Goal: Task Accomplishment & Management: Complete application form

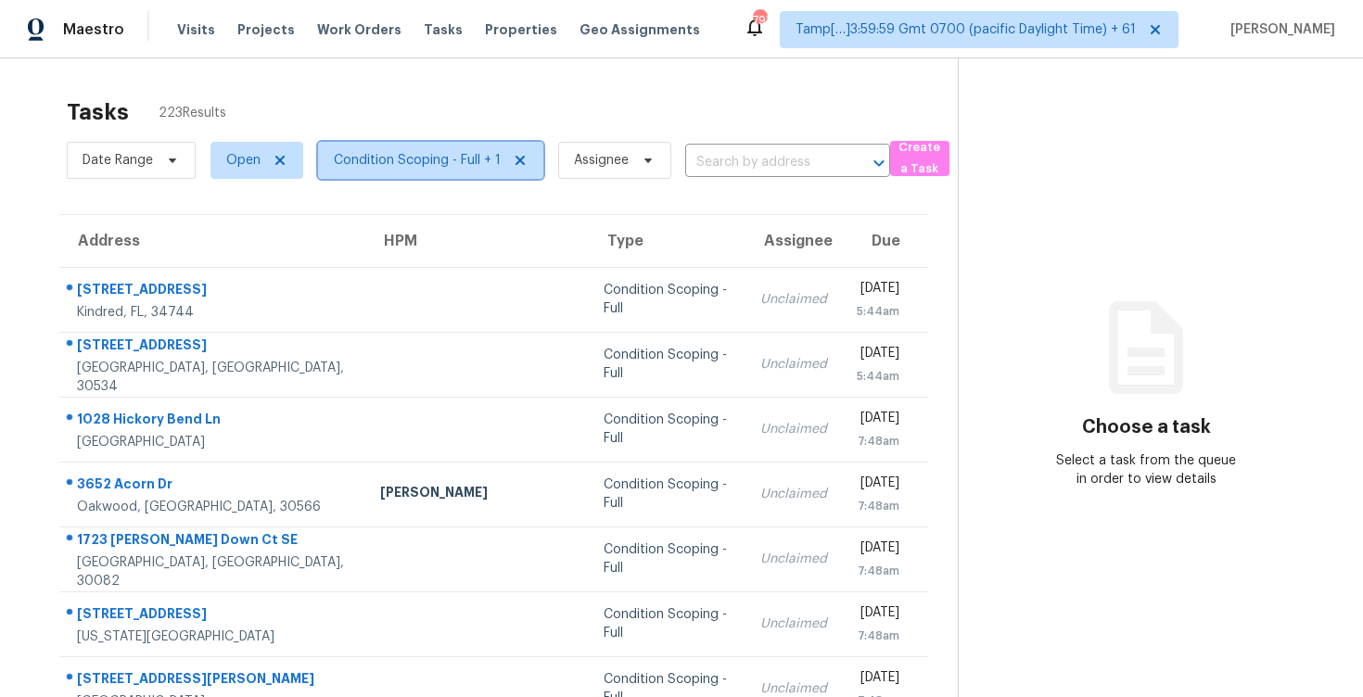
click at [425, 160] on span "Condition Scoping - Full + 1" at bounding box center [417, 160] width 167 height 19
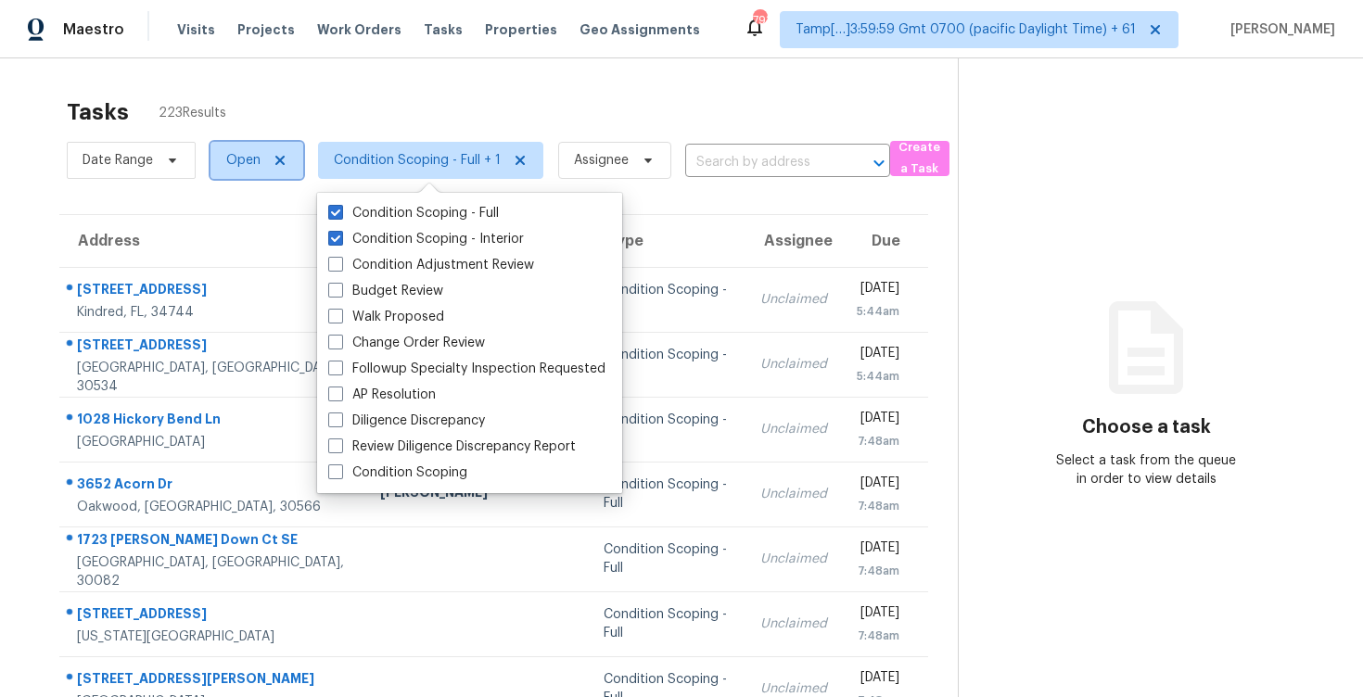
click at [238, 163] on span "Open" at bounding box center [243, 160] width 34 height 19
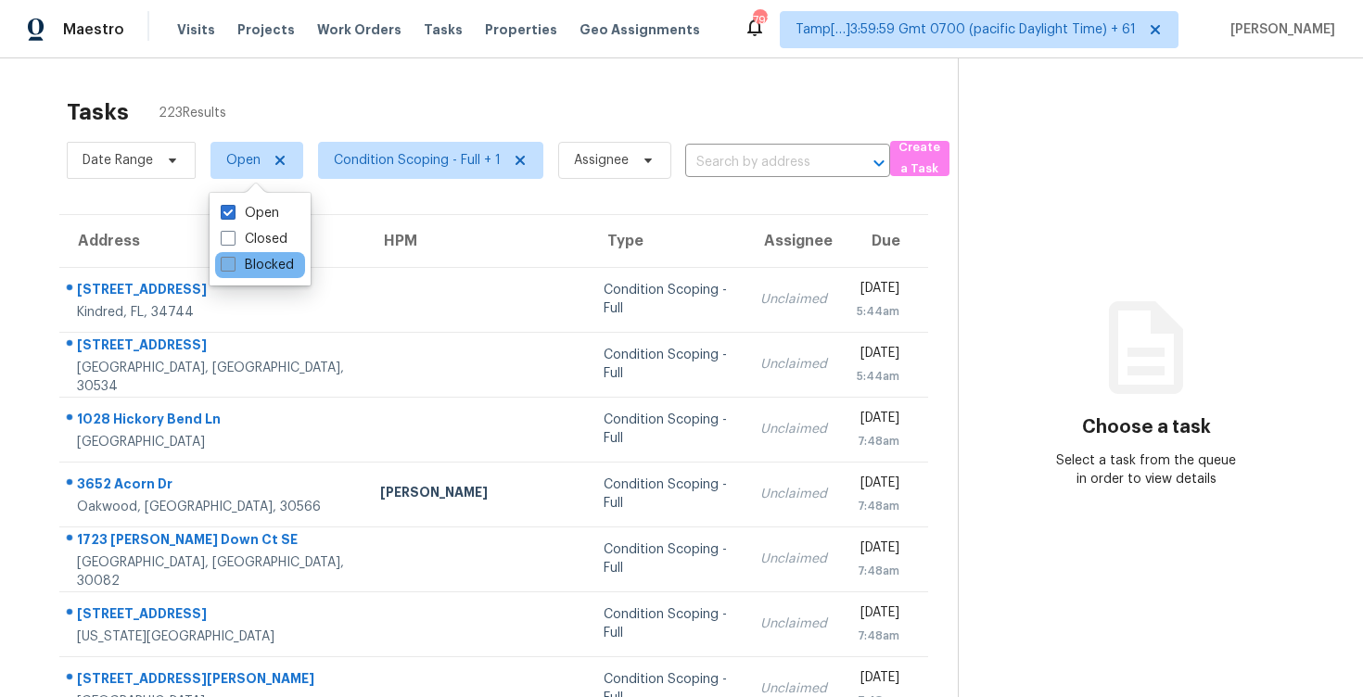
click at [251, 261] on label "Blocked" at bounding box center [257, 265] width 73 height 19
click at [233, 261] on input "Blocked" at bounding box center [227, 262] width 12 height 12
checkbox input "true"
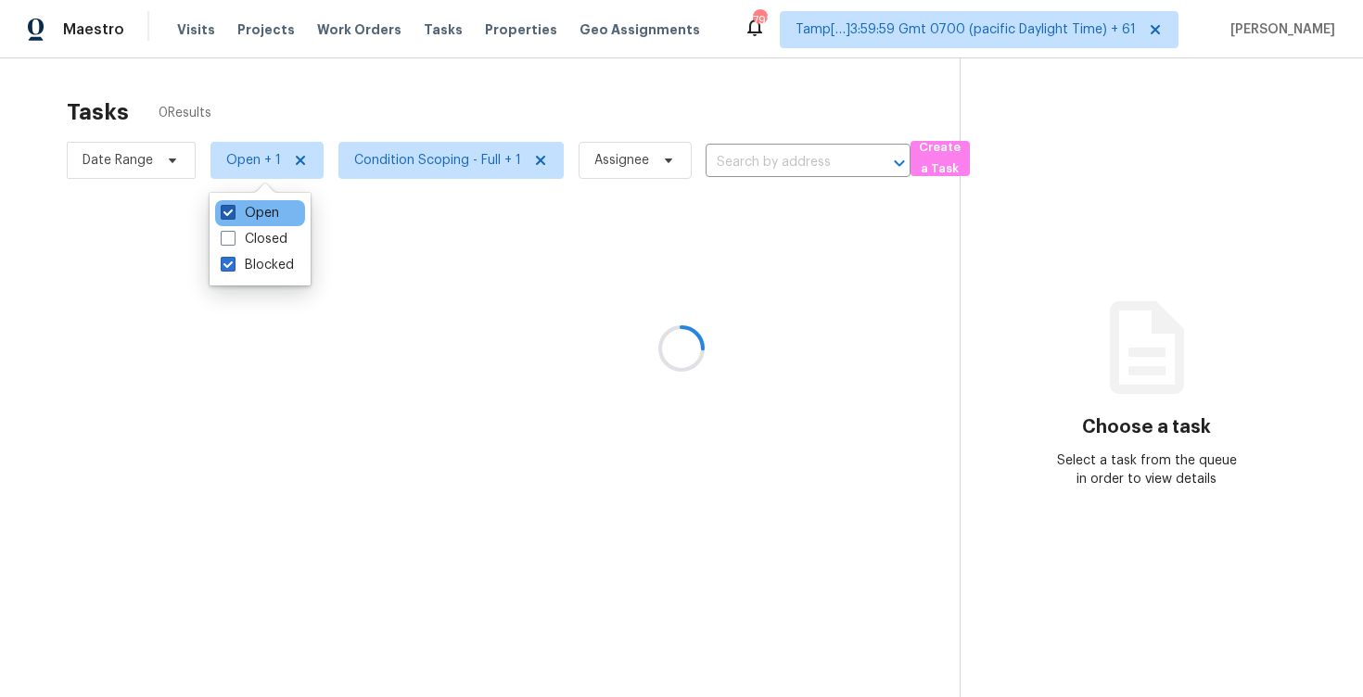
click at [252, 216] on label "Open" at bounding box center [250, 213] width 58 height 19
click at [233, 216] on input "Open" at bounding box center [227, 210] width 12 height 12
checkbox input "false"
click at [311, 110] on div at bounding box center [681, 348] width 1363 height 697
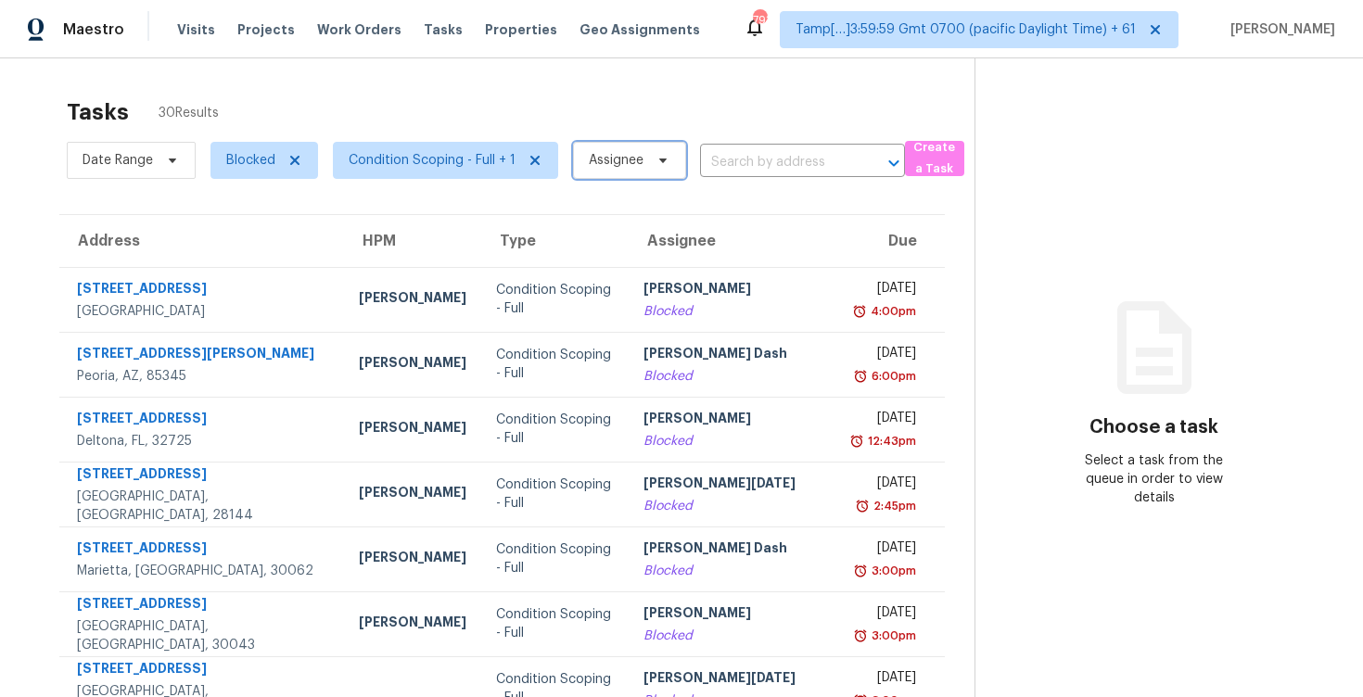
click at [606, 161] on span "Assignee" at bounding box center [616, 160] width 55 height 19
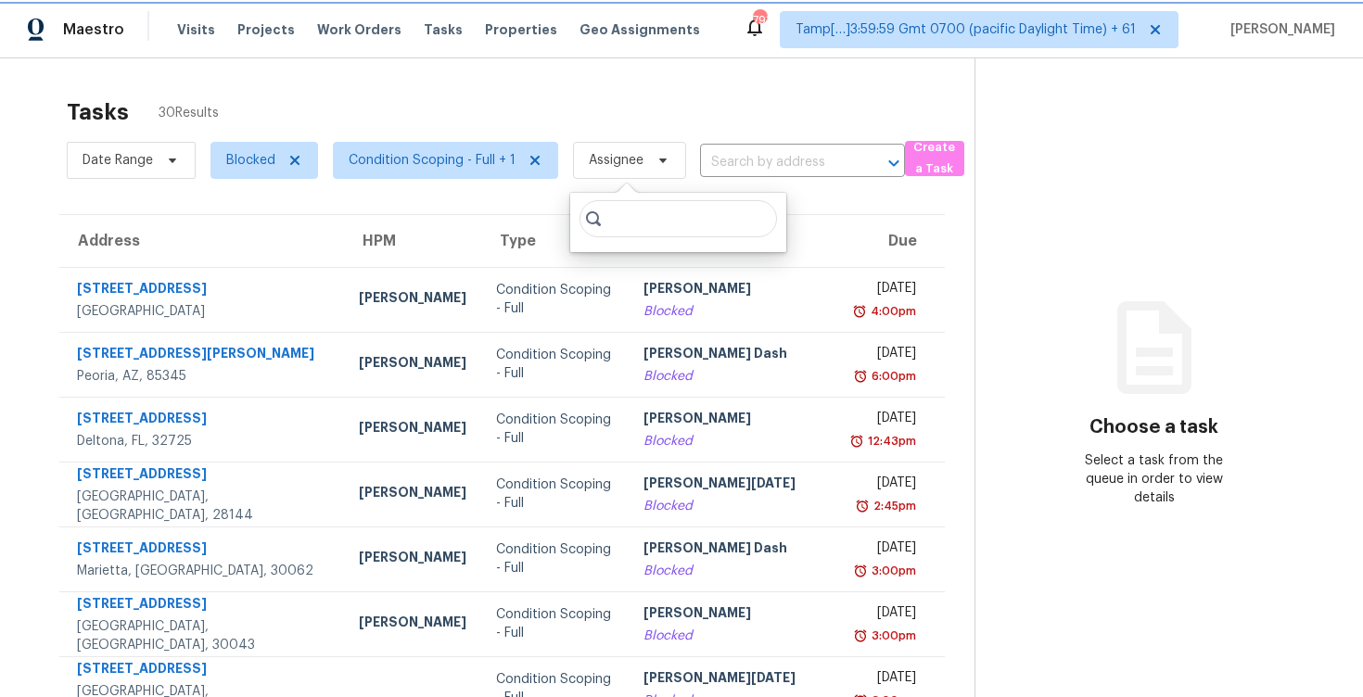
click at [618, 167] on span "Assignee" at bounding box center [616, 160] width 55 height 19
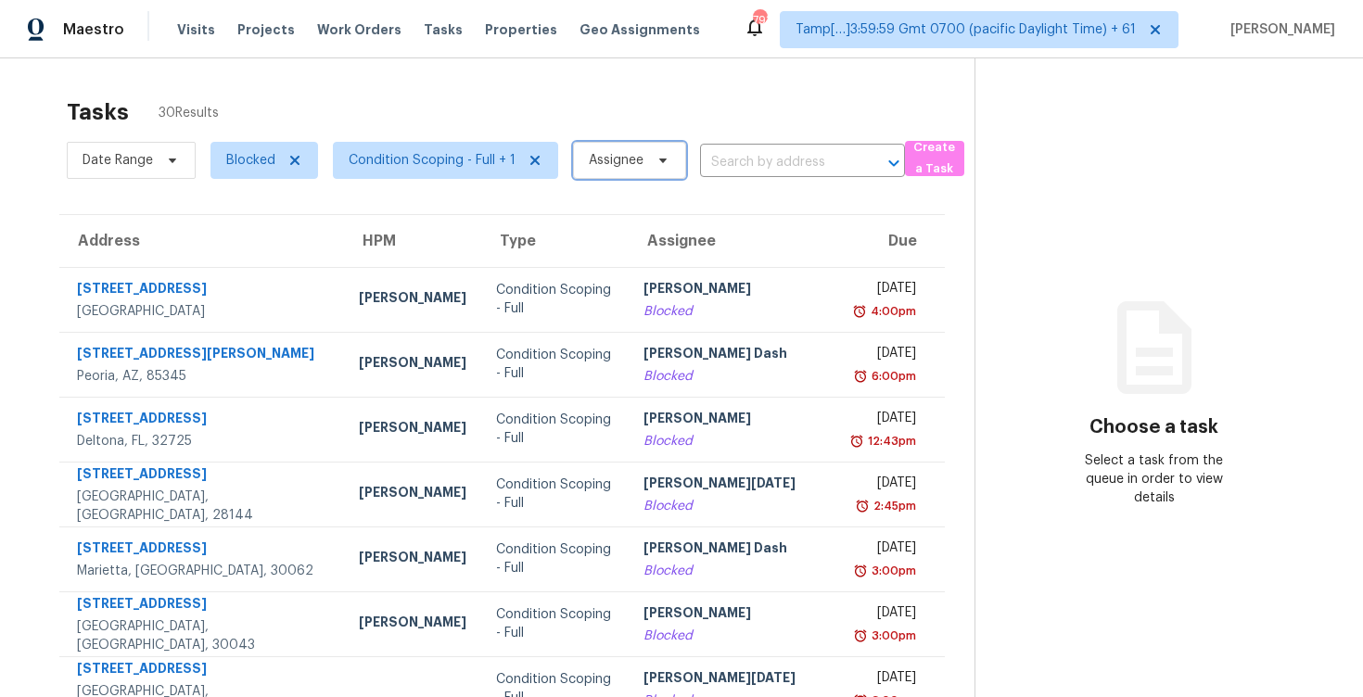
click at [618, 167] on span "Assignee" at bounding box center [616, 160] width 55 height 19
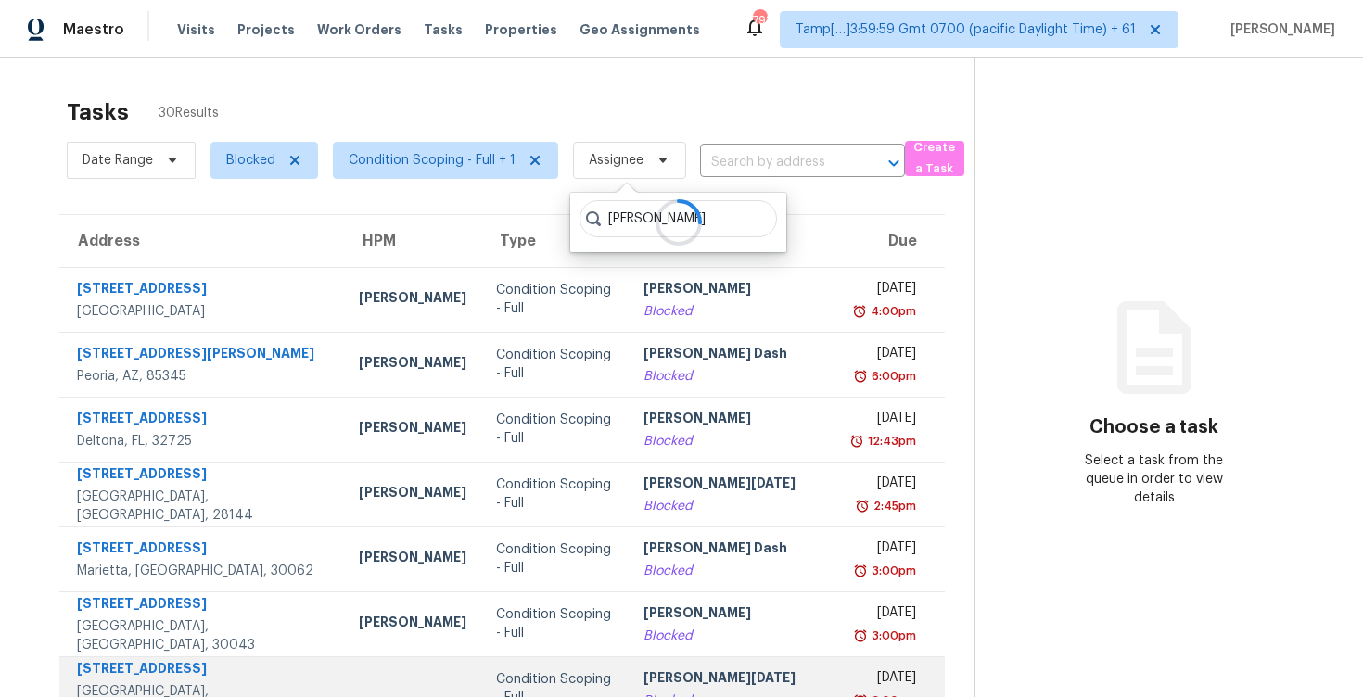
type input "vigneshwaran"
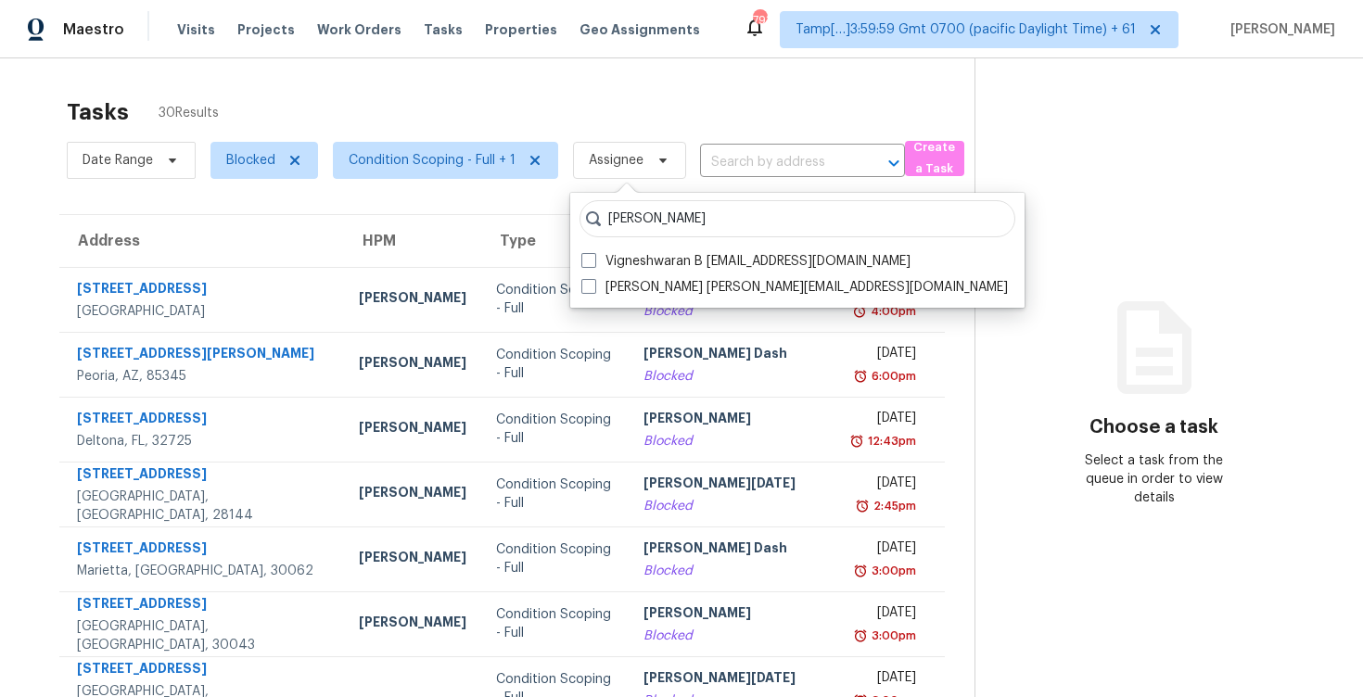
scroll to position [11, 0]
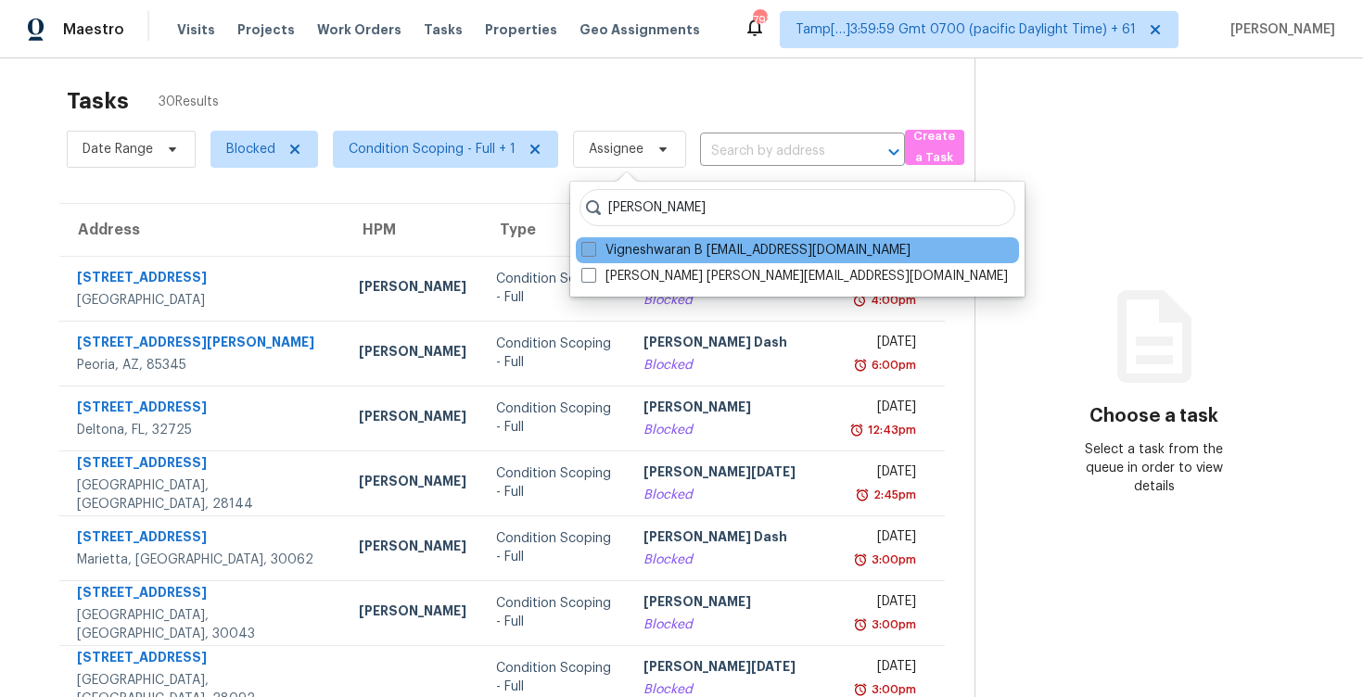
click at [604, 248] on label "Vigneshwaran B vigneshwaran.b@opendoor.com" at bounding box center [745, 250] width 329 height 19
click at [593, 248] on input "Vigneshwaran B vigneshwaran.b@opendoor.com" at bounding box center [587, 247] width 12 height 12
checkbox input "true"
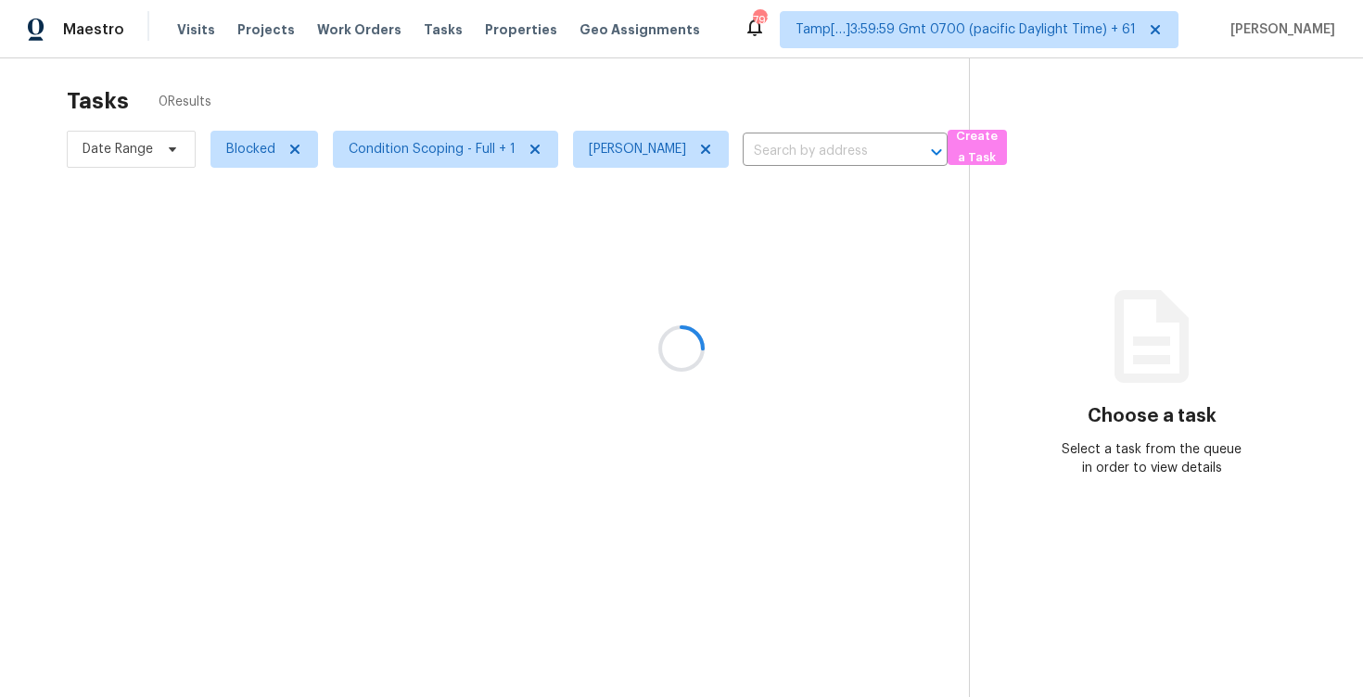
click at [620, 83] on div at bounding box center [681, 348] width 1363 height 697
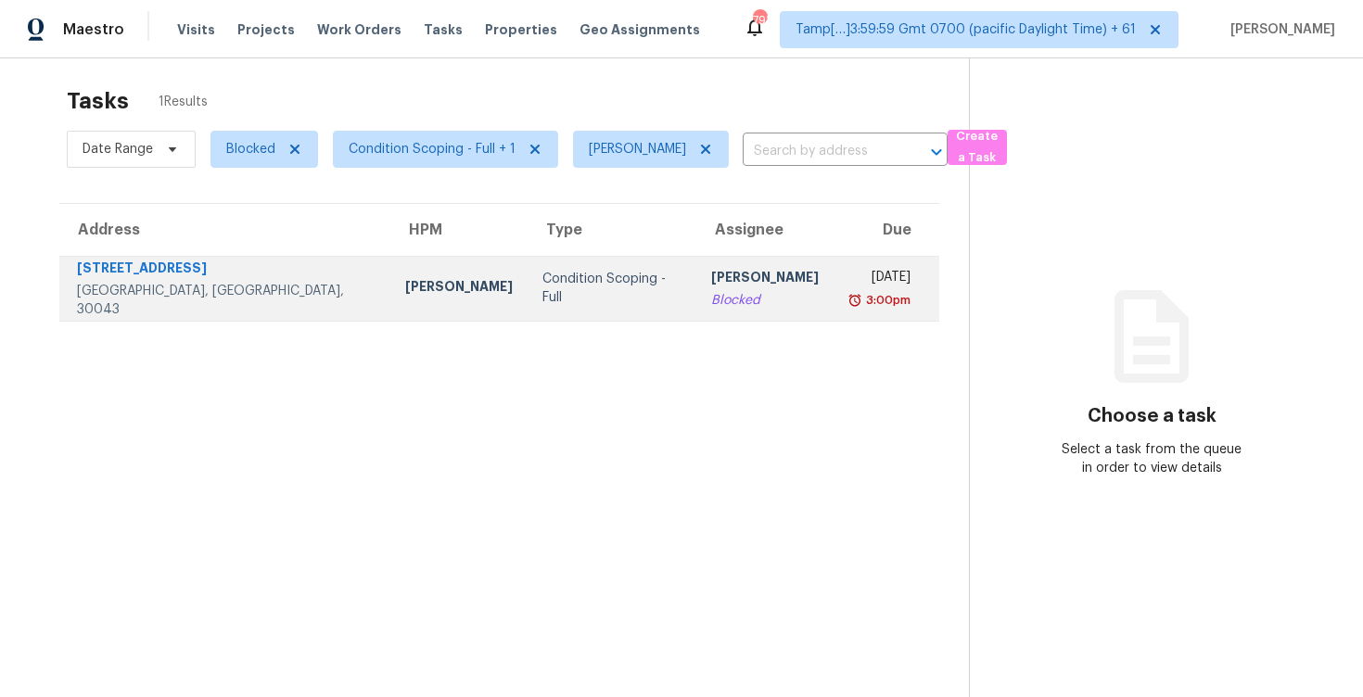
click at [711, 279] on div "[PERSON_NAME]" at bounding box center [765, 279] width 108 height 23
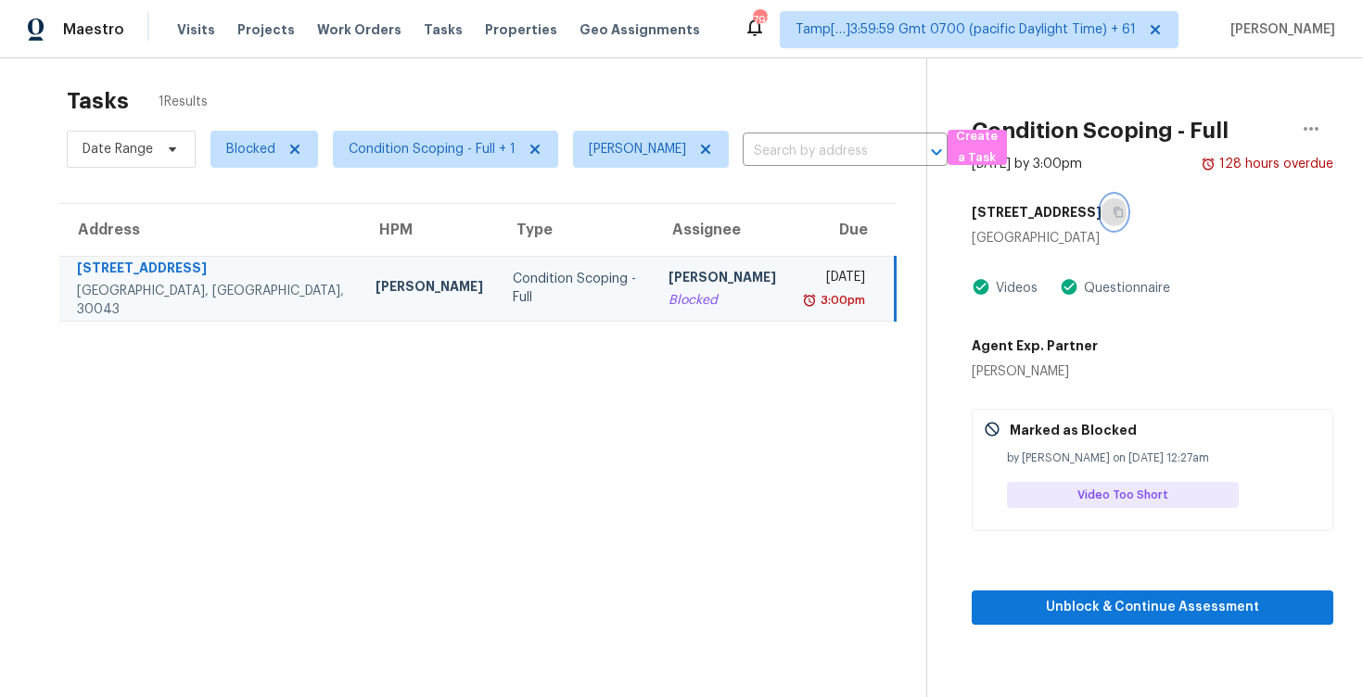
click at [1123, 208] on icon "button" at bounding box center [1117, 212] width 11 height 11
click at [439, 162] on span "Condition Scoping - Full + 1" at bounding box center [445, 149] width 225 height 37
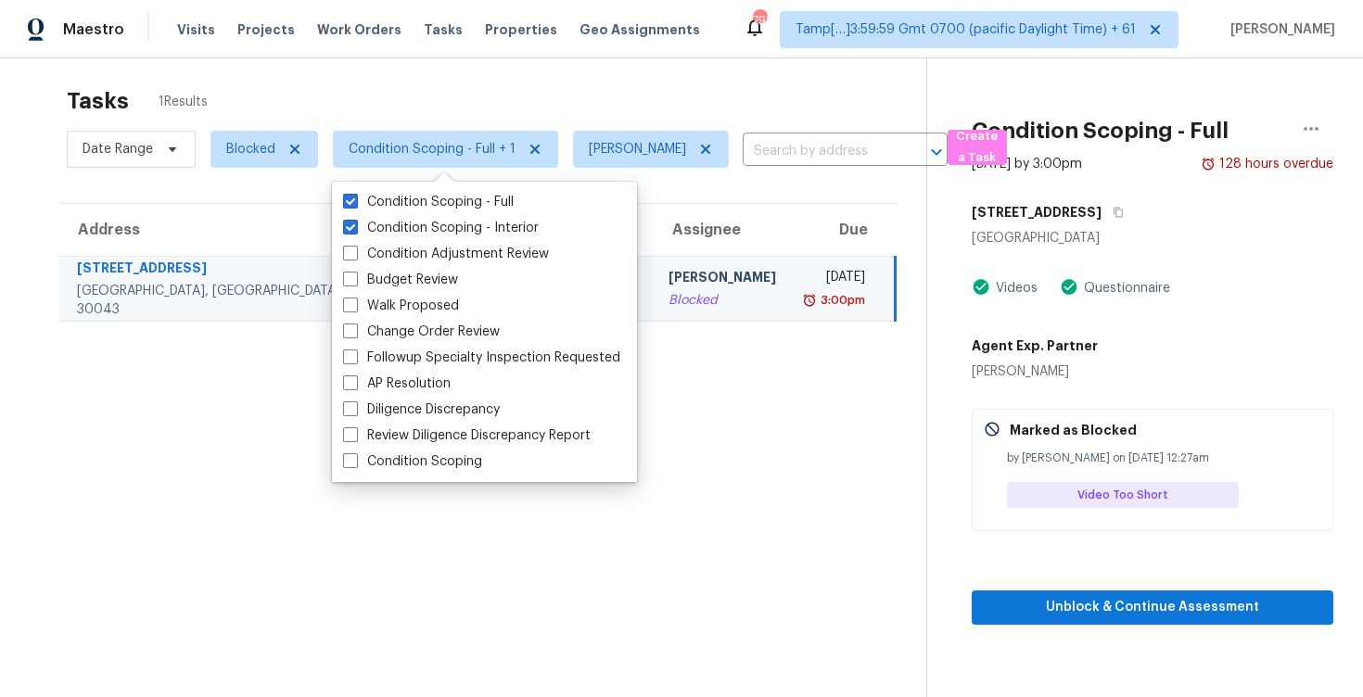
click at [442, 109] on div "Tasks 1 Results" at bounding box center [496, 101] width 859 height 48
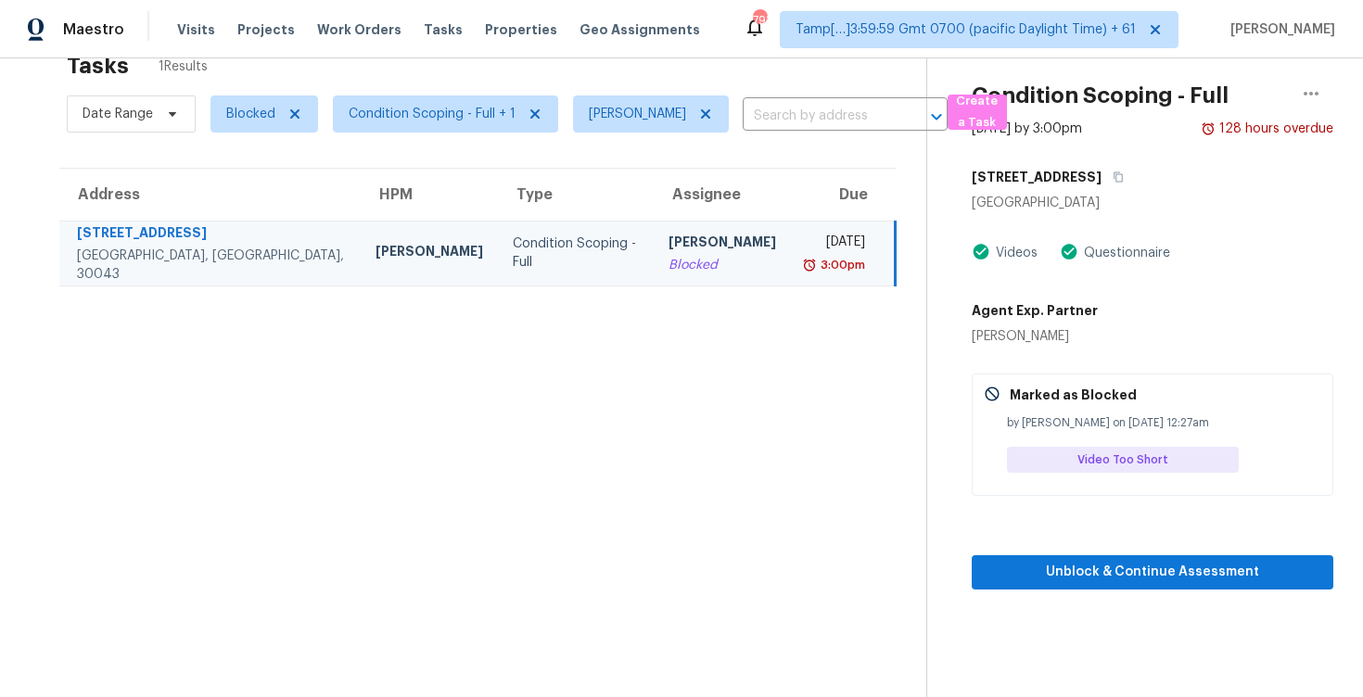
scroll to position [12, 0]
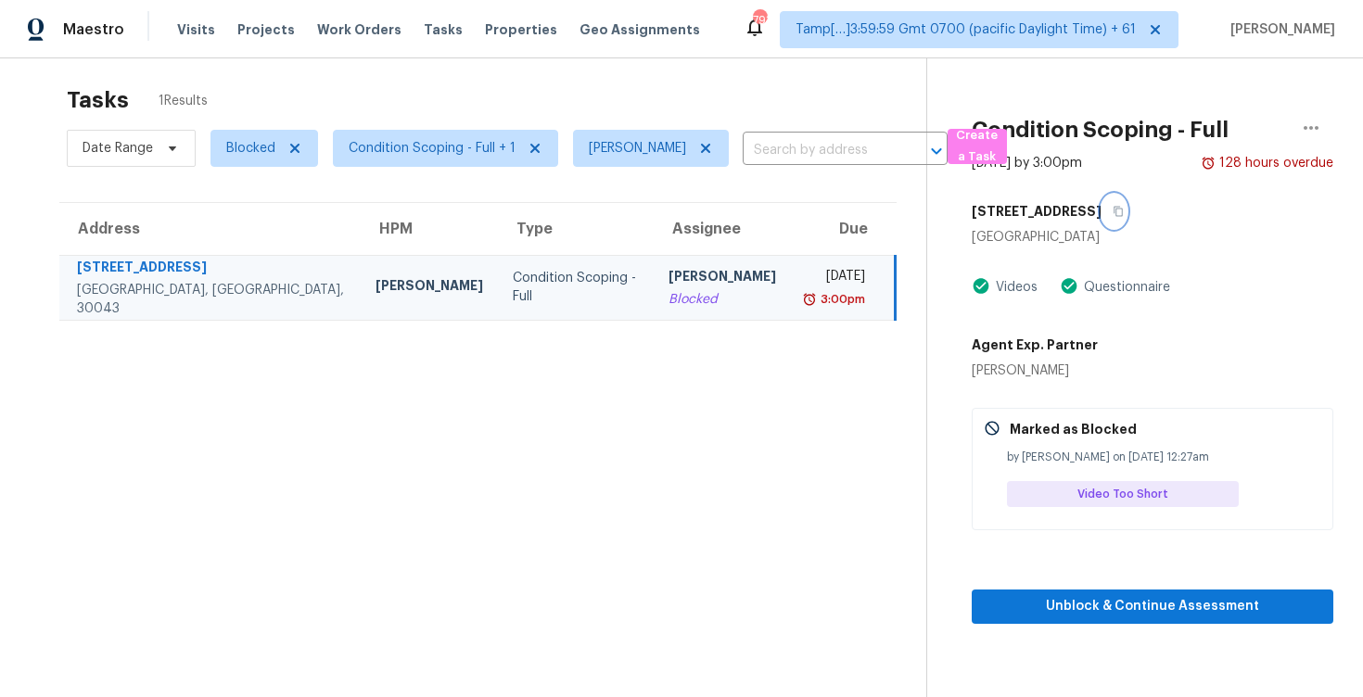
click at [1120, 218] on button "button" at bounding box center [1113, 211] width 25 height 33
click at [1114, 209] on icon "button" at bounding box center [1117, 212] width 9 height 10
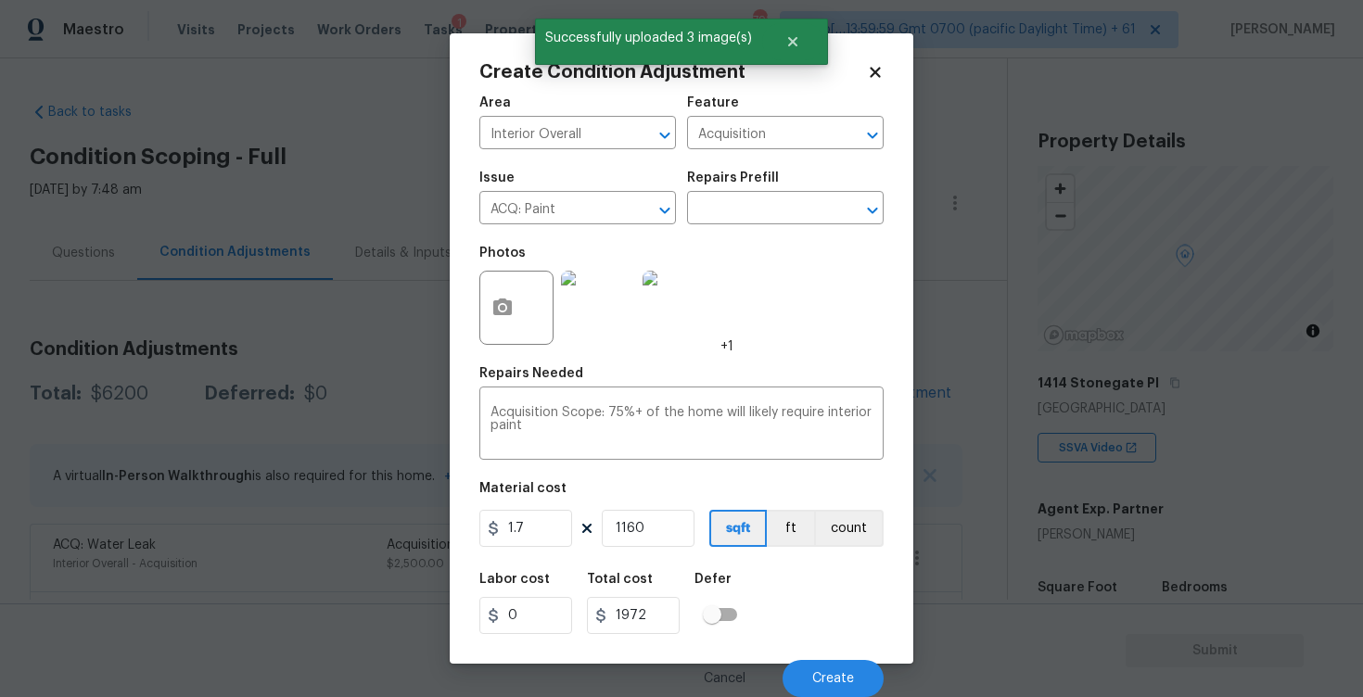
scroll to position [1, 0]
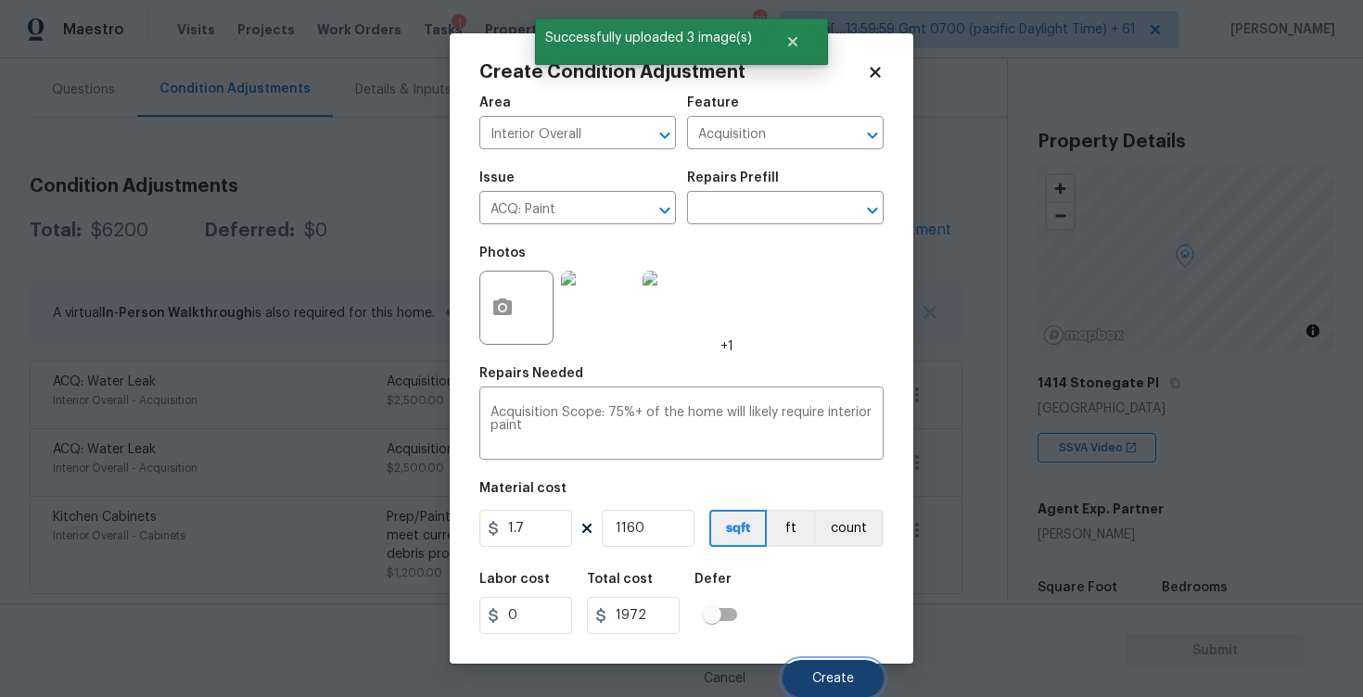
click at [800, 667] on button "Create" at bounding box center [832, 678] width 101 height 37
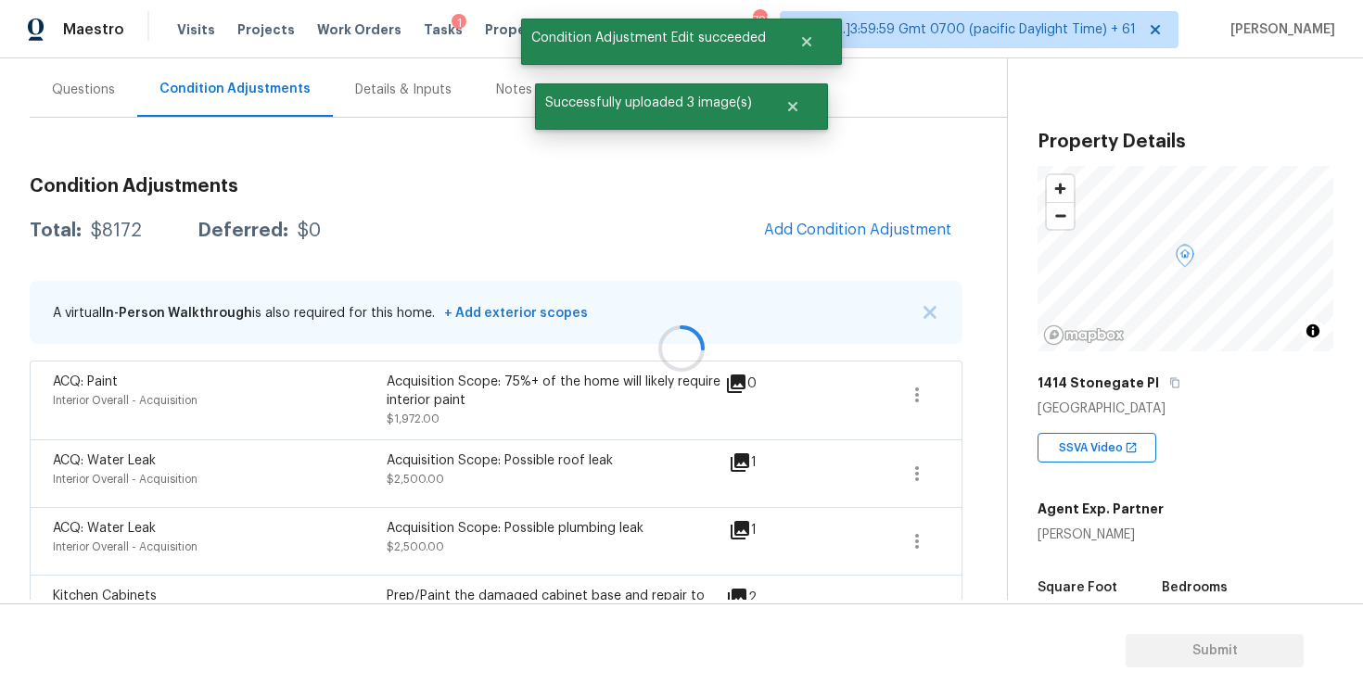
scroll to position [0, 0]
click at [858, 225] on span "Add Condition Adjustment" at bounding box center [857, 230] width 187 height 17
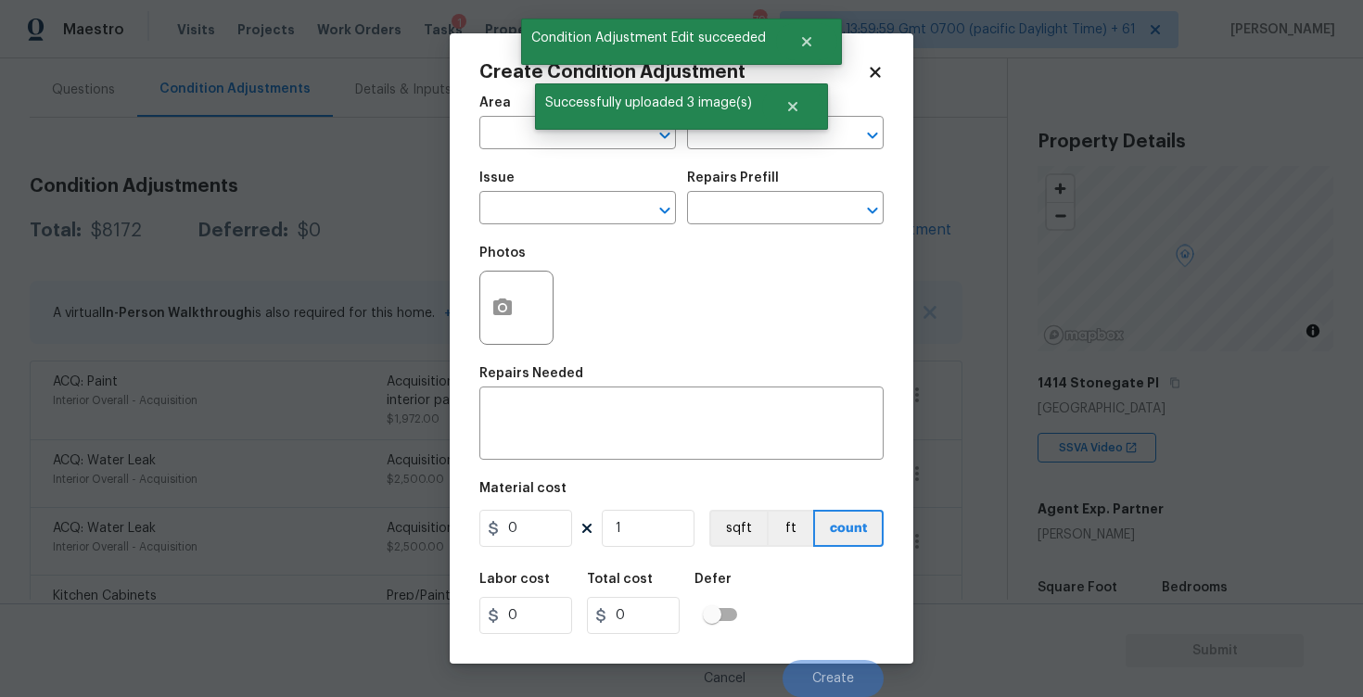
click at [525, 119] on div "Area" at bounding box center [577, 108] width 197 height 24
click at [511, 137] on input "text" at bounding box center [551, 135] width 145 height 29
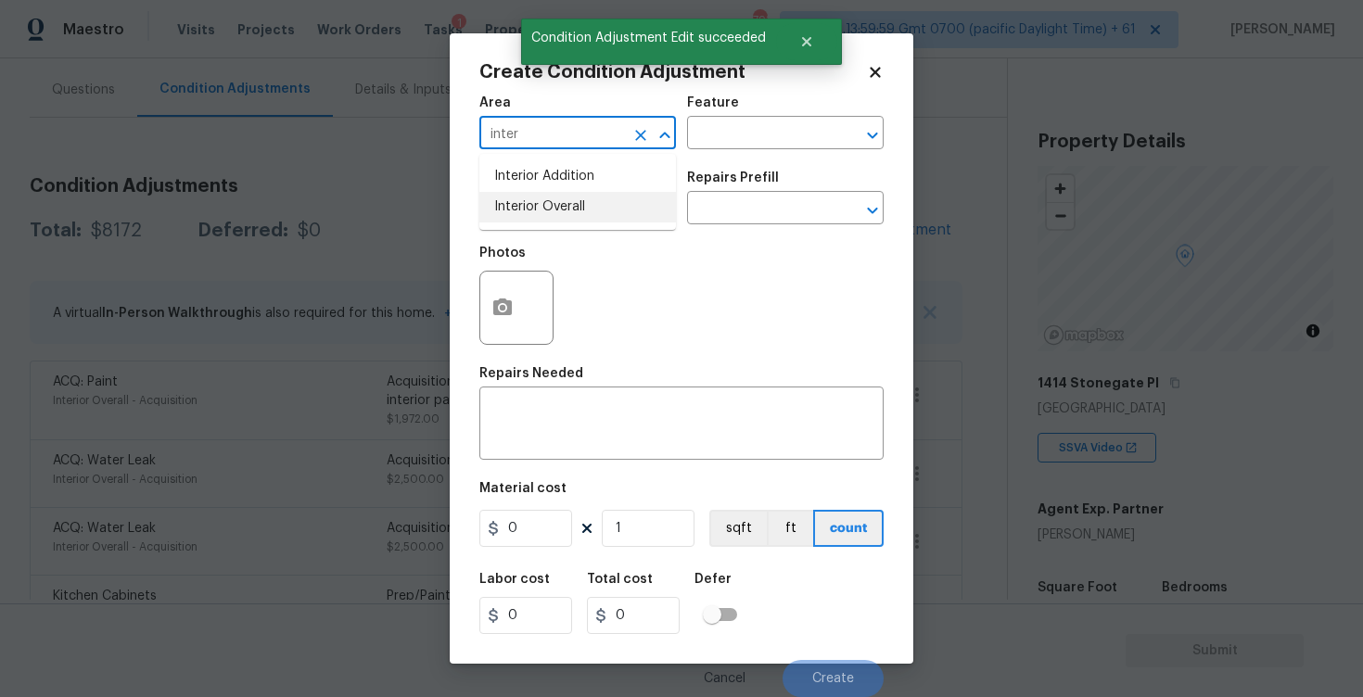
click at [531, 209] on li "Interior Overall" at bounding box center [577, 207] width 197 height 31
type input "Interior Overall"
click at [531, 209] on input "text" at bounding box center [551, 210] width 145 height 29
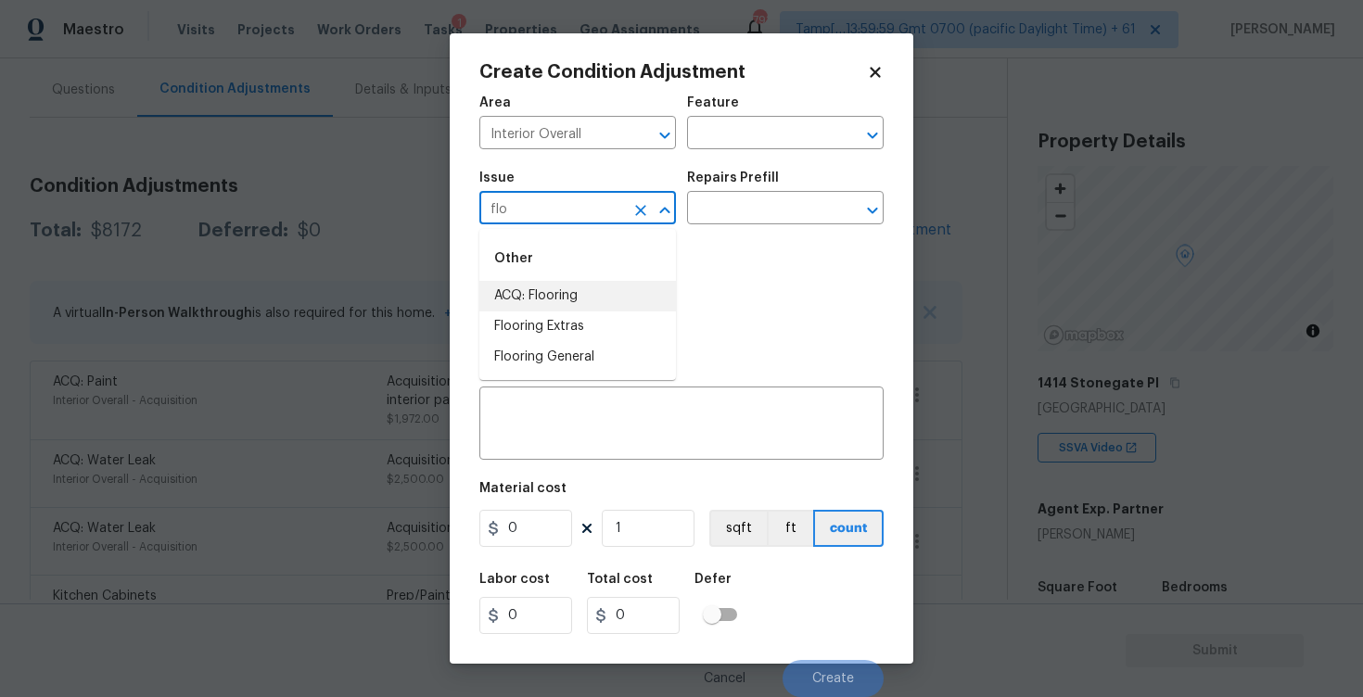
click at [530, 276] on div "Other" at bounding box center [577, 258] width 197 height 44
click at [550, 285] on li "ACQ: Flooring" at bounding box center [577, 296] width 197 height 31
type input "ACQ: Flooring"
click at [740, 194] on div "Repairs Prefill" at bounding box center [785, 184] width 197 height 24
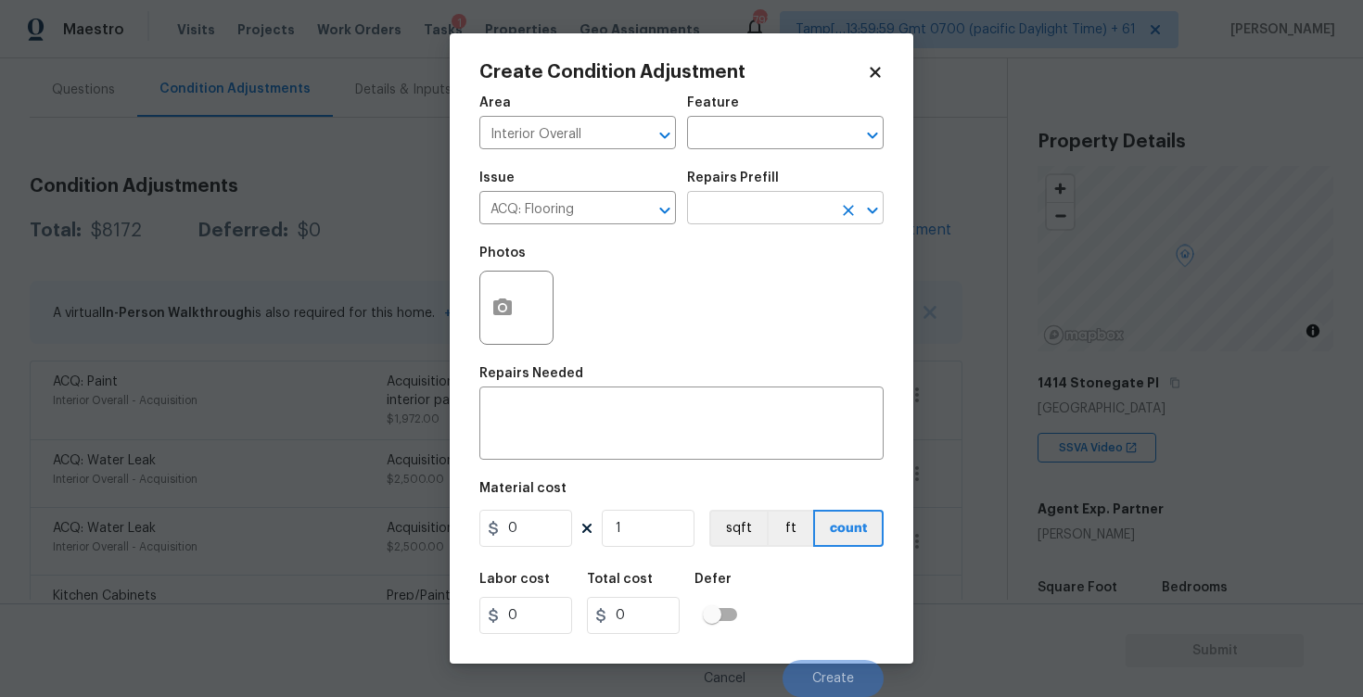
click at [740, 203] on input "text" at bounding box center [759, 210] width 145 height 29
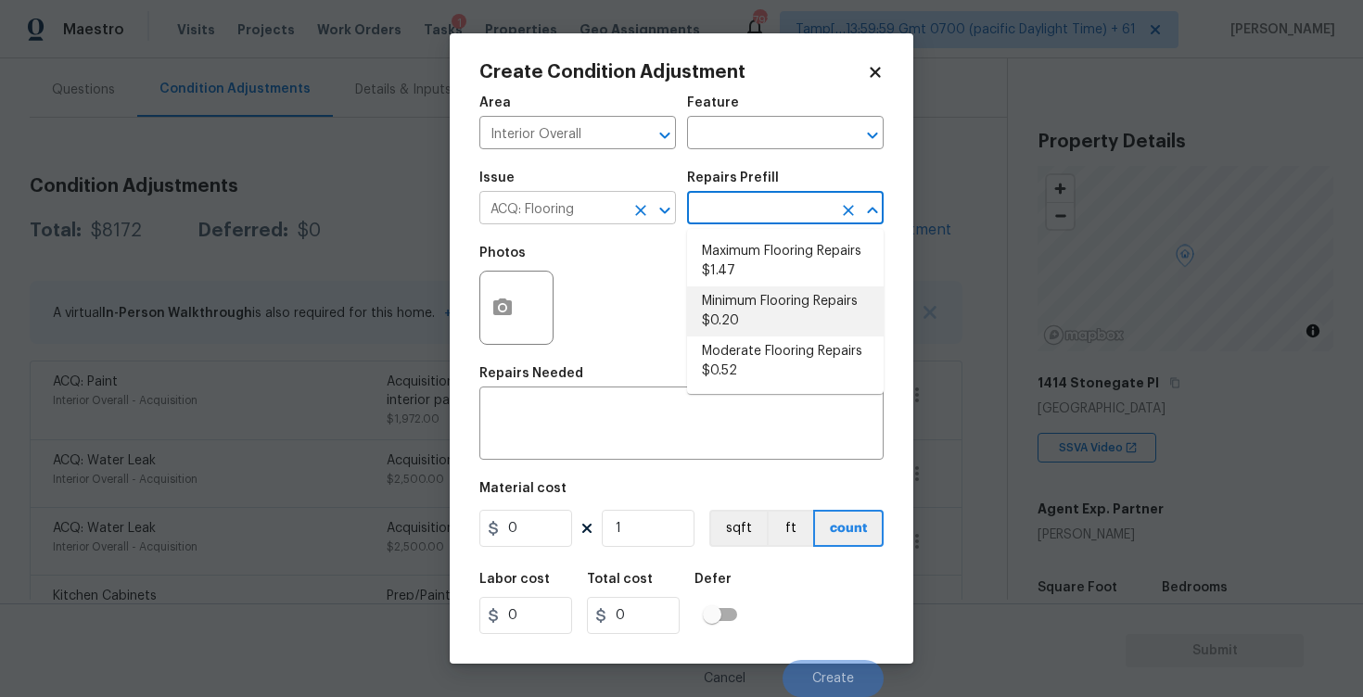
click at [631, 215] on icon "Clear" at bounding box center [640, 210] width 19 height 19
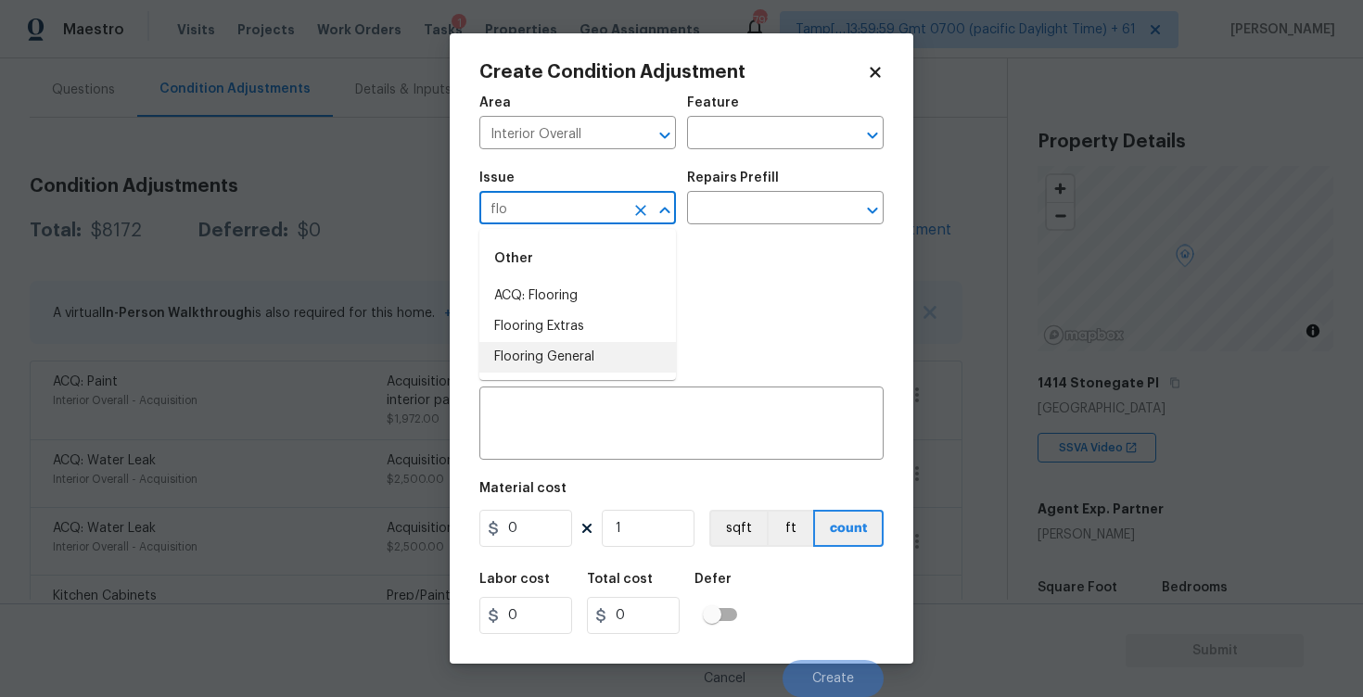
click at [600, 348] on li "Flooring General" at bounding box center [577, 357] width 197 height 31
type input "Flooring General"
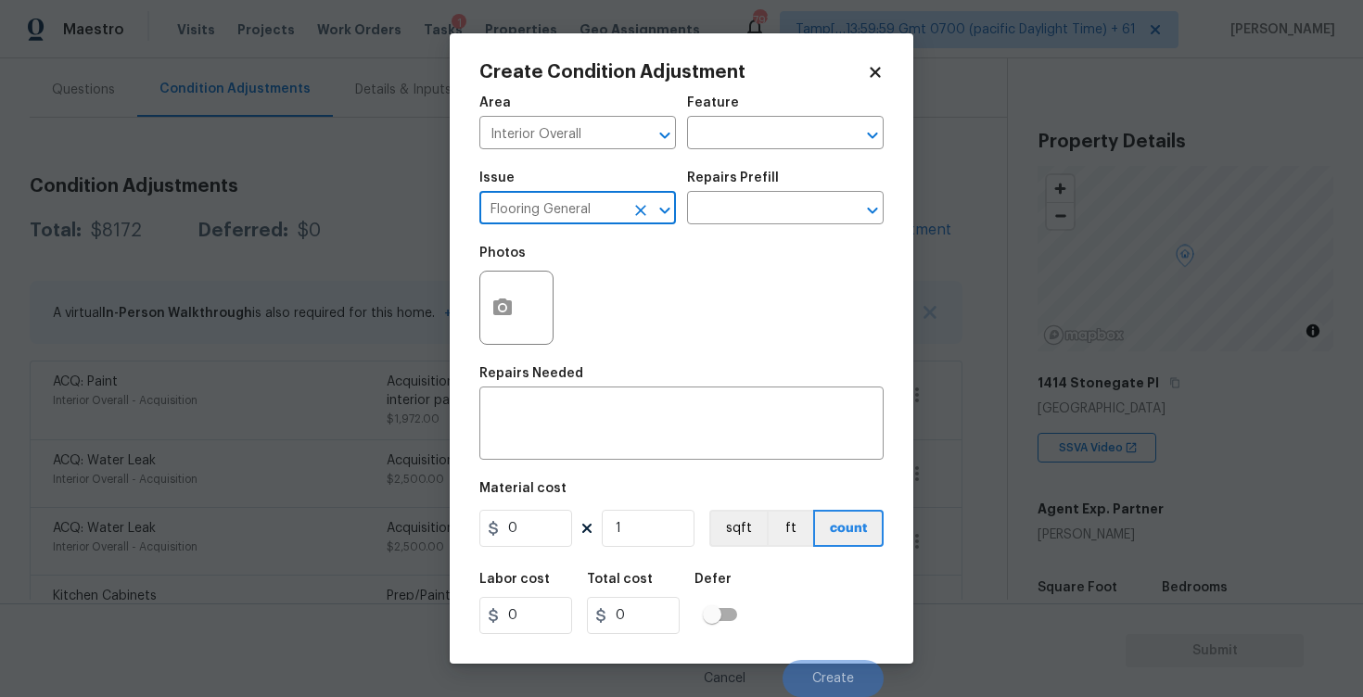
click at [618, 216] on input "Flooring General" at bounding box center [551, 210] width 145 height 29
click at [638, 210] on icon "Clear" at bounding box center [640, 210] width 19 height 19
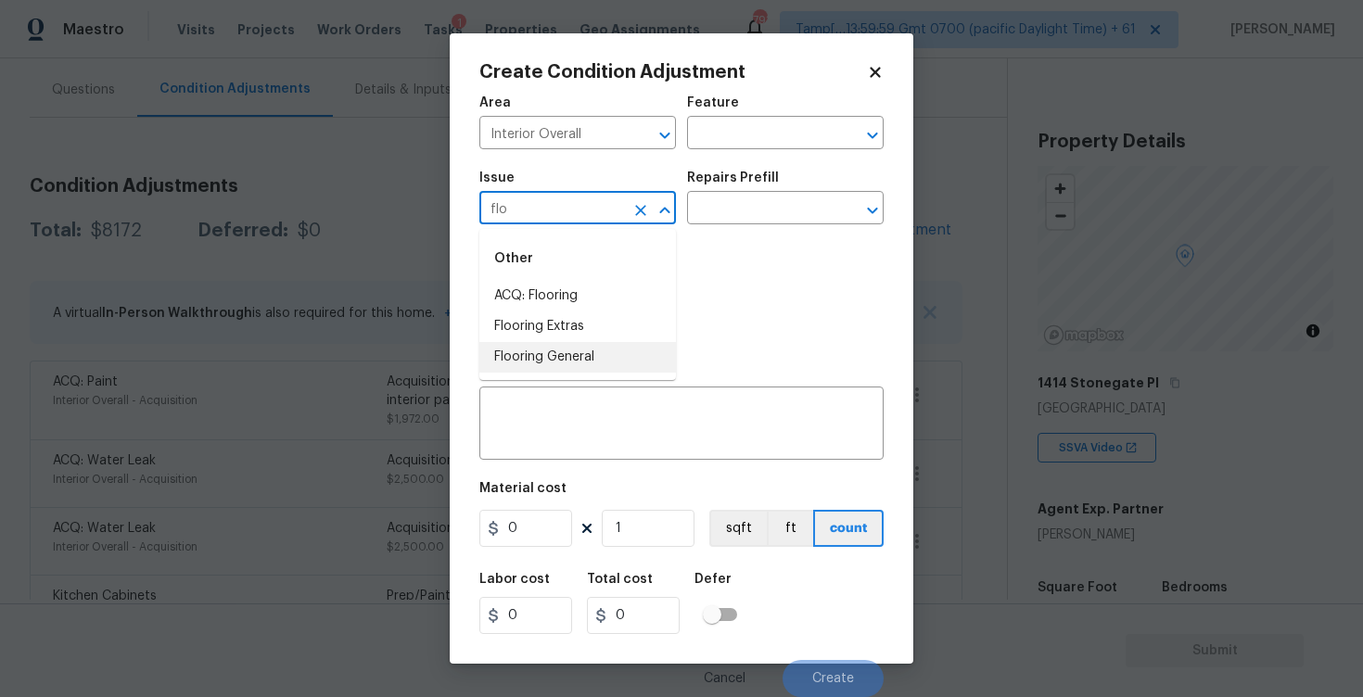
click at [573, 354] on li "Flooring General" at bounding box center [577, 357] width 197 height 31
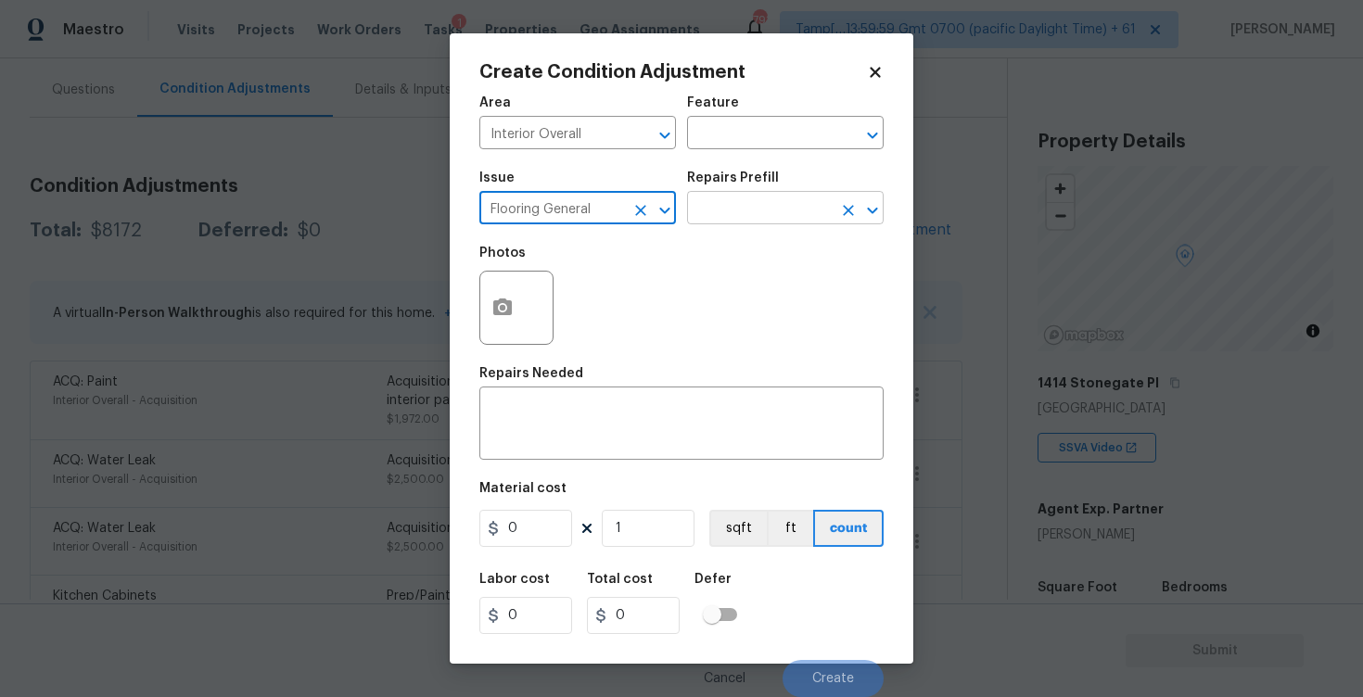
type input "Flooring General"
click at [696, 221] on input "text" at bounding box center [759, 210] width 145 height 29
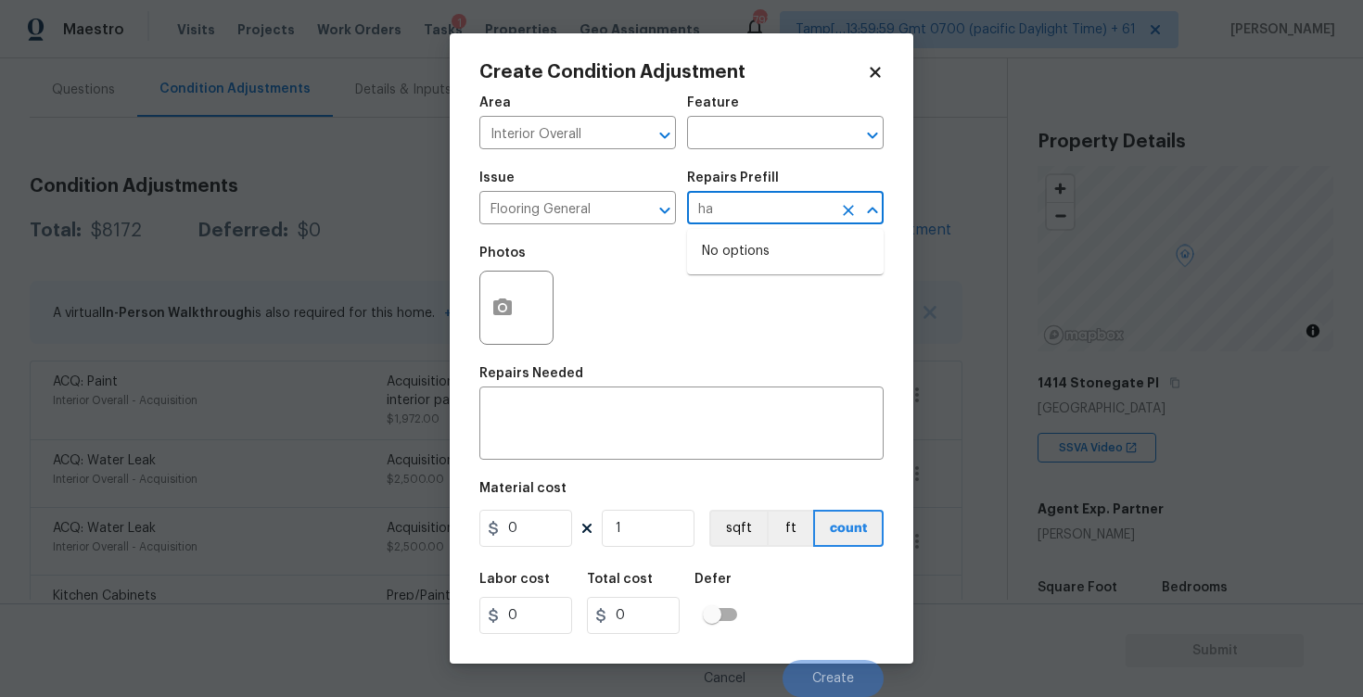
type input "h"
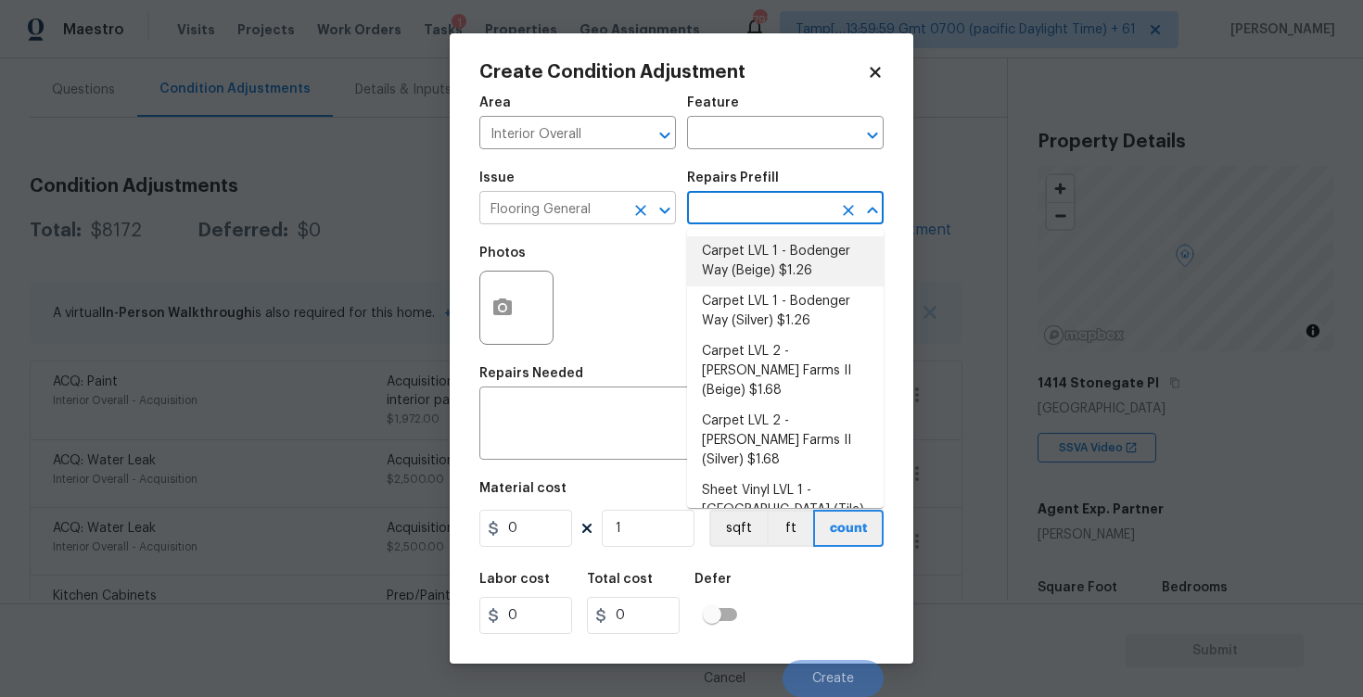
click at [645, 208] on icon "Clear" at bounding box center [640, 210] width 19 height 19
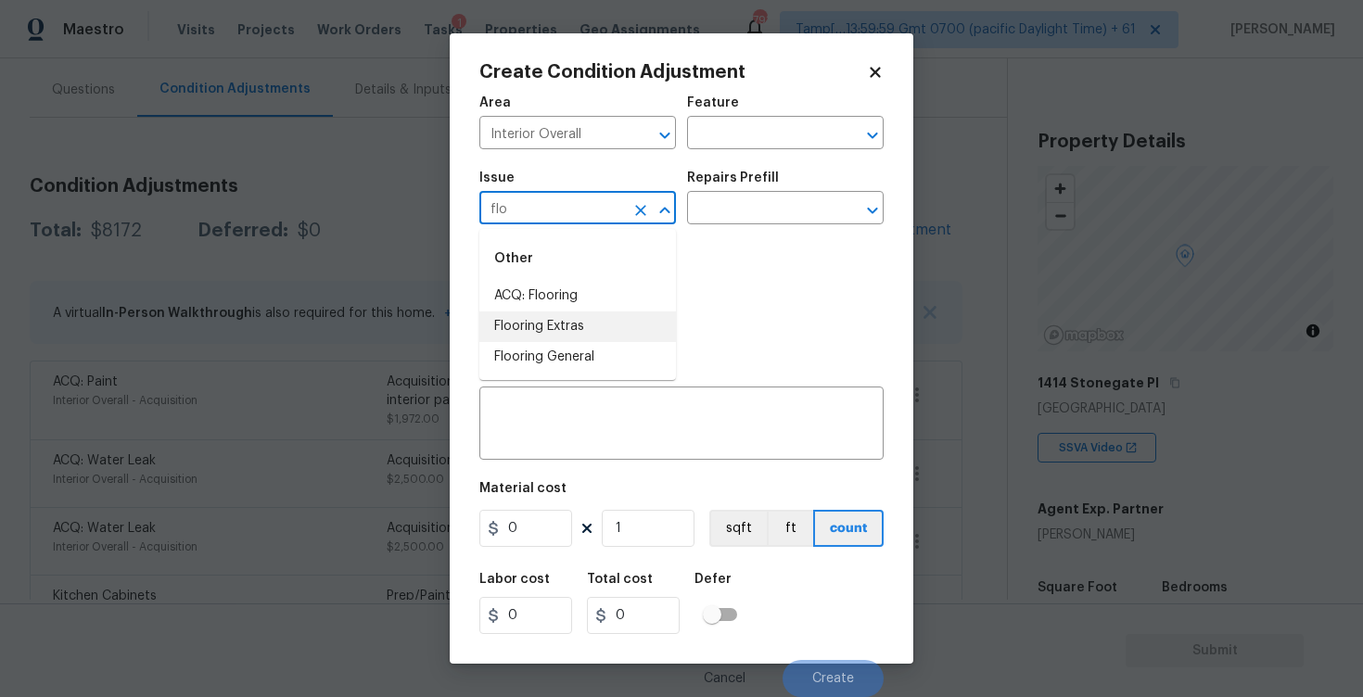
click at [635, 313] on li "Flooring Extras" at bounding box center [577, 326] width 197 height 31
type input "Flooring Extras"
click at [741, 195] on div "Repairs Prefill" at bounding box center [785, 184] width 197 height 24
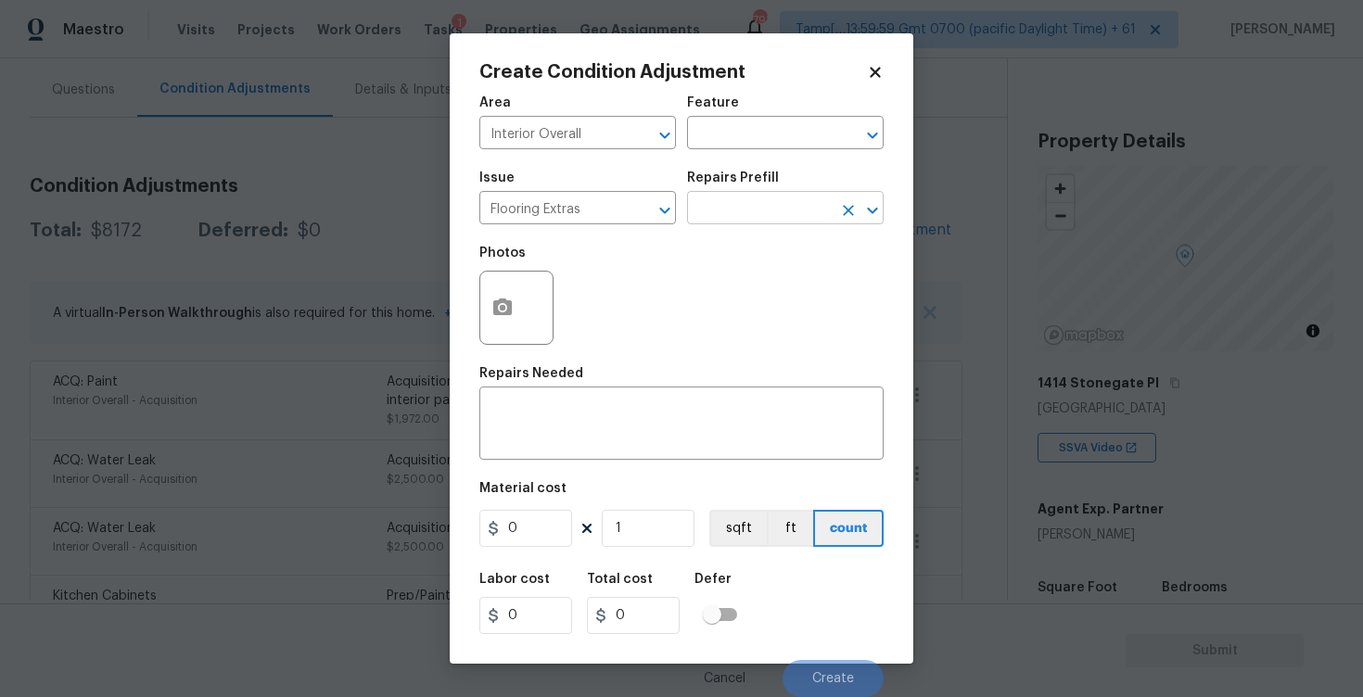
click at [728, 220] on input "text" at bounding box center [759, 210] width 145 height 29
type input "san"
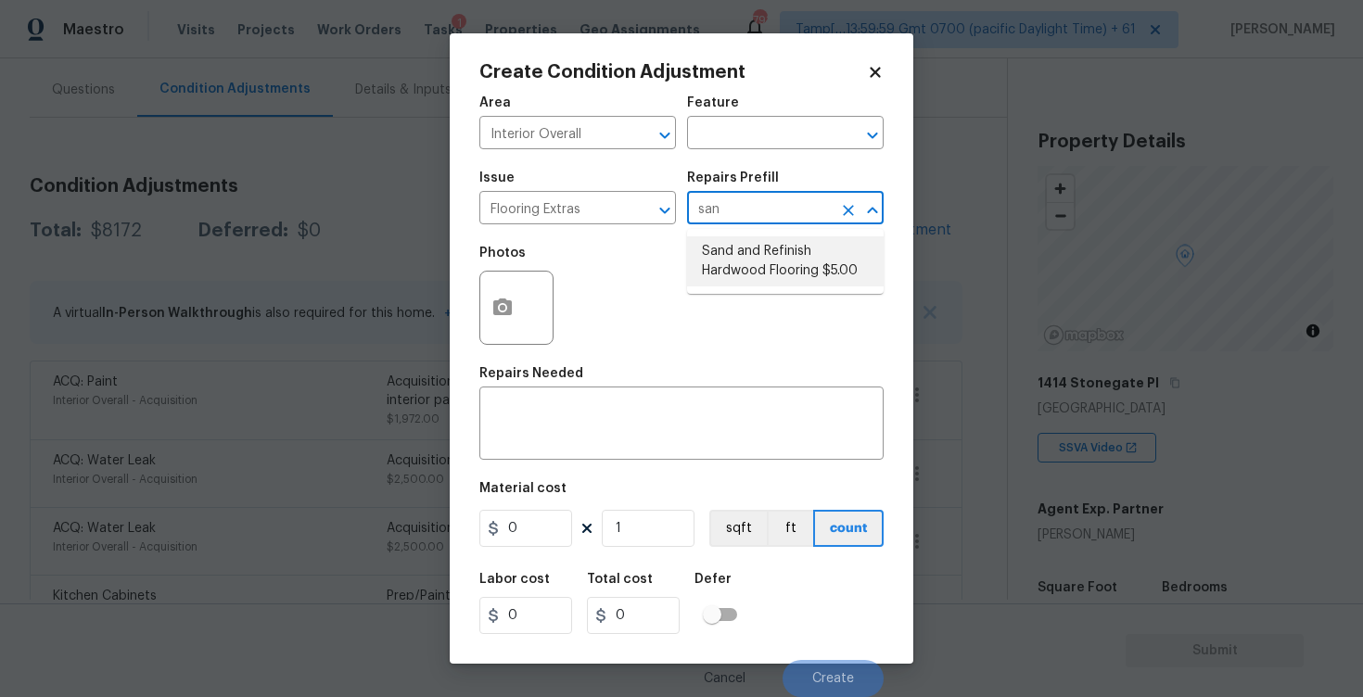
click at [731, 242] on li "Sand and Refinish Hardwood Flooring $5.00" at bounding box center [785, 261] width 197 height 50
type input "Overall Flooring"
type textarea "Sand and refinish the existing hardwood floors. PM to confirm color/sheen."
type input "5"
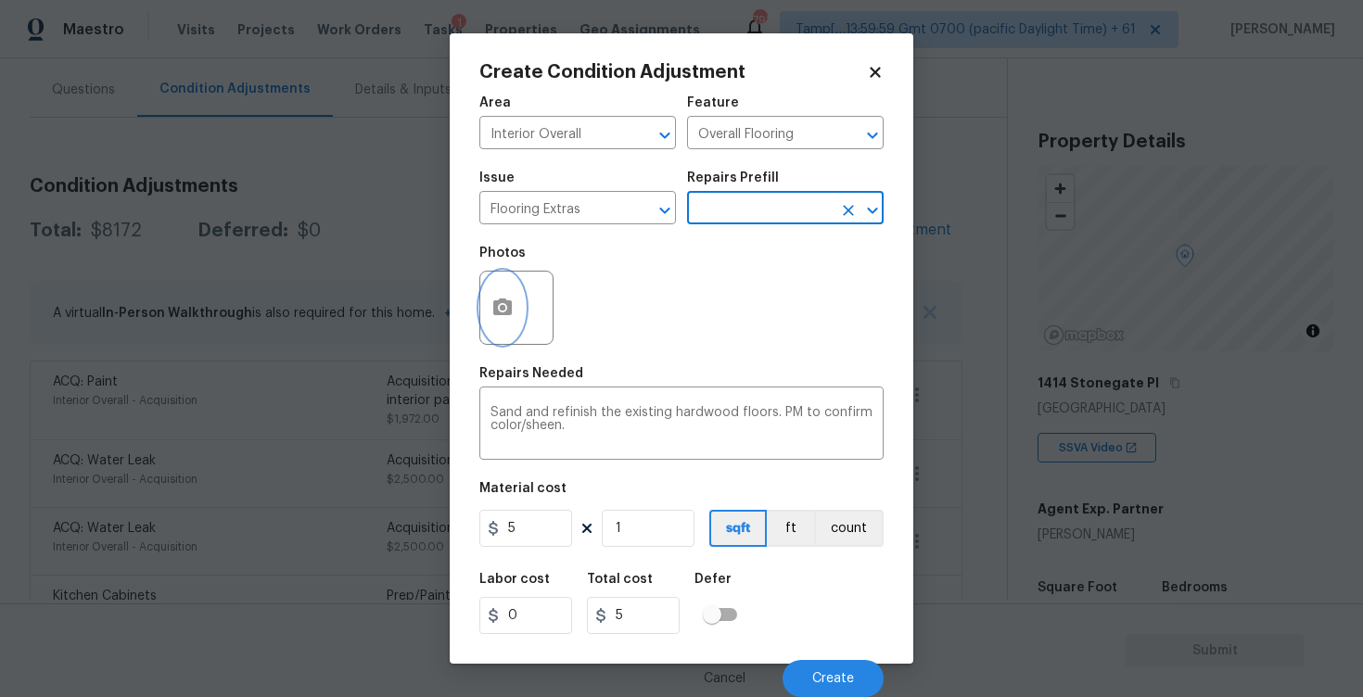
click at [505, 288] on button "button" at bounding box center [502, 308] width 44 height 72
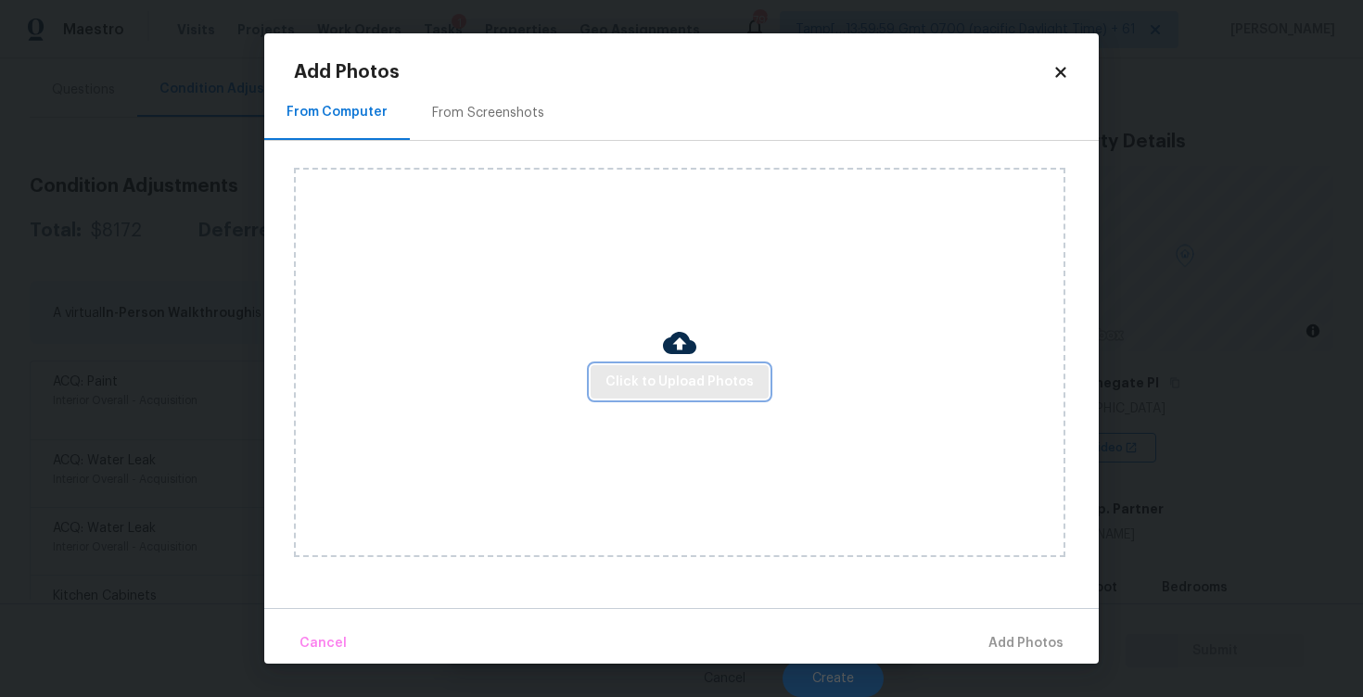
click at [680, 374] on span "Click to Upload Photos" at bounding box center [679, 382] width 148 height 23
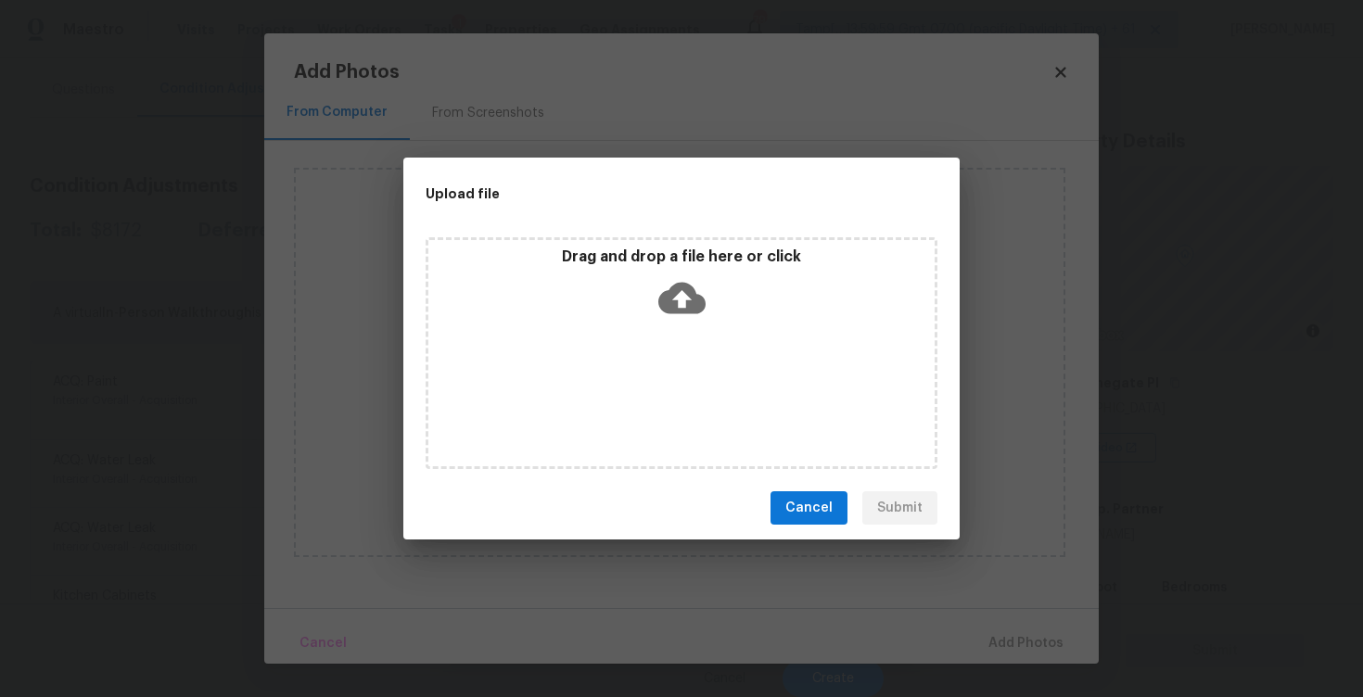
click at [656, 284] on div "Drag and drop a file here or click" at bounding box center [681, 288] width 506 height 80
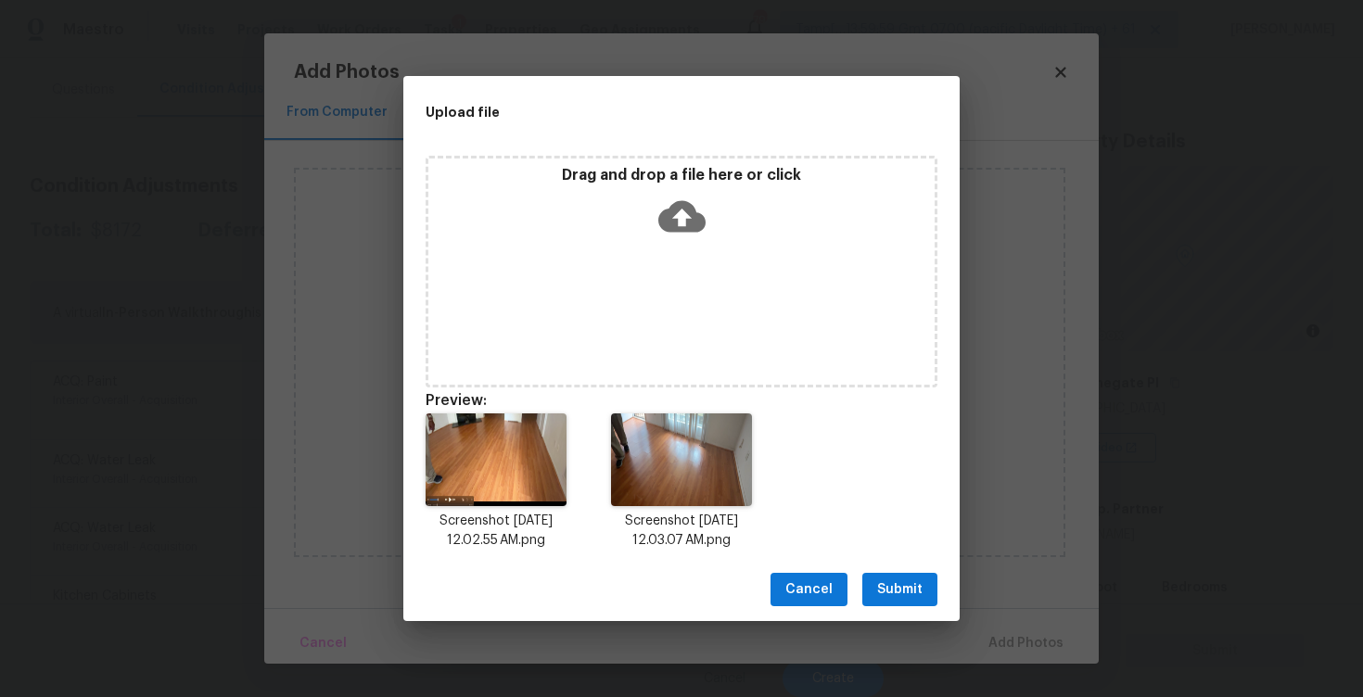
click at [901, 583] on span "Submit" at bounding box center [899, 589] width 45 height 23
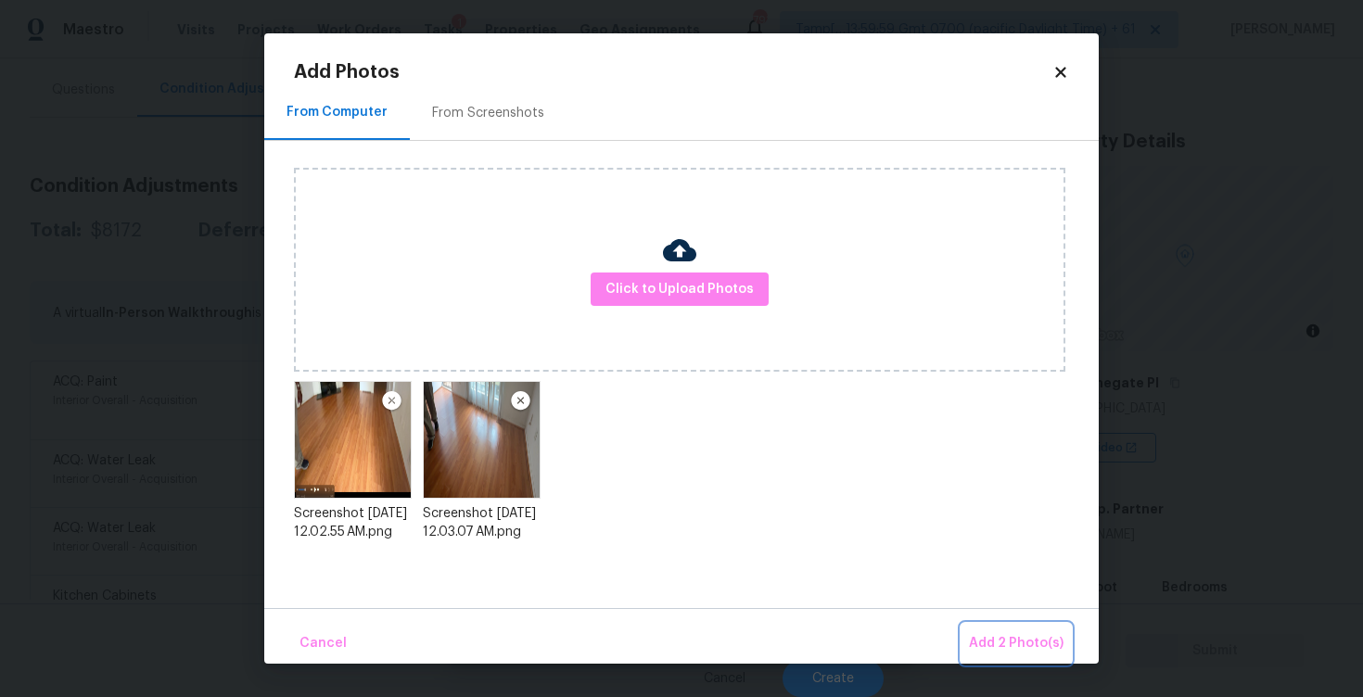
click at [996, 628] on button "Add 2 Photo(s)" at bounding box center [1015, 644] width 109 height 40
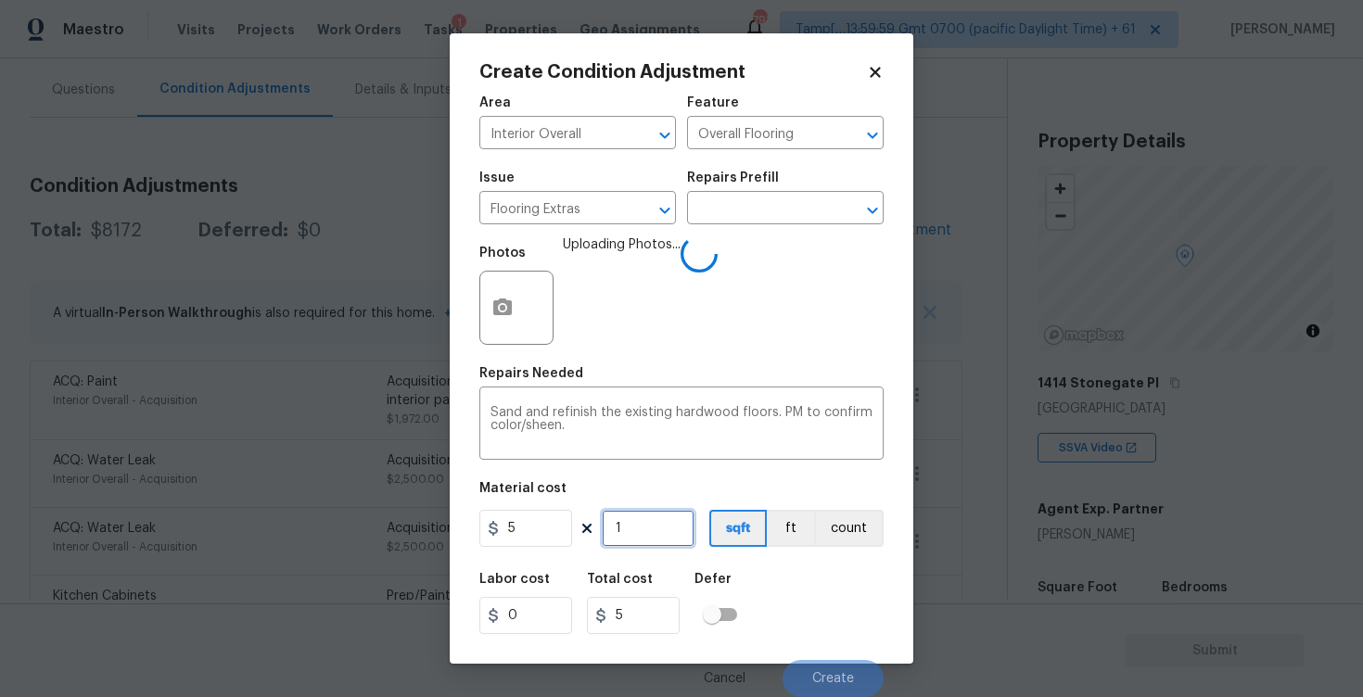
click at [660, 531] on input "1" at bounding box center [648, 528] width 93 height 37
type input "0"
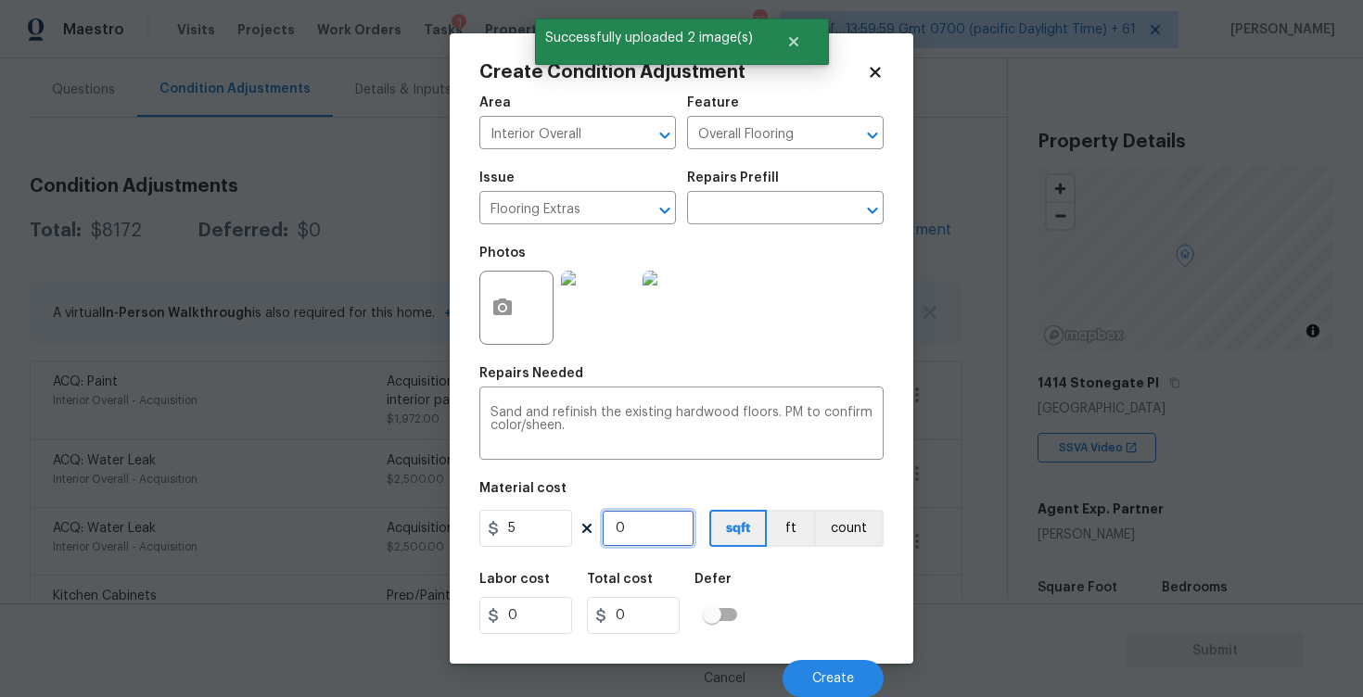
click at [633, 534] on input "0" at bounding box center [648, 528] width 93 height 37
type input "5"
type input "25"
type input "50"
type input "250"
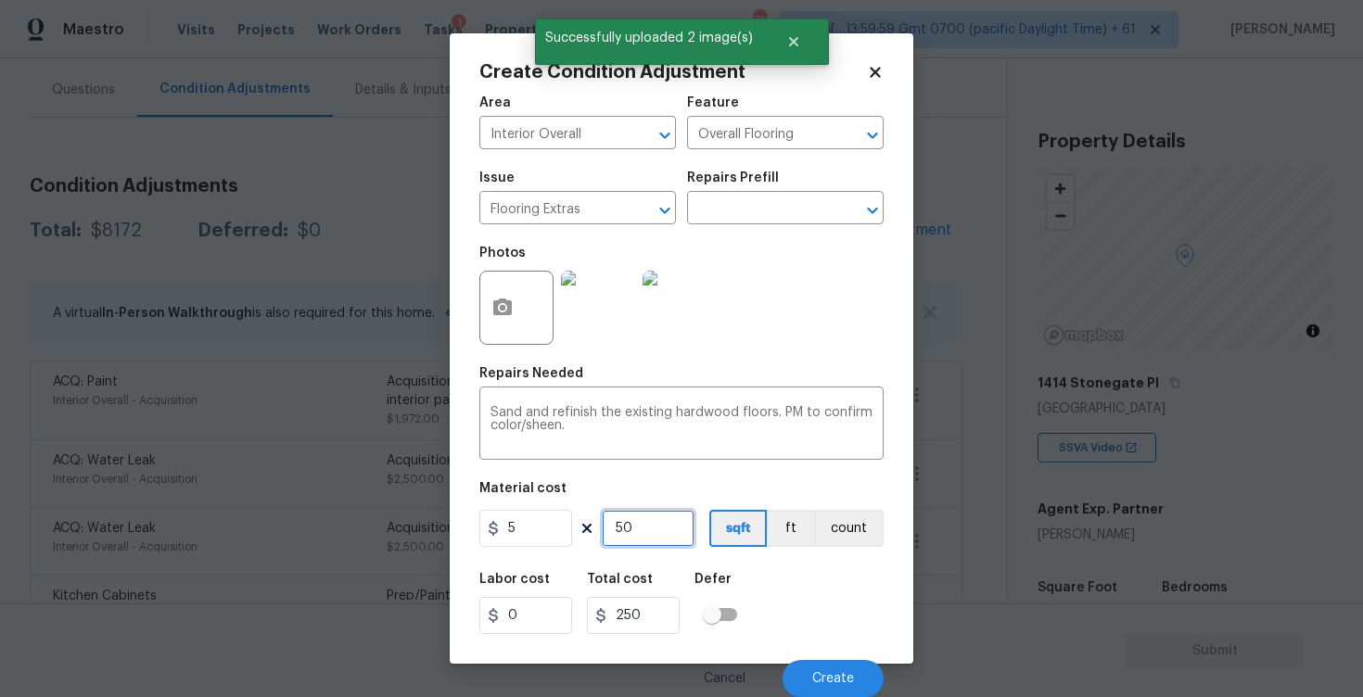
type input "500"
type input "2500"
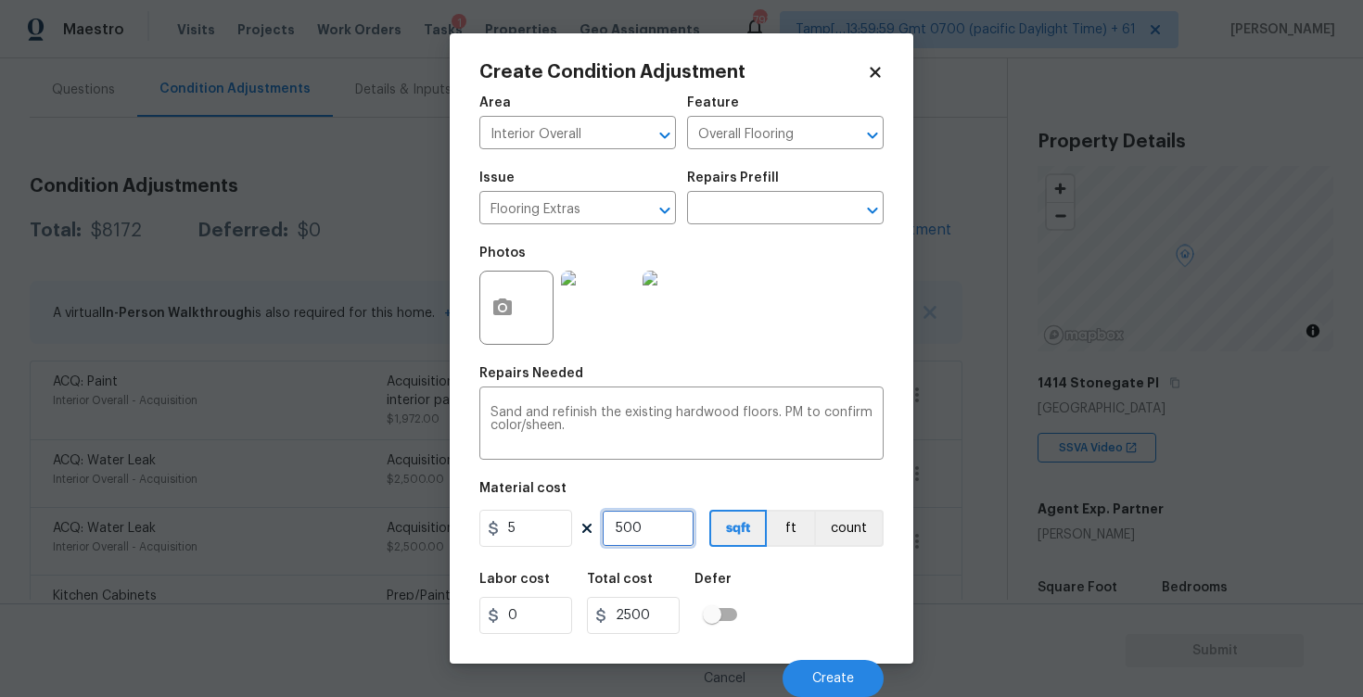
type input "500"
click at [794, 581] on div "Labor cost 0 Total cost 2500 Defer" at bounding box center [681, 603] width 404 height 83
click at [829, 666] on button "Create" at bounding box center [832, 678] width 101 height 37
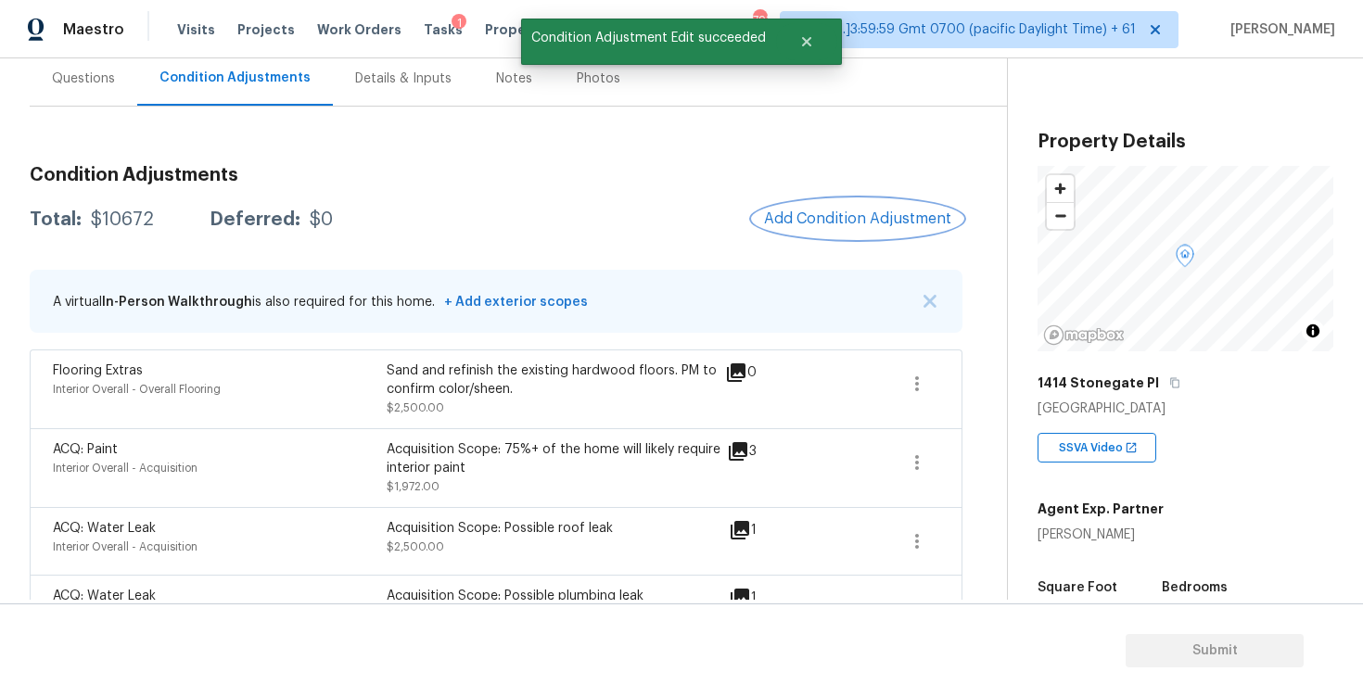
scroll to position [175, 0]
click at [856, 214] on span "Add Condition Adjustment" at bounding box center [857, 218] width 187 height 17
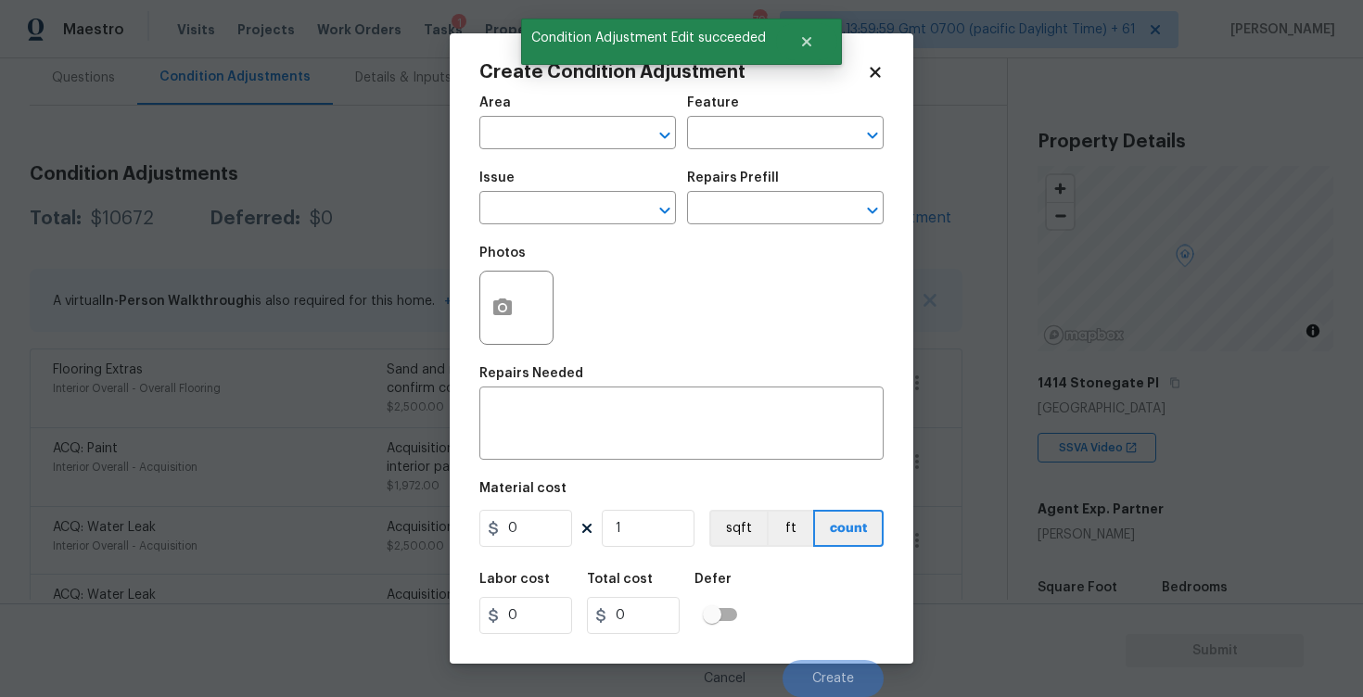
click at [354, 312] on body "Maestro Visits Projects Work Orders Tasks 1 Properties Geo Assignments 793 Tamp…" at bounding box center [681, 348] width 1363 height 697
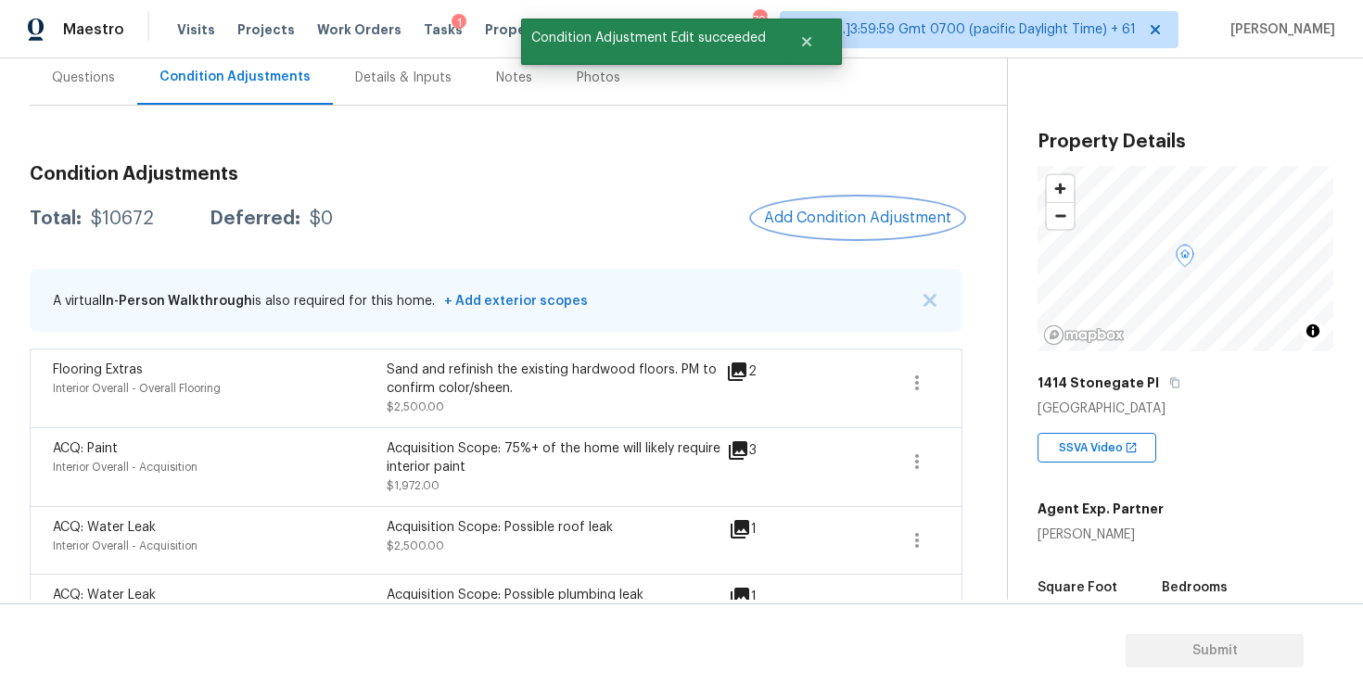
click at [816, 203] on button "Add Condition Adjustment" at bounding box center [858, 217] width 210 height 39
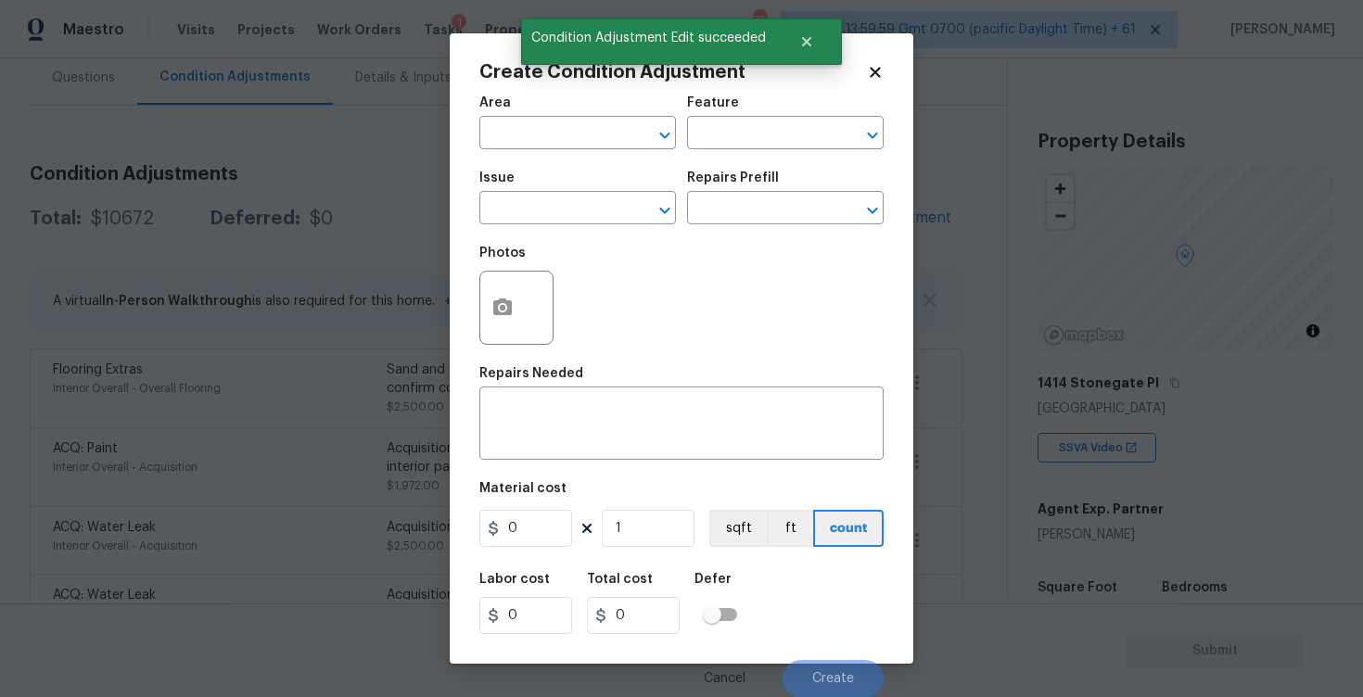
click at [491, 108] on h5 "Area" at bounding box center [495, 102] width 32 height 13
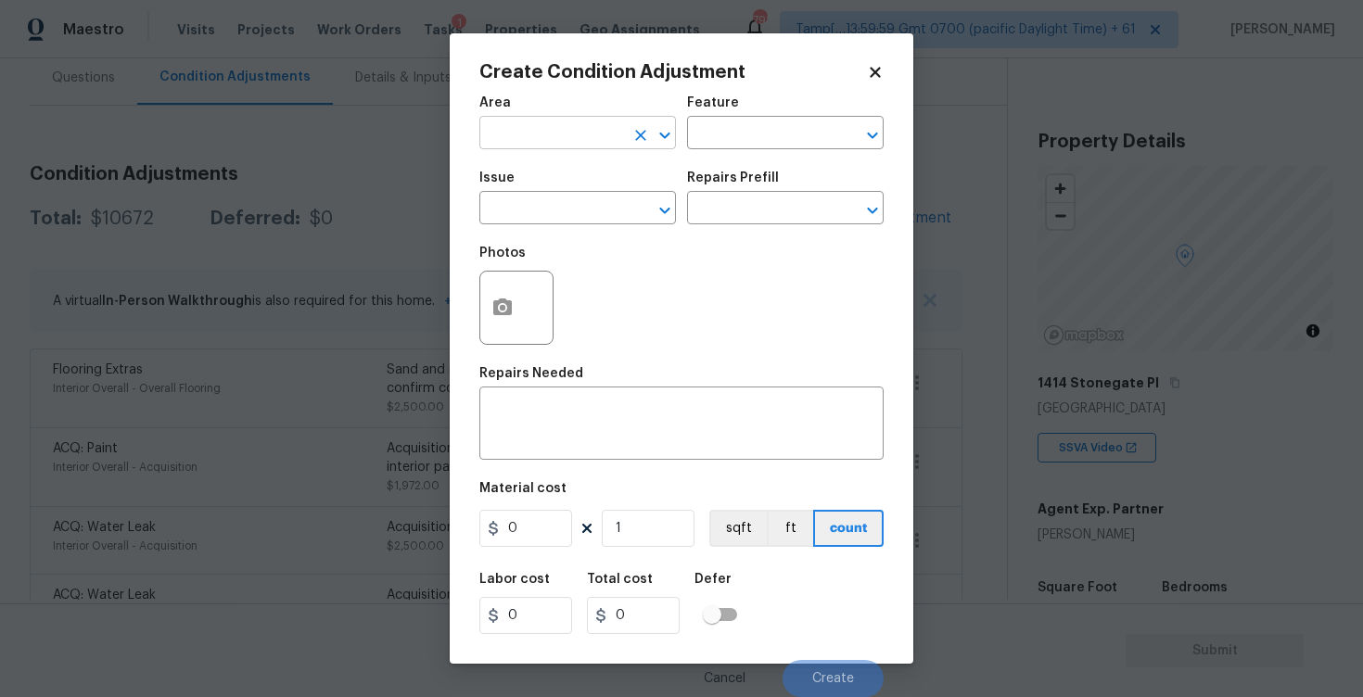
click at [496, 123] on input "text" at bounding box center [551, 135] width 145 height 29
click at [525, 218] on li "Interior Overall" at bounding box center [577, 207] width 197 height 31
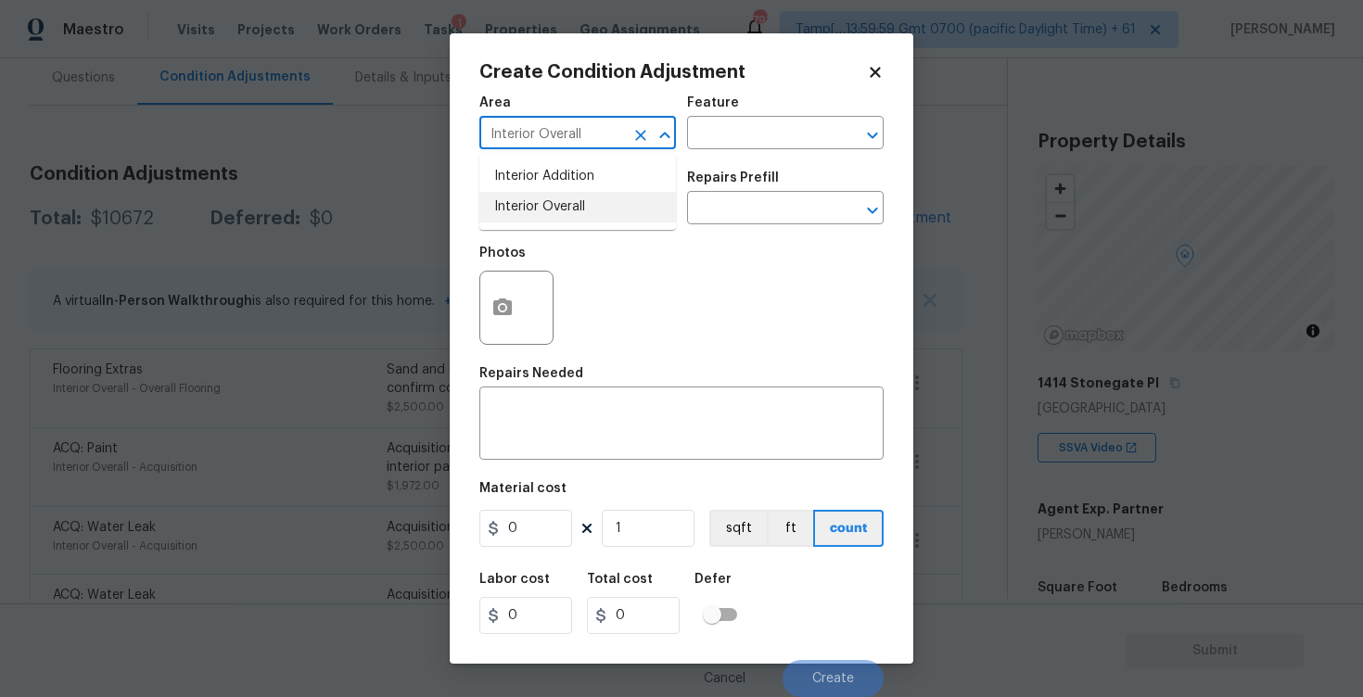
type input "Interior Overall"
click at [525, 218] on input "text" at bounding box center [551, 210] width 145 height 29
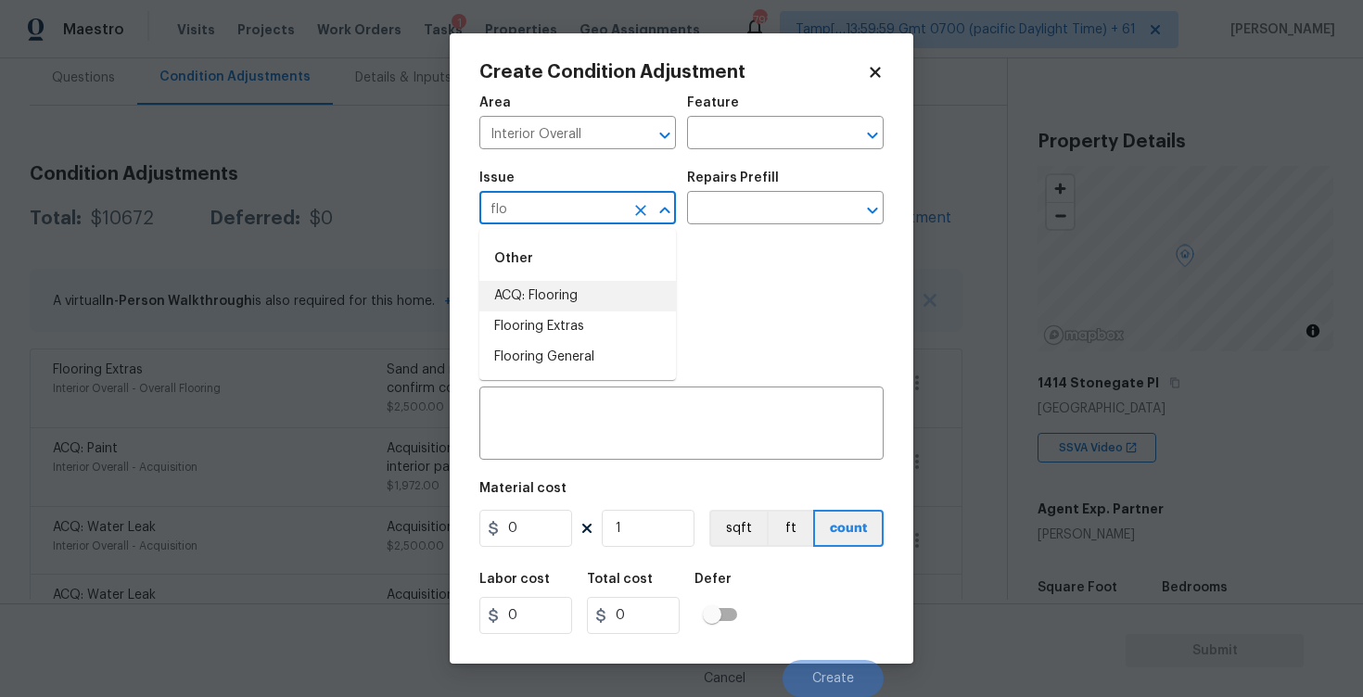
click at [533, 297] on li "ACQ: Flooring" at bounding box center [577, 296] width 197 height 31
type input "ACQ: Flooring"
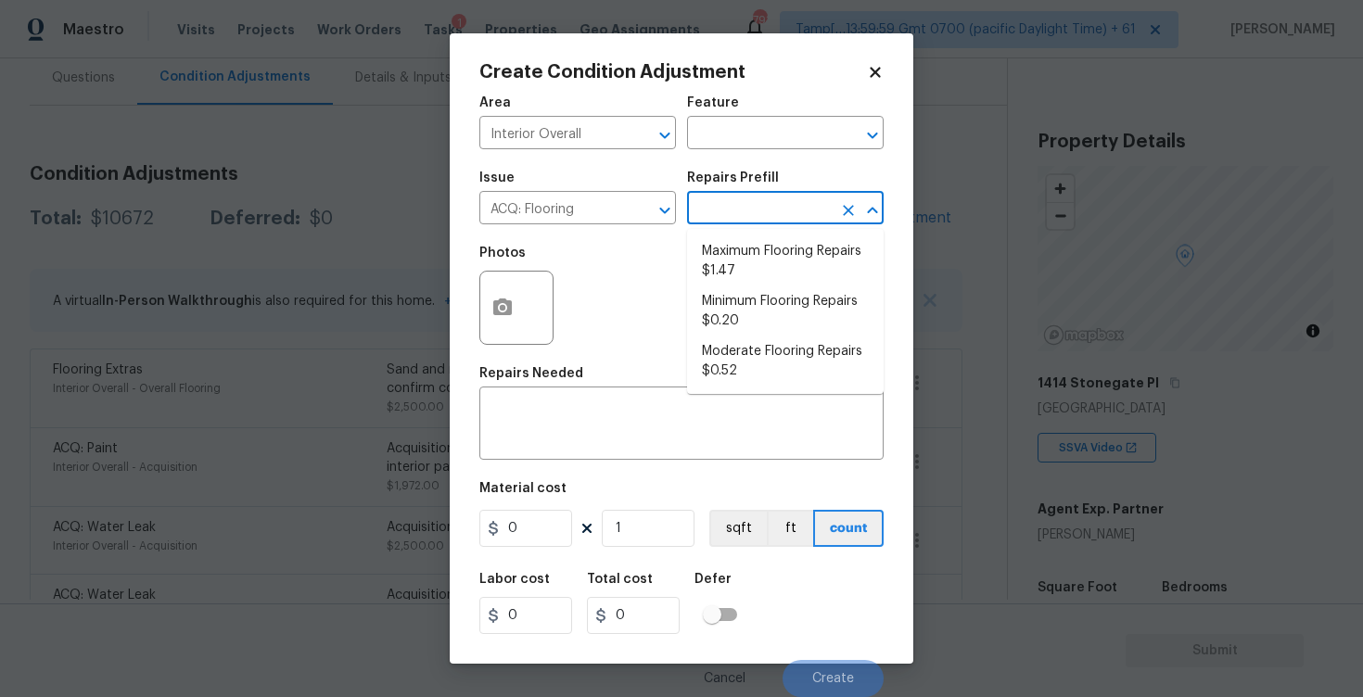
click at [771, 198] on input "text" at bounding box center [759, 210] width 145 height 29
click at [737, 261] on li "Maximum Flooring Repairs $1.47" at bounding box center [785, 261] width 197 height 50
type input "Acquisition"
type textarea "Acquisition Scope: Maximum flooring repairs"
type input "1.47"
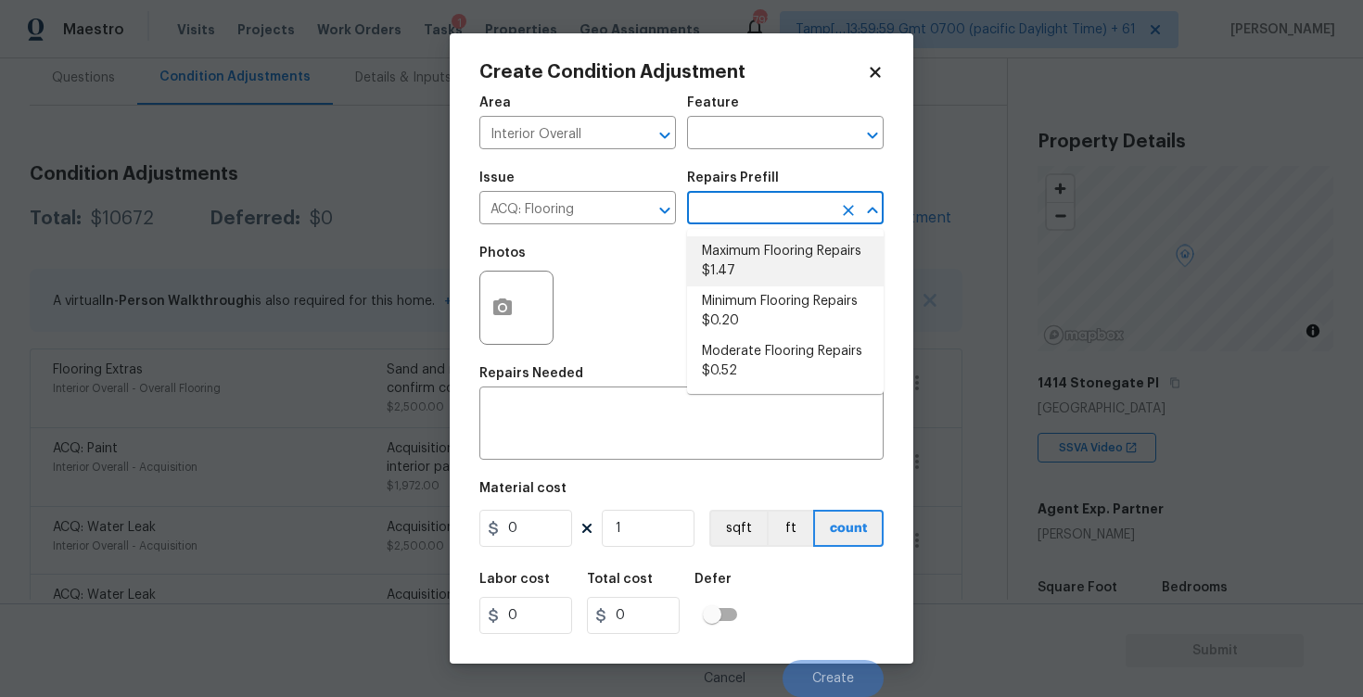
type input "1.47"
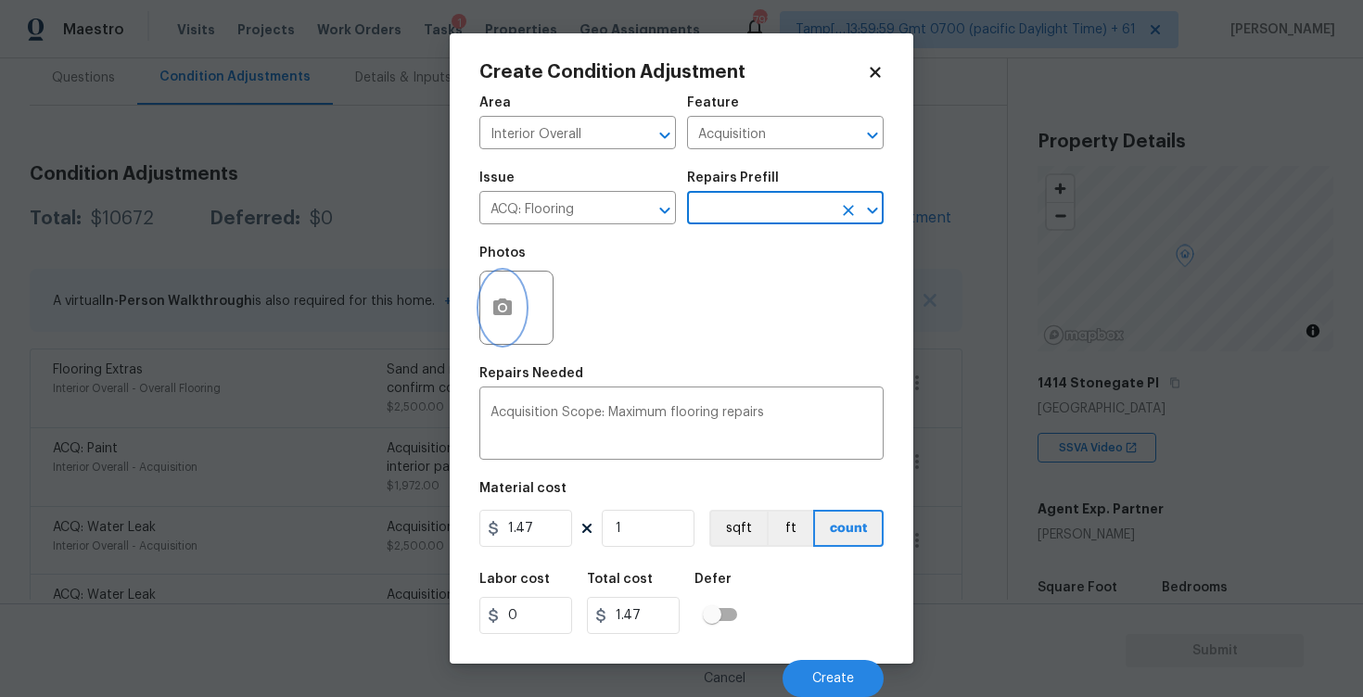
click at [500, 297] on icon "button" at bounding box center [502, 308] width 22 height 22
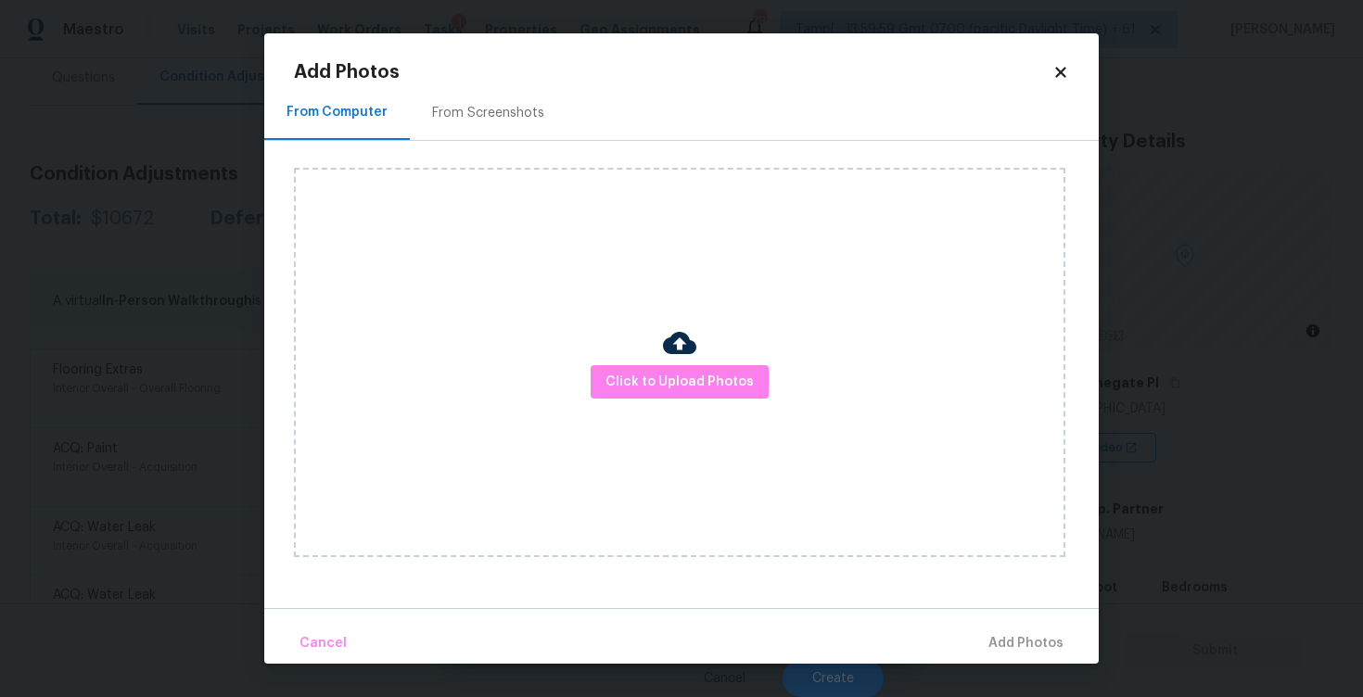
click at [723, 356] on div "Click to Upload Photos" at bounding box center [679, 362] width 771 height 389
click at [705, 380] on span "Click to Upload Photos" at bounding box center [679, 382] width 148 height 23
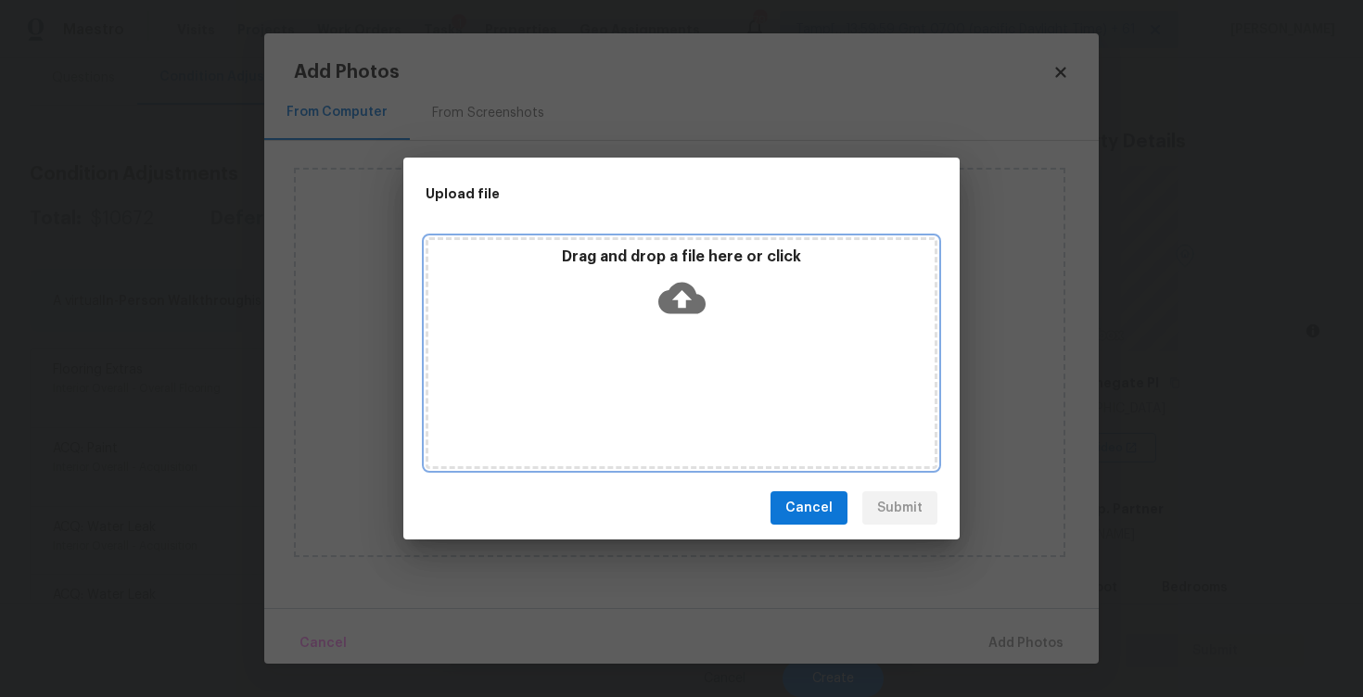
click at [683, 288] on icon at bounding box center [681, 299] width 47 height 32
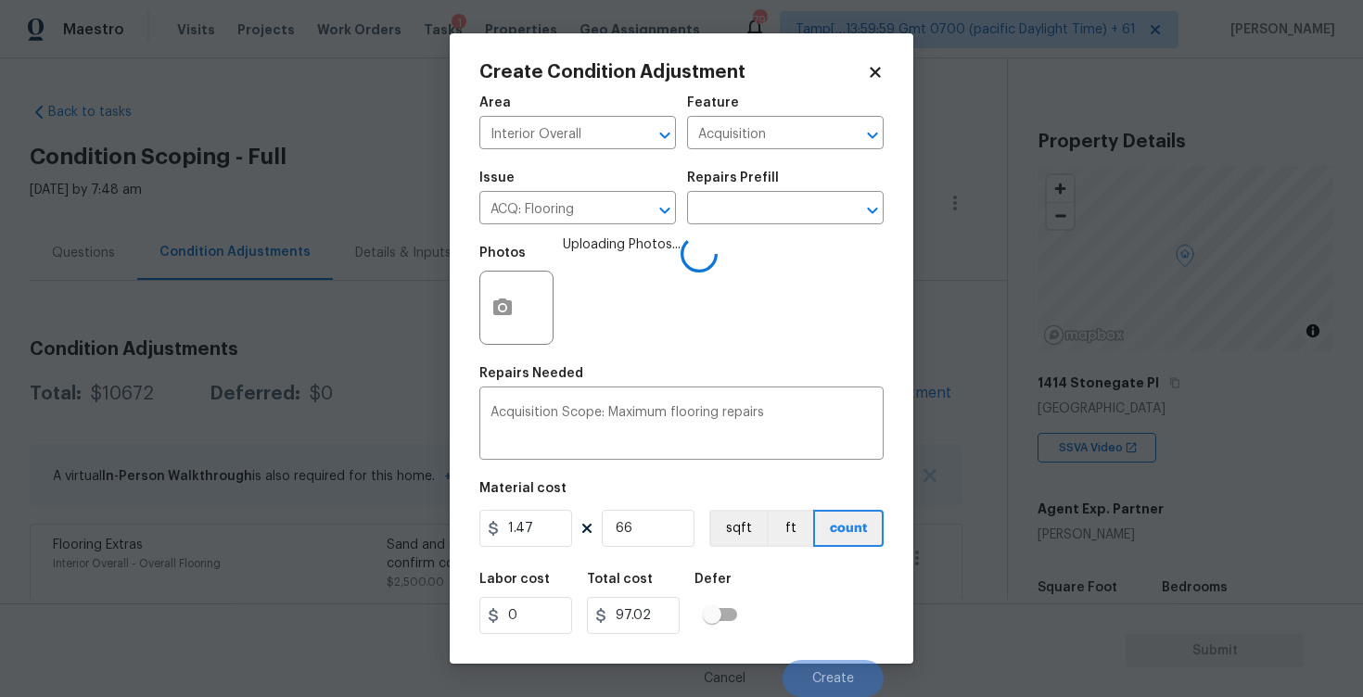
scroll to position [1, 0]
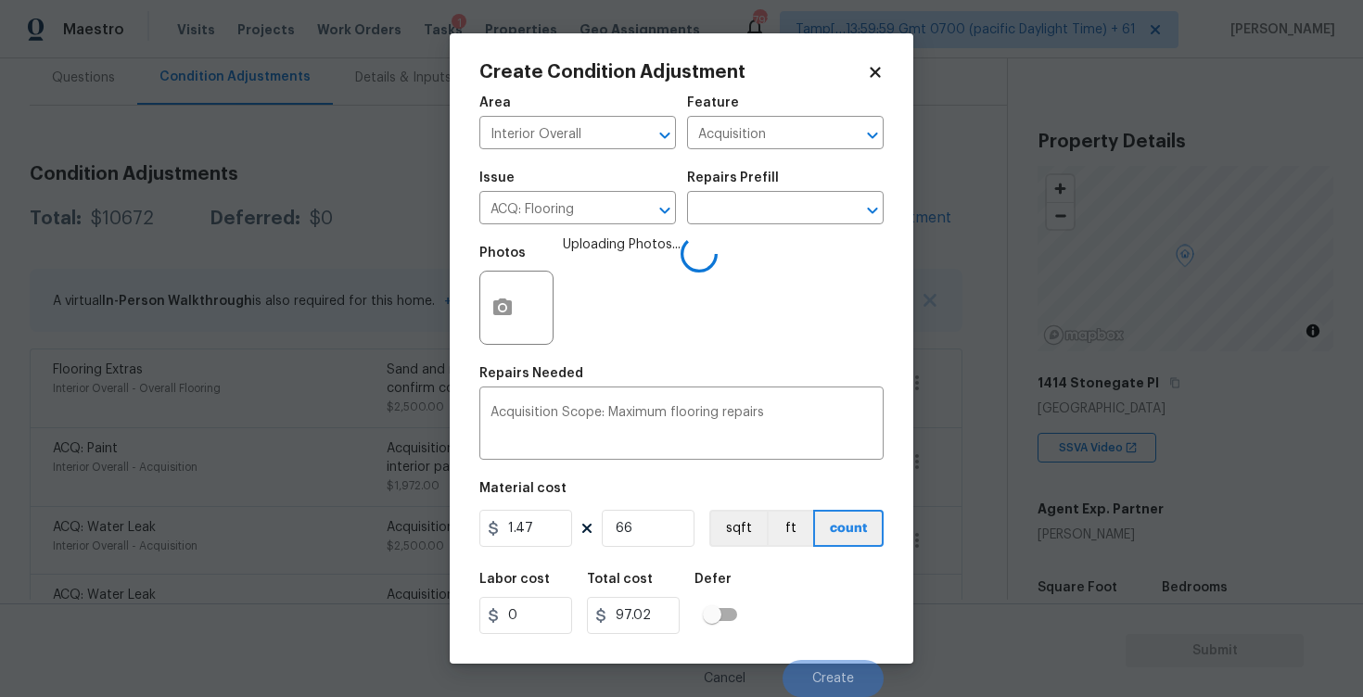
type input "660"
type input "970.2"
type input "660"
click at [722, 516] on button "sqft" at bounding box center [737, 528] width 57 height 37
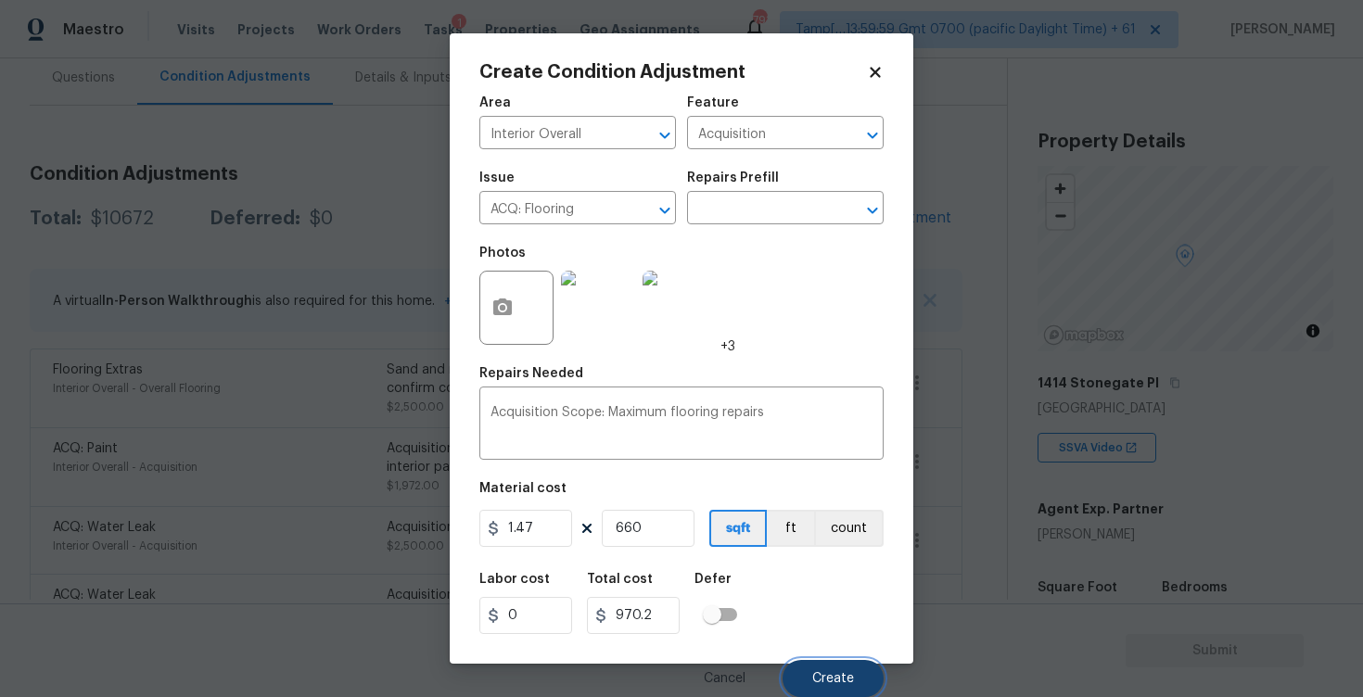
click at [835, 665] on button "Create" at bounding box center [832, 678] width 101 height 37
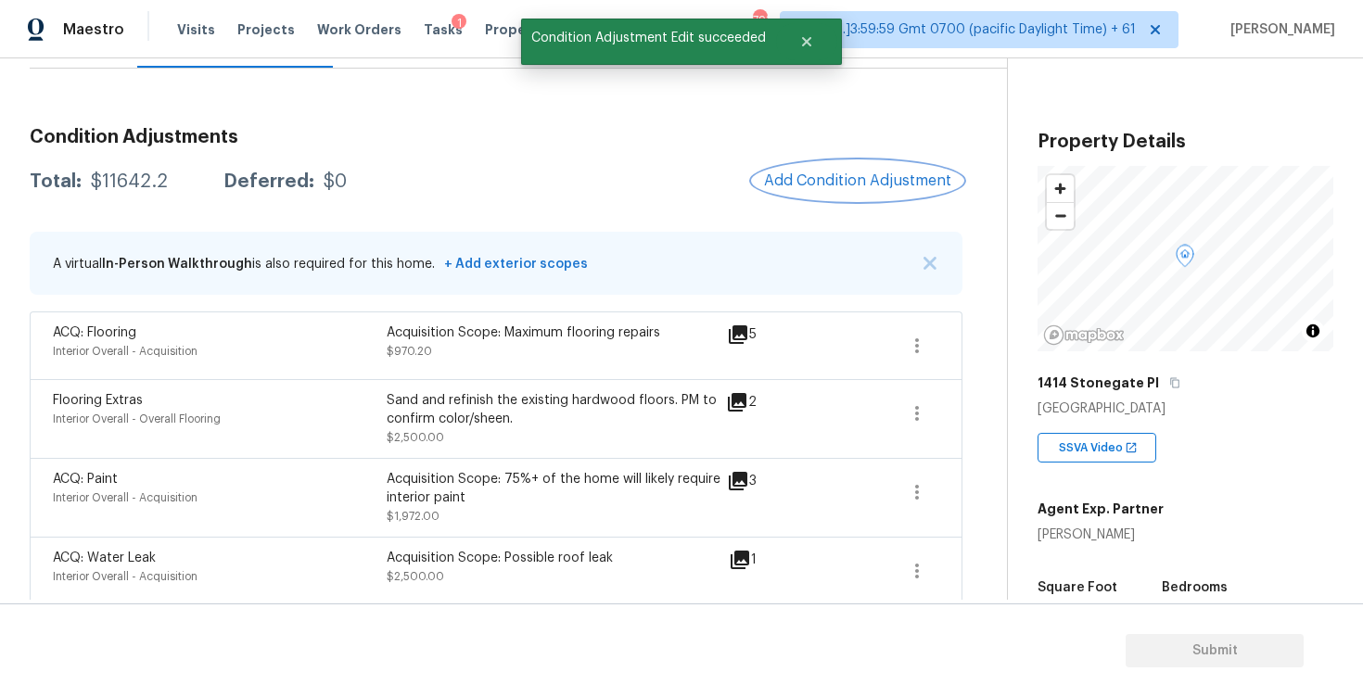
scroll to position [209, 0]
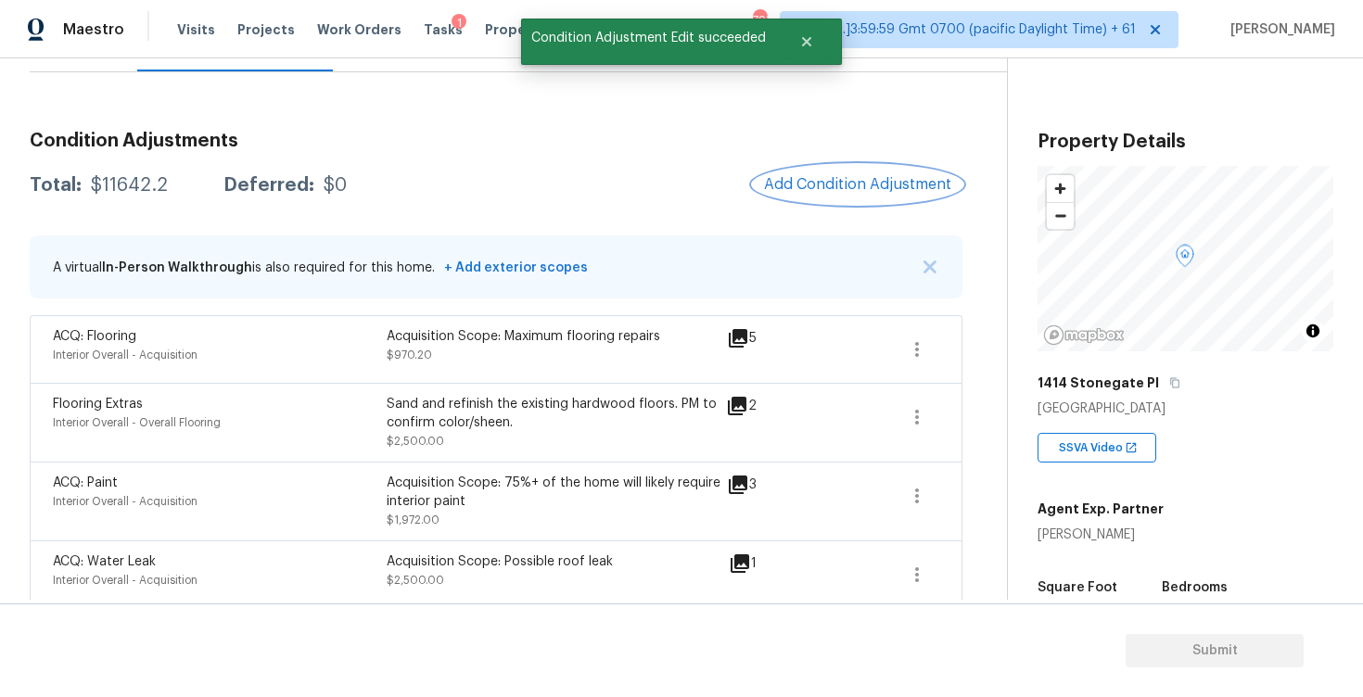
click at [835, 182] on span "Add Condition Adjustment" at bounding box center [857, 184] width 187 height 17
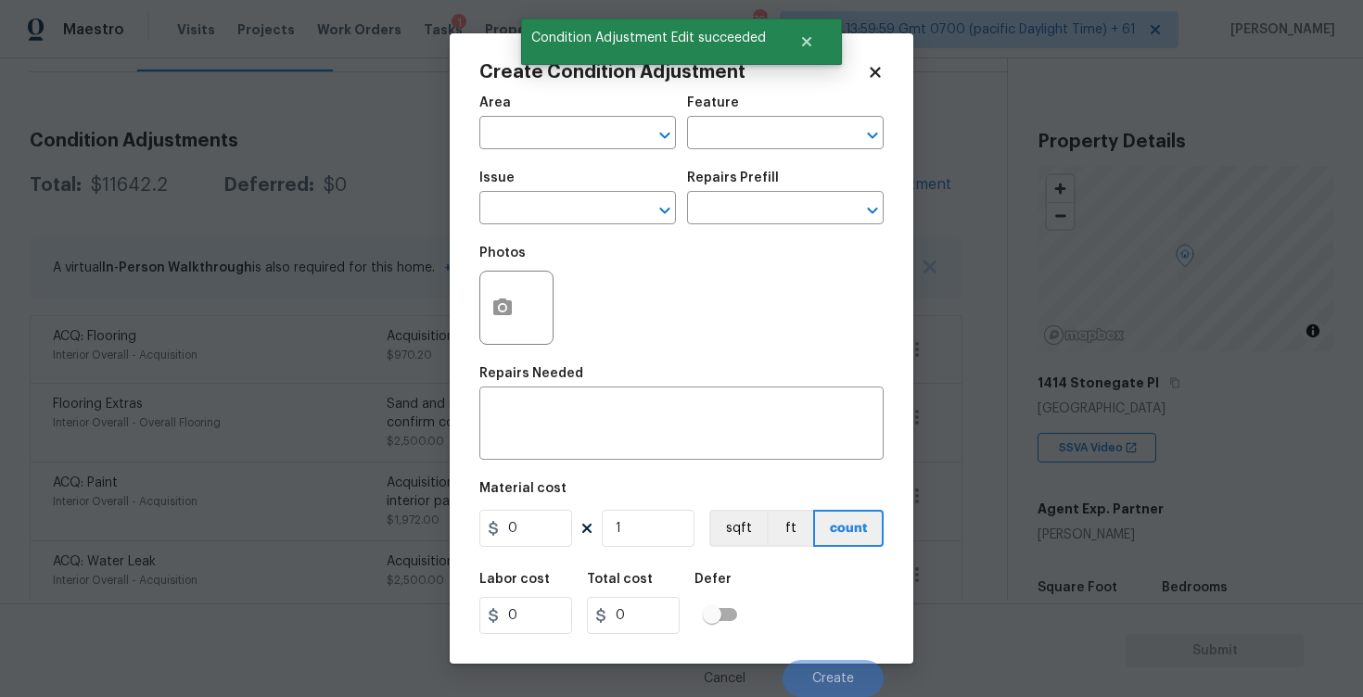
click at [362, 357] on body "Maestro Visits Projects Work Orders Tasks 1 Properties Geo Assignments 793 Tamp…" at bounding box center [681, 348] width 1363 height 697
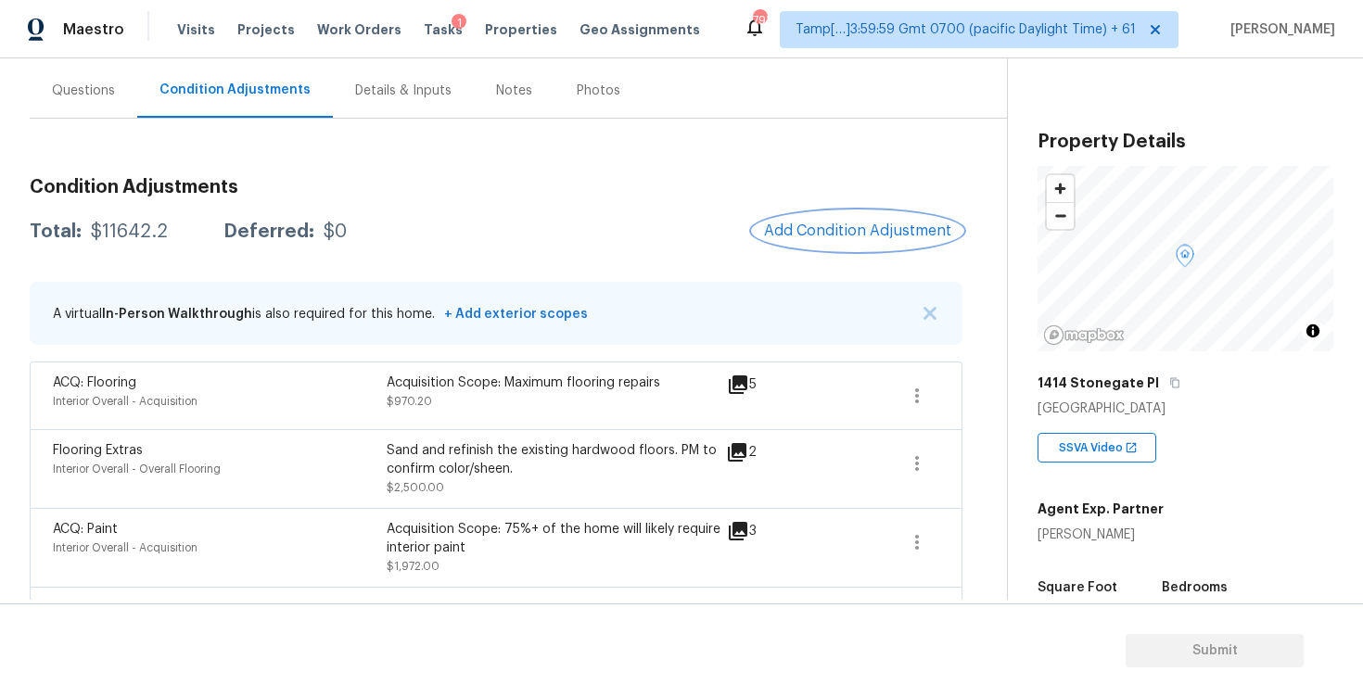
scroll to position [52, 0]
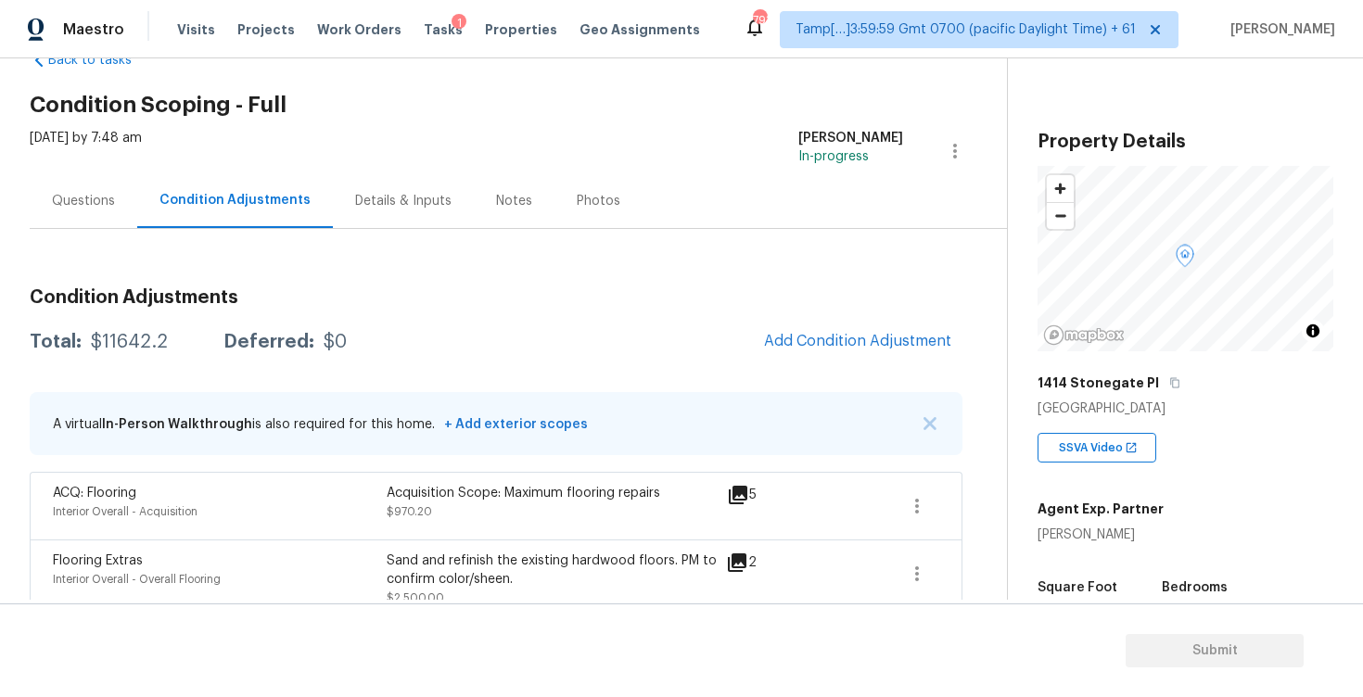
click at [139, 214] on div "Condition Adjustments" at bounding box center [235, 200] width 196 height 55
click at [101, 198] on div "Questions" at bounding box center [83, 201] width 63 height 19
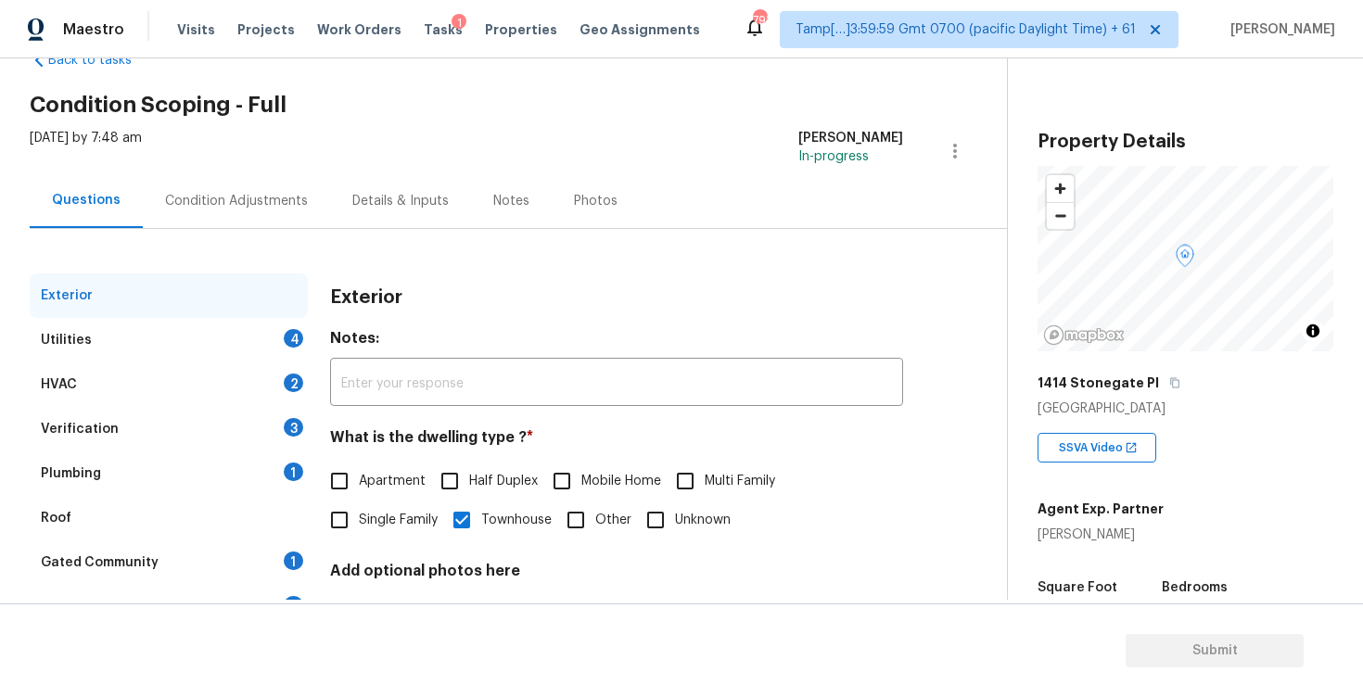
scroll to position [196, 0]
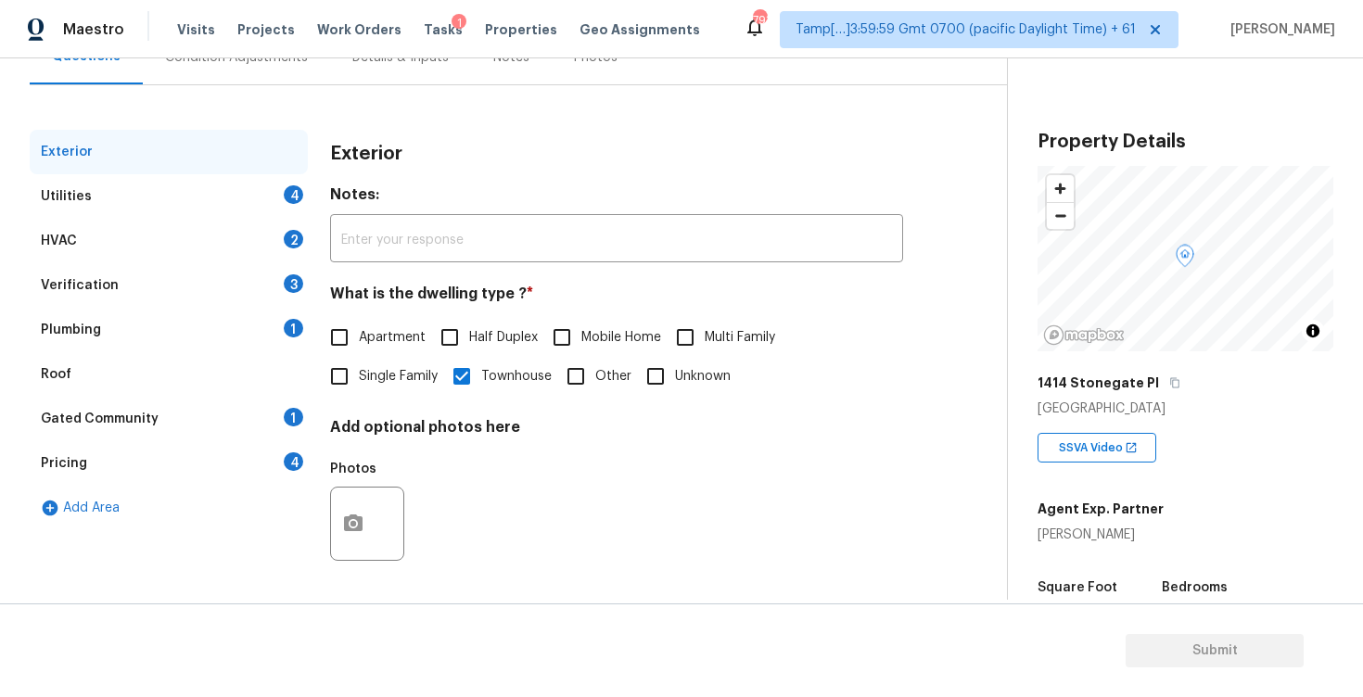
click at [238, 207] on div "Utilities 4" at bounding box center [169, 196] width 278 height 44
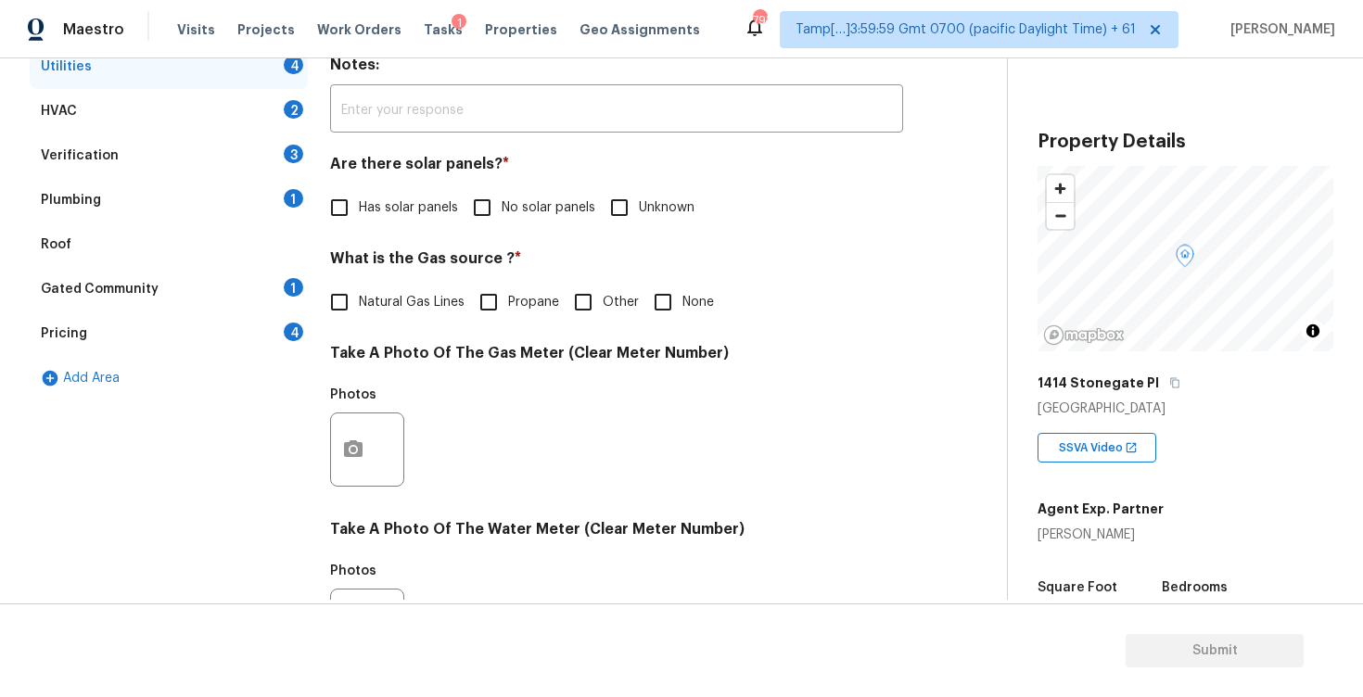
scroll to position [334, 0]
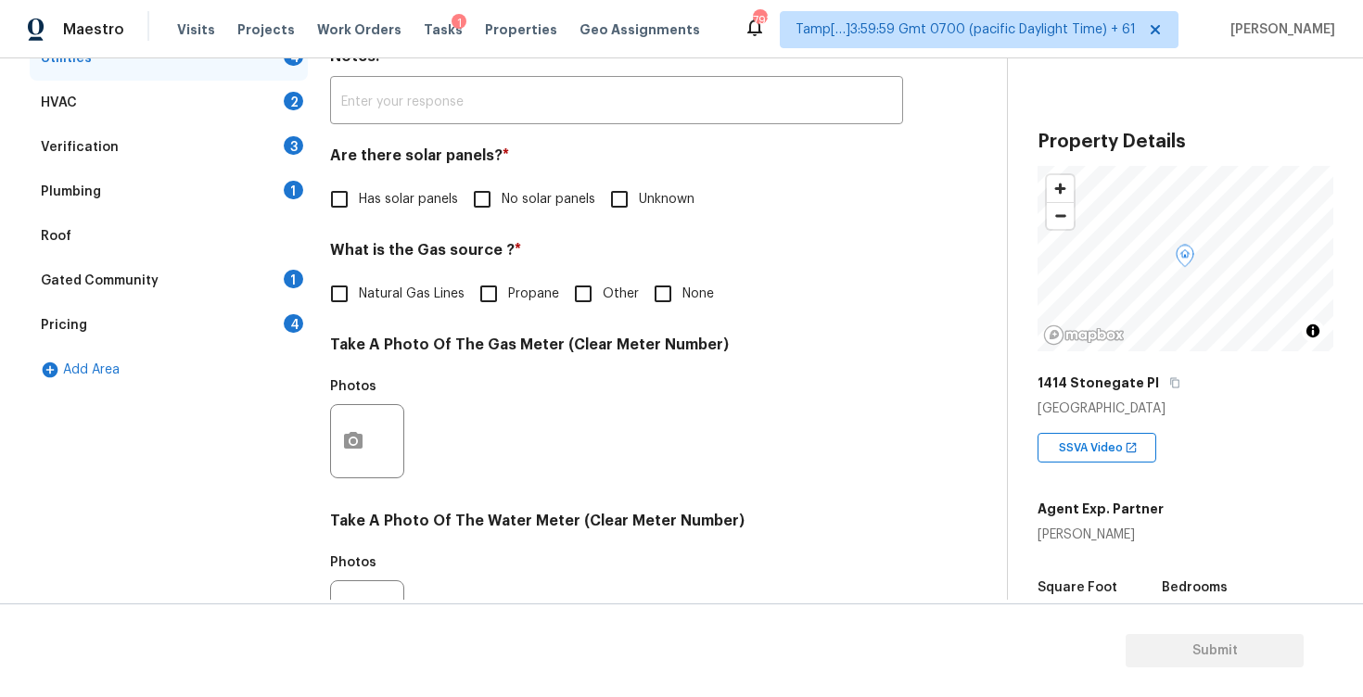
click at [211, 162] on div "Verification 3" at bounding box center [169, 147] width 278 height 44
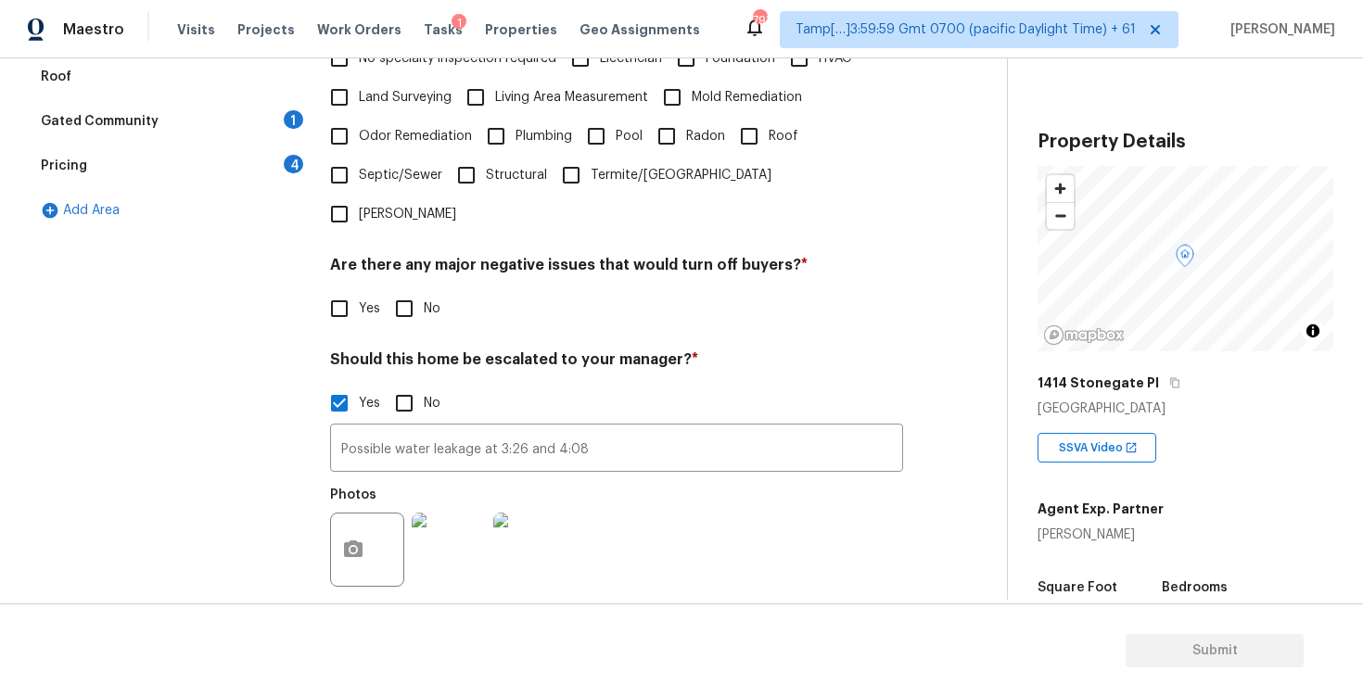
scroll to position [510, 0]
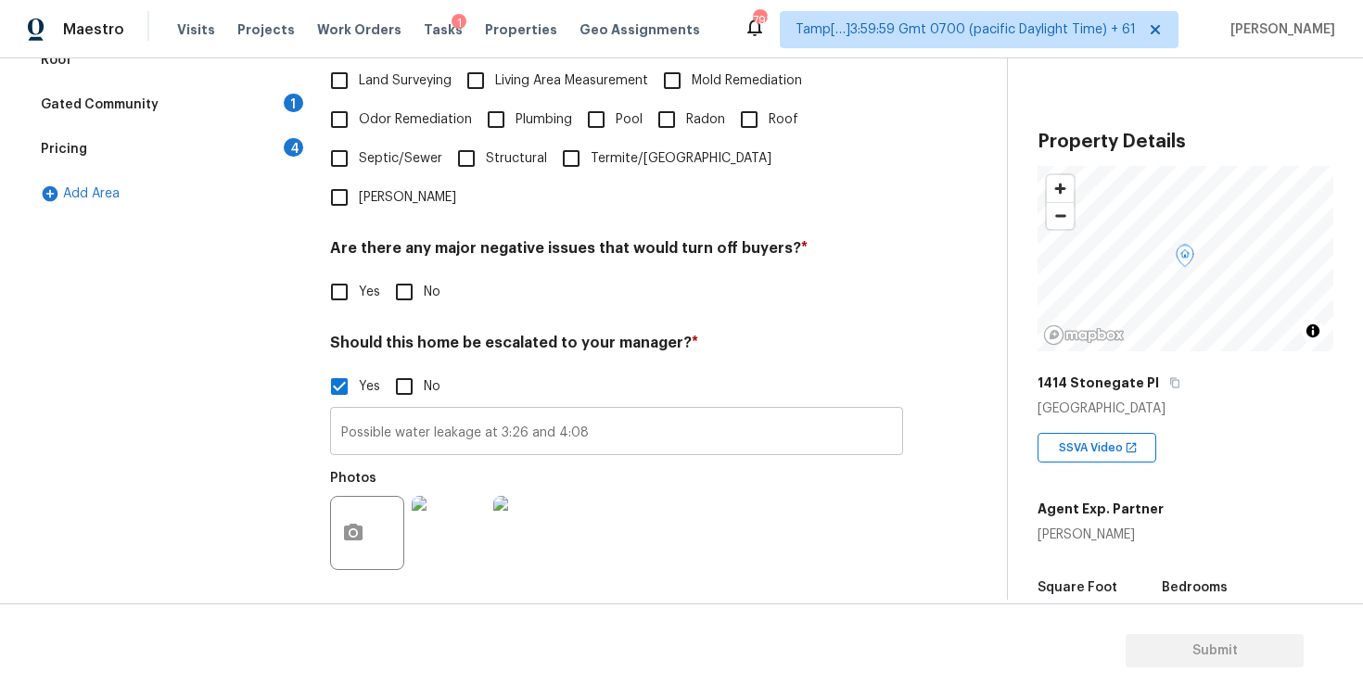
click at [610, 412] on input "Possible water leakage at 3:26 and 4:08" at bounding box center [616, 434] width 573 height 44
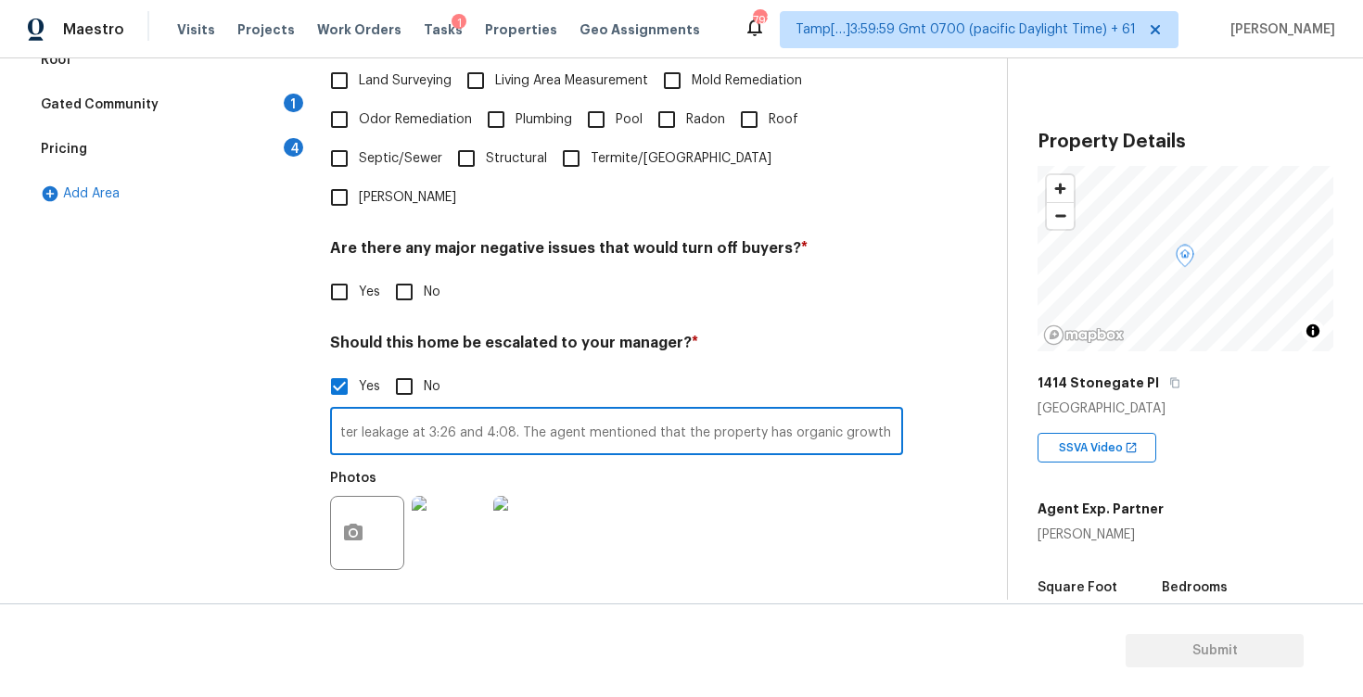
scroll to position [0, 0]
click at [830, 412] on input "Possible water leakage at 3:26 and 4:08. The agent mentioned that the property …" at bounding box center [616, 434] width 573 height 44
click at [840, 412] on input "Possible water leakage at 3:26 and 4:08. The agent mentioned that the property …" at bounding box center [616, 434] width 573 height 44
click at [855, 412] on input "Possible water leakage at 3:26 and 4:08. The agent mentioned that the property …" at bounding box center [616, 434] width 573 height 44
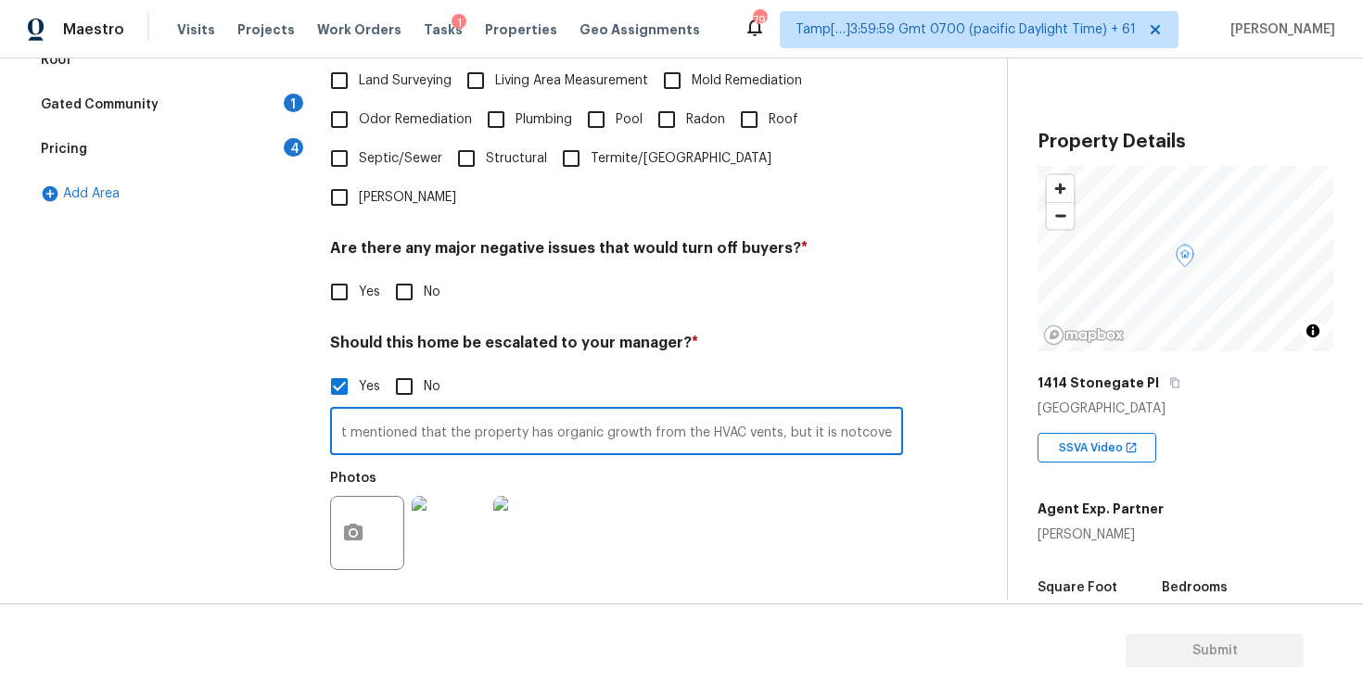
click at [839, 412] on input "Possible water leakage at 3:26 and 4:08. The agent mentioned that the property …" at bounding box center [616, 434] width 573 height 44
type input "Possible water leakage at 3:26 and 4:08. The agent mentioned that the property …"
click at [845, 461] on div "Photos" at bounding box center [616, 521] width 573 height 121
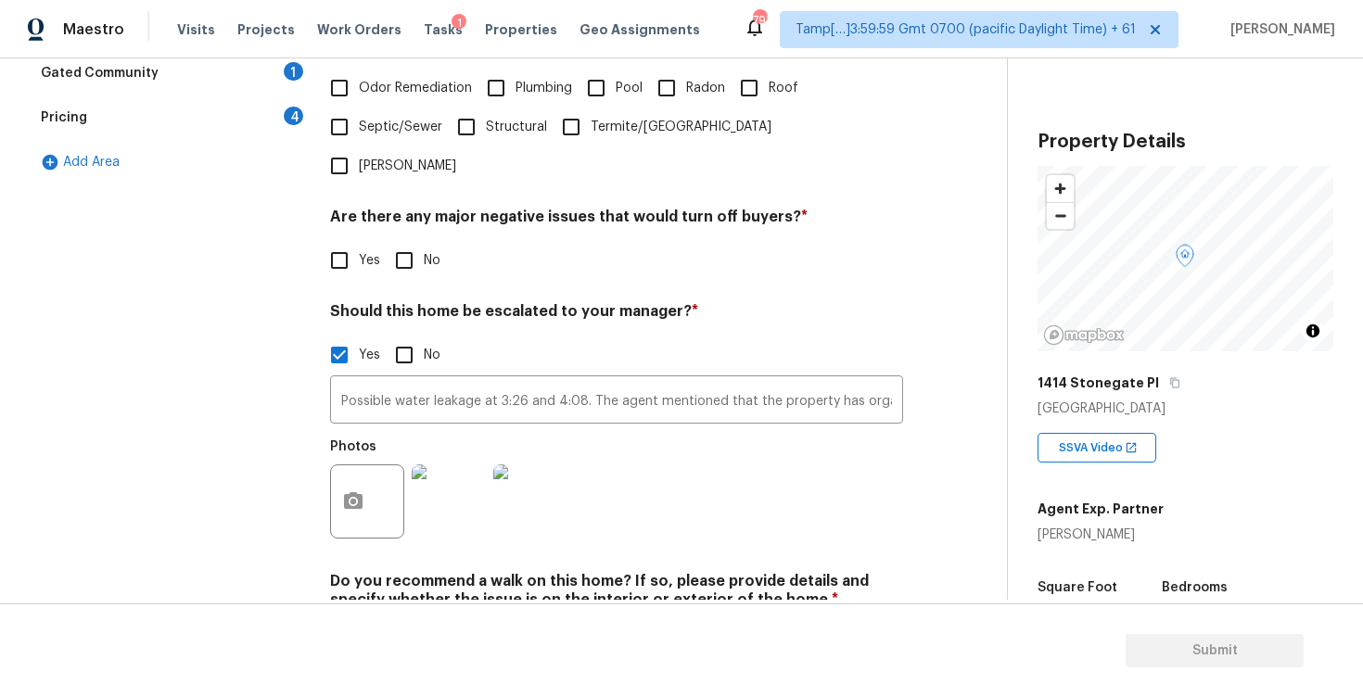
scroll to position [524, 0]
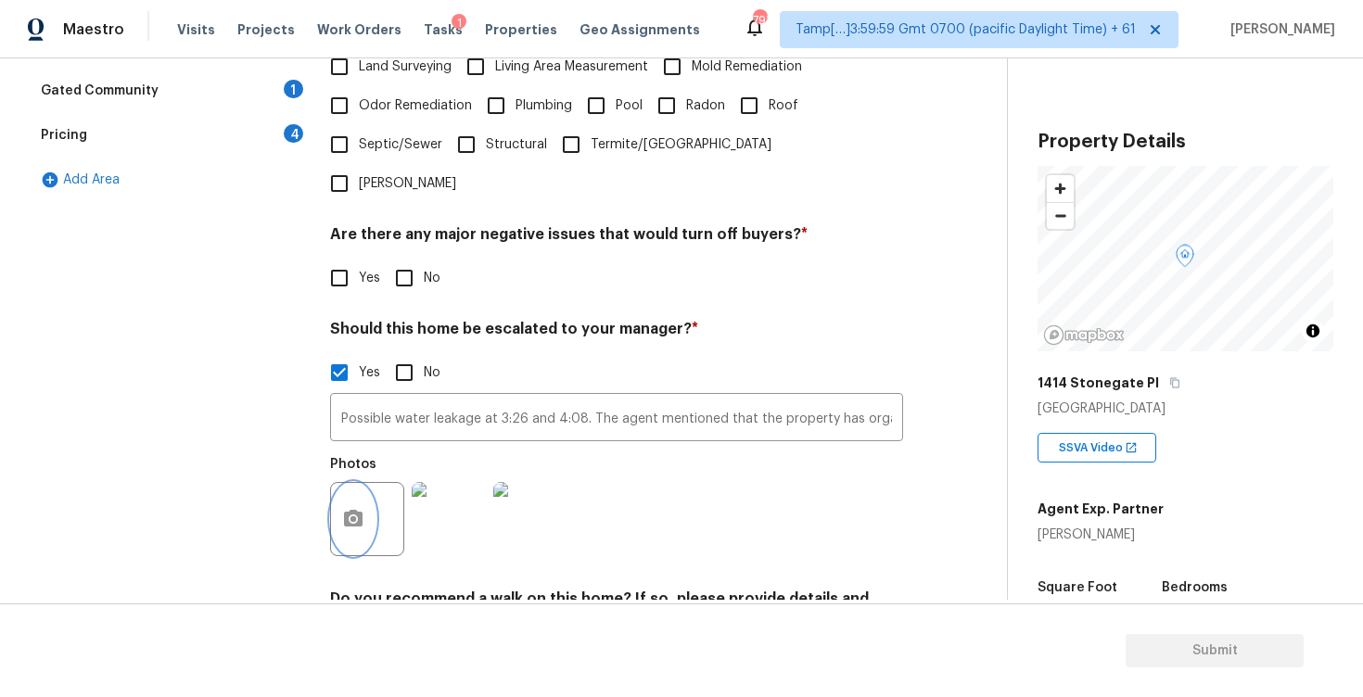
click at [356, 510] on icon "button" at bounding box center [353, 518] width 19 height 17
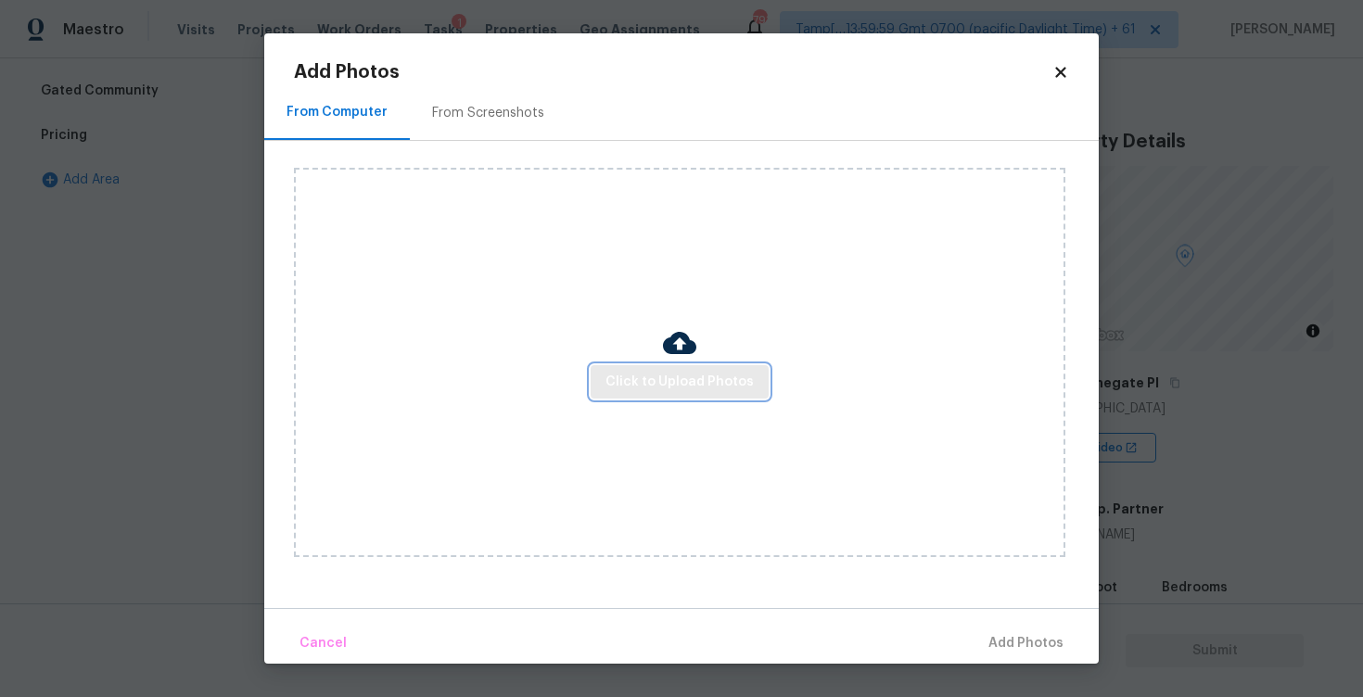
click at [722, 378] on span "Click to Upload Photos" at bounding box center [679, 382] width 148 height 23
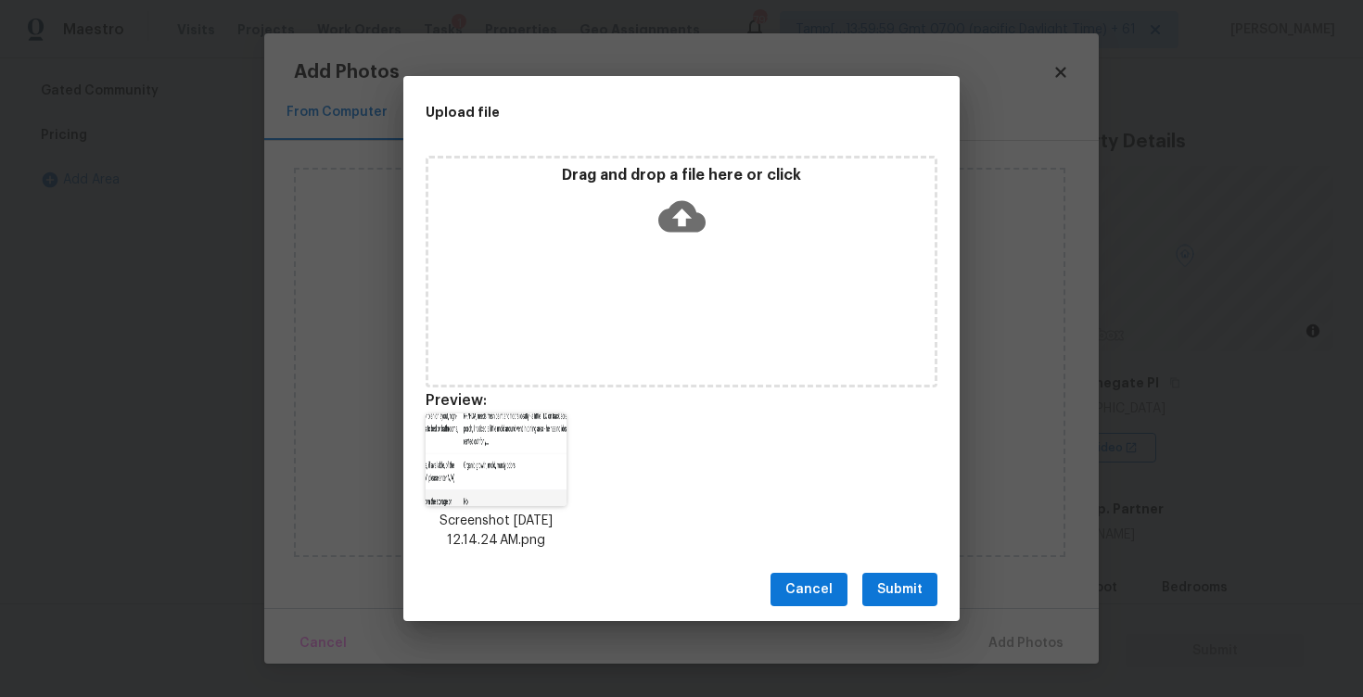
click at [895, 604] on button "Submit" at bounding box center [899, 590] width 75 height 34
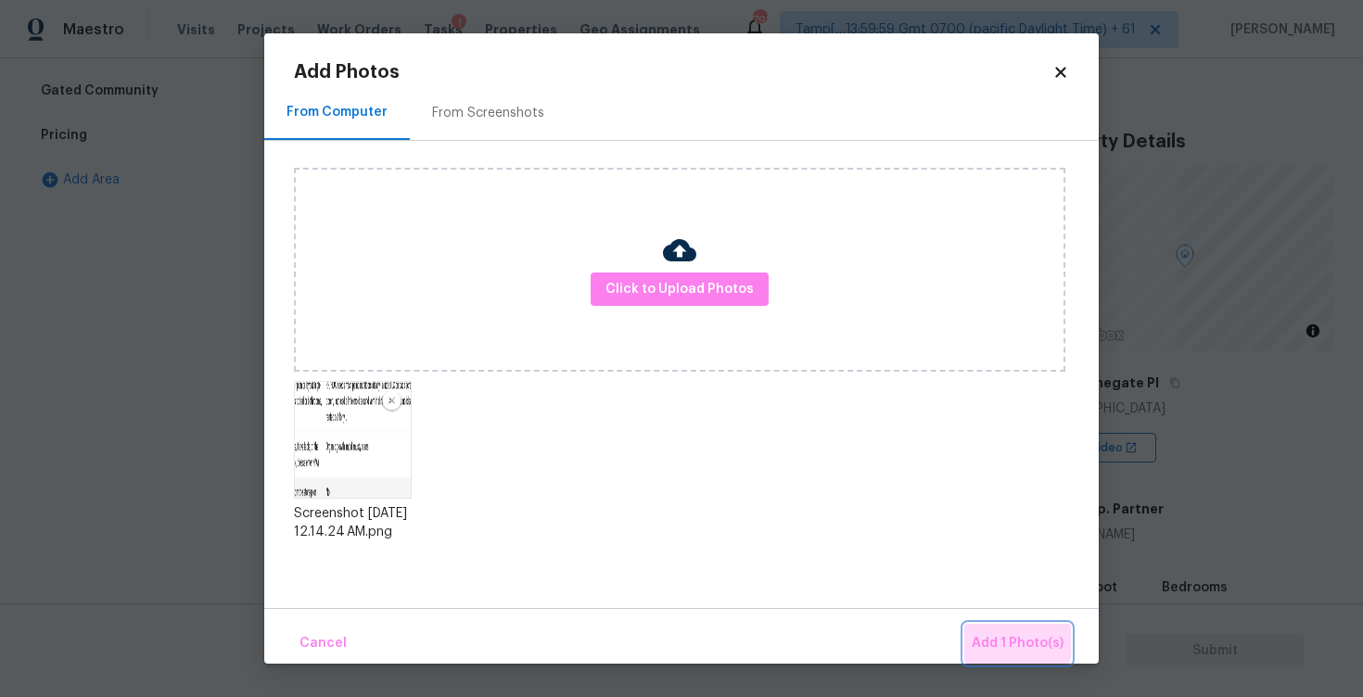
click at [999, 631] on button "Add 1 Photo(s)" at bounding box center [1017, 644] width 107 height 40
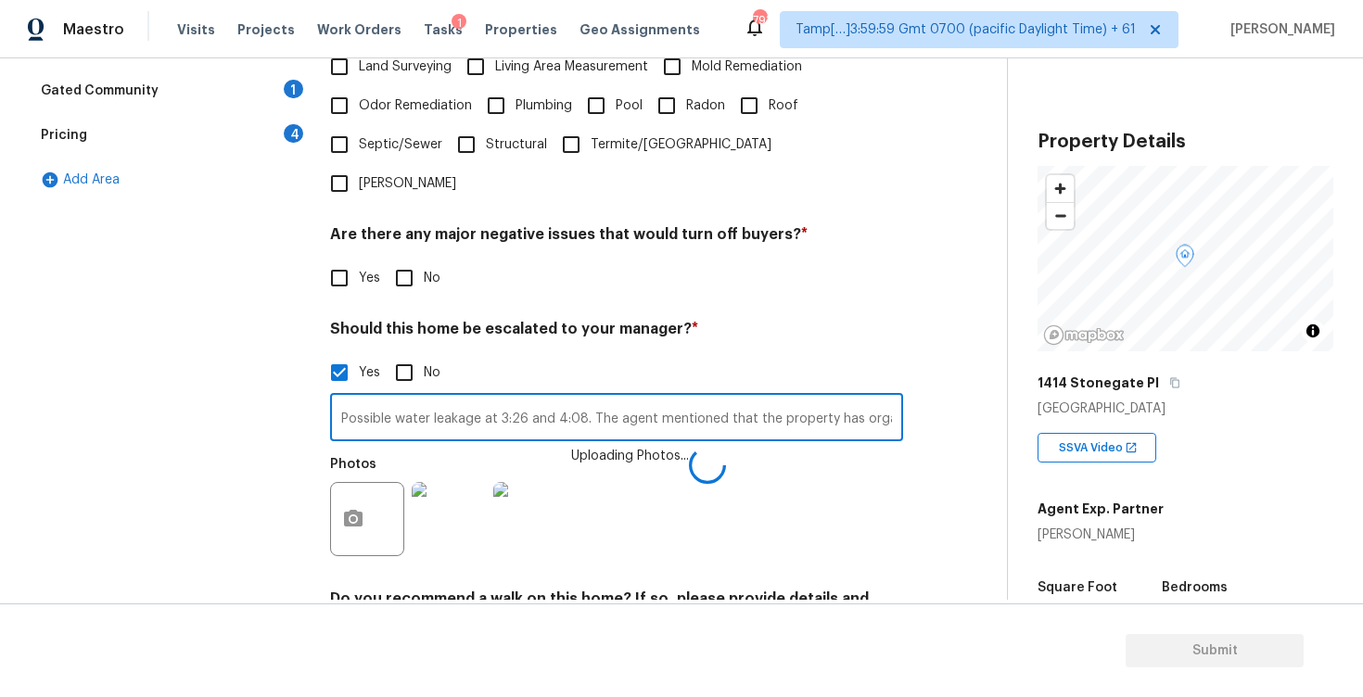
click at [839, 398] on input "Possible water leakage at 3:26 and 4:08. The agent mentioned that the property …" at bounding box center [616, 420] width 573 height 44
click at [852, 398] on input "Possible water leakage at 3:26 and 4:08. The agent mentioned that the property …" at bounding box center [616, 420] width 573 height 44
click at [794, 398] on input "Possible water leakage at 3:26 and 4:08. The agent mentioned that the property …" at bounding box center [616, 420] width 573 height 44
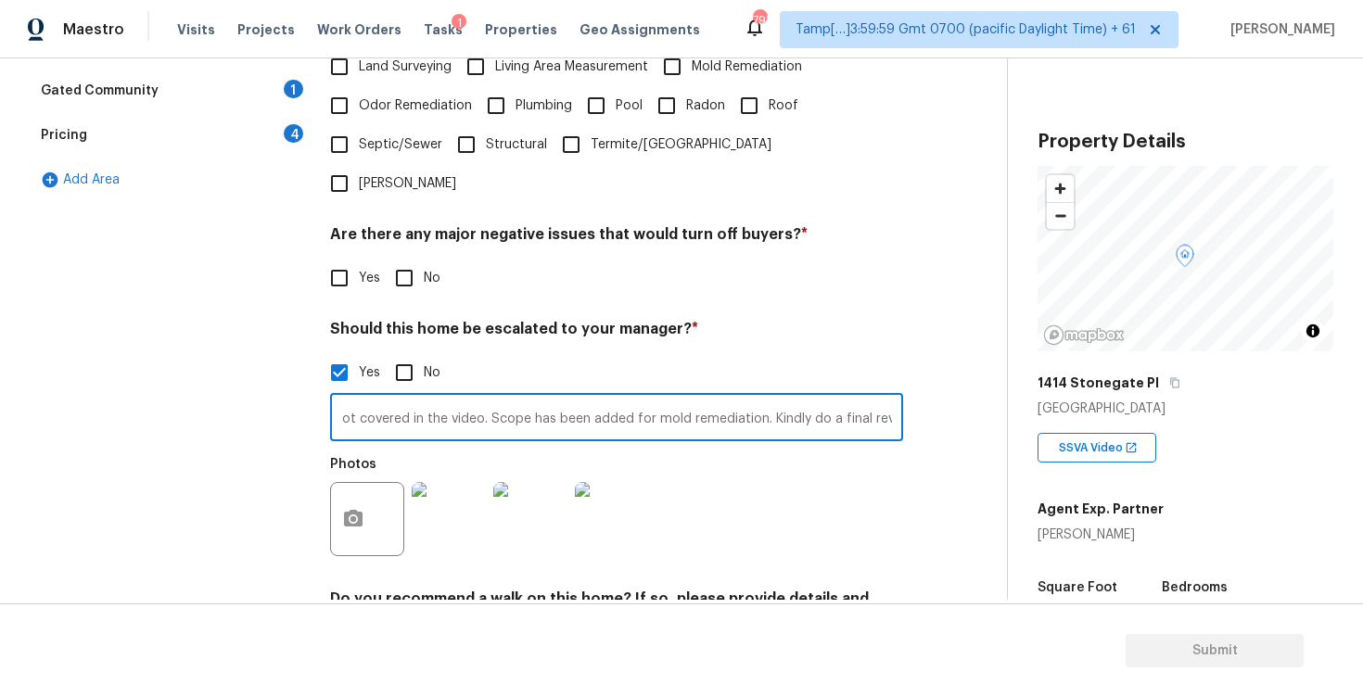
scroll to position [0, 0]
click at [801, 398] on input "Possible water leakage at 3:26 and 4:08. The agent mentioned that the property …" at bounding box center [616, 420] width 573 height 44
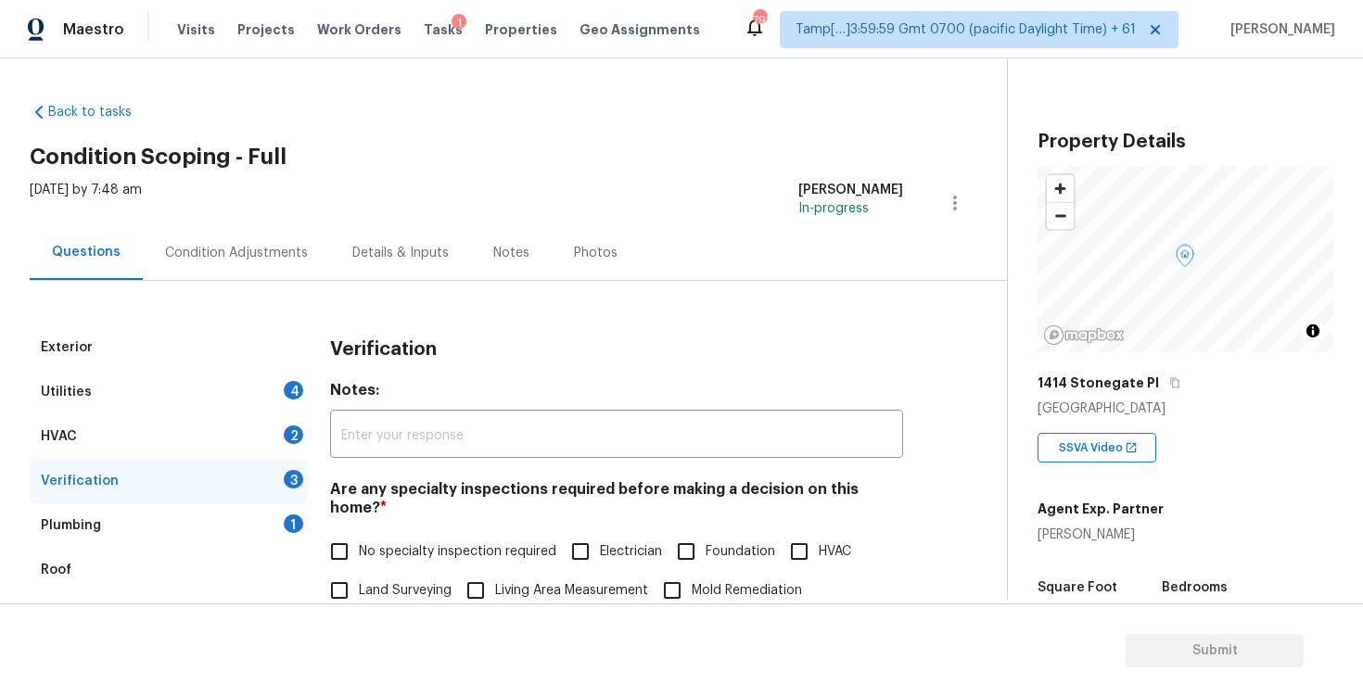
click at [301, 268] on div "Condition Adjustments" at bounding box center [236, 252] width 187 height 55
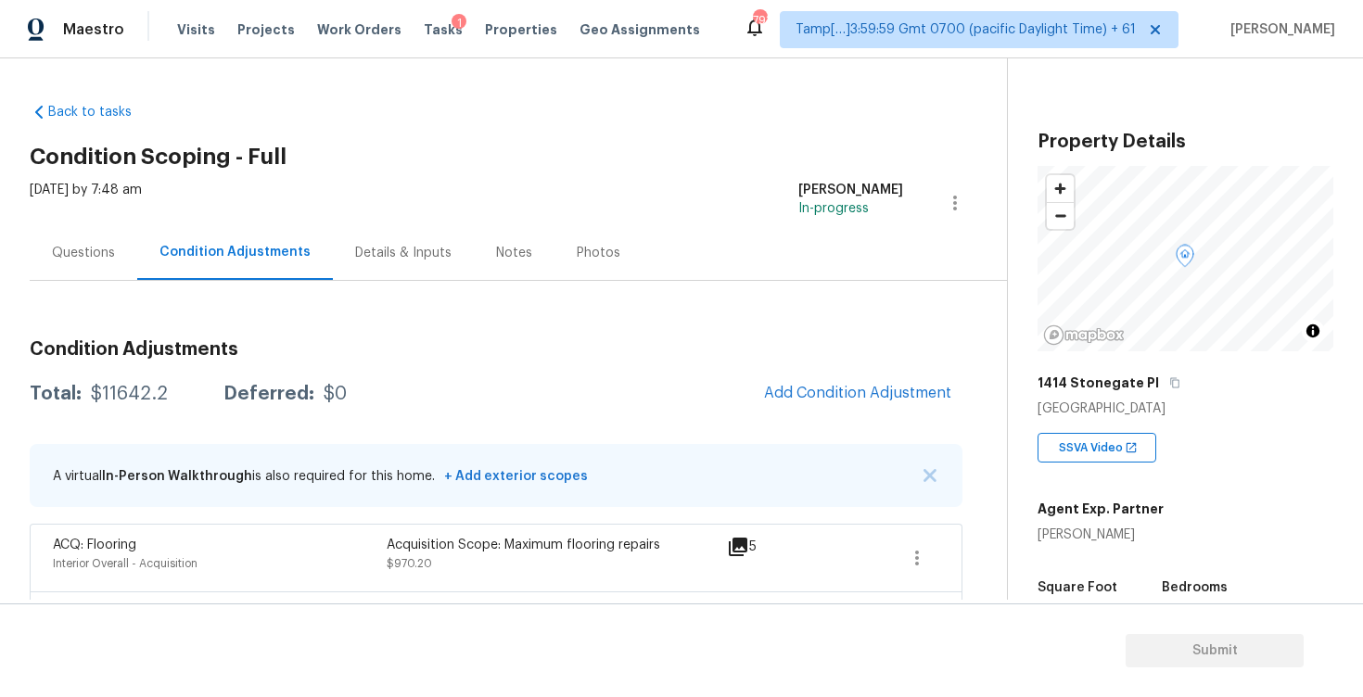
click at [927, 375] on span "Add Condition Adjustment" at bounding box center [858, 394] width 210 height 41
click at [882, 400] on span "Add Condition Adjustment" at bounding box center [857, 393] width 187 height 17
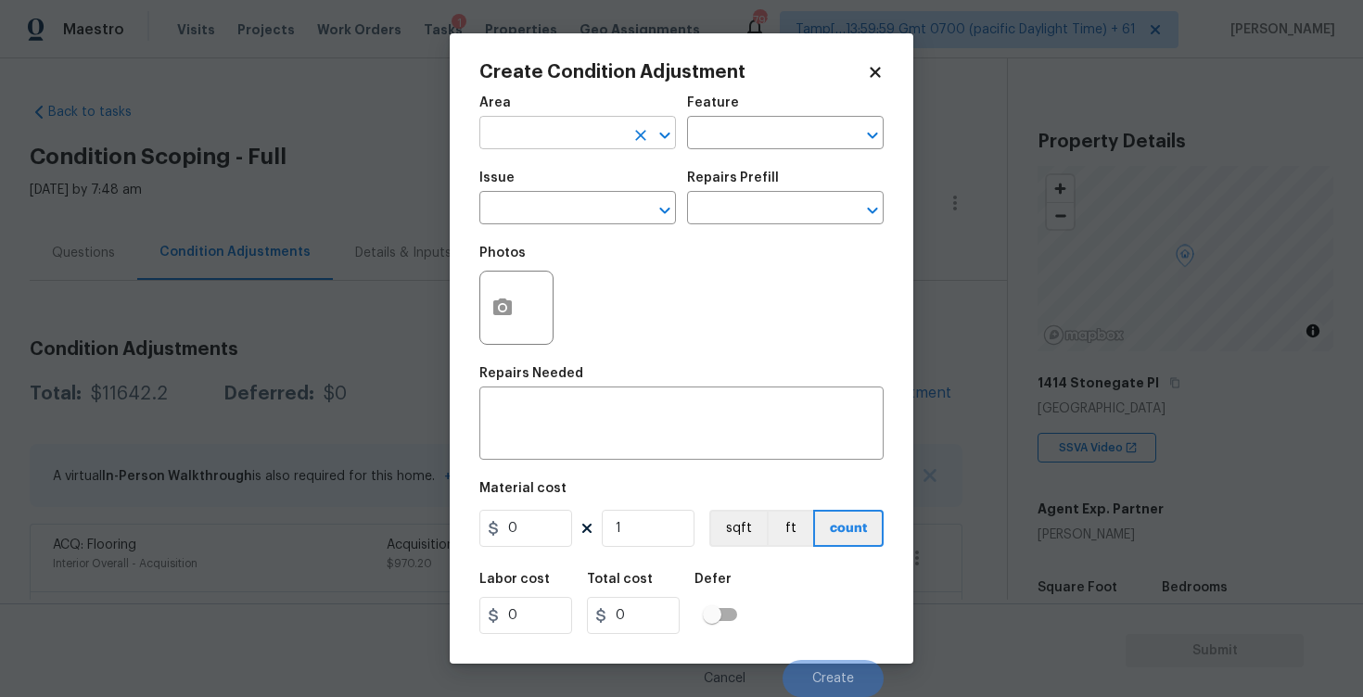
click at [560, 125] on input "text" at bounding box center [551, 135] width 145 height 29
click at [549, 193] on li "Exterior Overall" at bounding box center [577, 207] width 197 height 31
type input "Exterior Overall"
click at [553, 209] on input "text" at bounding box center [551, 210] width 145 height 29
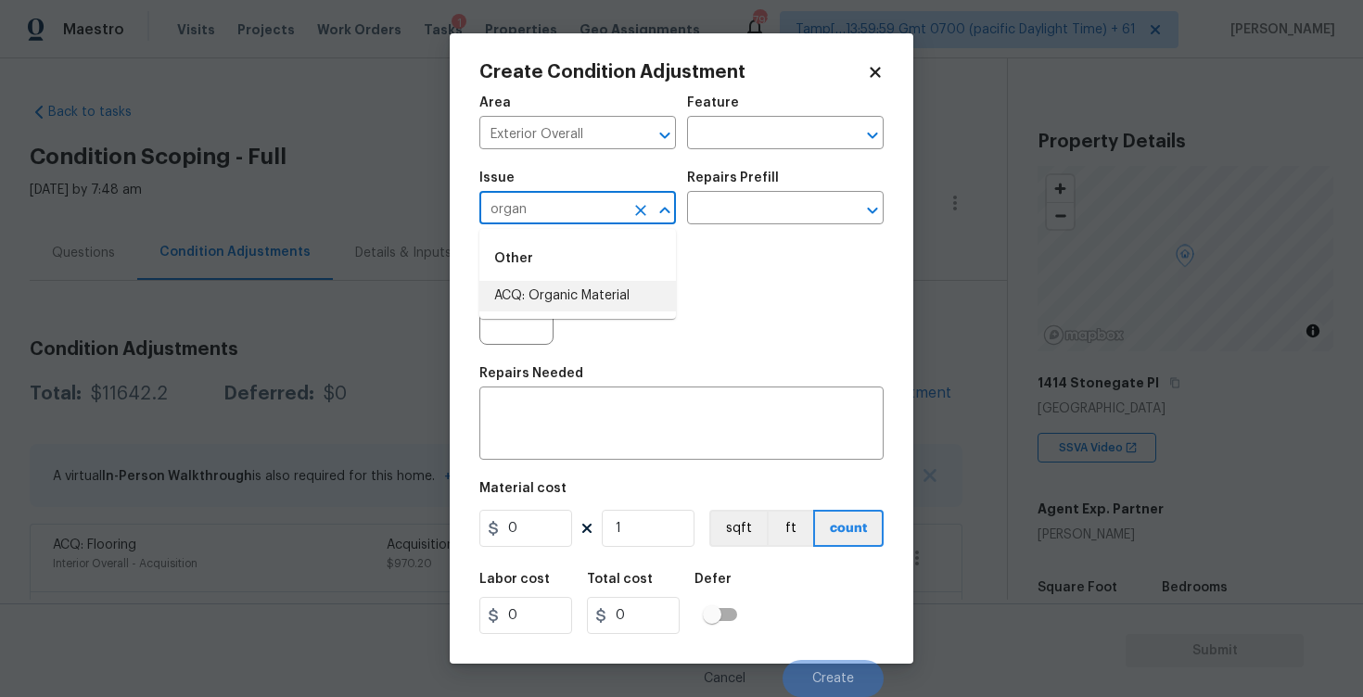
click at [584, 299] on li "ACQ: Organic Material" at bounding box center [577, 296] width 197 height 31
type input "ACQ: Organic Material"
click at [778, 199] on input "text" at bounding box center [759, 210] width 145 height 29
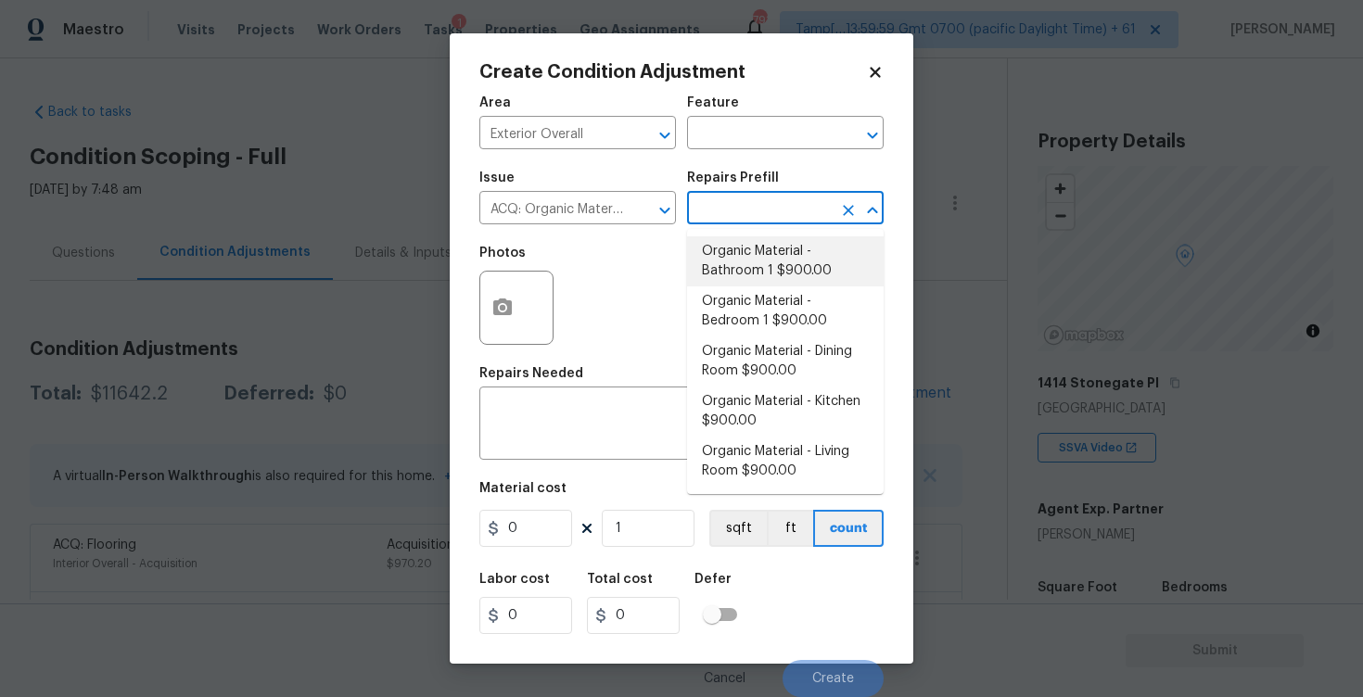
click at [765, 248] on li "Organic Material - Bathroom 1 $900.00" at bounding box center [785, 261] width 197 height 50
type input "Acquisition"
type textarea "Acquisition Scope: Conditions Conducive to Organic Material - Bathroom 1 Discla…"
type input "900"
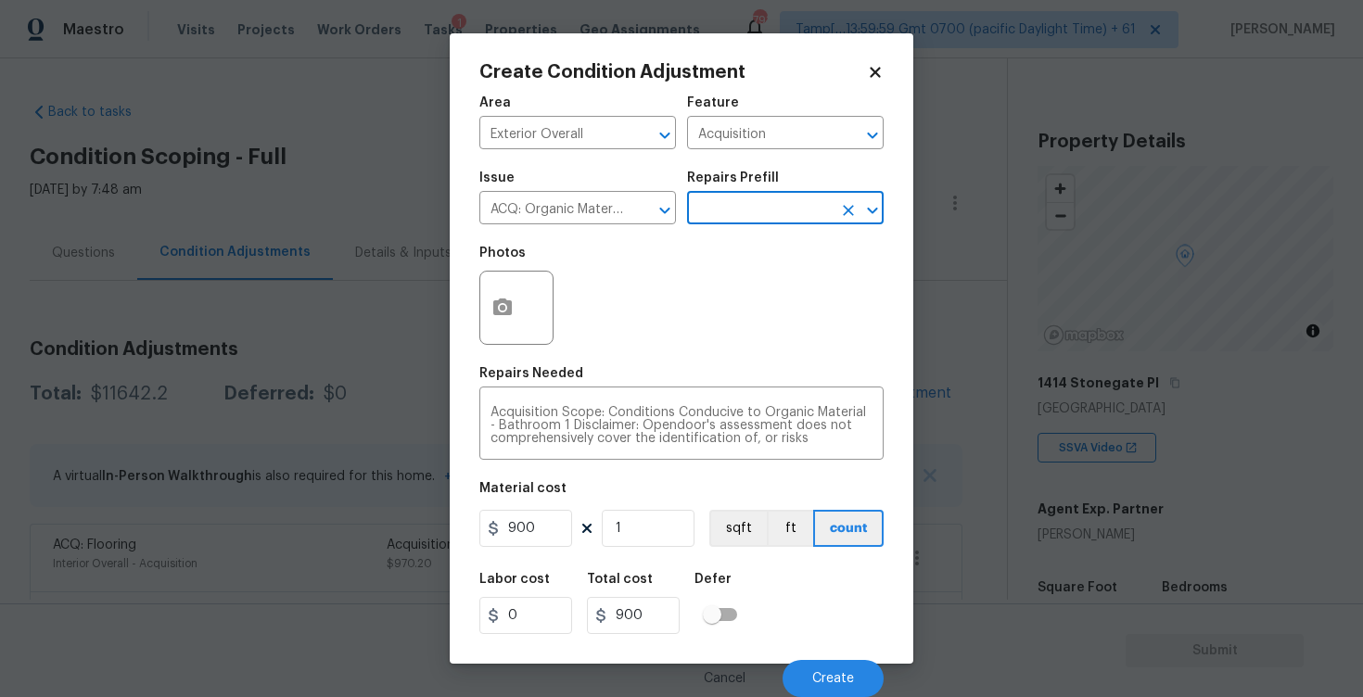
scroll to position [1, 0]
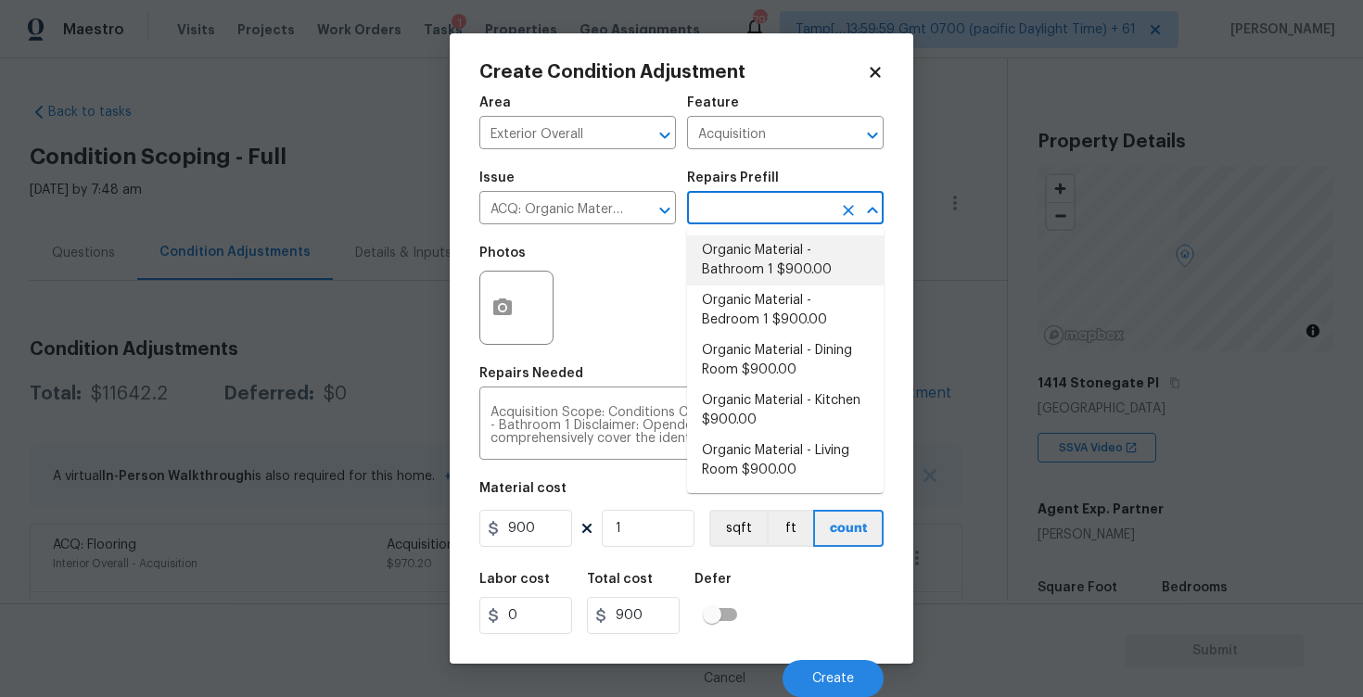
click at [782, 284] on li "Organic Material - Bathroom 1 $900.00" at bounding box center [785, 260] width 197 height 50
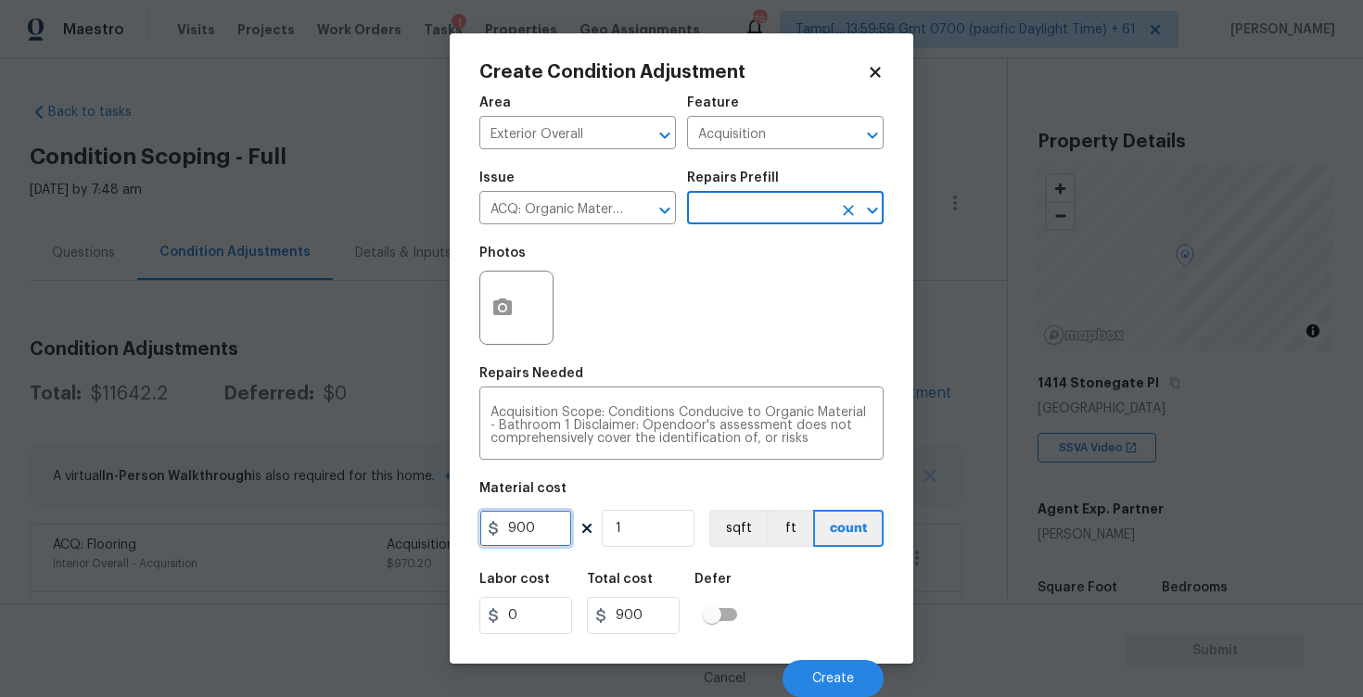
click at [550, 532] on input "900" at bounding box center [525, 528] width 93 height 37
type input "0"
click at [752, 571] on div "Labor cost 0 Total cost 900 Defer" at bounding box center [681, 603] width 404 height 83
type input "0"
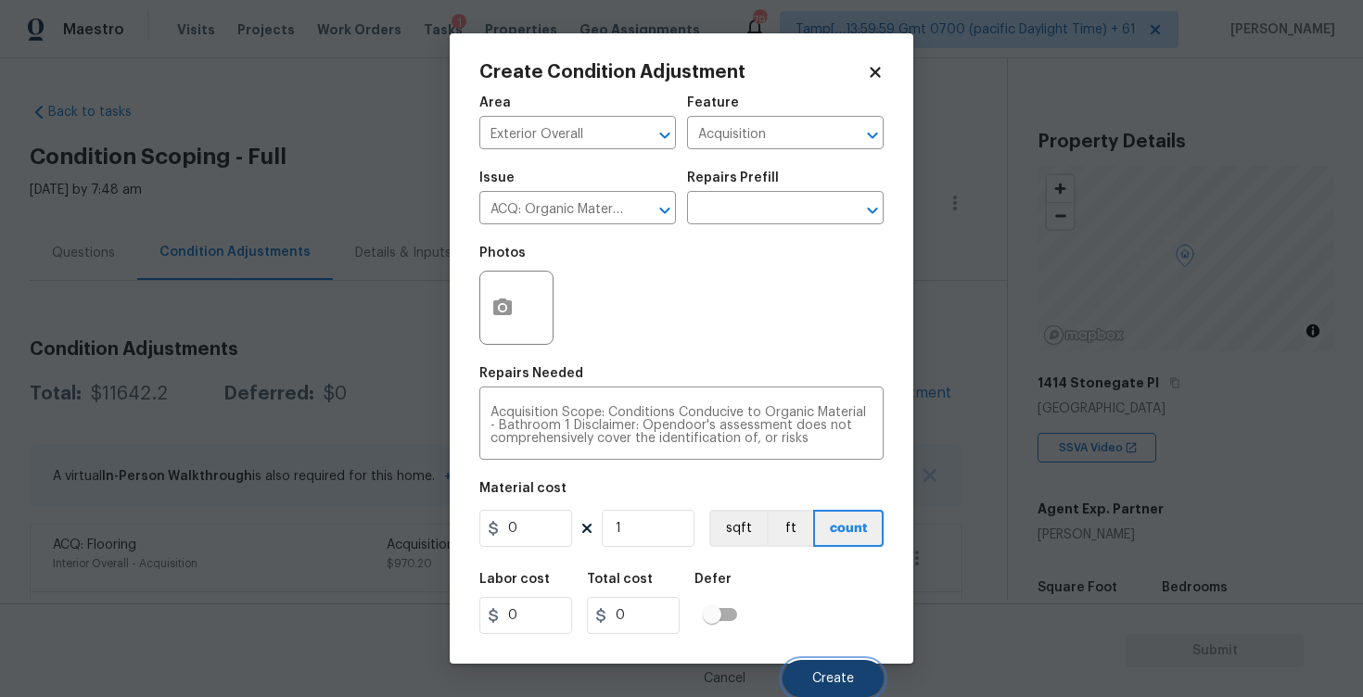
click at [856, 684] on button "Create" at bounding box center [832, 678] width 101 height 37
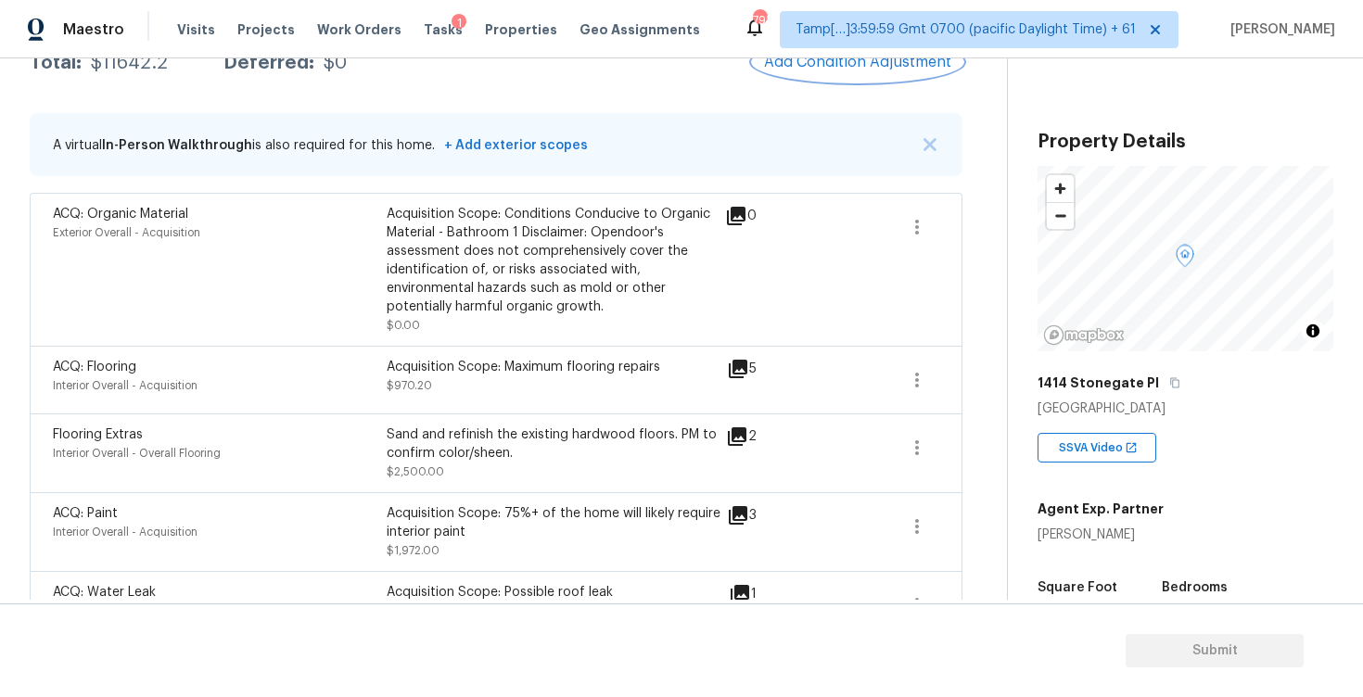
scroll to position [83, 0]
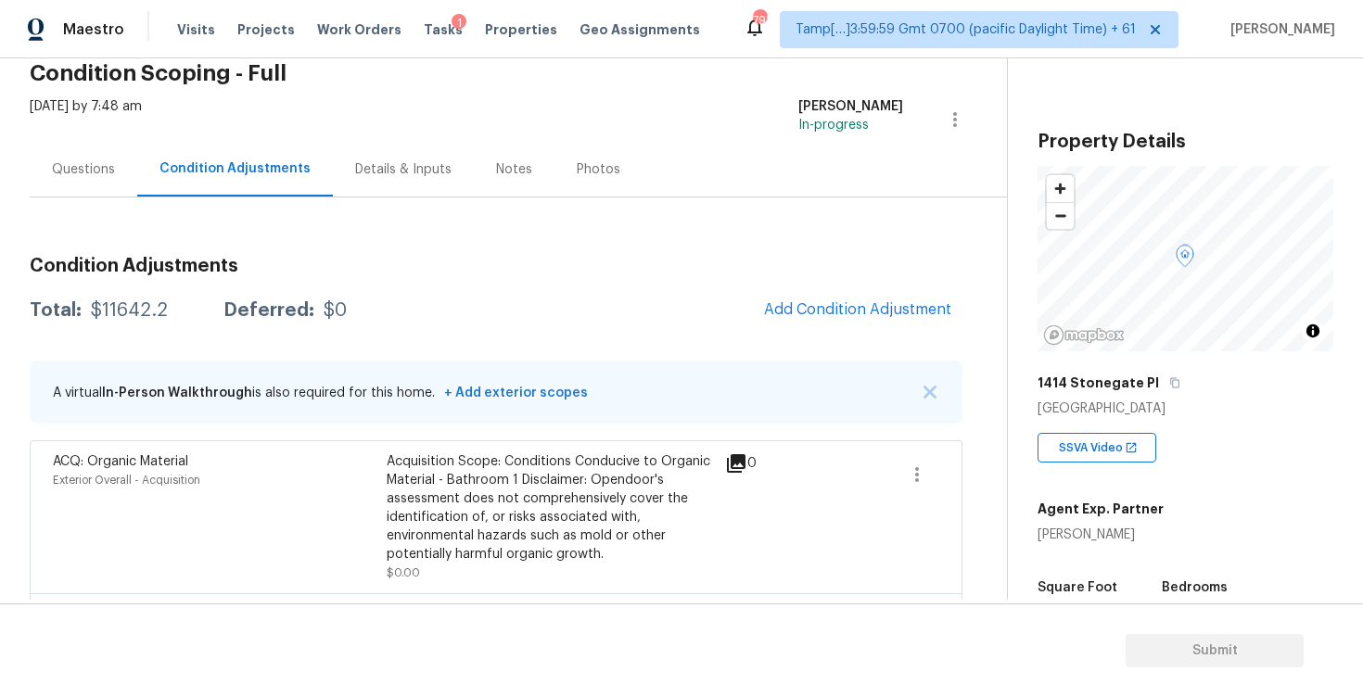
click at [91, 186] on div "Questions" at bounding box center [84, 169] width 108 height 55
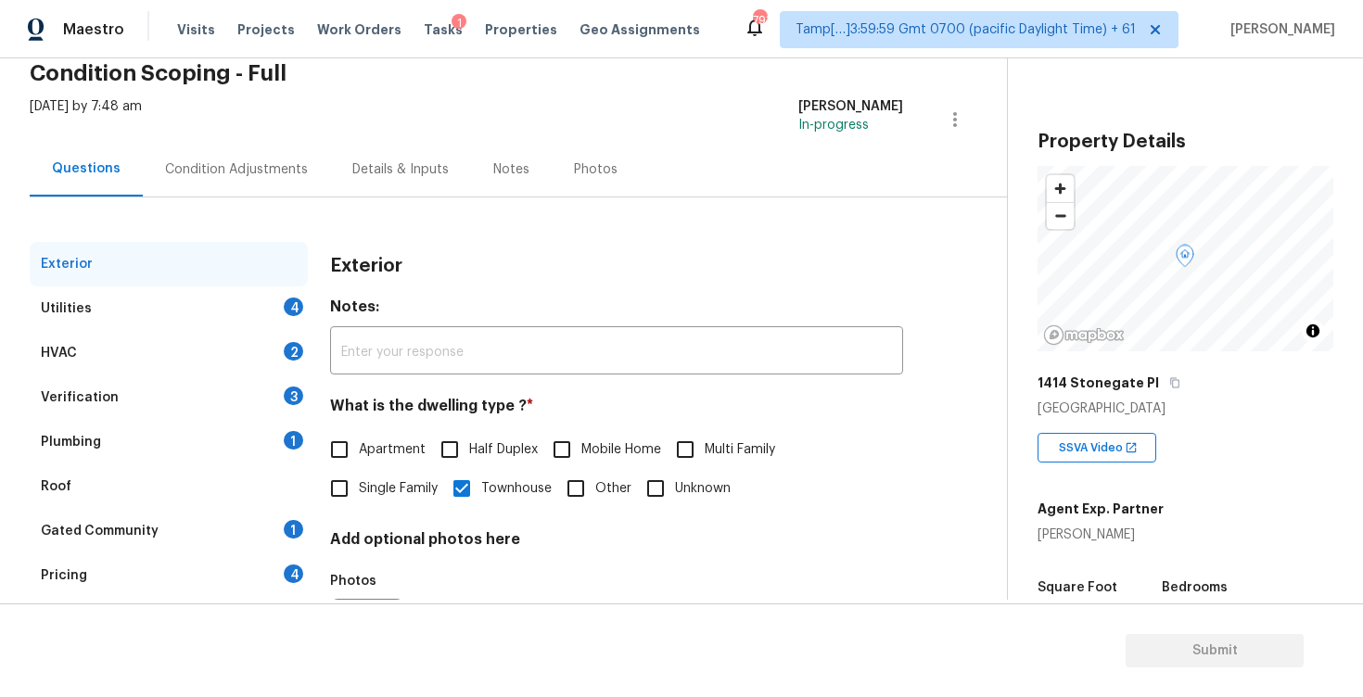
scroll to position [196, 0]
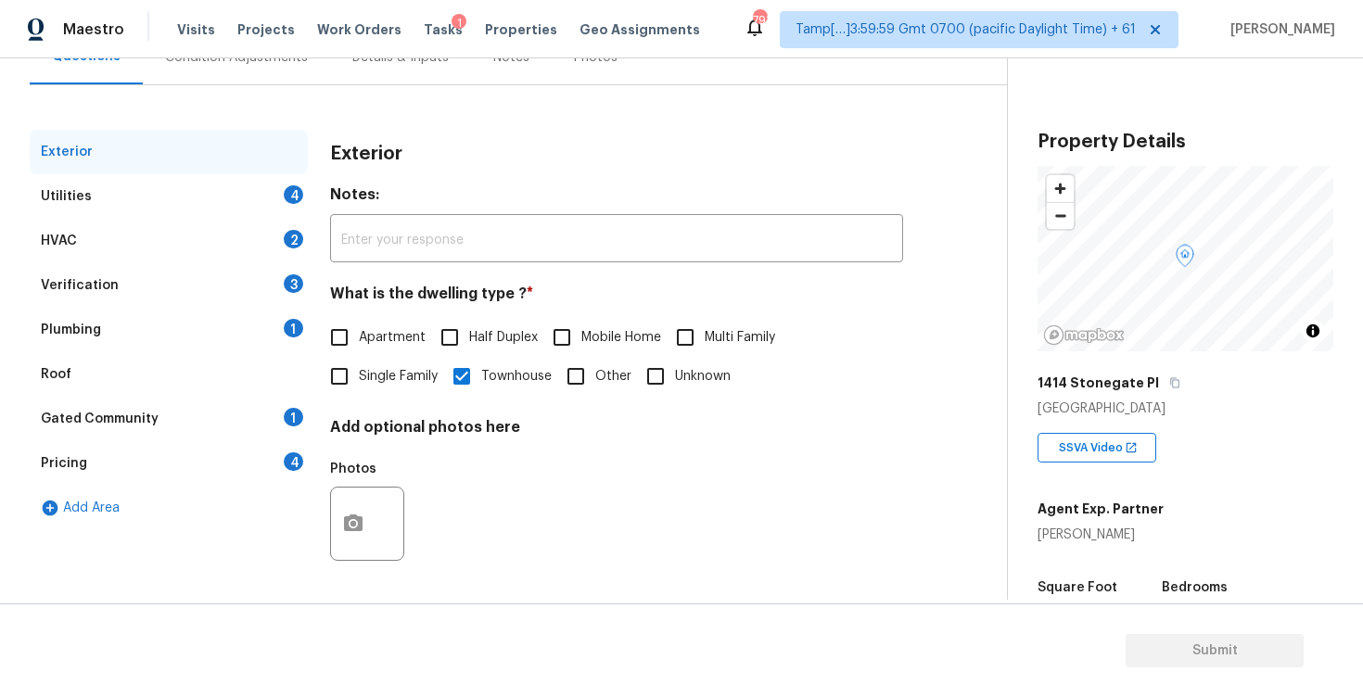
click at [227, 285] on div "Verification 3" at bounding box center [169, 285] width 278 height 44
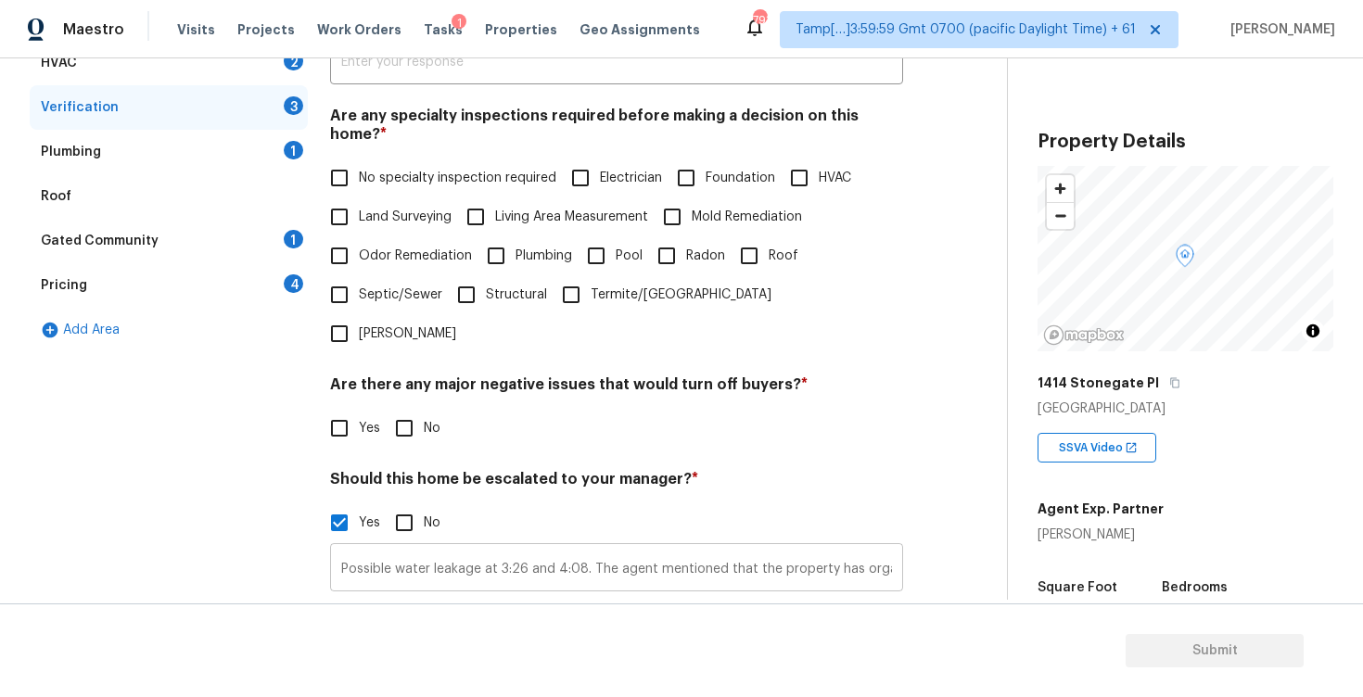
scroll to position [378, 0]
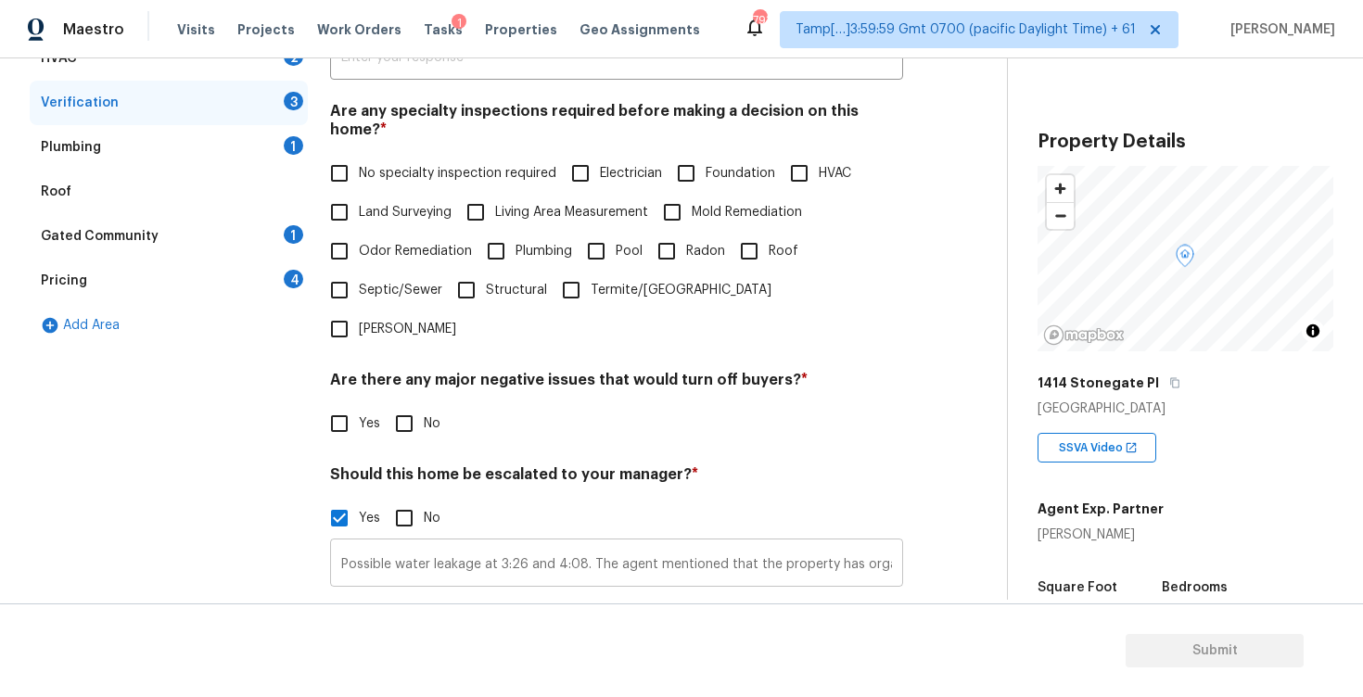
click at [771, 543] on input "Possible water leakage at 3:26 and 4:08. The agent mentioned that the property …" at bounding box center [616, 565] width 573 height 44
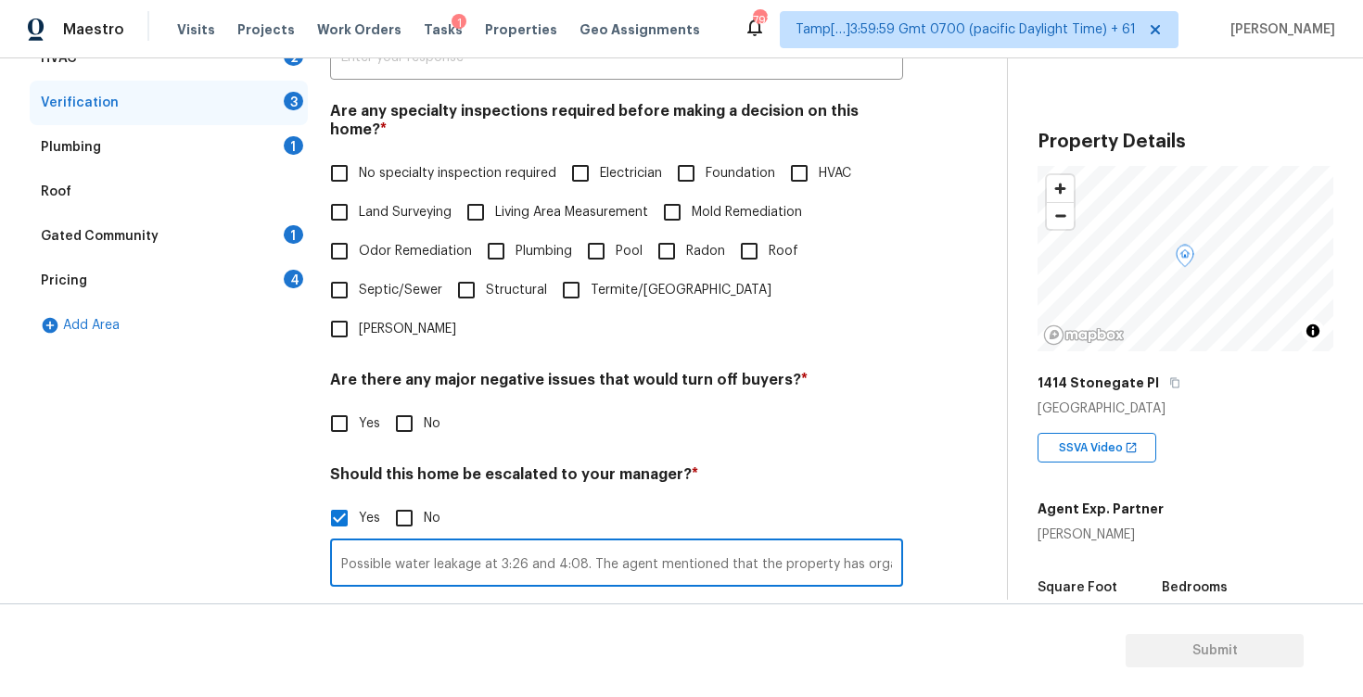
scroll to position [0, 818]
click at [469, 543] on input "Possible water leakage at 3:26 and 4:08. The agent mentioned that the property …" at bounding box center [616, 565] width 573 height 44
type input "Possible water leakage at 3:26 and 4:08. The agent mentioned that the property …"
click at [622, 628] on img at bounding box center [612, 665] width 74 height 74
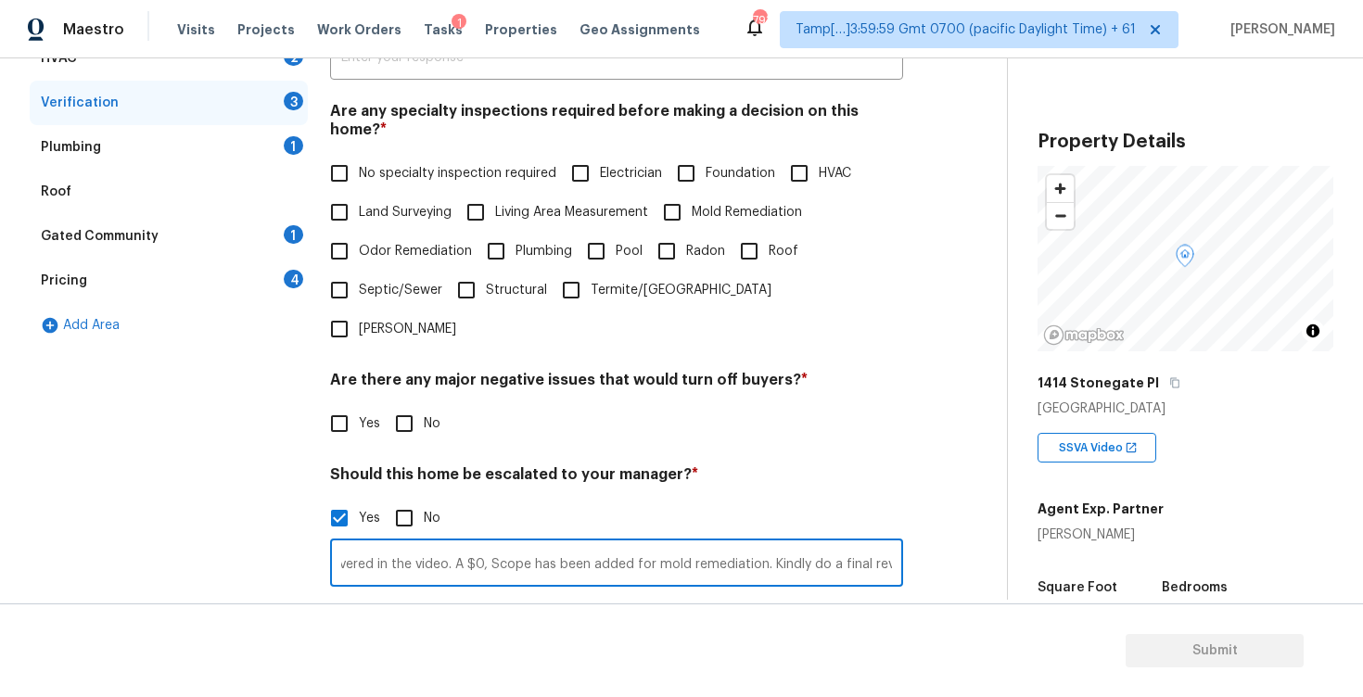
scroll to position [0, 0]
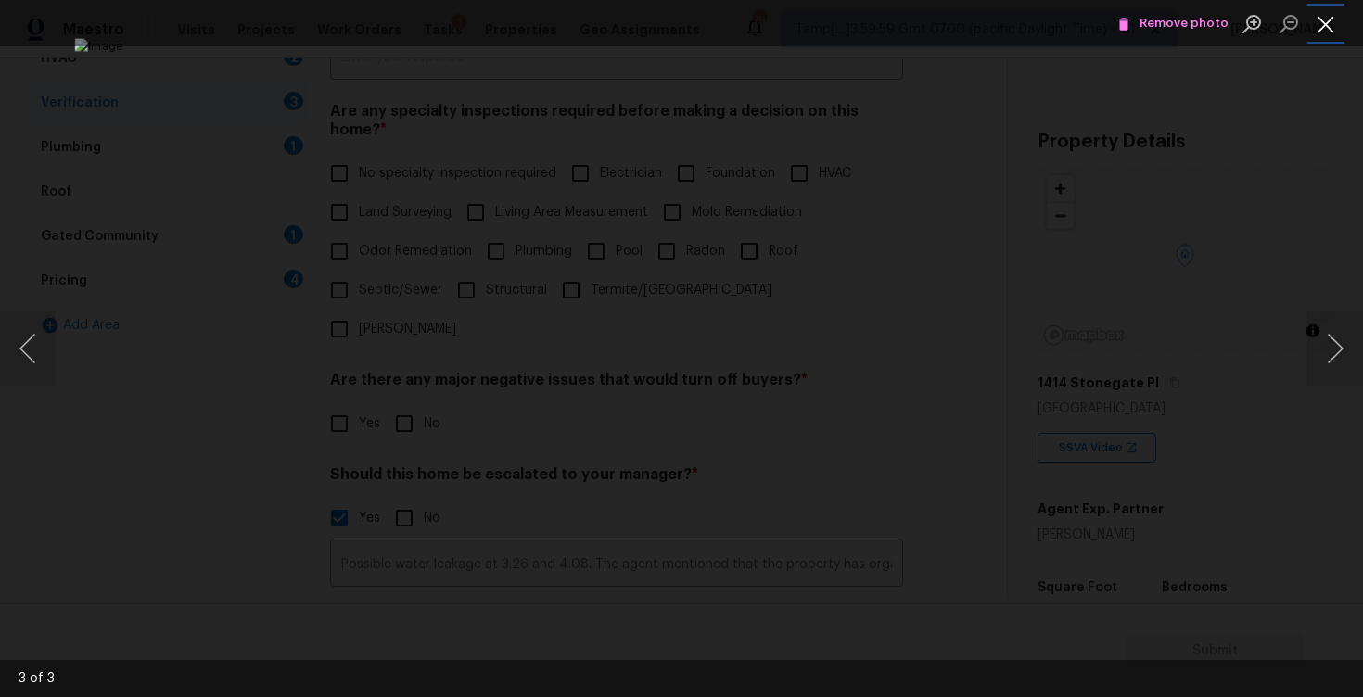
click at [1328, 18] on button "Close lightbox" at bounding box center [1325, 23] width 37 height 32
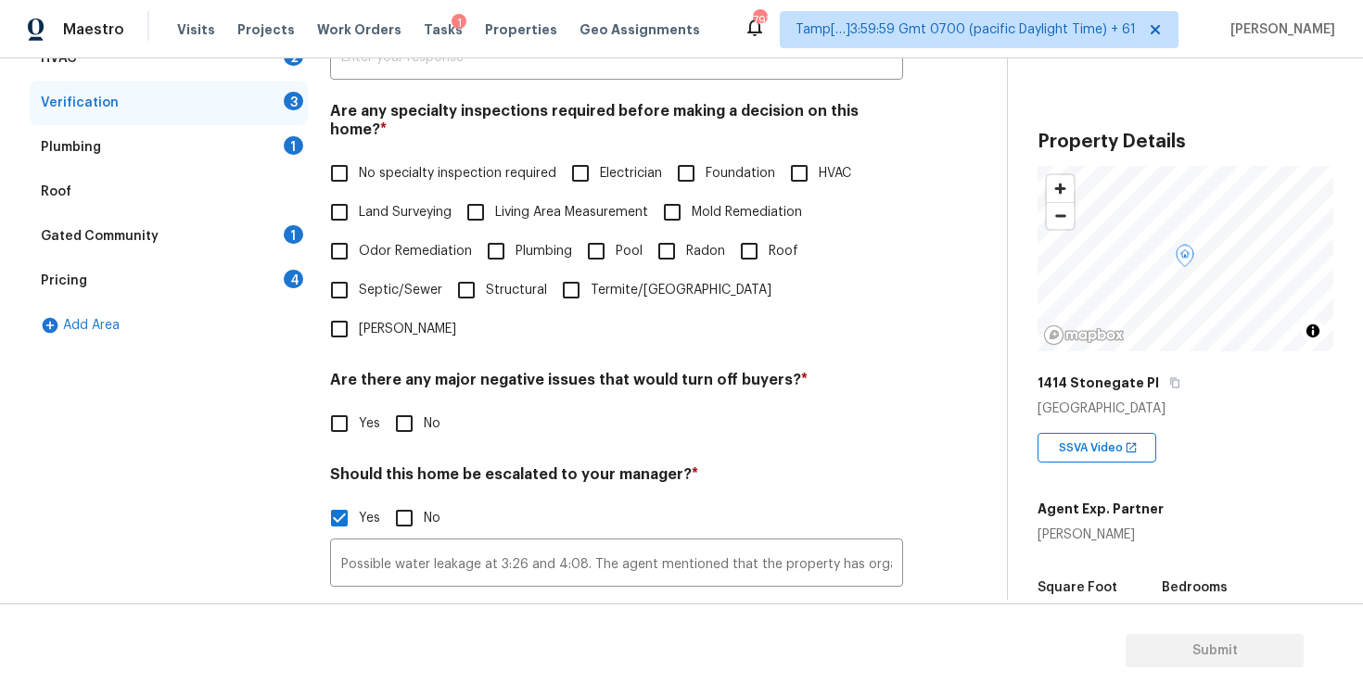
click at [826, 499] on div "Yes No" at bounding box center [616, 518] width 573 height 39
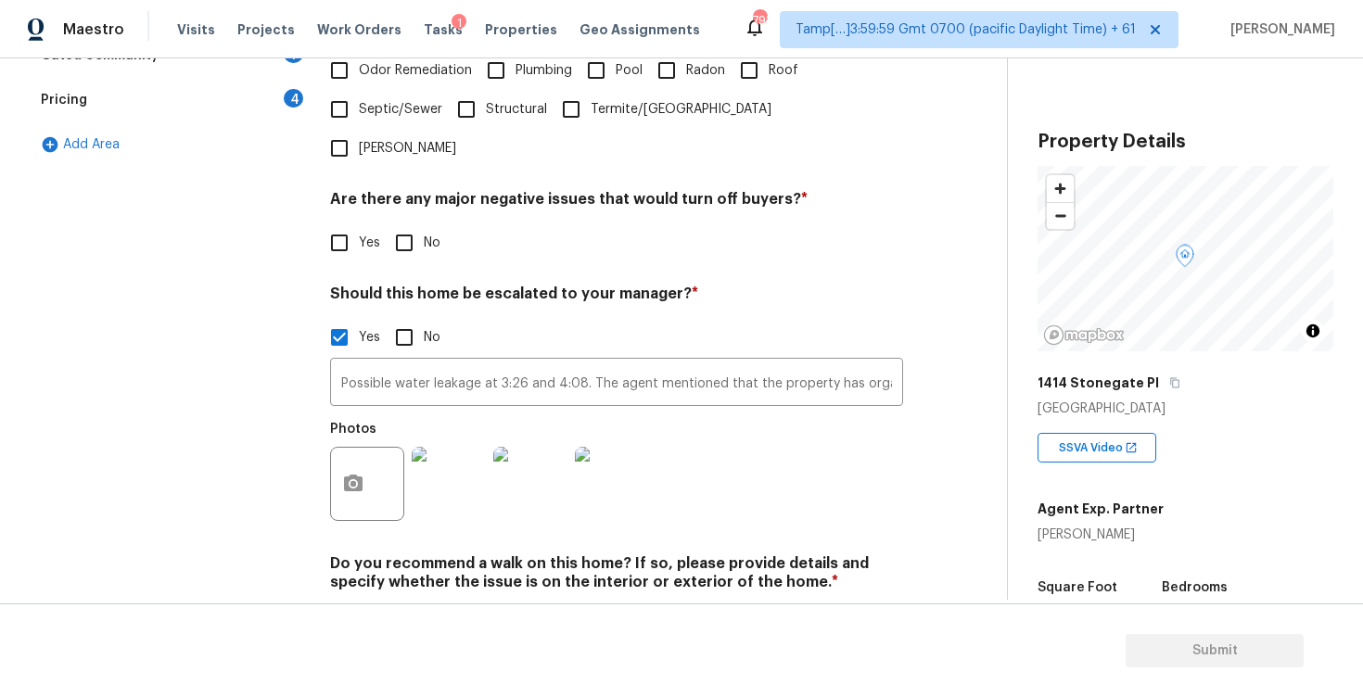
click at [836, 473] on div "Photos" at bounding box center [616, 472] width 573 height 121
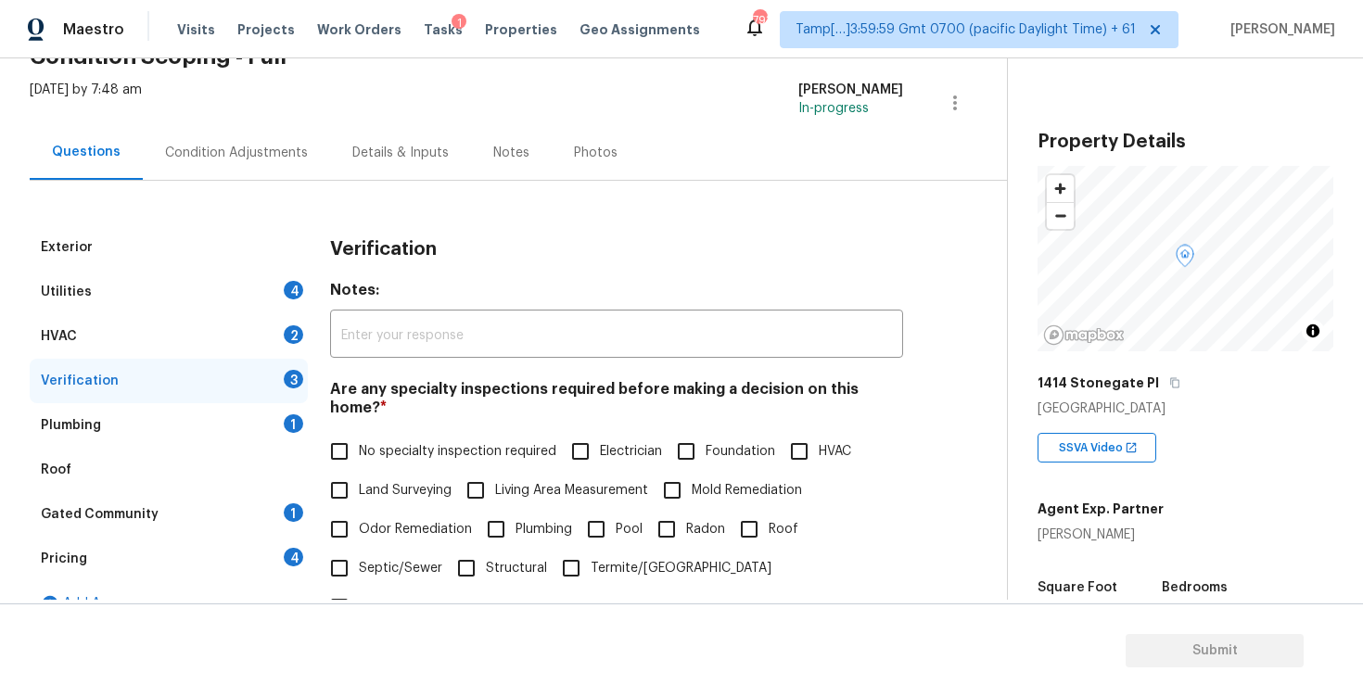
scroll to position [15, 0]
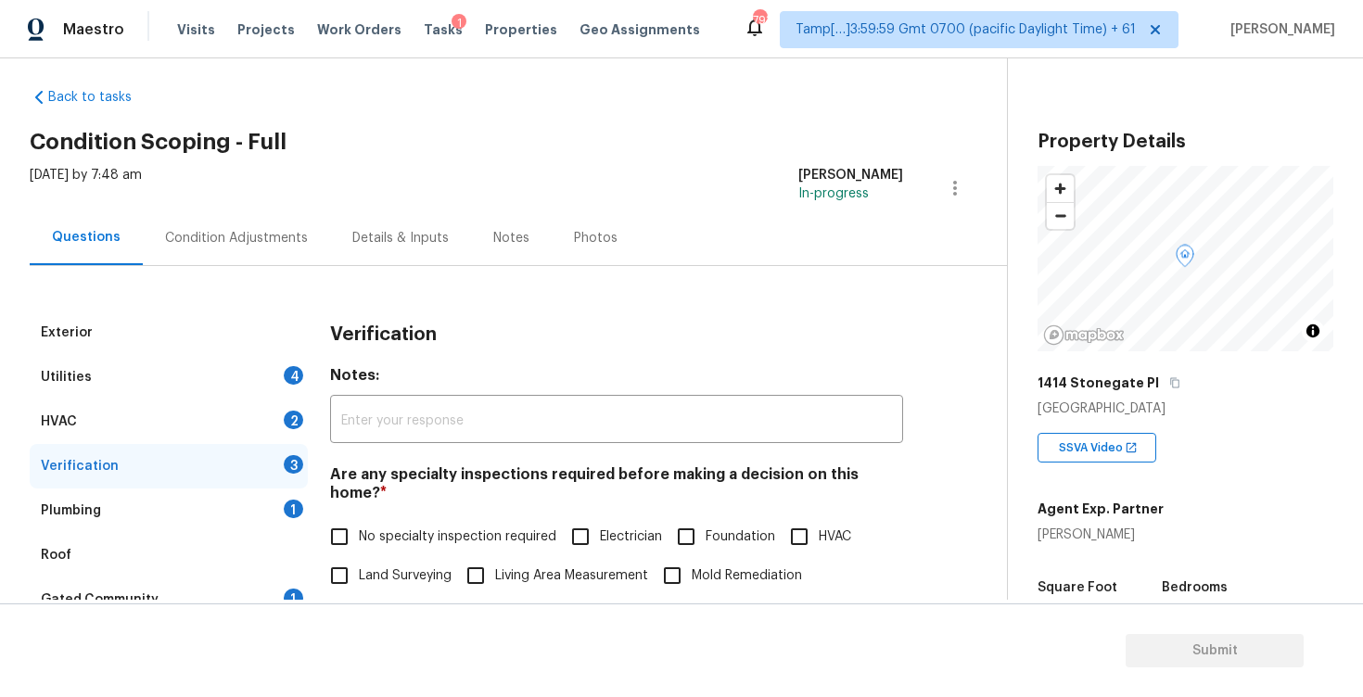
click at [267, 387] on div "Utilities 4" at bounding box center [169, 377] width 278 height 44
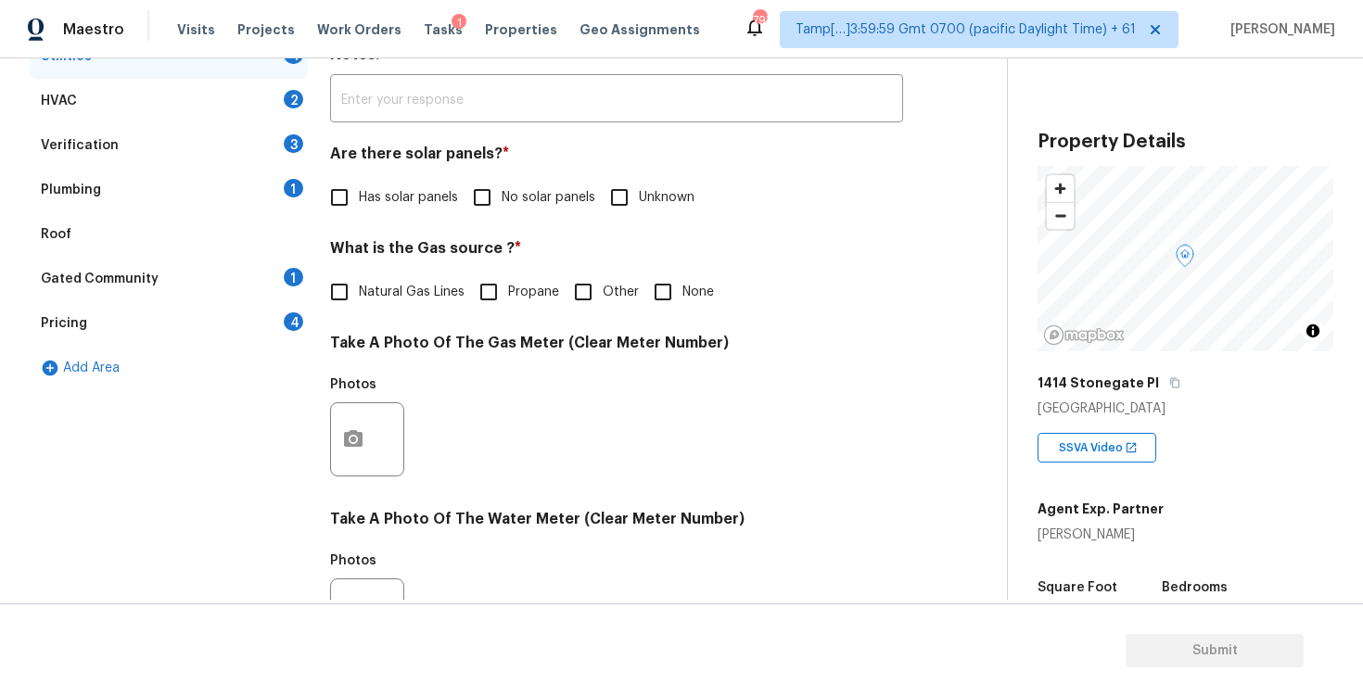
scroll to position [313, 0]
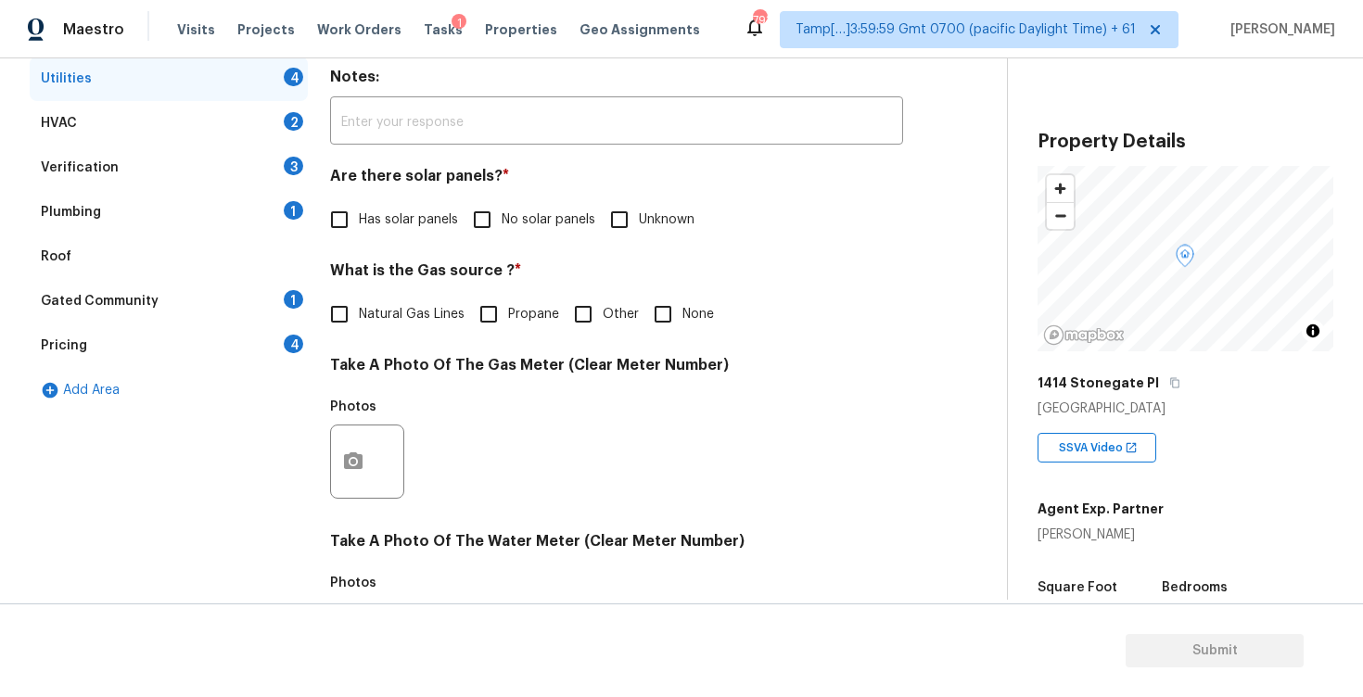
click at [502, 221] on span "No solar panels" at bounding box center [549, 219] width 94 height 19
click at [502, 221] on input "No solar panels" at bounding box center [482, 219] width 39 height 39
checkbox input "true"
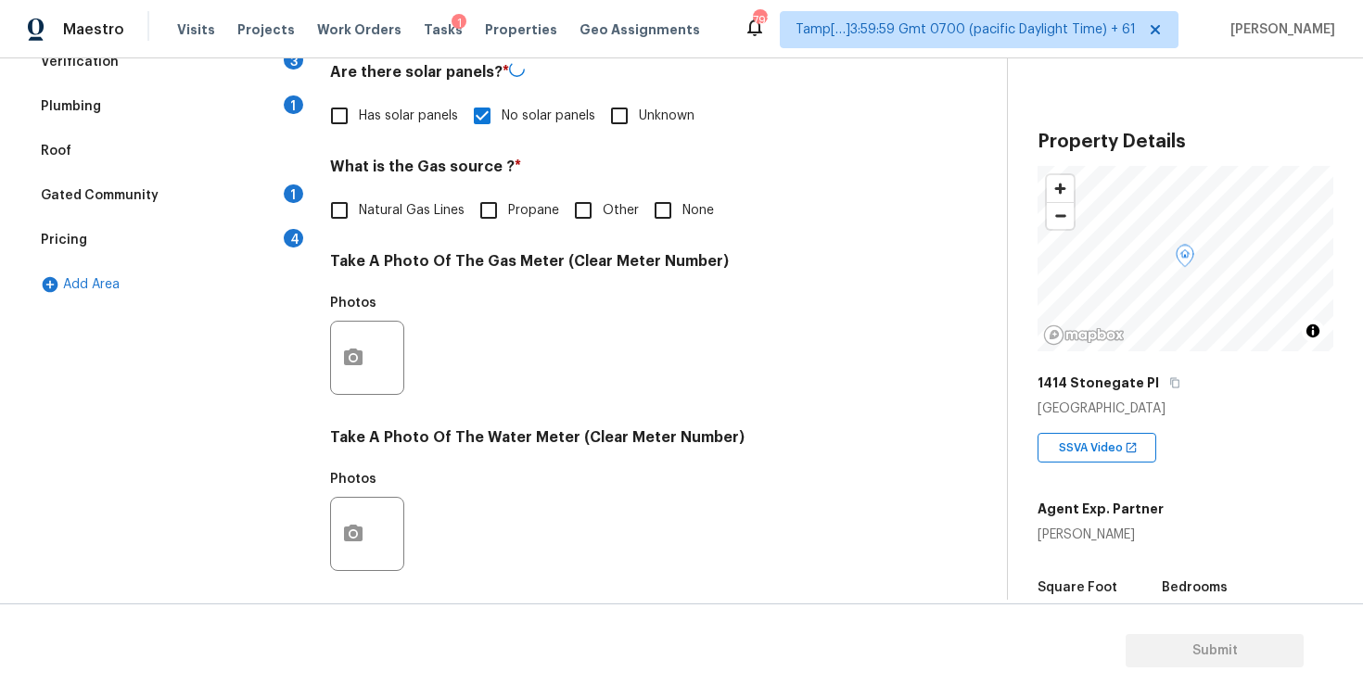
scroll to position [513, 0]
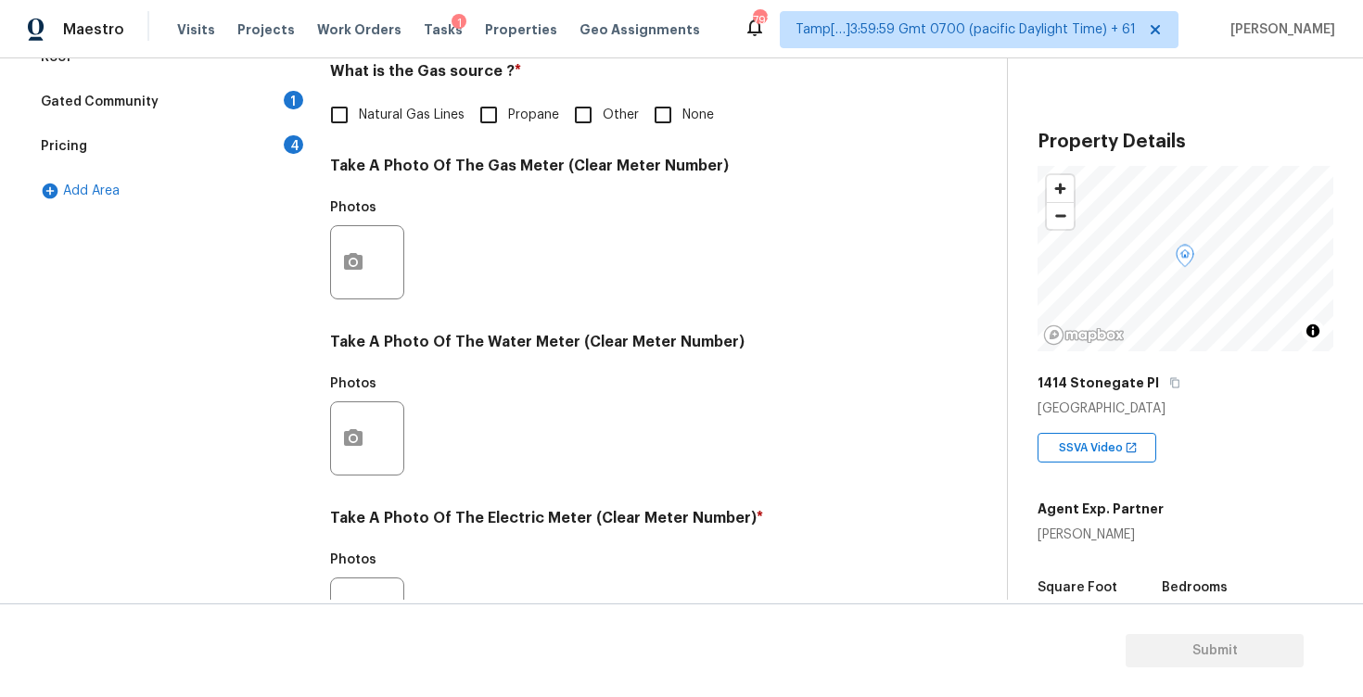
click at [388, 128] on label "Natural Gas Lines" at bounding box center [392, 114] width 145 height 39
click at [359, 128] on input "Natural Gas Lines" at bounding box center [339, 114] width 39 height 39
checkbox input "true"
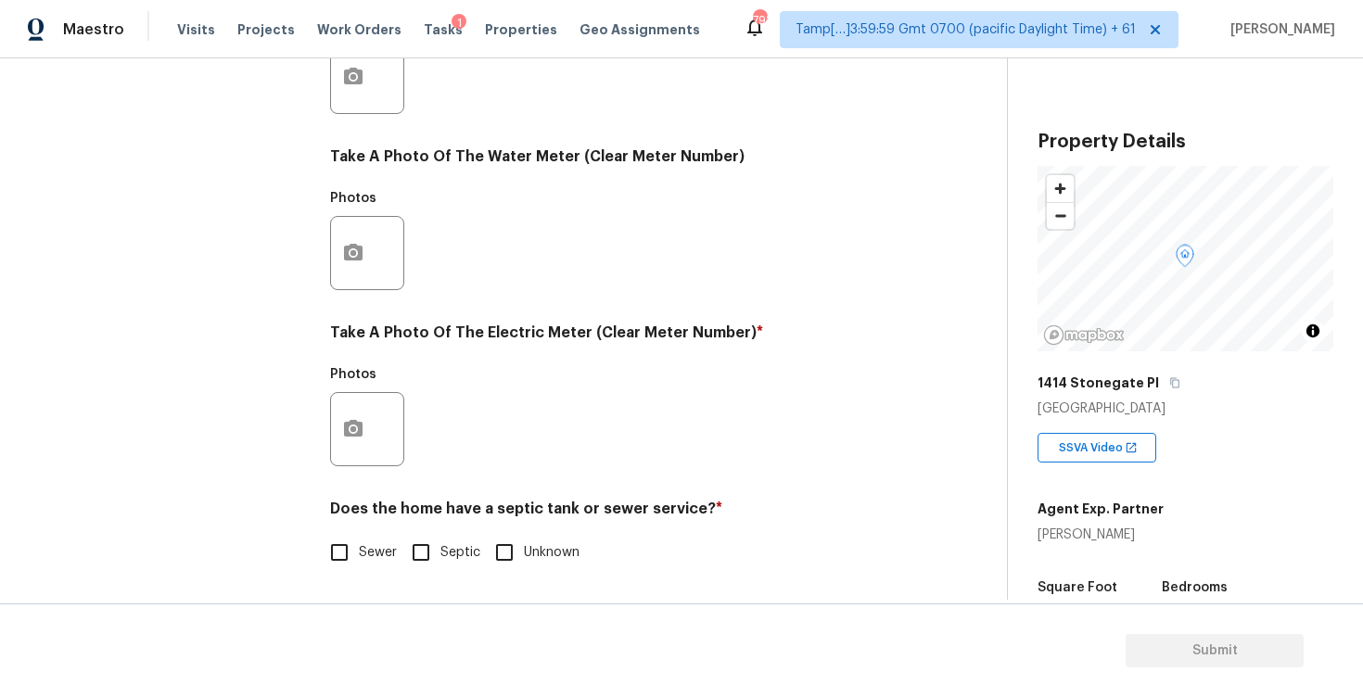
scroll to position [698, 0]
click at [360, 398] on button "button" at bounding box center [353, 429] width 44 height 72
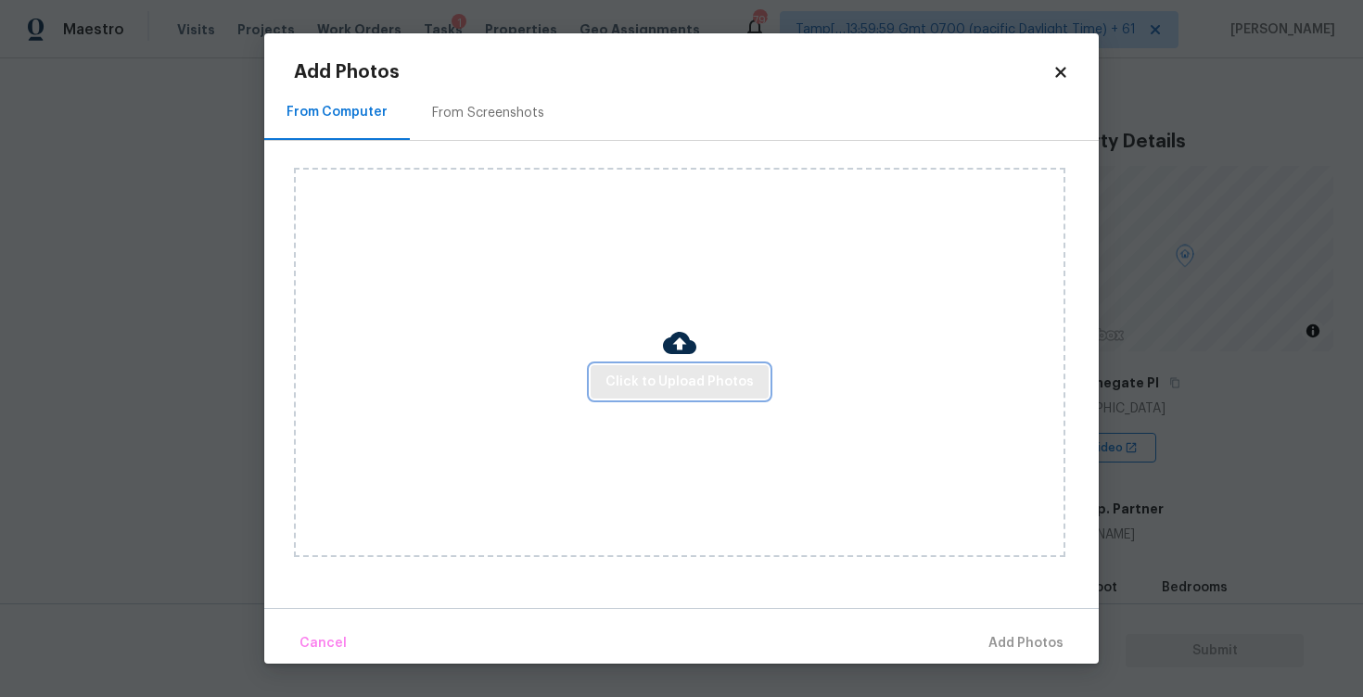
click at [699, 377] on span "Click to Upload Photos" at bounding box center [679, 382] width 148 height 23
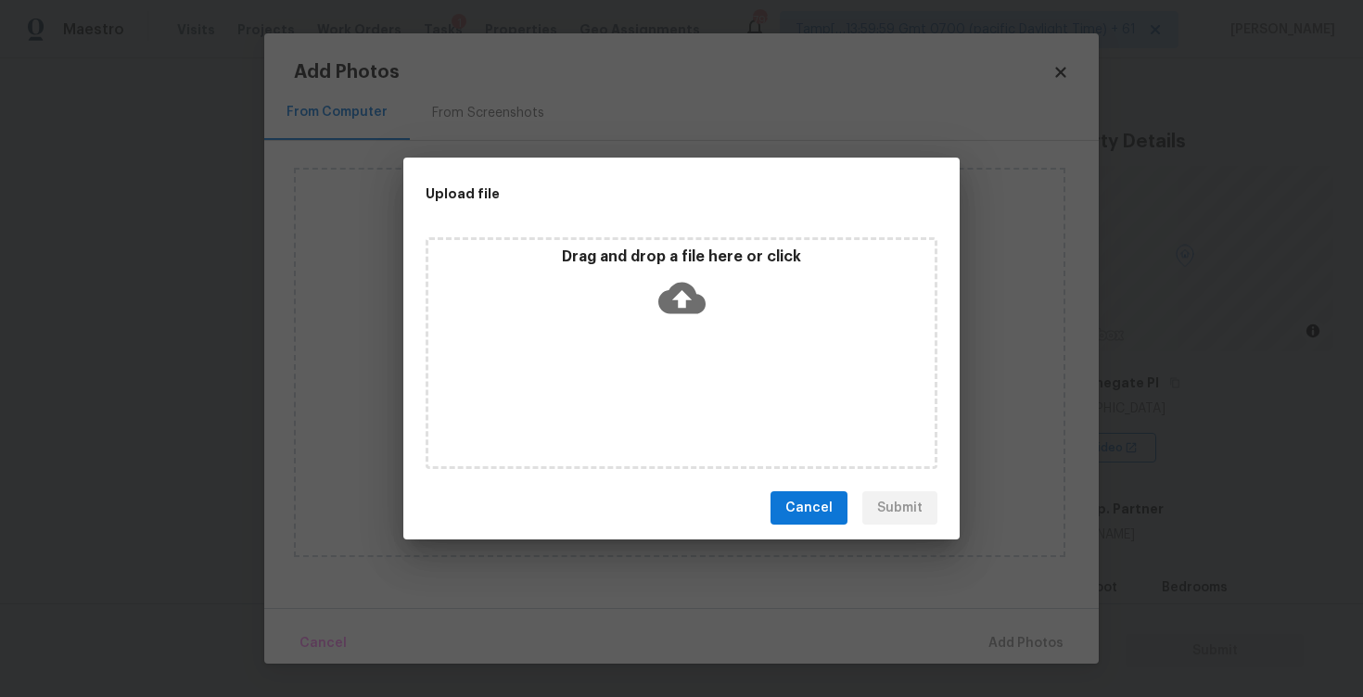
click at [680, 299] on icon at bounding box center [681, 297] width 47 height 47
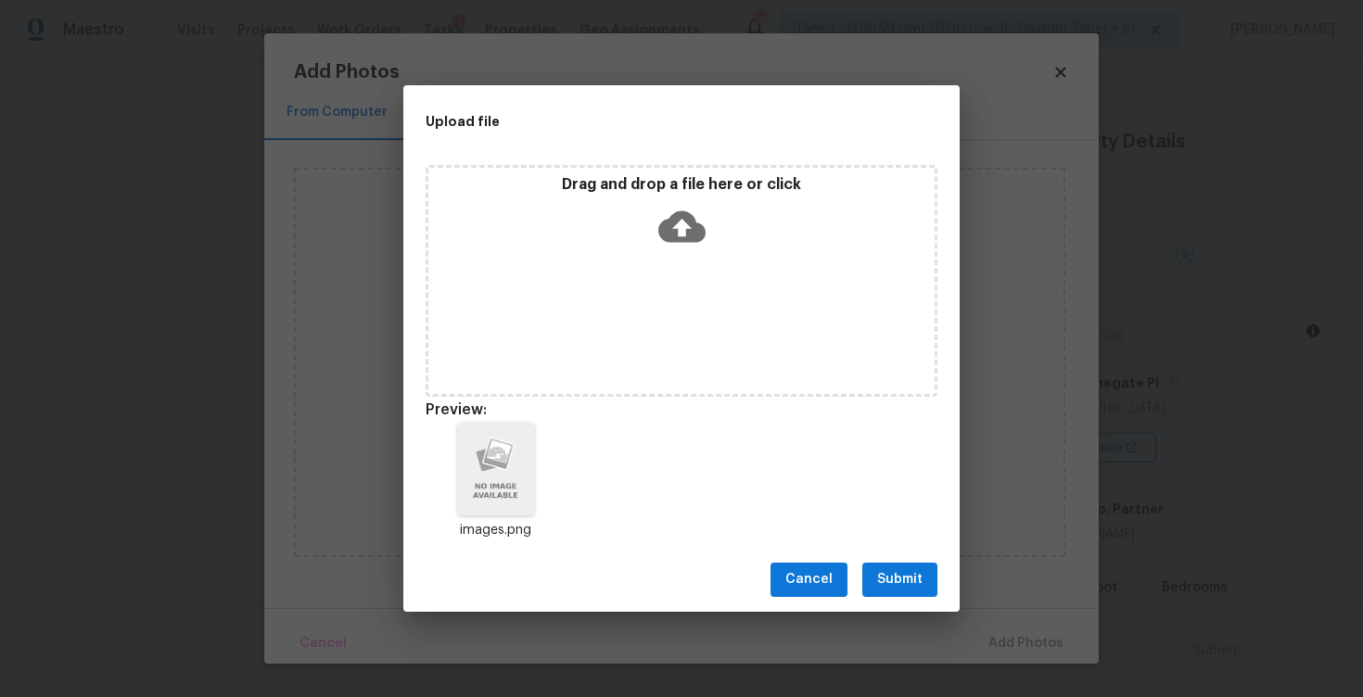
click at [886, 595] on button "Submit" at bounding box center [899, 580] width 75 height 34
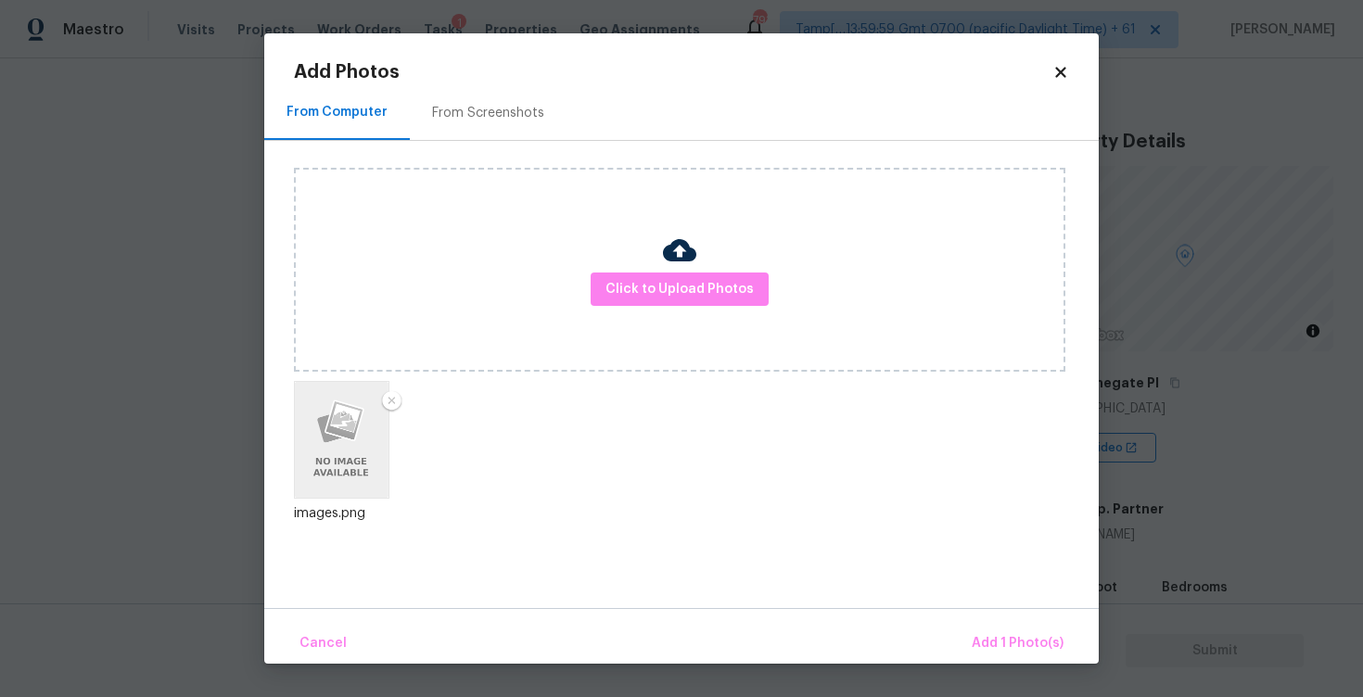
click at [886, 595] on div "From Computer From Screenshots Click to Upload Photos images.png" at bounding box center [681, 346] width 834 height 523
click at [1019, 625] on button "Add 1 Photo(s)" at bounding box center [1017, 644] width 107 height 40
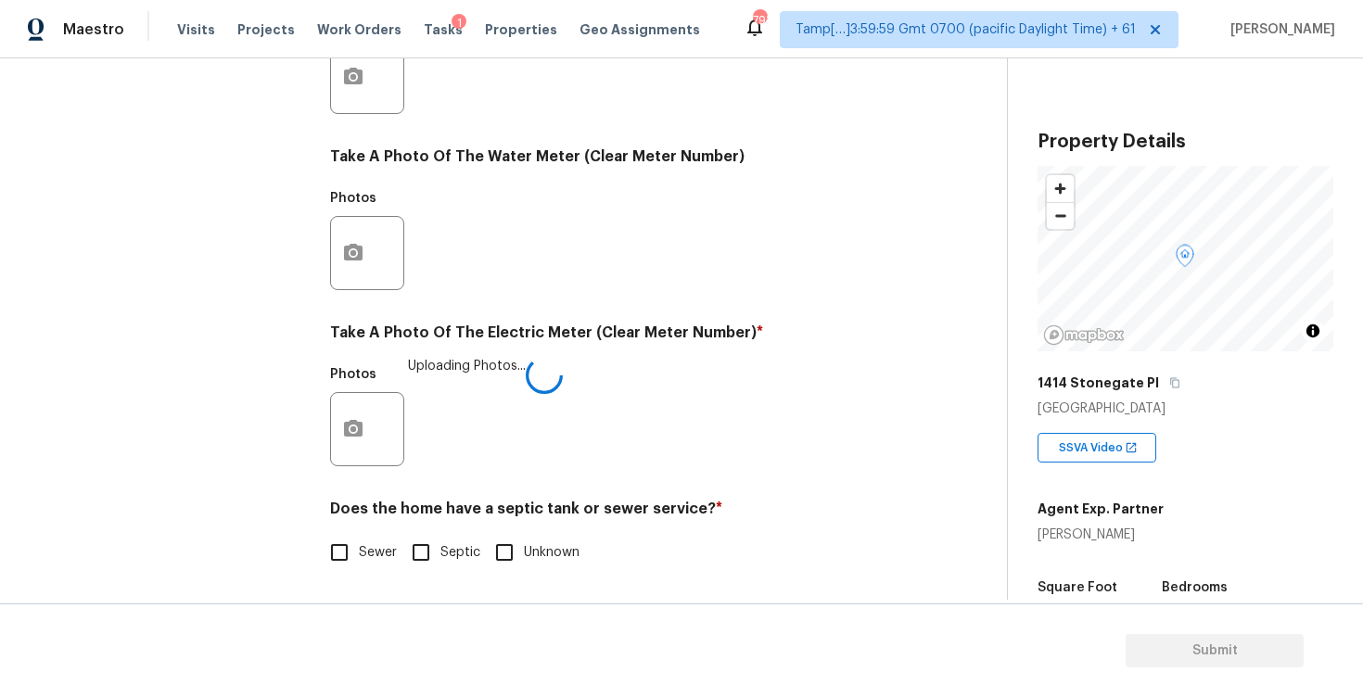
click at [328, 549] on input "Sewer" at bounding box center [339, 552] width 39 height 39
checkbox input "true"
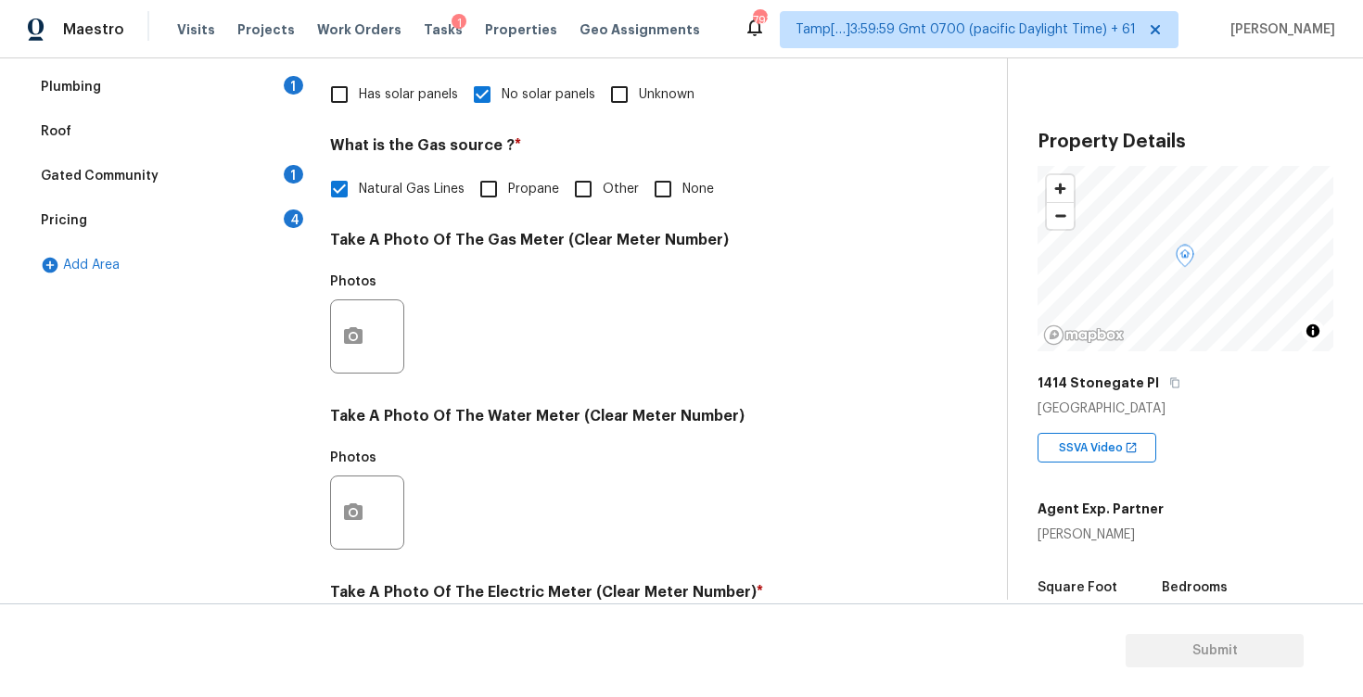
scroll to position [150, 0]
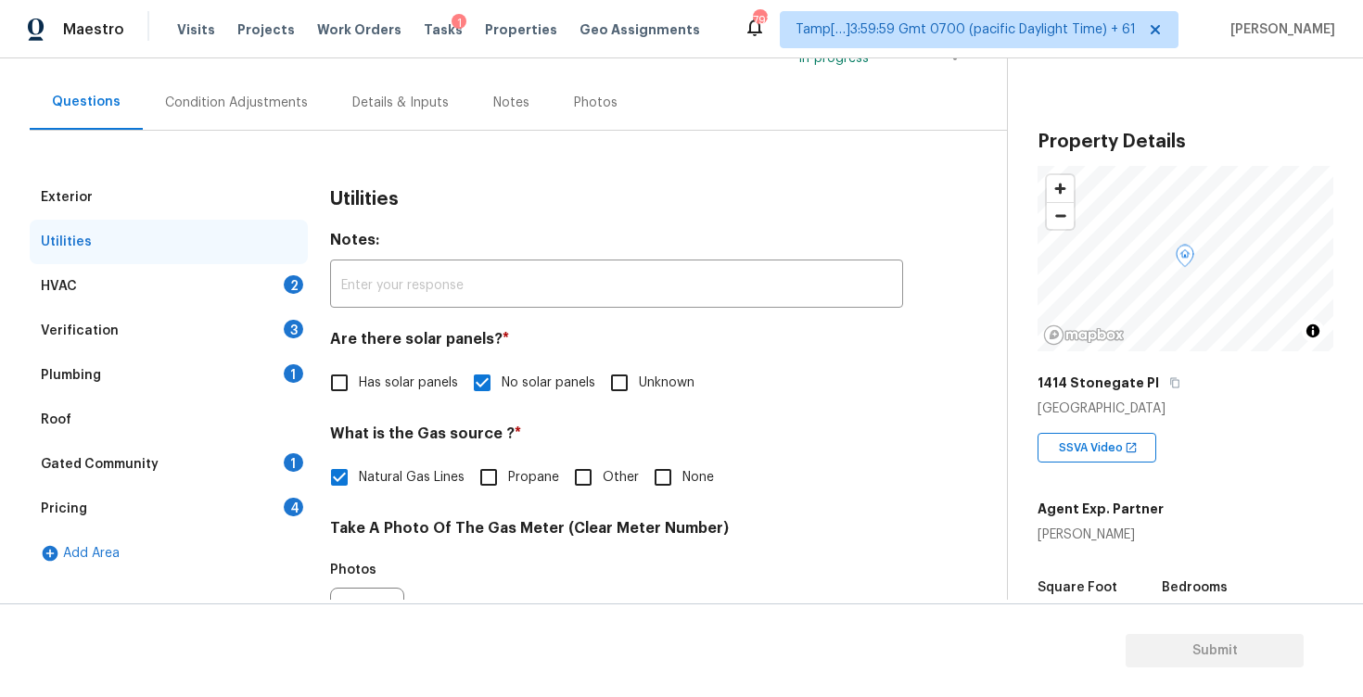
click at [222, 280] on div "HVAC 2" at bounding box center [169, 286] width 278 height 44
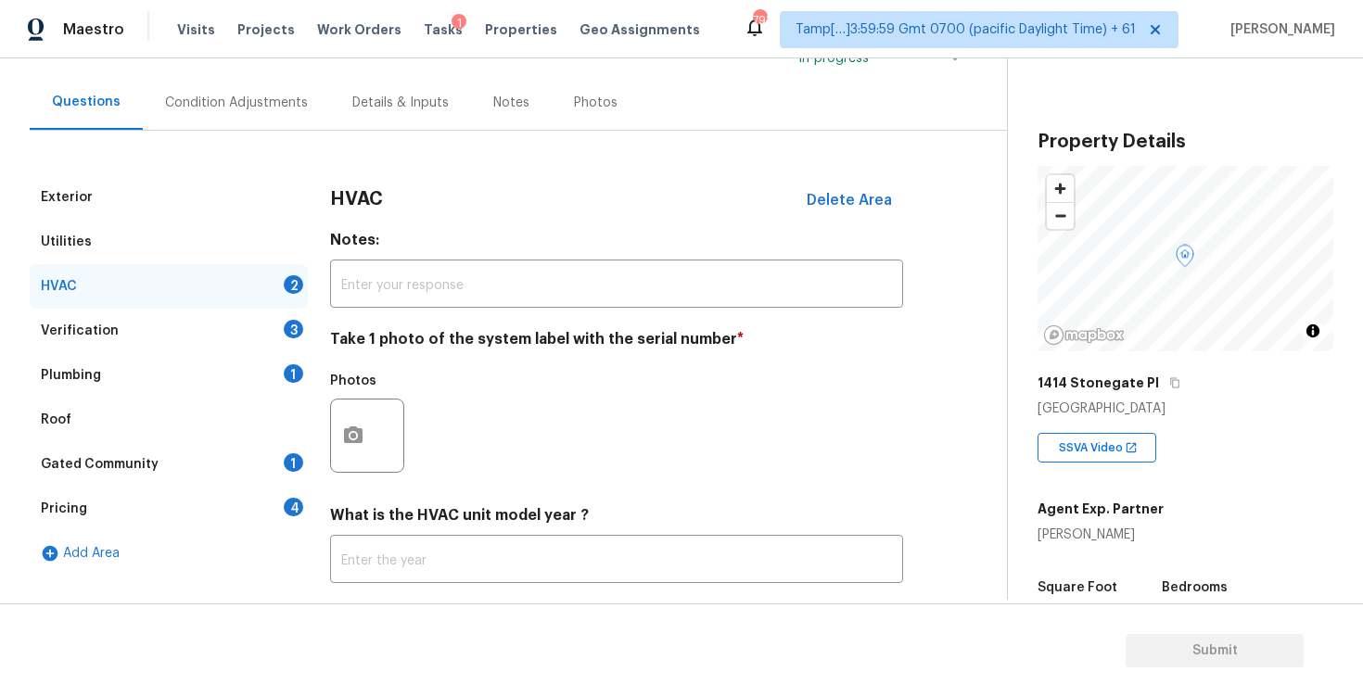
scroll to position [257, 0]
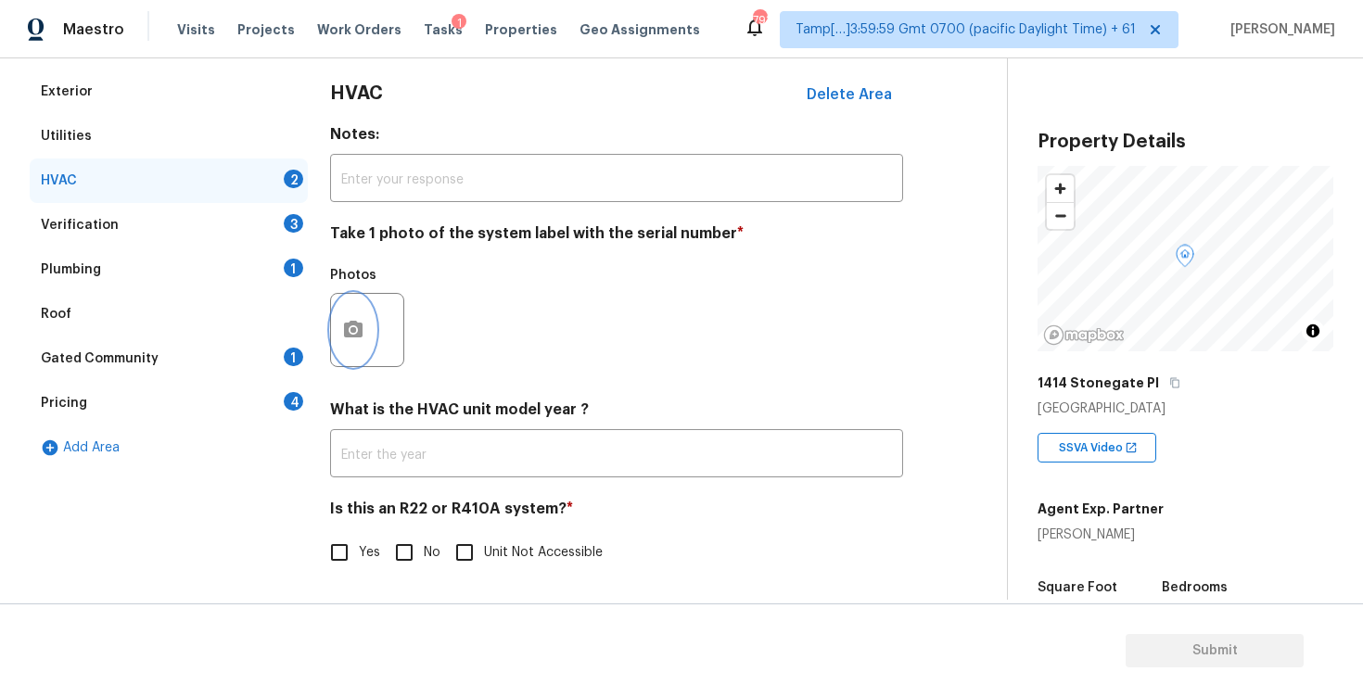
click at [337, 321] on button "button" at bounding box center [353, 330] width 44 height 72
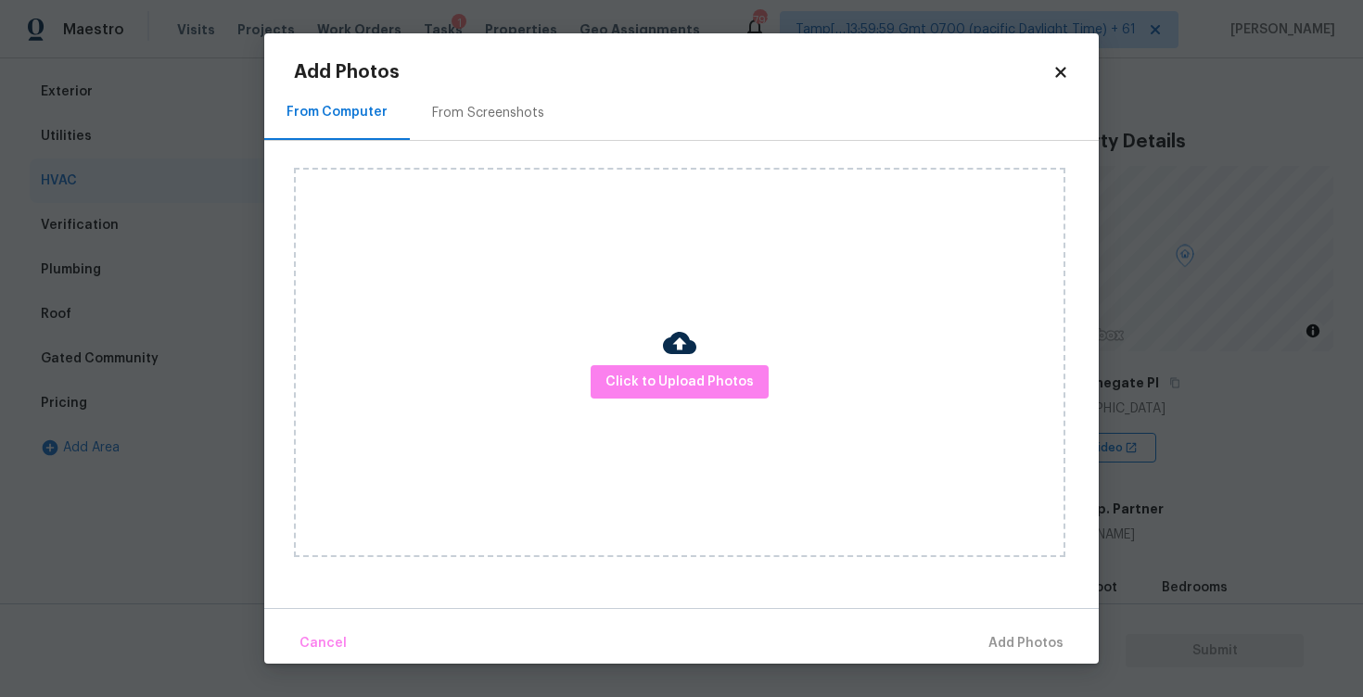
click at [709, 400] on div "Click to Upload Photos" at bounding box center [679, 362] width 771 height 389
click at [704, 377] on span "Click to Upload Photos" at bounding box center [679, 382] width 148 height 23
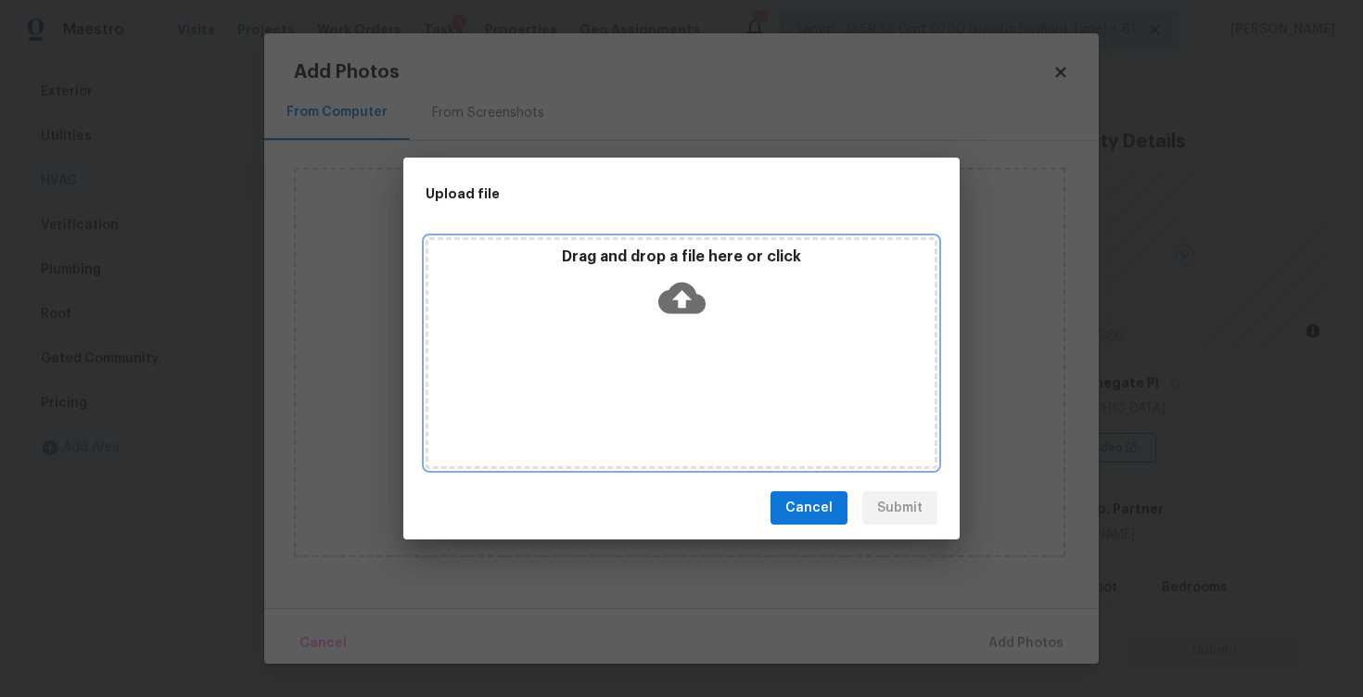
click at [665, 289] on icon at bounding box center [681, 297] width 47 height 47
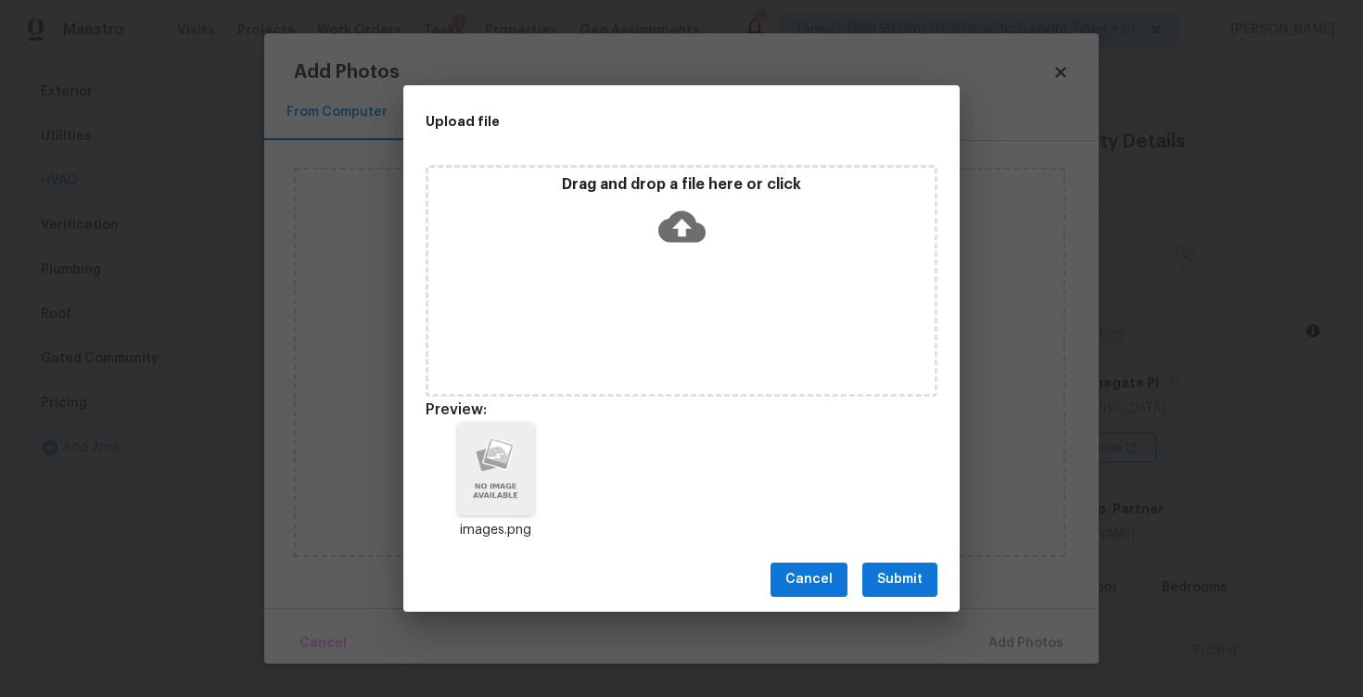
click at [910, 586] on span "Submit" at bounding box center [899, 579] width 45 height 23
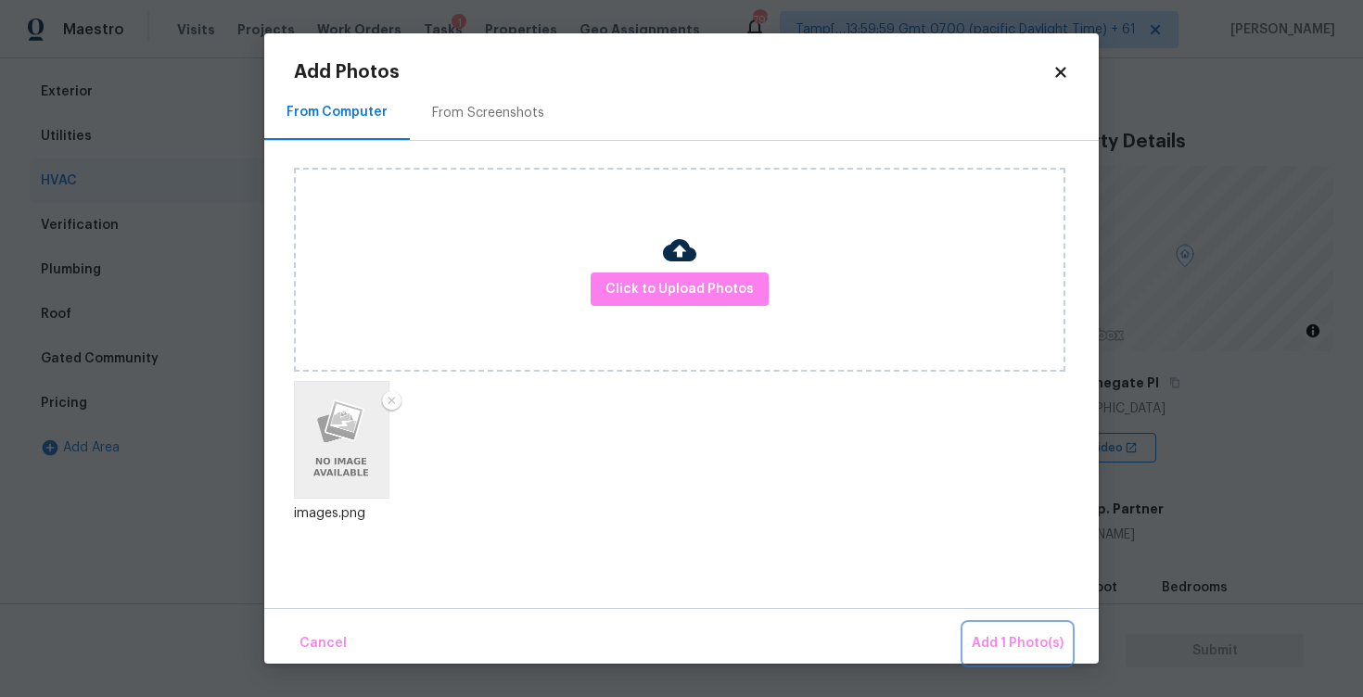
click at [992, 627] on button "Add 1 Photo(s)" at bounding box center [1017, 644] width 107 height 40
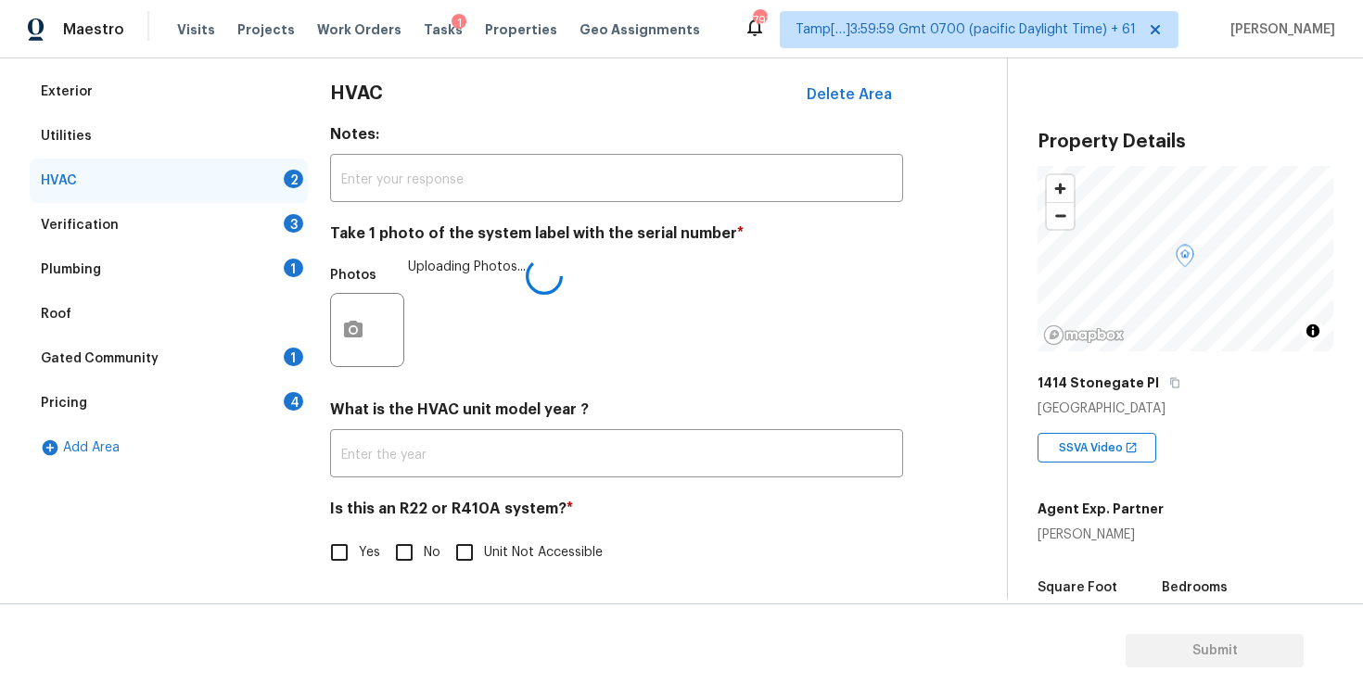
click at [416, 551] on input "No" at bounding box center [404, 552] width 39 height 39
checkbox input "true"
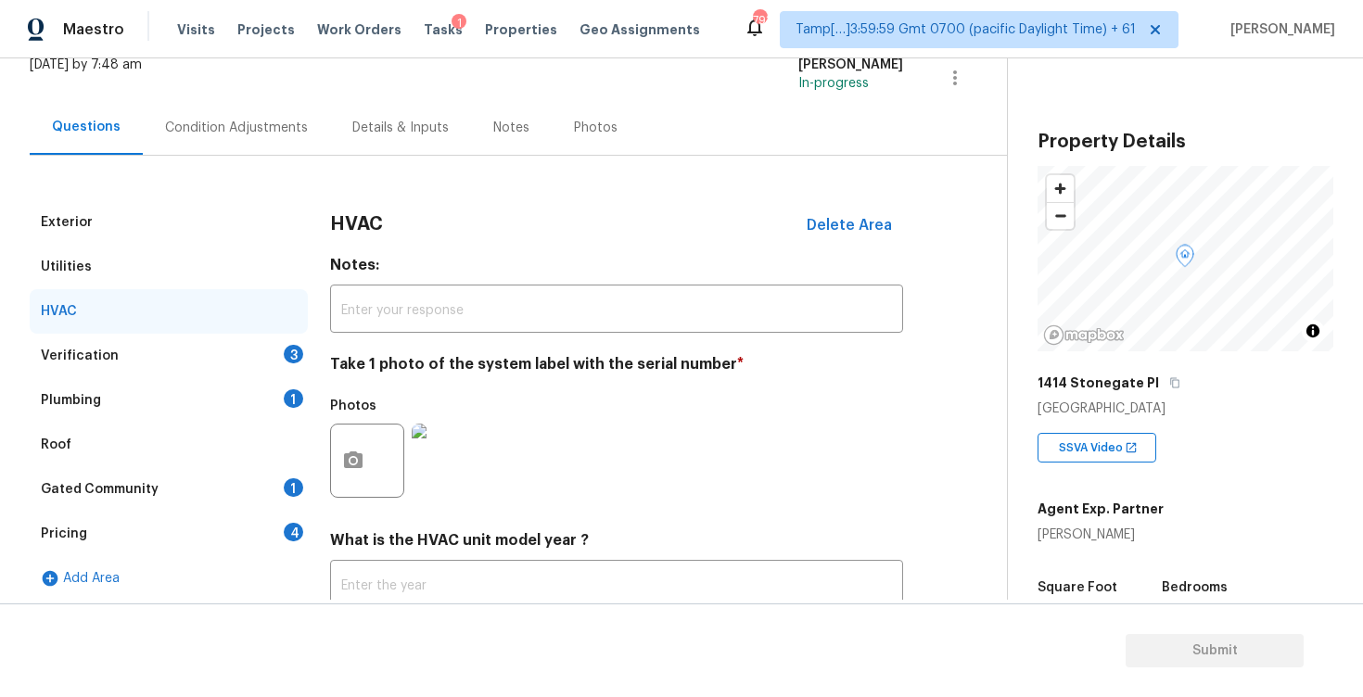
scroll to position [191, 0]
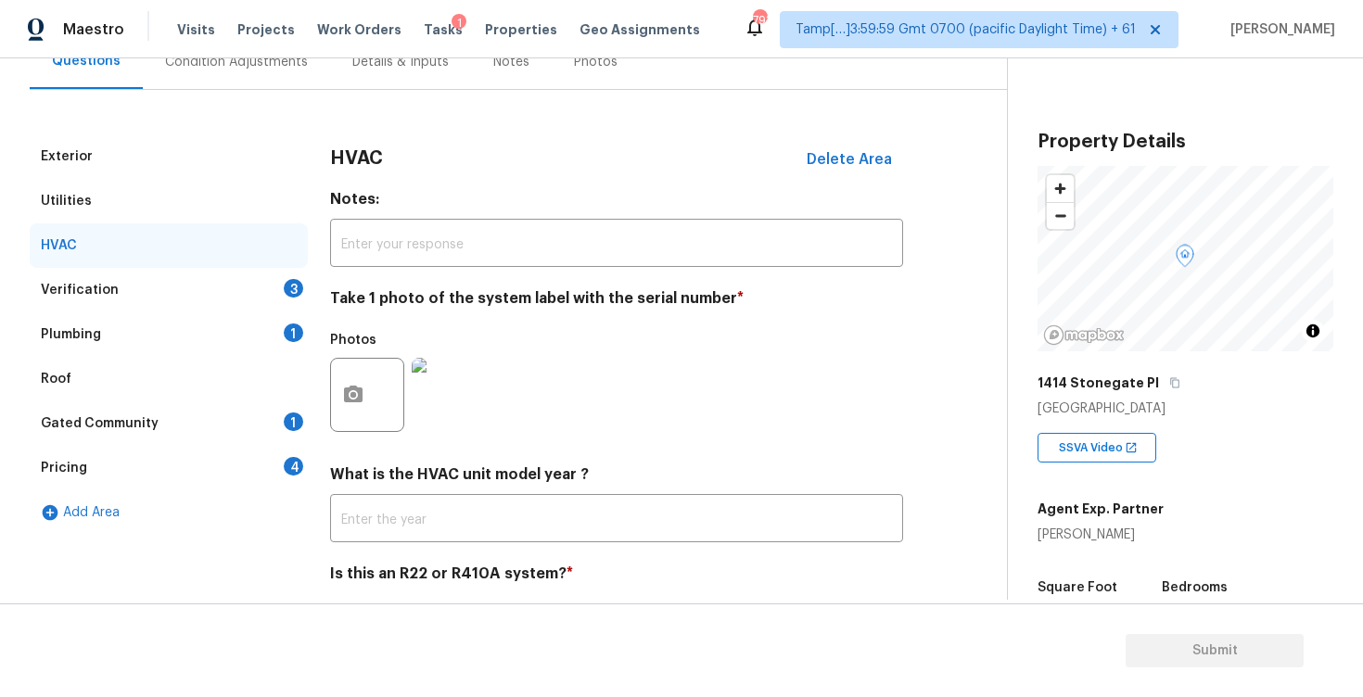
click at [231, 286] on div "Verification 3" at bounding box center [169, 290] width 278 height 44
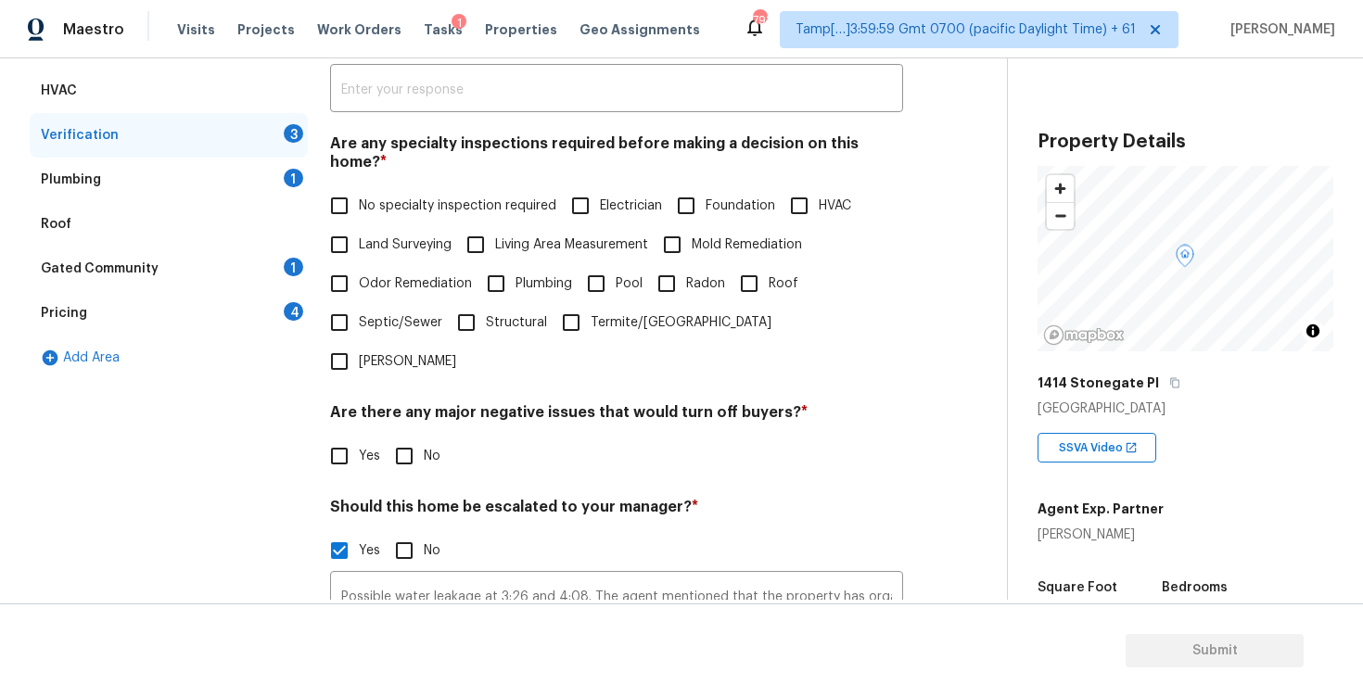
scroll to position [403, 0]
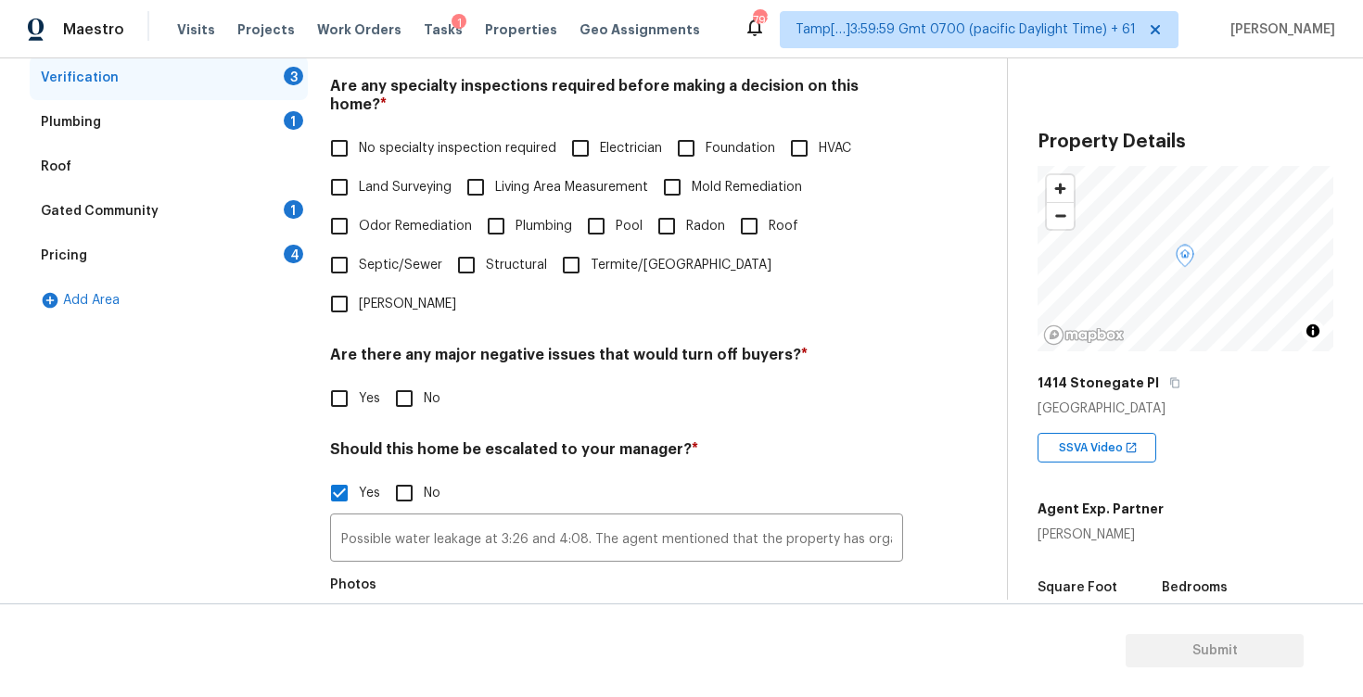
click at [706, 178] on span "Mold Remediation" at bounding box center [747, 187] width 110 height 19
click at [692, 168] on input "Mold Remediation" at bounding box center [672, 187] width 39 height 39
checkbox input "true"
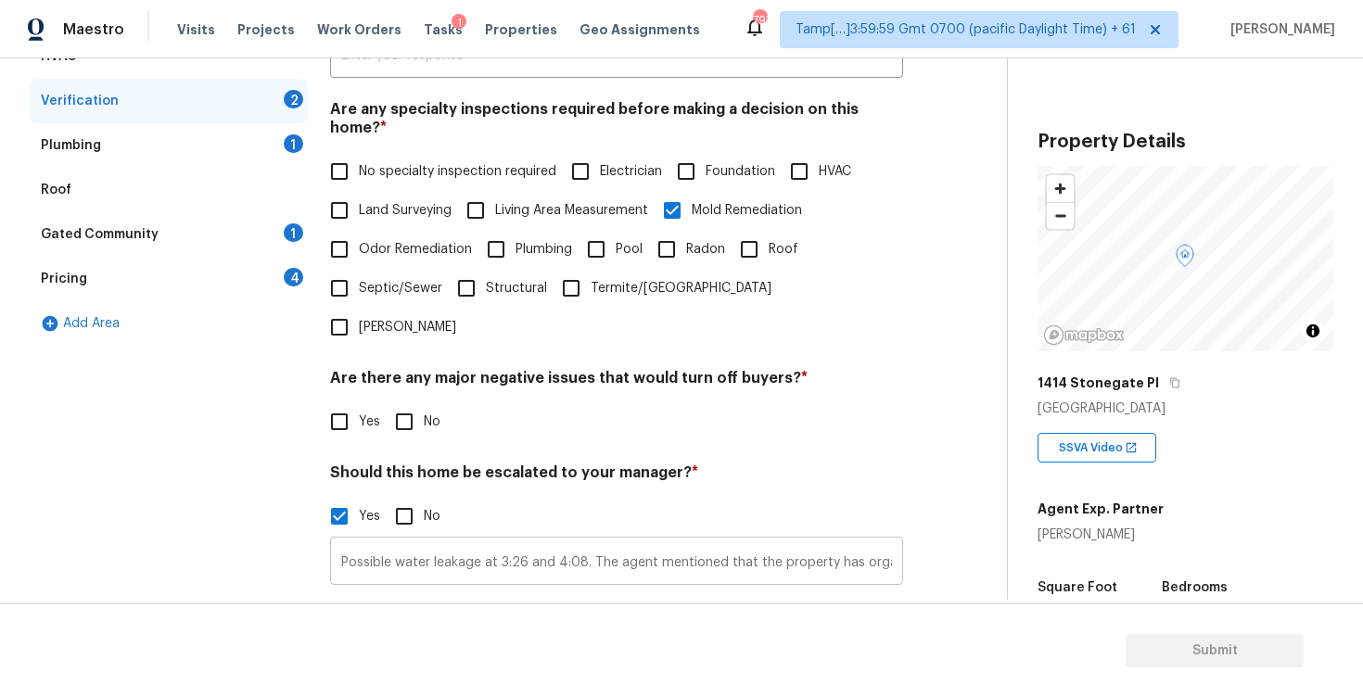
scroll to position [501, 0]
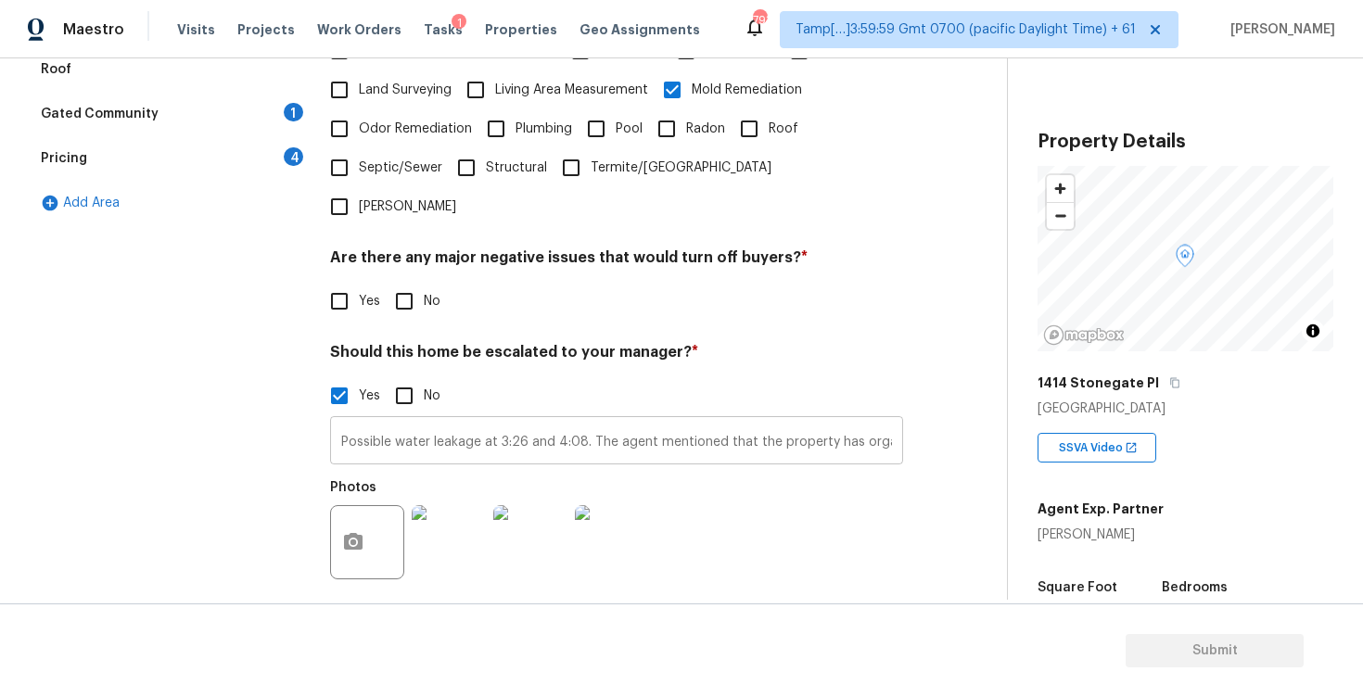
click at [637, 421] on input "Possible water leakage at 3:26 and 4:08. The agent mentioned that the property …" at bounding box center [616, 443] width 573 height 44
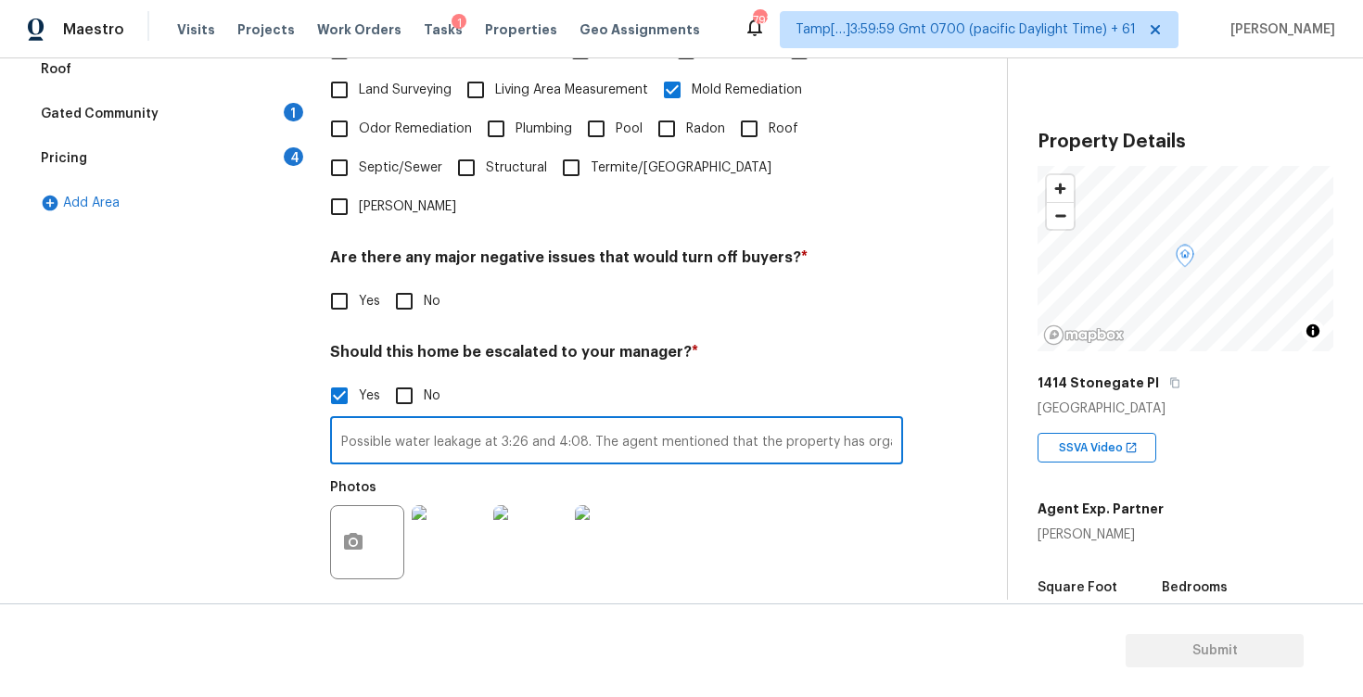
click at [649, 421] on input "Possible water leakage at 3:26 and 4:08. The agent mentioned that the property …" at bounding box center [616, 443] width 573 height 44
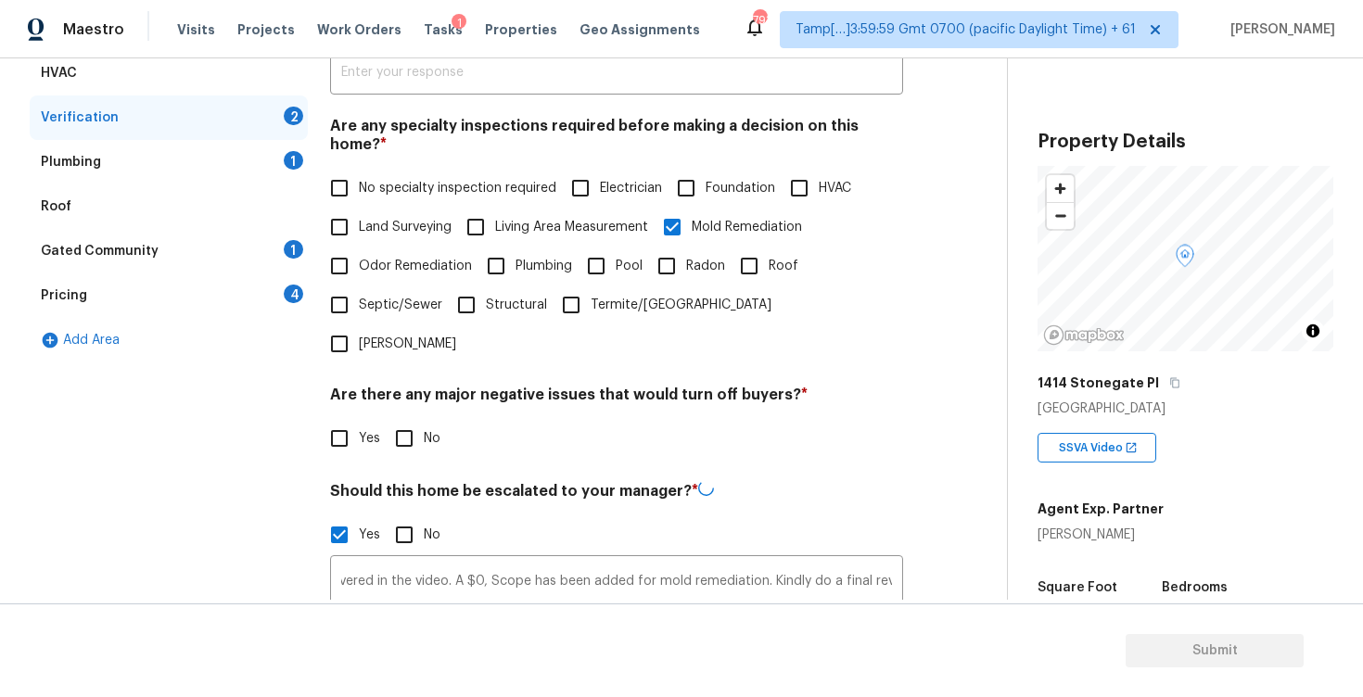
scroll to position [0, 0]
click at [540, 257] on span "Plumbing" at bounding box center [543, 266] width 57 height 19
click at [515, 247] on input "Plumbing" at bounding box center [496, 266] width 39 height 39
checkbox input "true"
click at [740, 264] on input "Roof" at bounding box center [749, 266] width 39 height 39
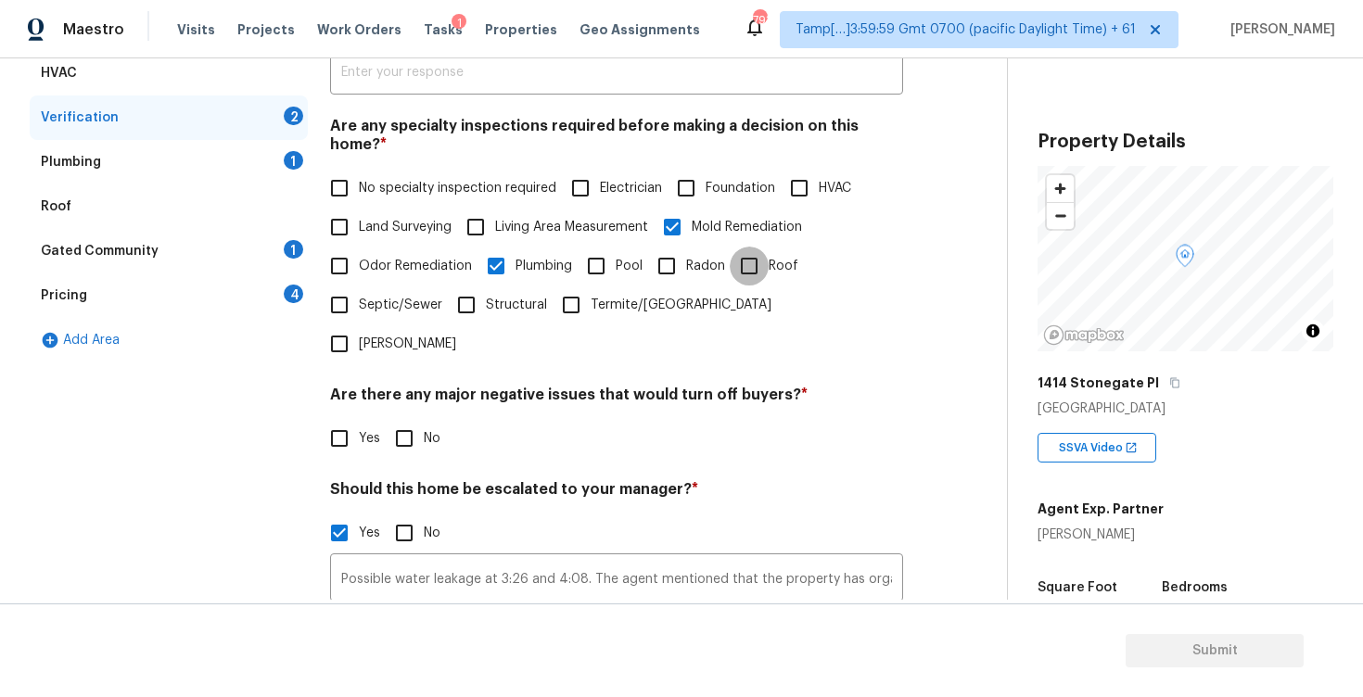
checkbox input "true"
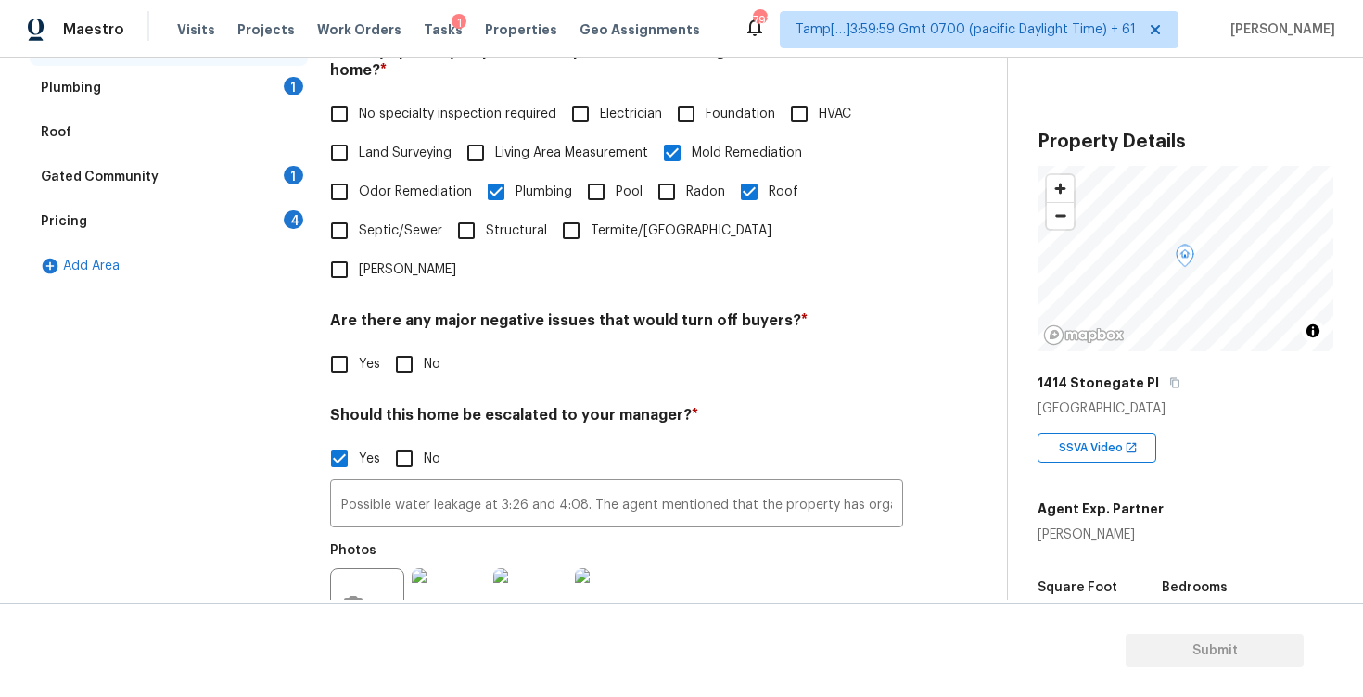
scroll to position [457, 0]
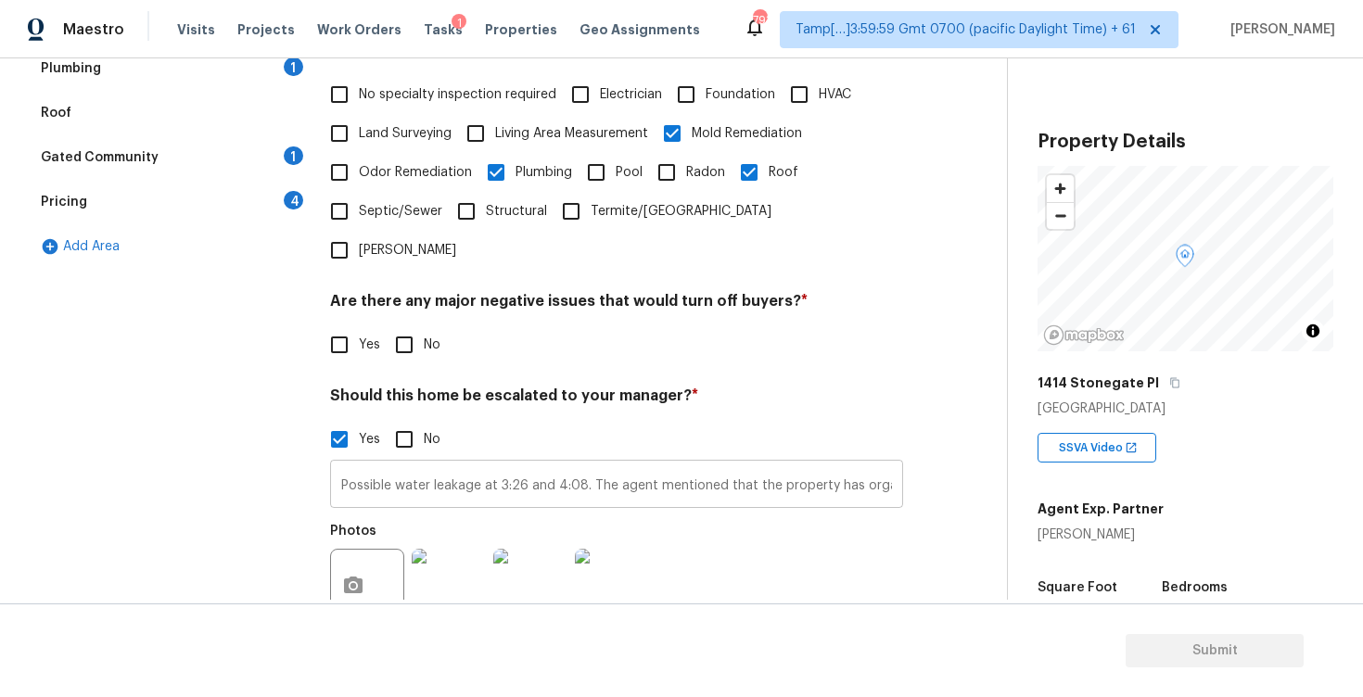
click at [756, 464] on input "Possible water leakage at 3:26 and 4:08. The agent mentioned that the property …" at bounding box center [616, 486] width 573 height 44
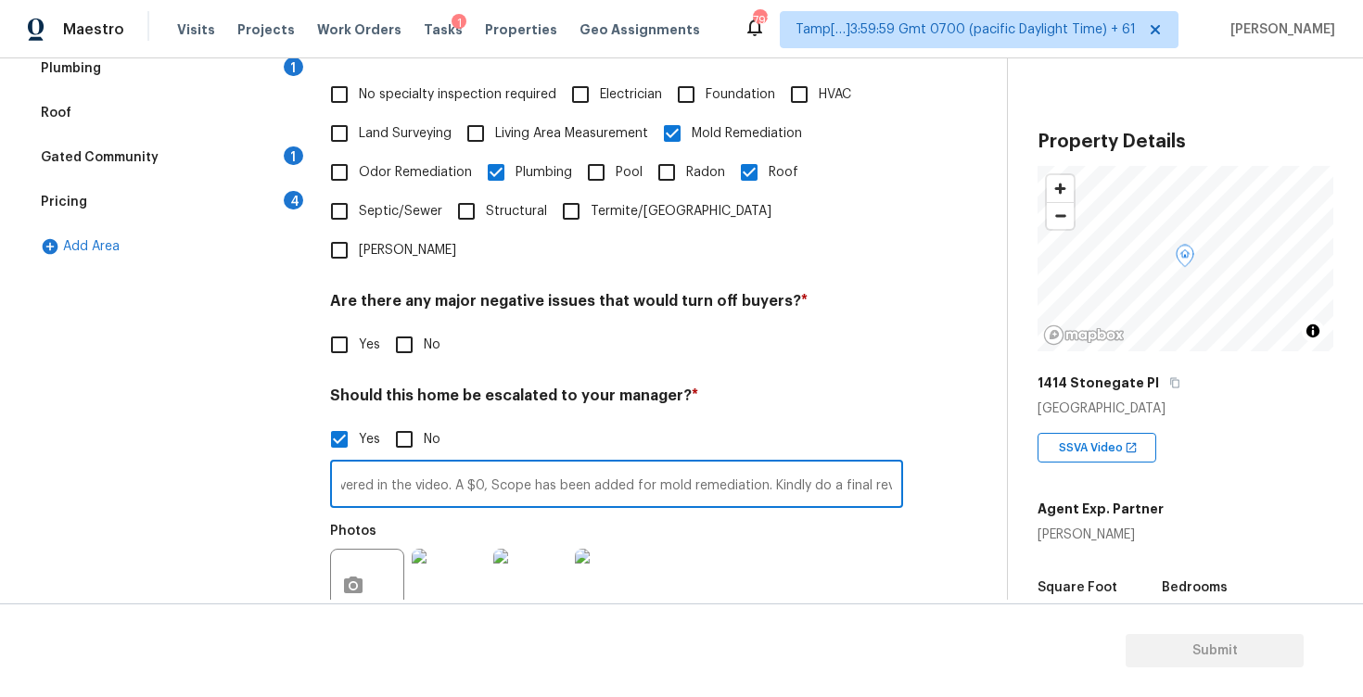
scroll to position [576, 0]
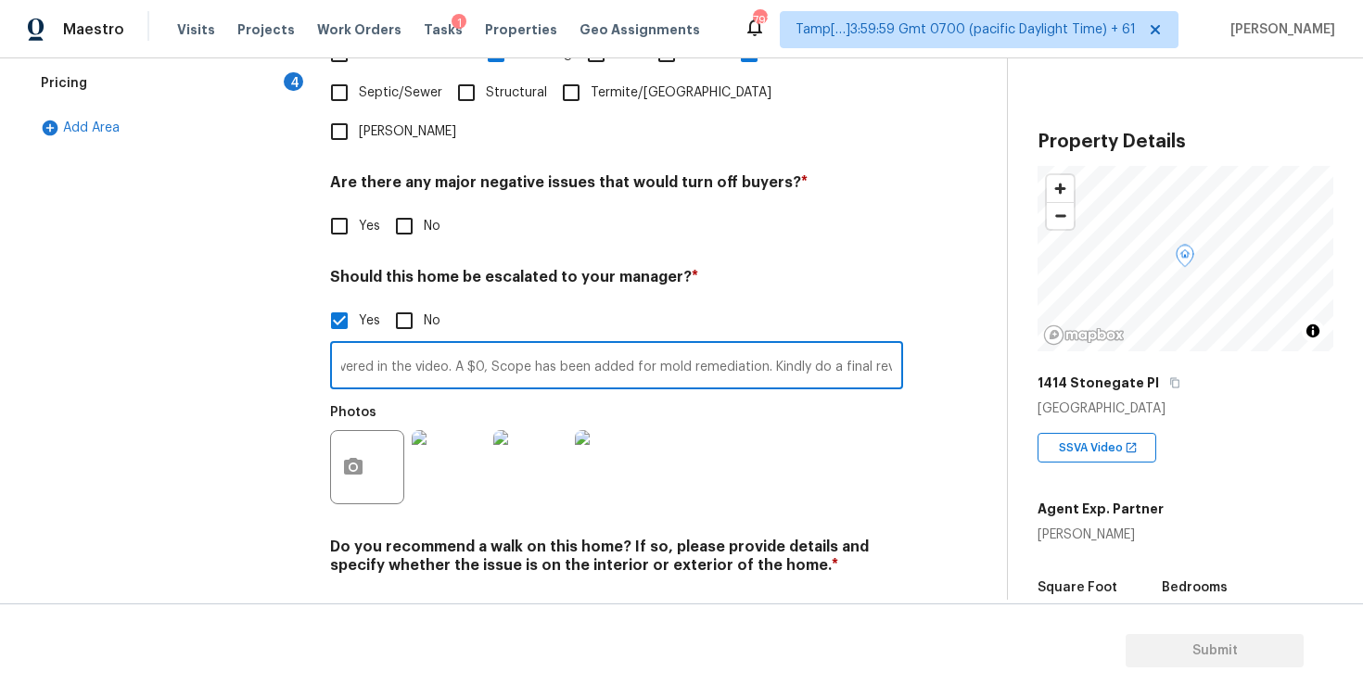
click at [418, 207] on input "No" at bounding box center [404, 226] width 39 height 39
checkbox input "true"
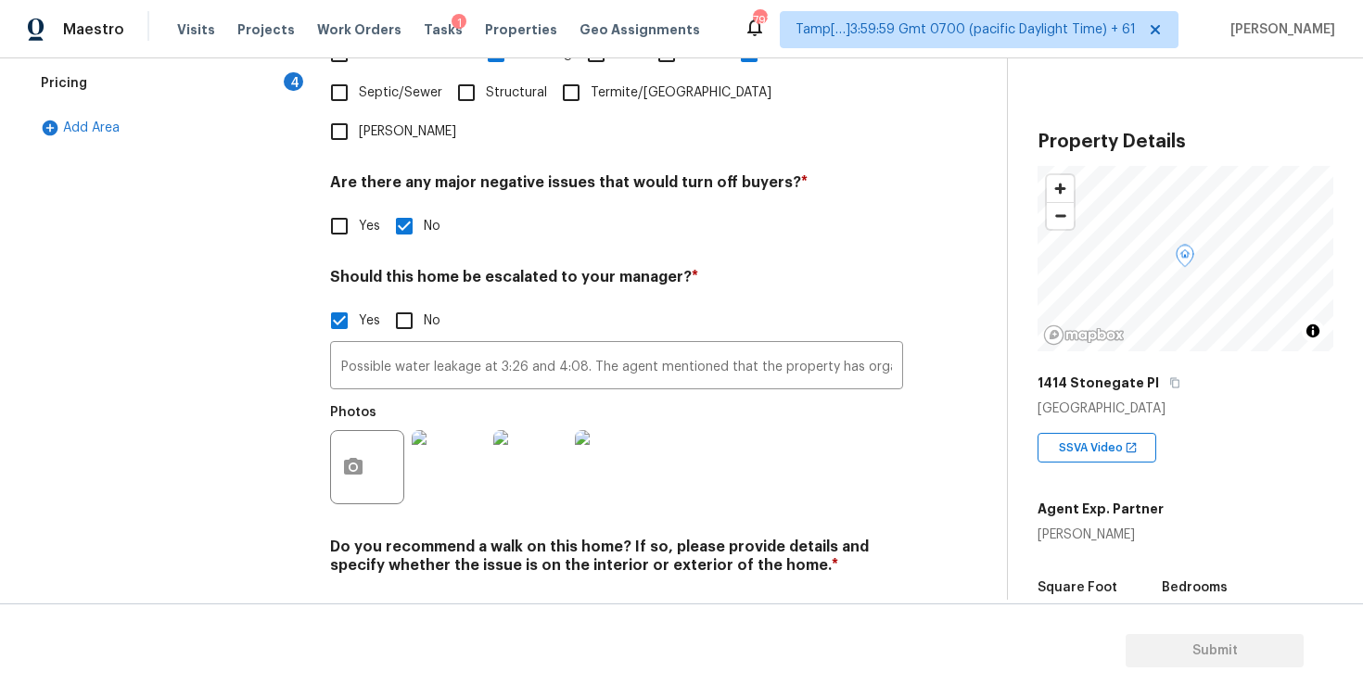
click at [425, 590] on label "No" at bounding box center [413, 609] width 56 height 39
click at [424, 590] on input "No" at bounding box center [404, 609] width 39 height 39
checkbox input "true"
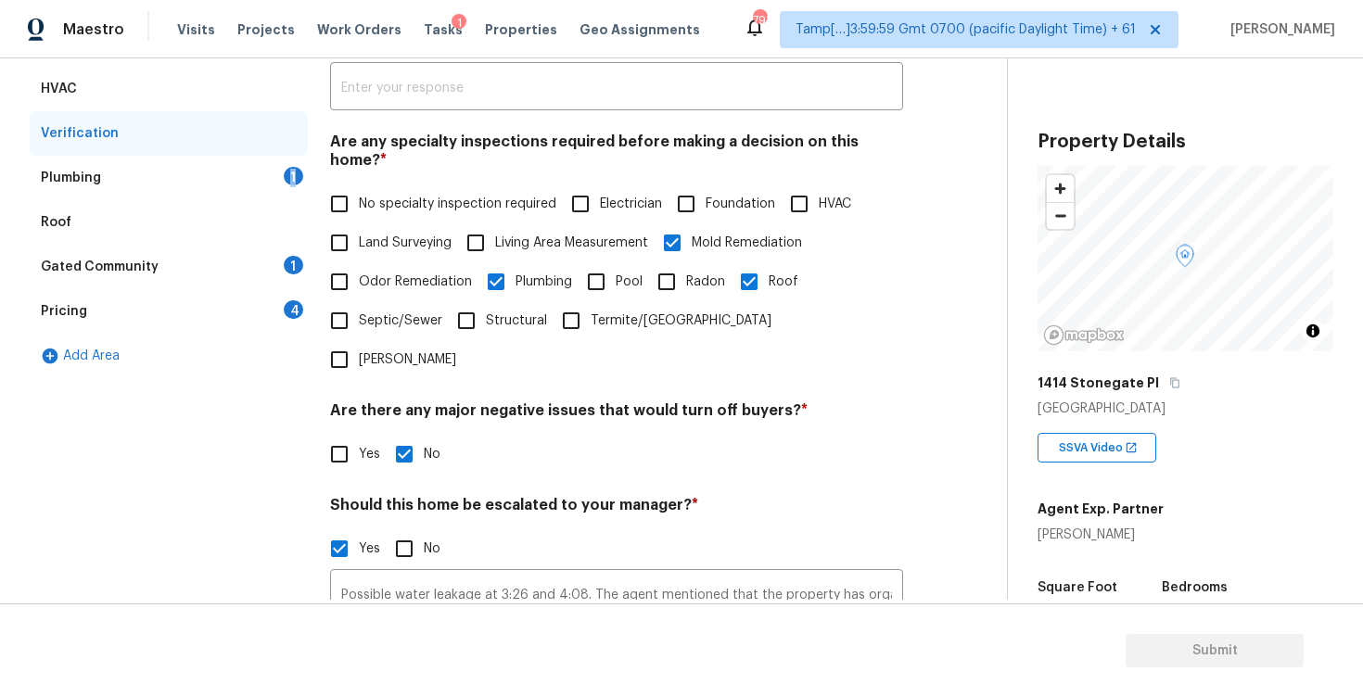
drag, startPoint x: 246, startPoint y: 187, endPoint x: 239, endPoint y: 172, distance: 16.2
click at [247, 187] on div "Plumbing 1" at bounding box center [169, 178] width 278 height 44
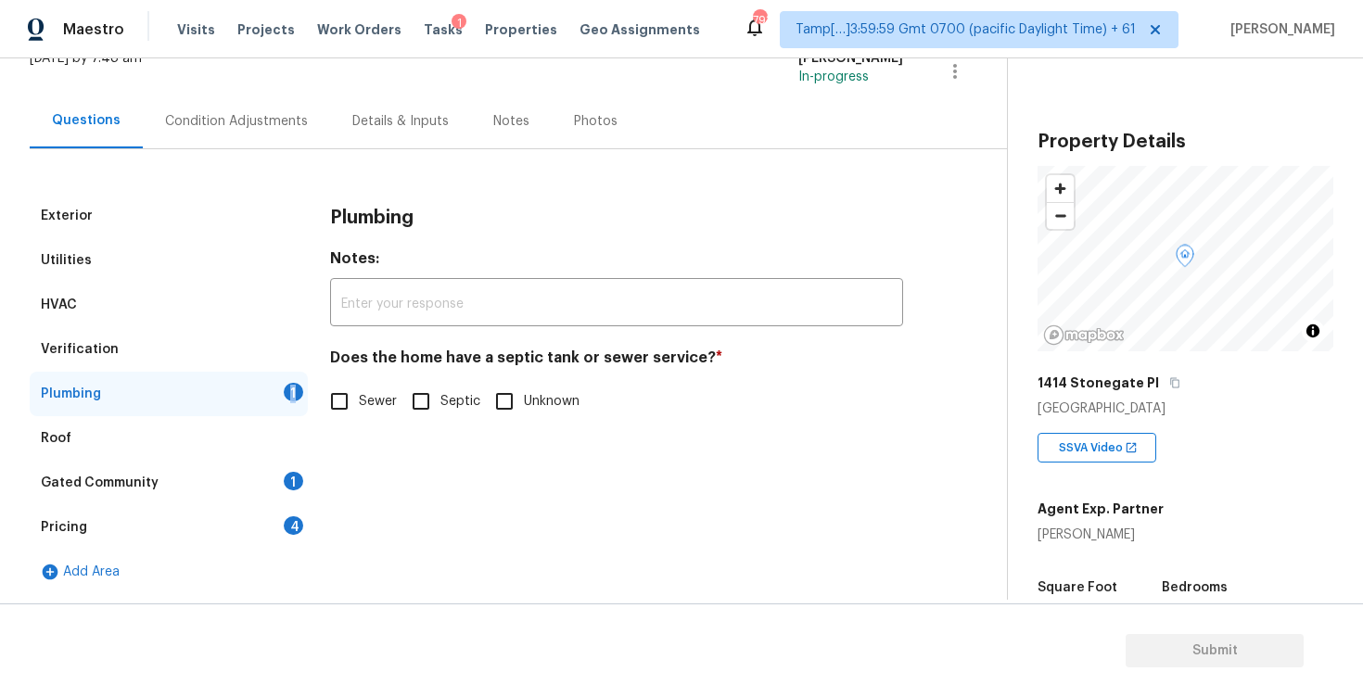
scroll to position [132, 0]
click at [362, 398] on span "Sewer" at bounding box center [378, 401] width 38 height 19
click at [359, 398] on input "Sewer" at bounding box center [339, 401] width 39 height 39
checkbox input "true"
click at [285, 462] on div "Gated Community 1" at bounding box center [169, 483] width 278 height 44
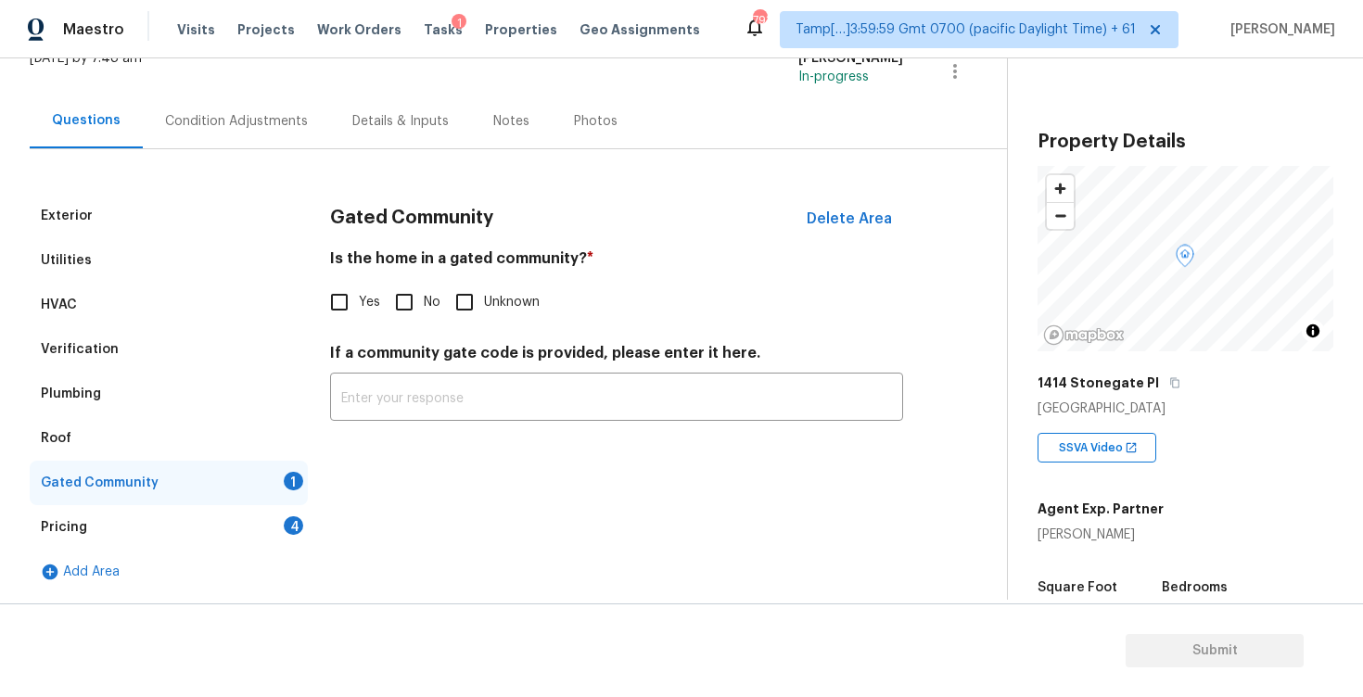
click at [385, 296] on input "No" at bounding box center [404, 302] width 39 height 39
checkbox input "true"
click at [220, 523] on div "Pricing 4" at bounding box center [169, 527] width 278 height 44
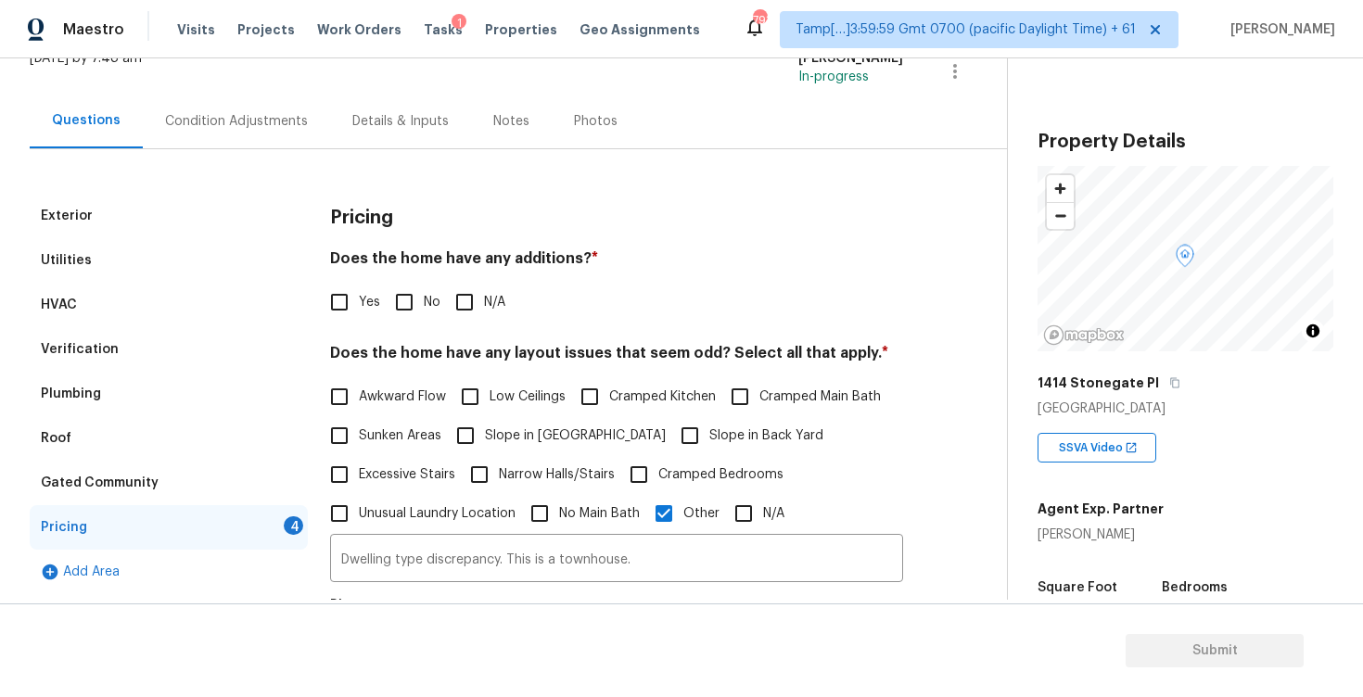
click at [390, 291] on input "No" at bounding box center [404, 302] width 39 height 39
checkbox input "true"
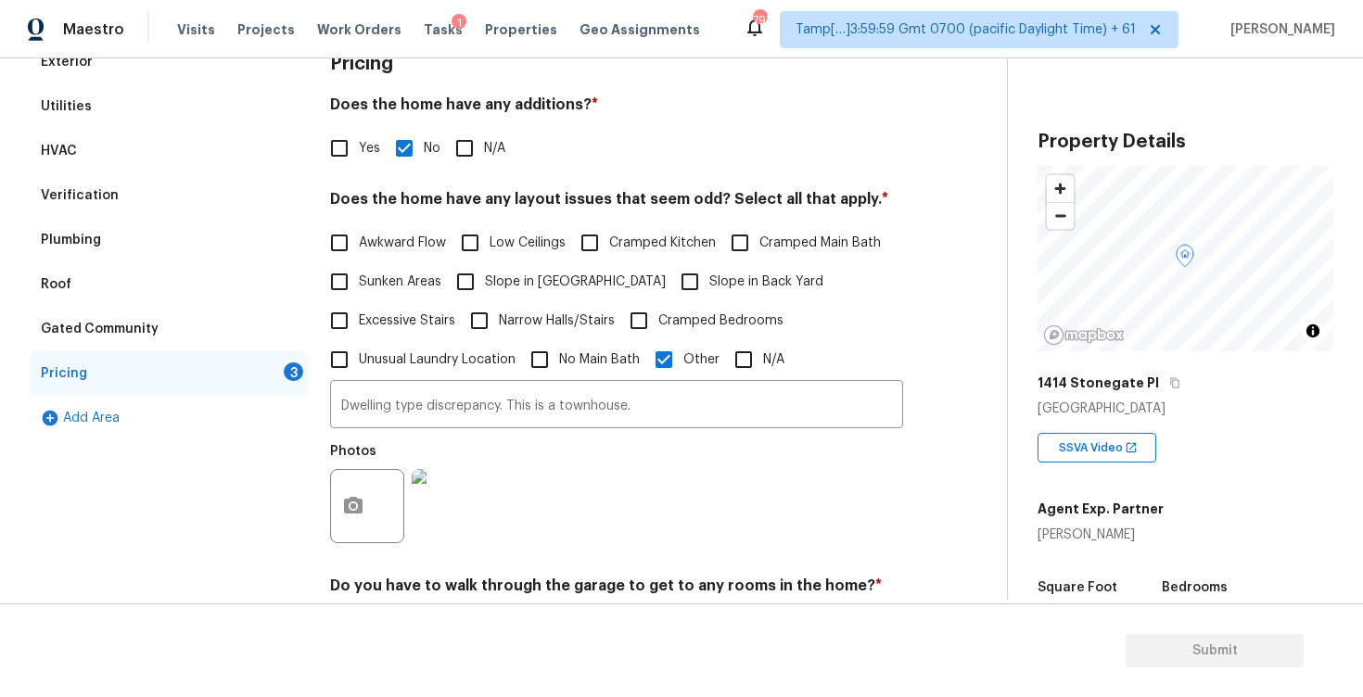
scroll to position [286, 0]
click at [670, 283] on input "Slope in Back Yard" at bounding box center [689, 280] width 39 height 39
checkbox input "true"
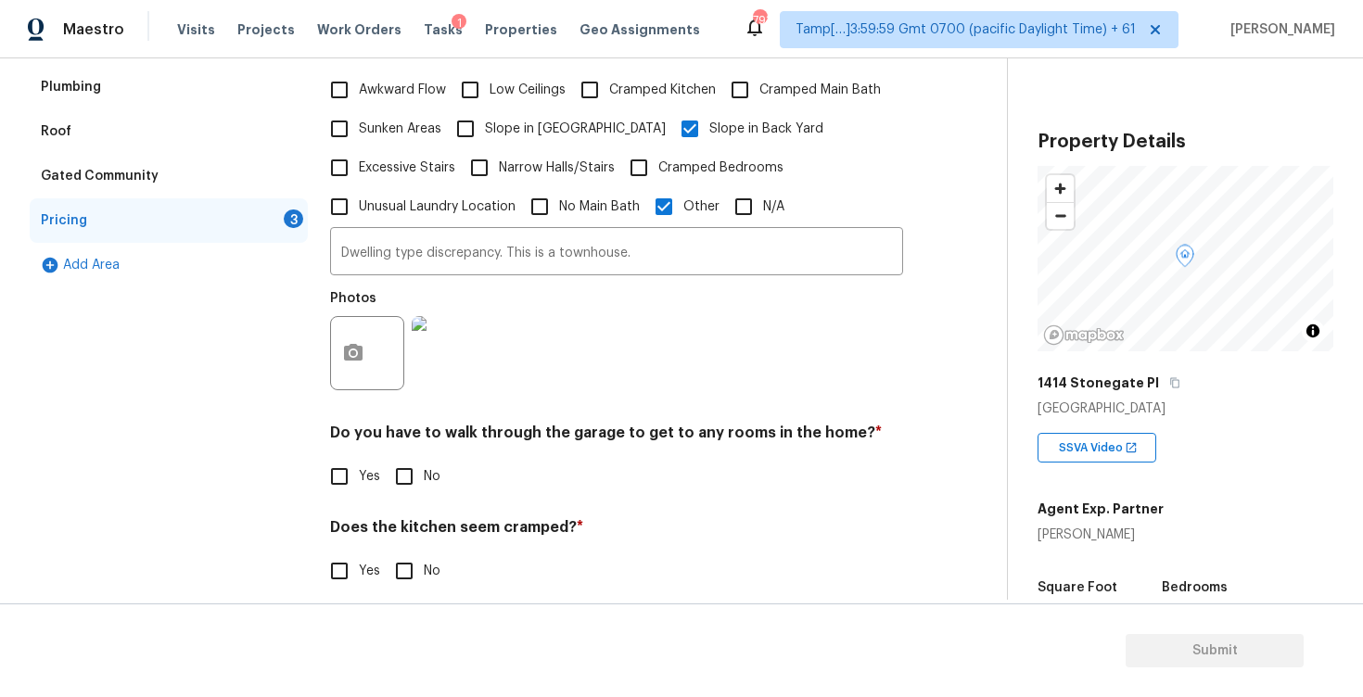
scroll to position [441, 0]
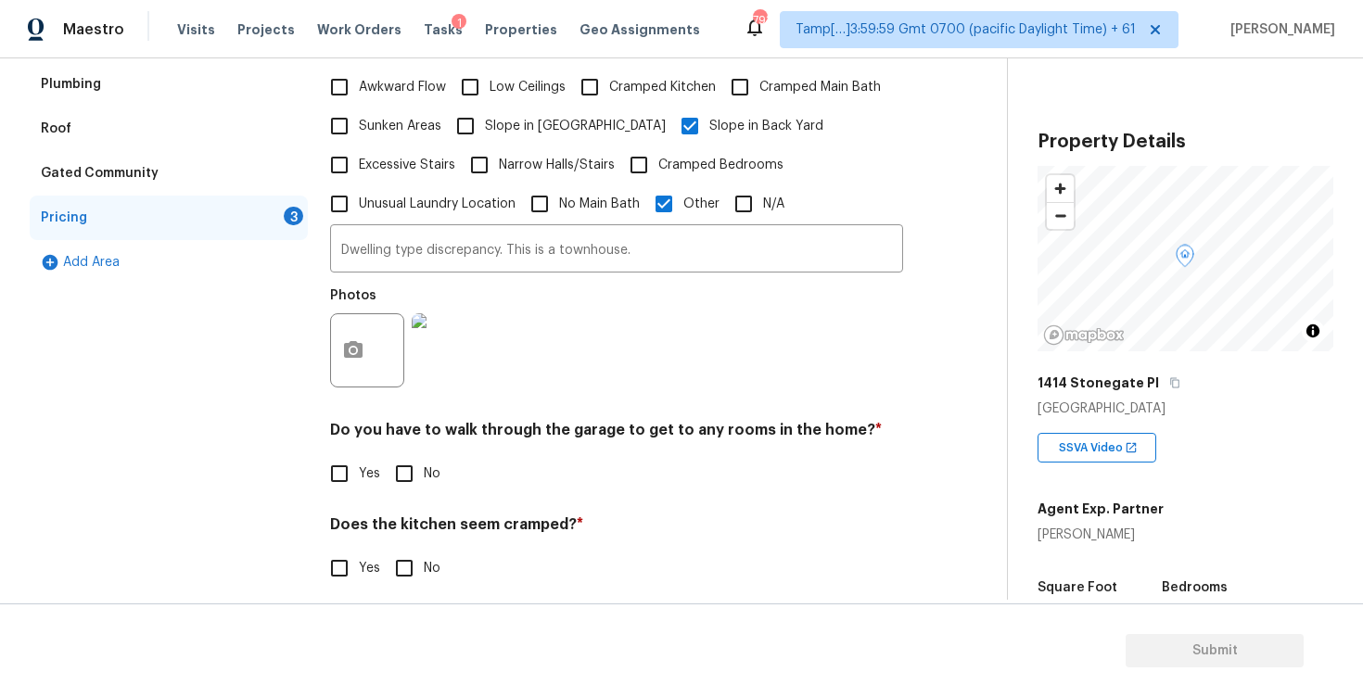
click at [428, 486] on label "No" at bounding box center [413, 473] width 56 height 39
click at [424, 486] on input "No" at bounding box center [404, 473] width 39 height 39
checkbox input "true"
click at [422, 539] on h4 "Does the kitchen seem cramped? *" at bounding box center [616, 530] width 573 height 26
click at [424, 564] on span "No" at bounding box center [432, 568] width 17 height 19
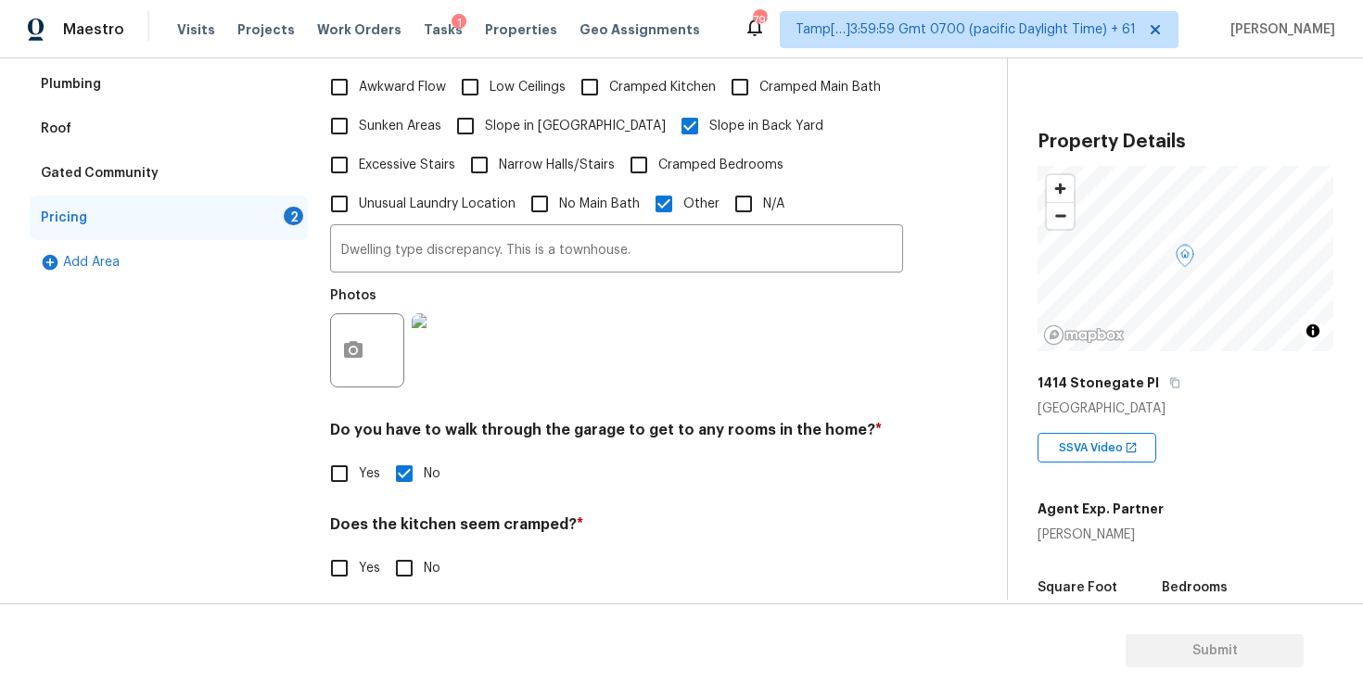
click at [423, 564] on input "No" at bounding box center [404, 568] width 39 height 39
checkbox input "true"
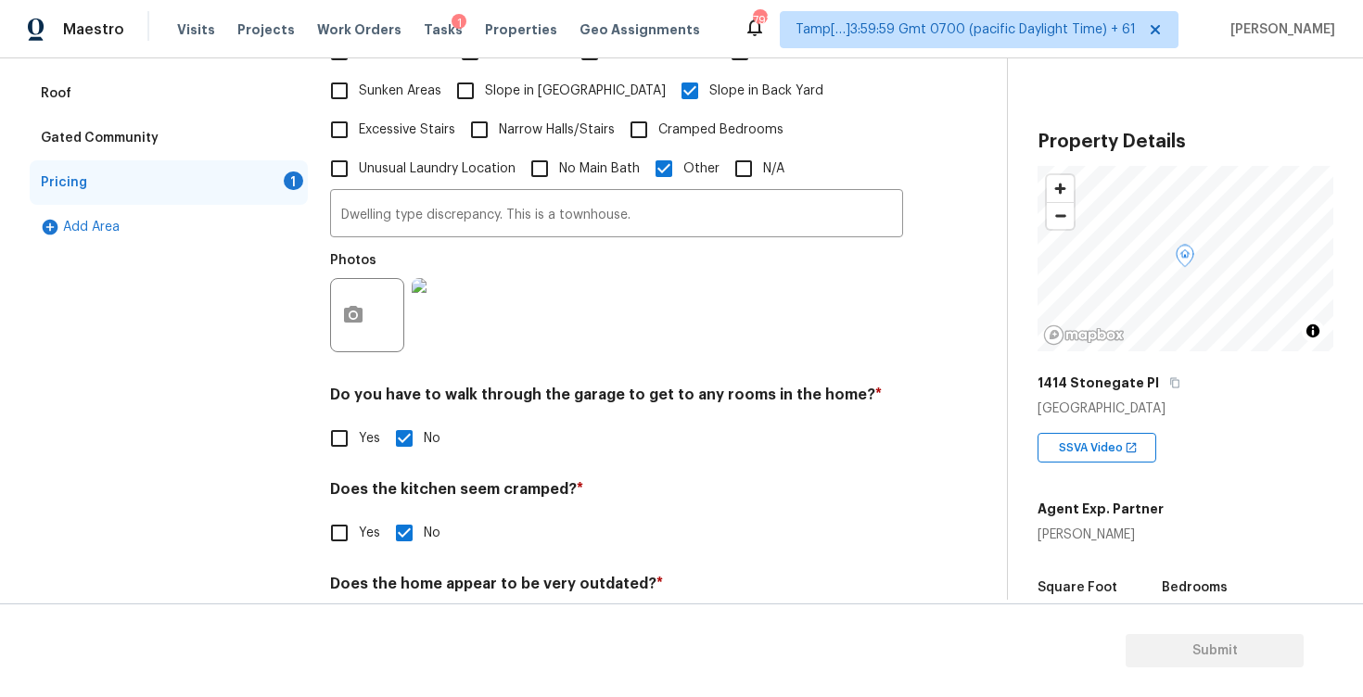
scroll to position [552, 0]
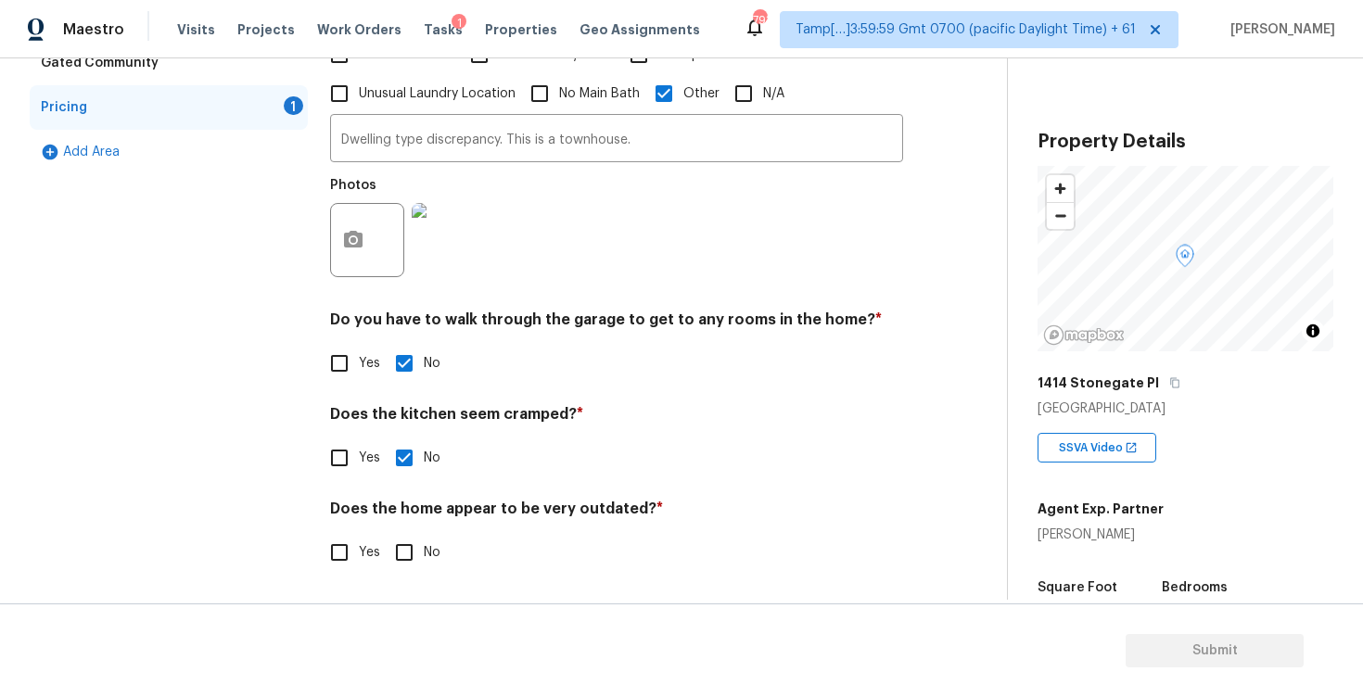
click at [402, 572] on div "Pricing Does the home have any additions? * Yes No N/A Does the home have any l…" at bounding box center [616, 184] width 573 height 820
click at [402, 557] on input "No" at bounding box center [404, 552] width 39 height 39
checkbox input "true"
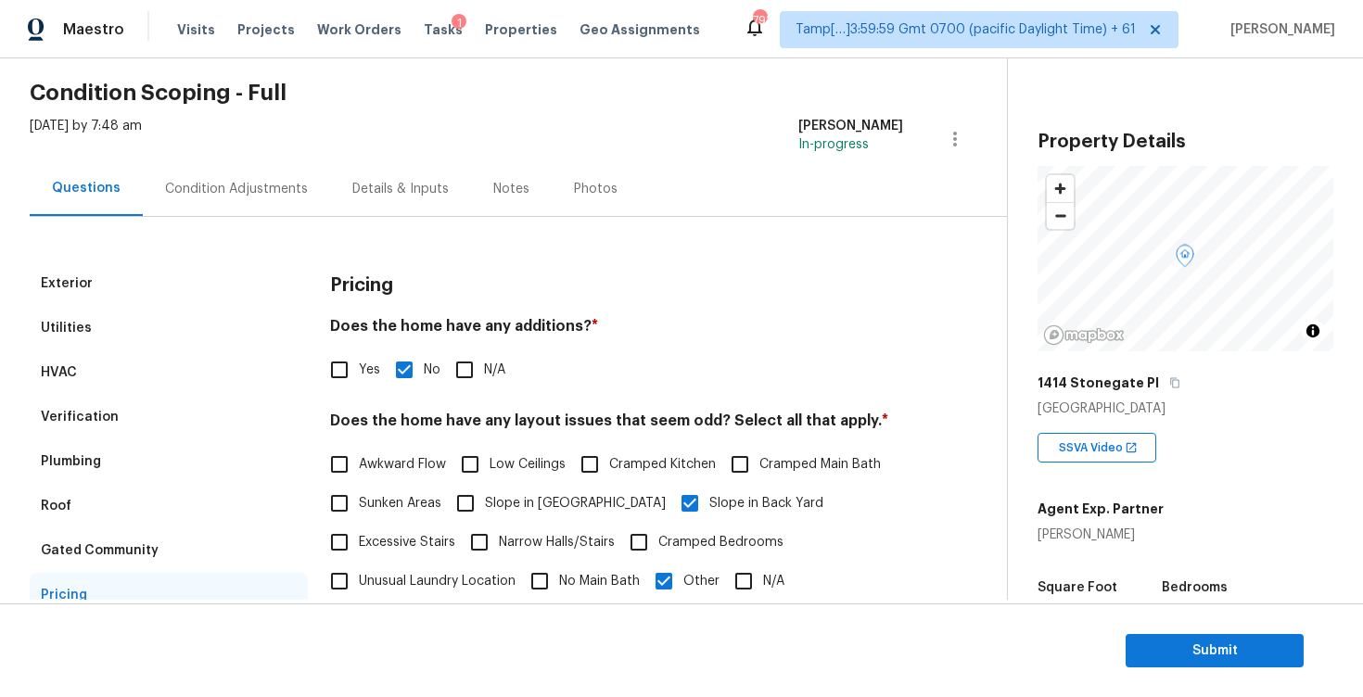
scroll to position [0, 0]
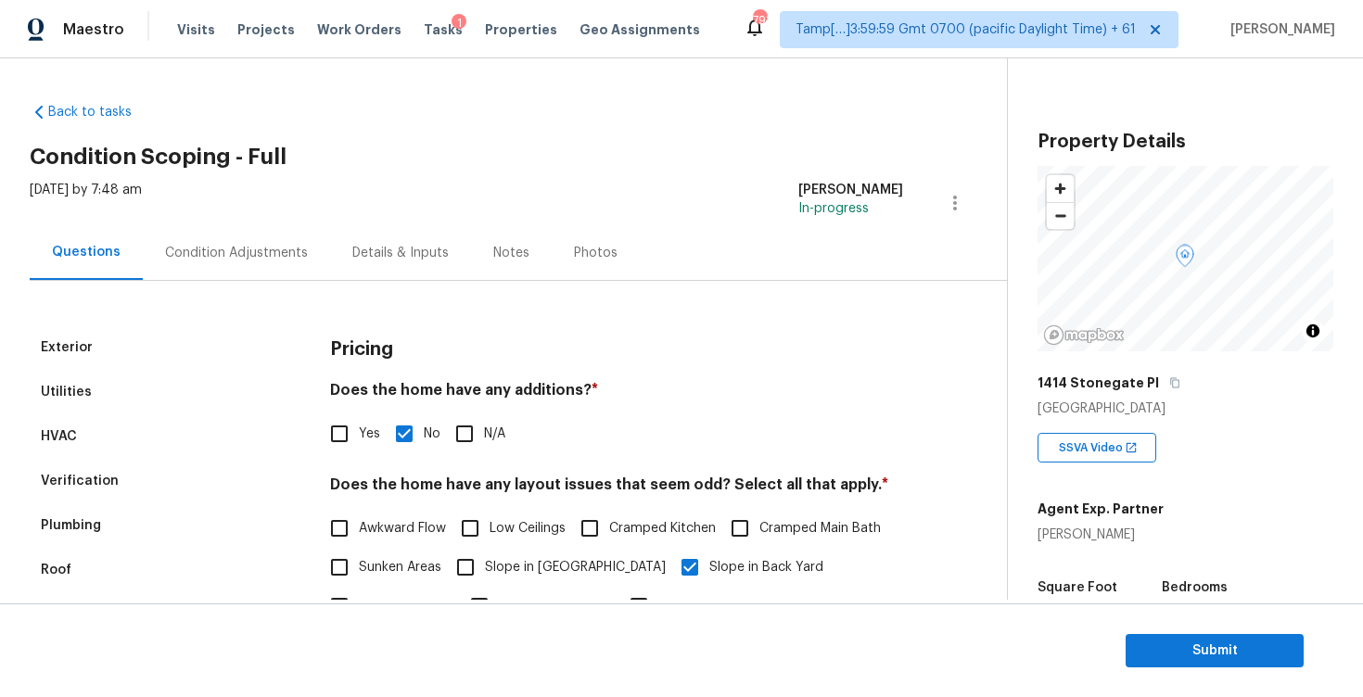
click at [288, 269] on div "Condition Adjustments" at bounding box center [236, 252] width 187 height 55
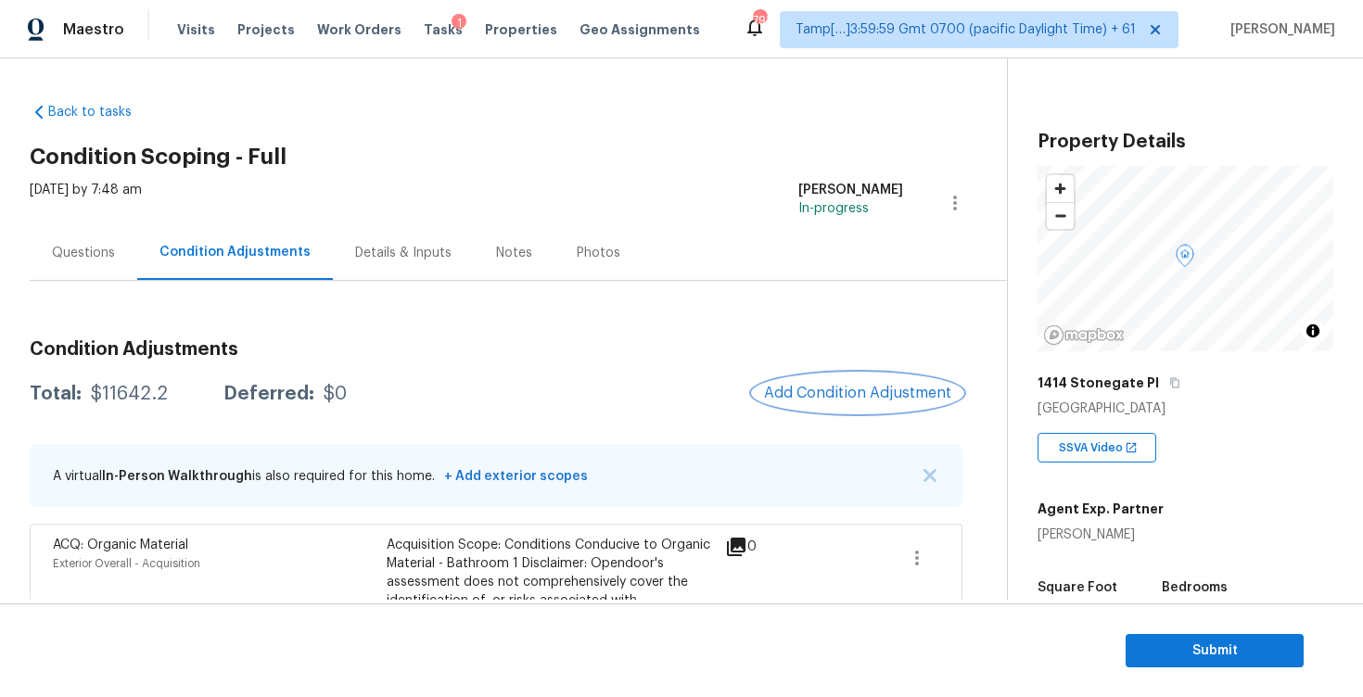
click at [829, 408] on button "Add Condition Adjustment" at bounding box center [858, 393] width 210 height 39
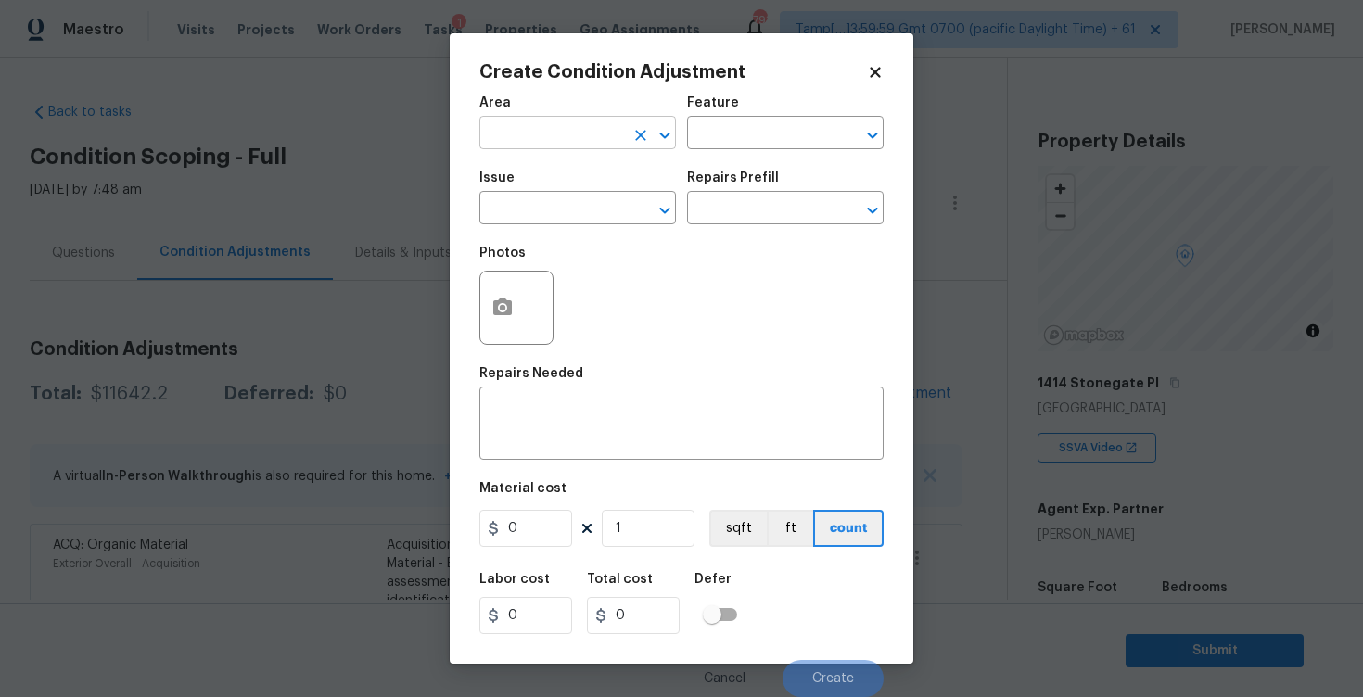
click at [595, 147] on input "text" at bounding box center [551, 135] width 145 height 29
click at [568, 205] on li "Interior Overall" at bounding box center [577, 207] width 197 height 31
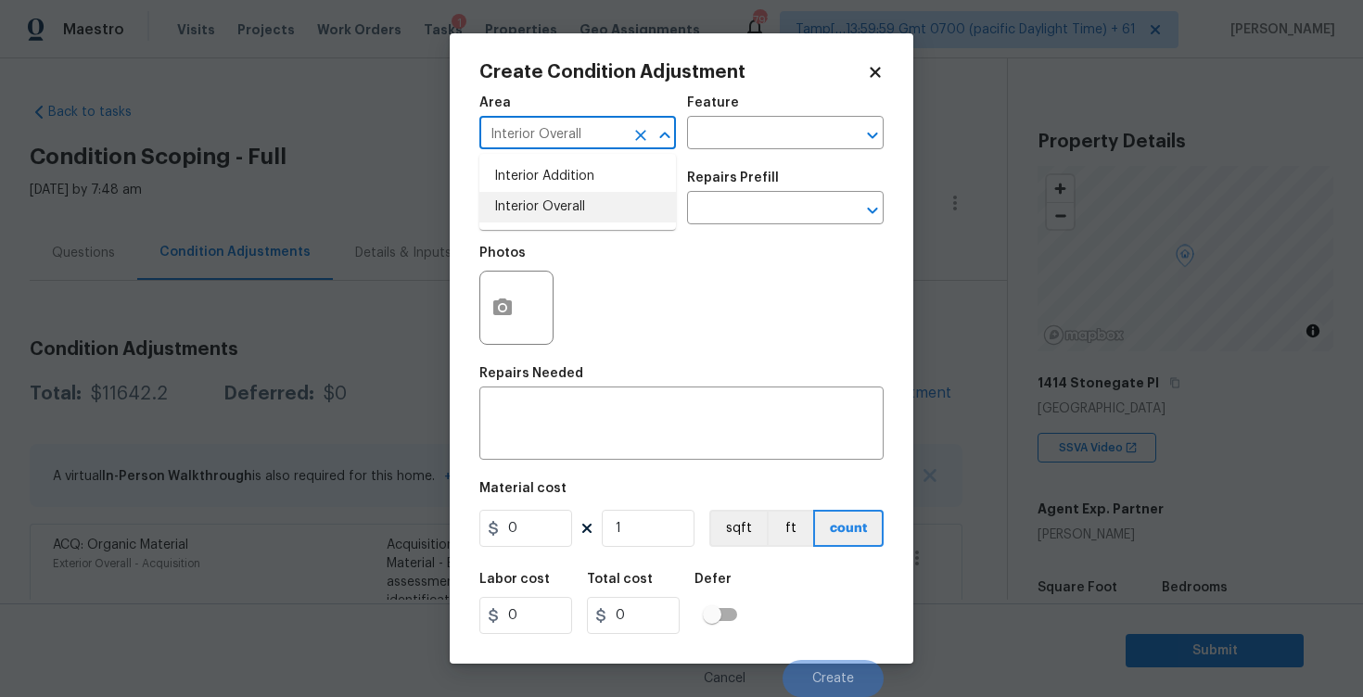
type input "Interior Overall"
click at [568, 205] on input "text" at bounding box center [551, 210] width 145 height 29
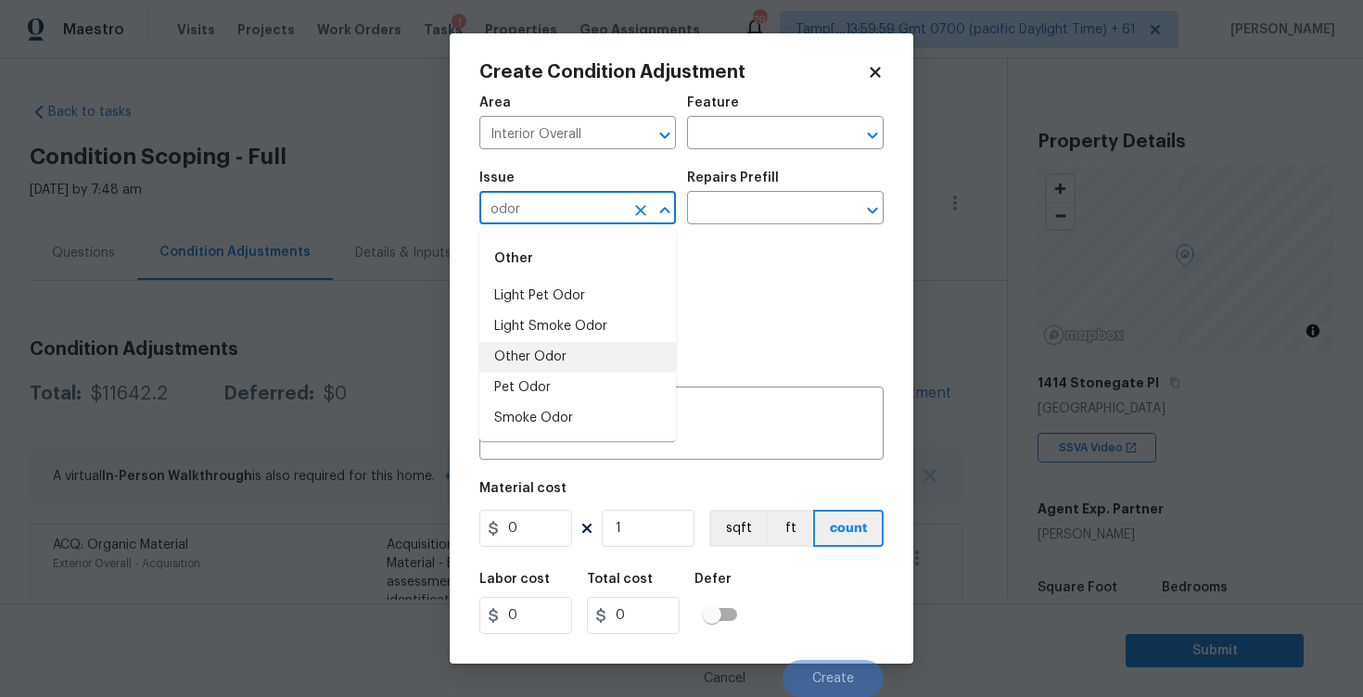
click at [557, 358] on li "Other Odor" at bounding box center [577, 357] width 197 height 31
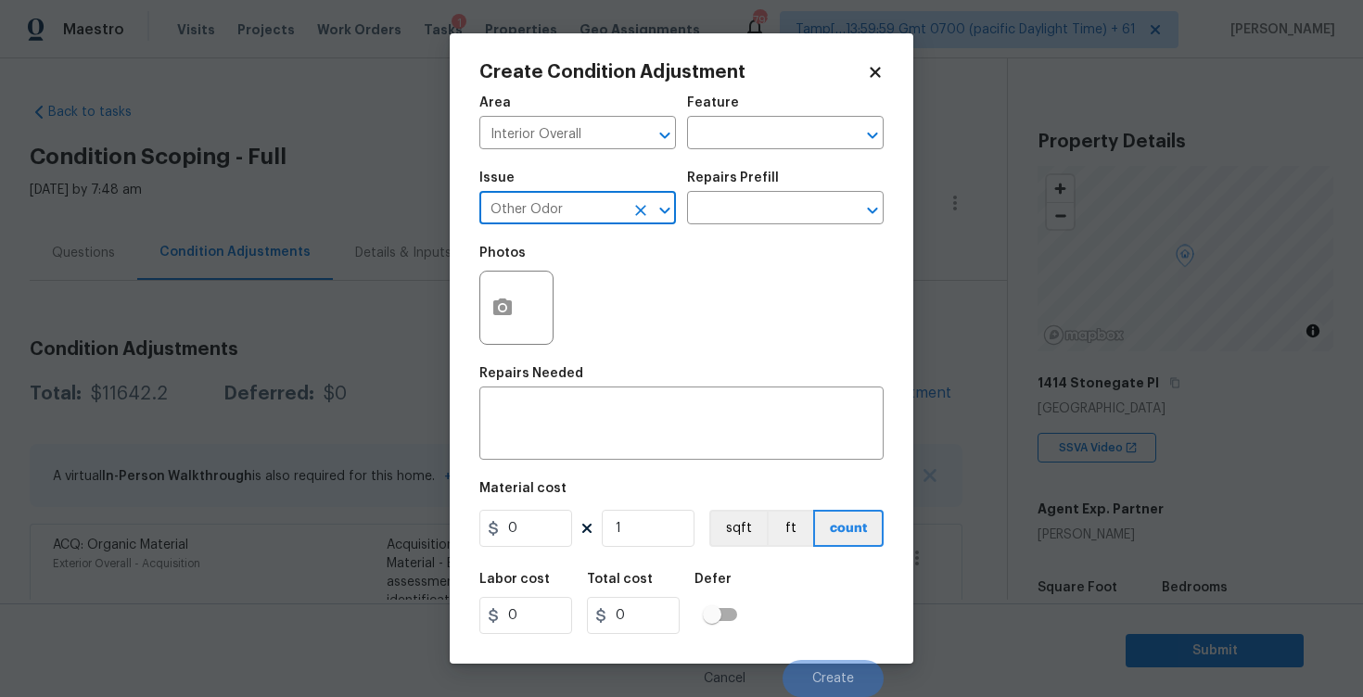
type input "Other Odor"
click at [769, 193] on div "Repairs Prefill" at bounding box center [785, 184] width 197 height 24
click at [768, 206] on input "text" at bounding box center [759, 210] width 145 height 29
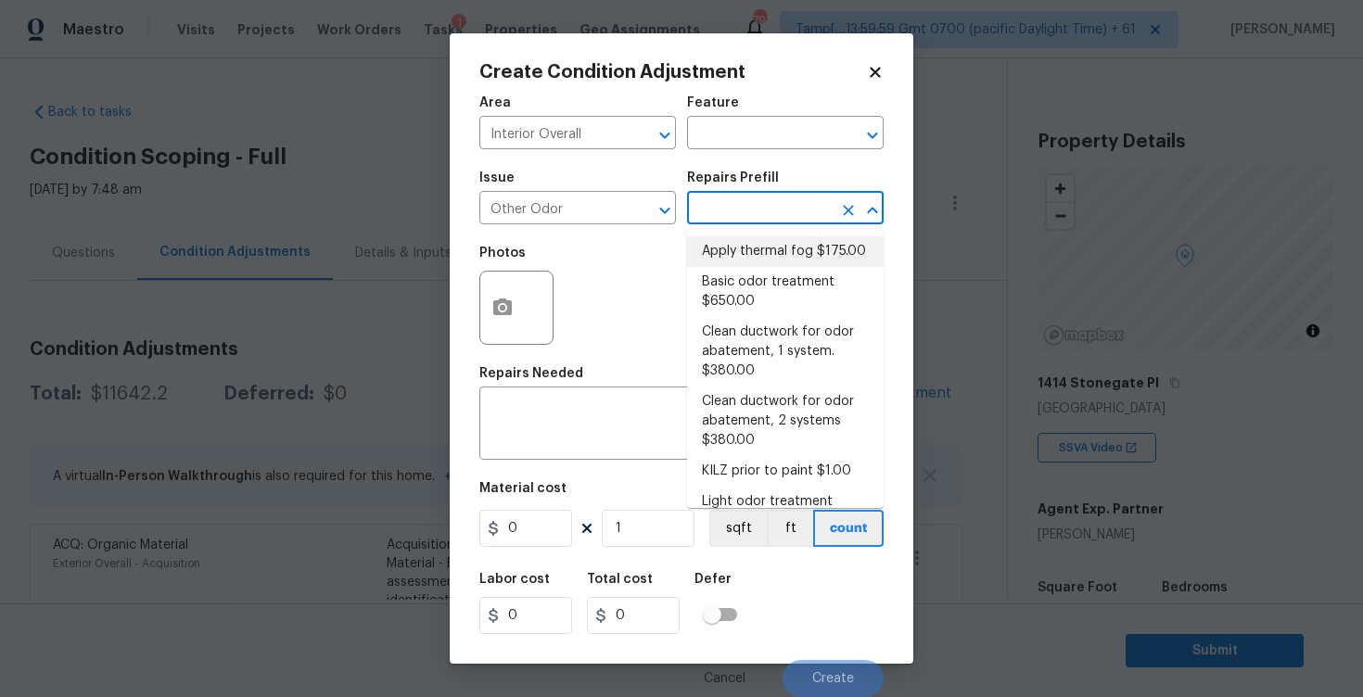
click at [757, 264] on li "Apply thermal fog $175.00" at bounding box center [785, 251] width 197 height 31
type textarea "Odor to be remediated in home. Performance of the following odor remediation me…"
type input "175"
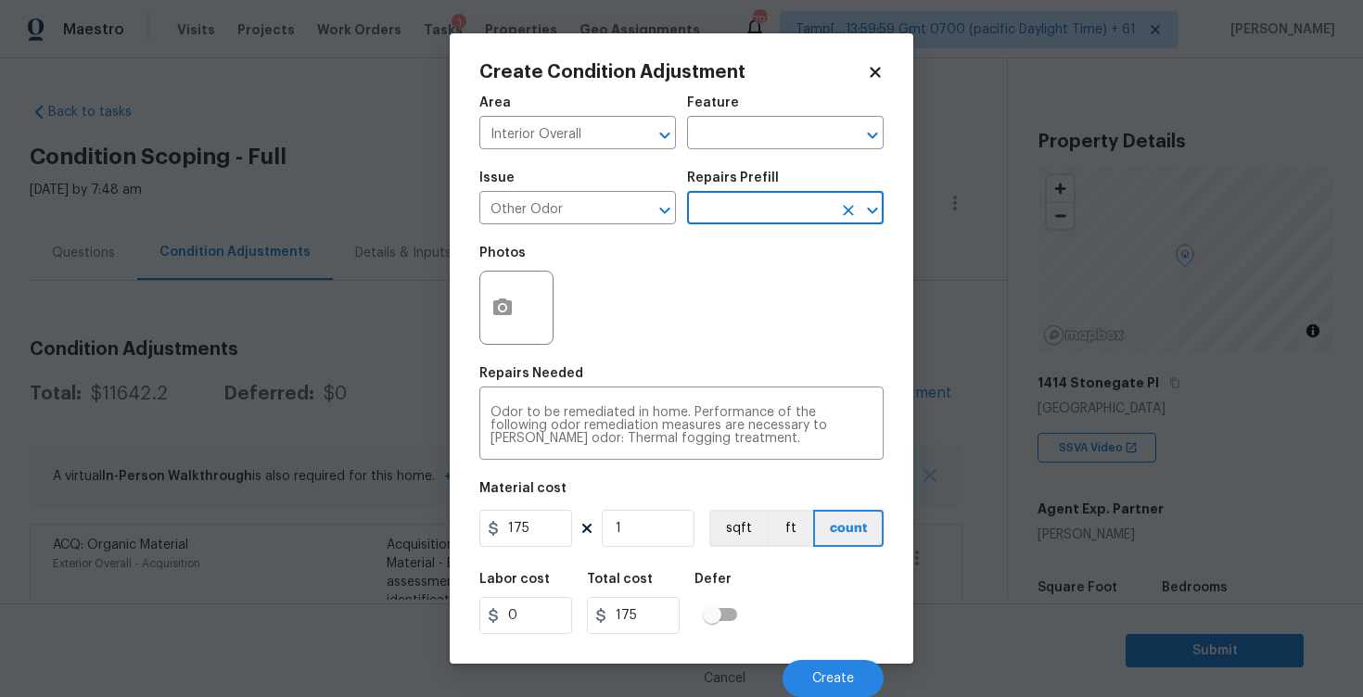
click at [756, 198] on input "text" at bounding box center [759, 210] width 145 height 29
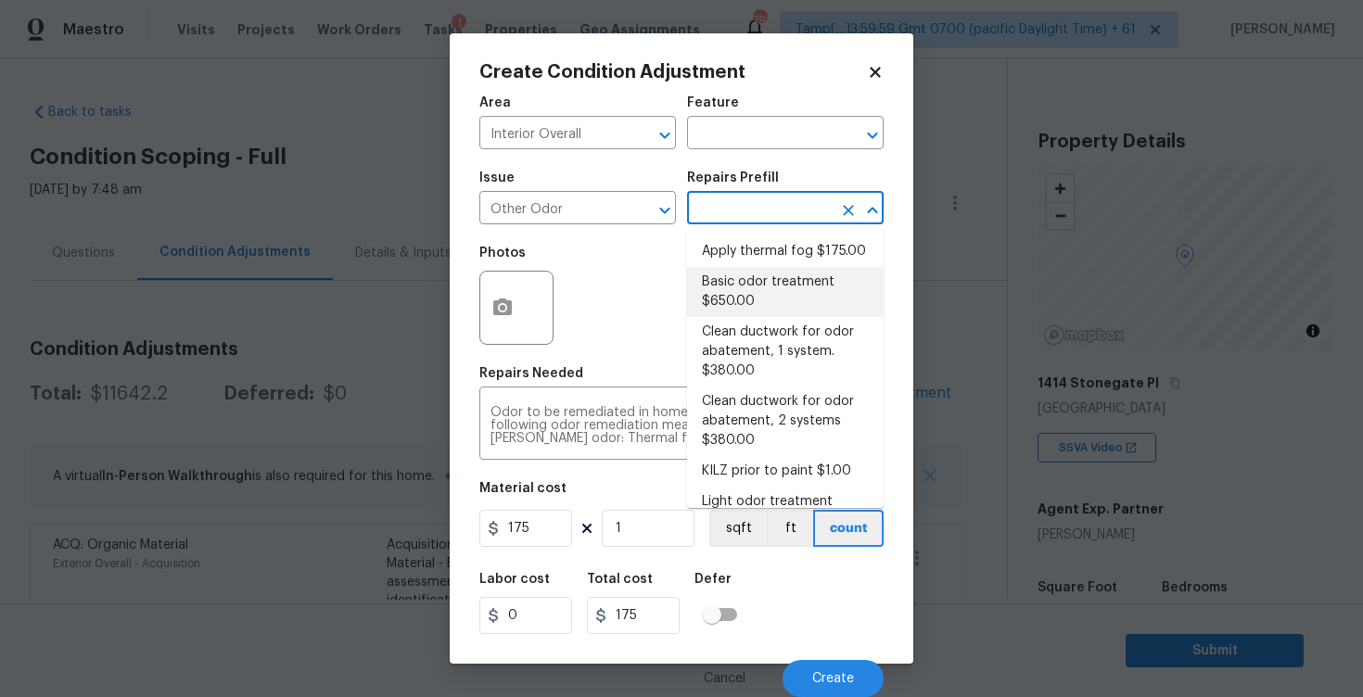
click at [759, 299] on li "Basic odor treatment $650.00" at bounding box center [785, 292] width 197 height 50
type textarea "OD Odor Protocol: Heavy Odor present. Remediate home odor. Including but not li…"
type input "650"
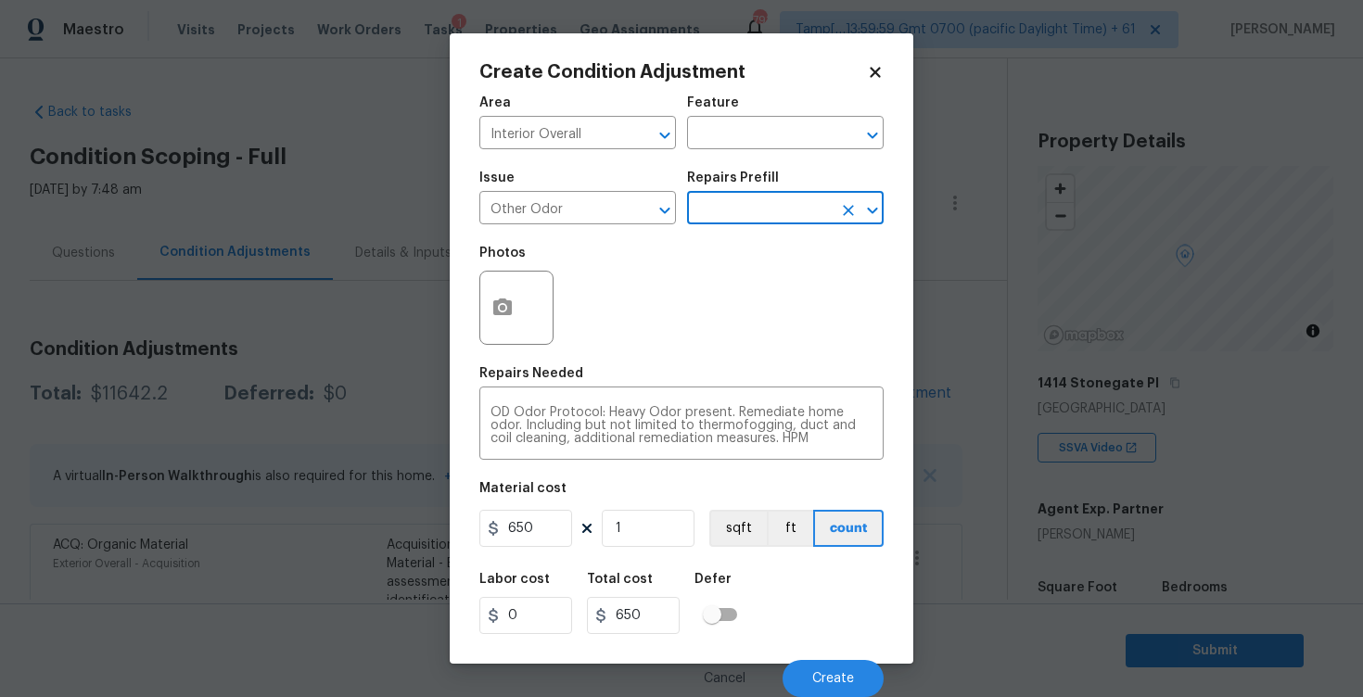
click at [540, 560] on div "Area Interior Overall ​ Feature ​ Issue Other Odor ​ Repairs Prefill ​ Photos R…" at bounding box center [681, 391] width 404 height 612
click at [543, 538] on input "650" at bounding box center [525, 528] width 93 height 37
type input "575"
click at [797, 571] on div "Labor cost 0 Total cost 575 Defer" at bounding box center [681, 603] width 404 height 83
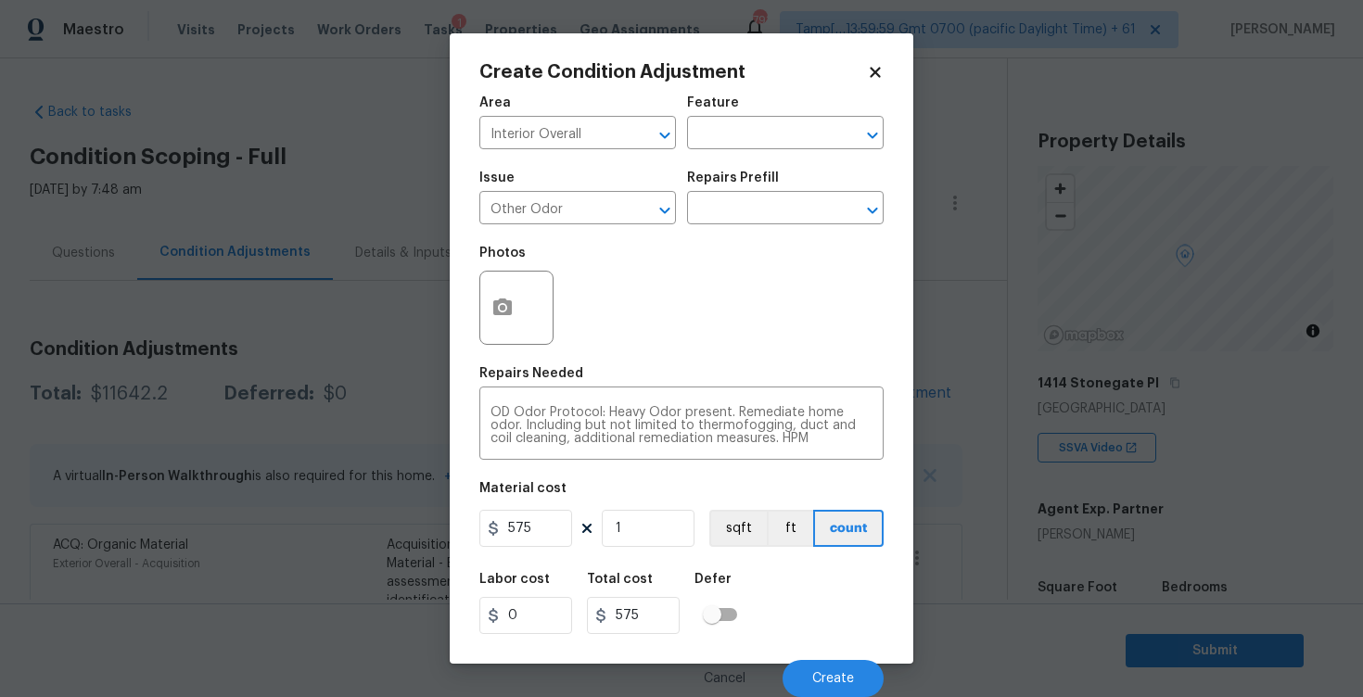
scroll to position [1, 0]
click at [847, 670] on button "Create" at bounding box center [832, 678] width 101 height 37
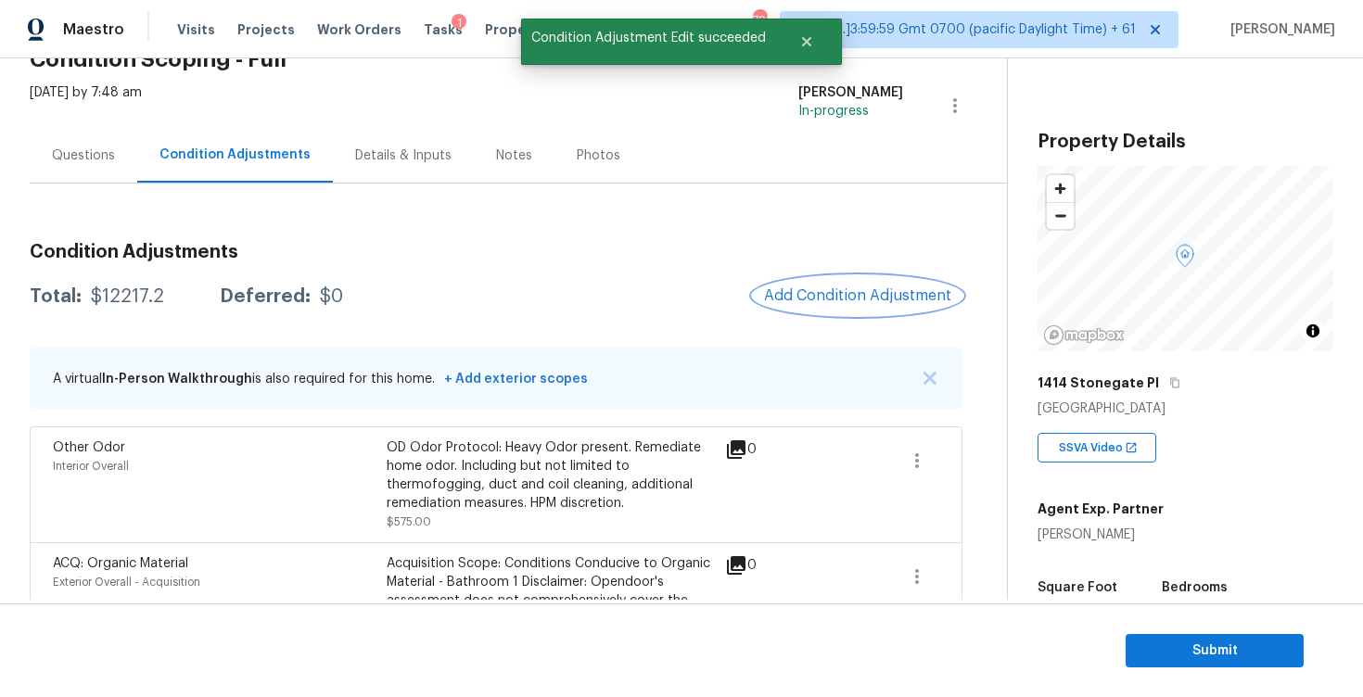
scroll to position [57, 0]
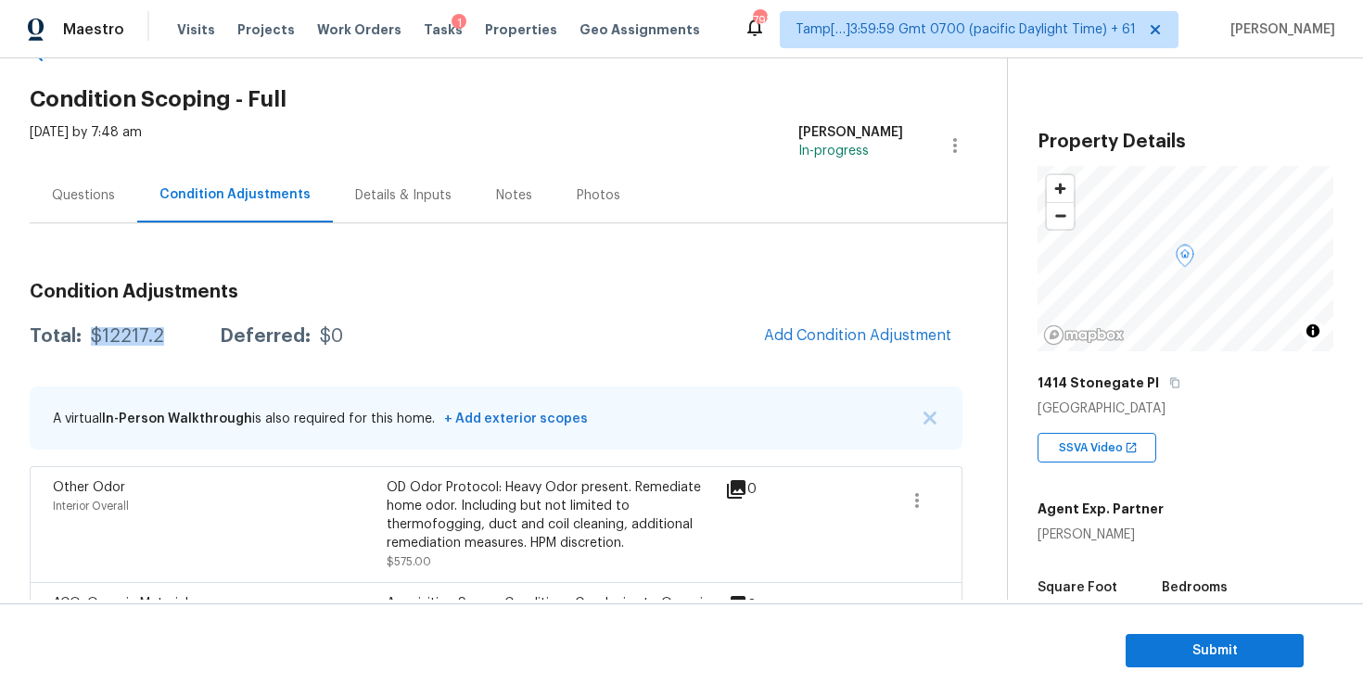
drag, startPoint x: 88, startPoint y: 325, endPoint x: 175, endPoint y: 329, distance: 87.2
click at [175, 329] on div "Total: $12217.2 Deferred: $0 Add Condition Adjustment" at bounding box center [496, 336] width 933 height 41
copy div "$12217.2"
click at [363, 354] on div "Total: $12217.2 Deferred: $0 Add Condition Adjustment" at bounding box center [496, 336] width 933 height 41
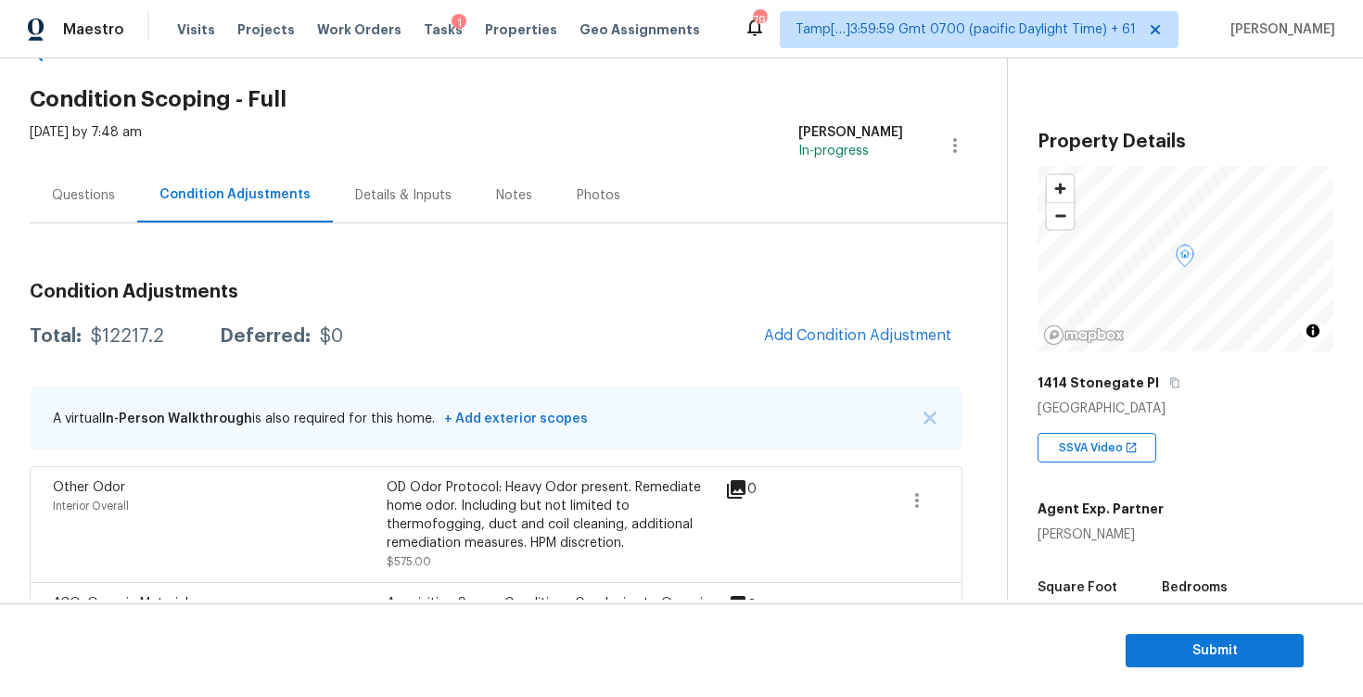
click at [108, 188] on div "Questions" at bounding box center [83, 195] width 63 height 19
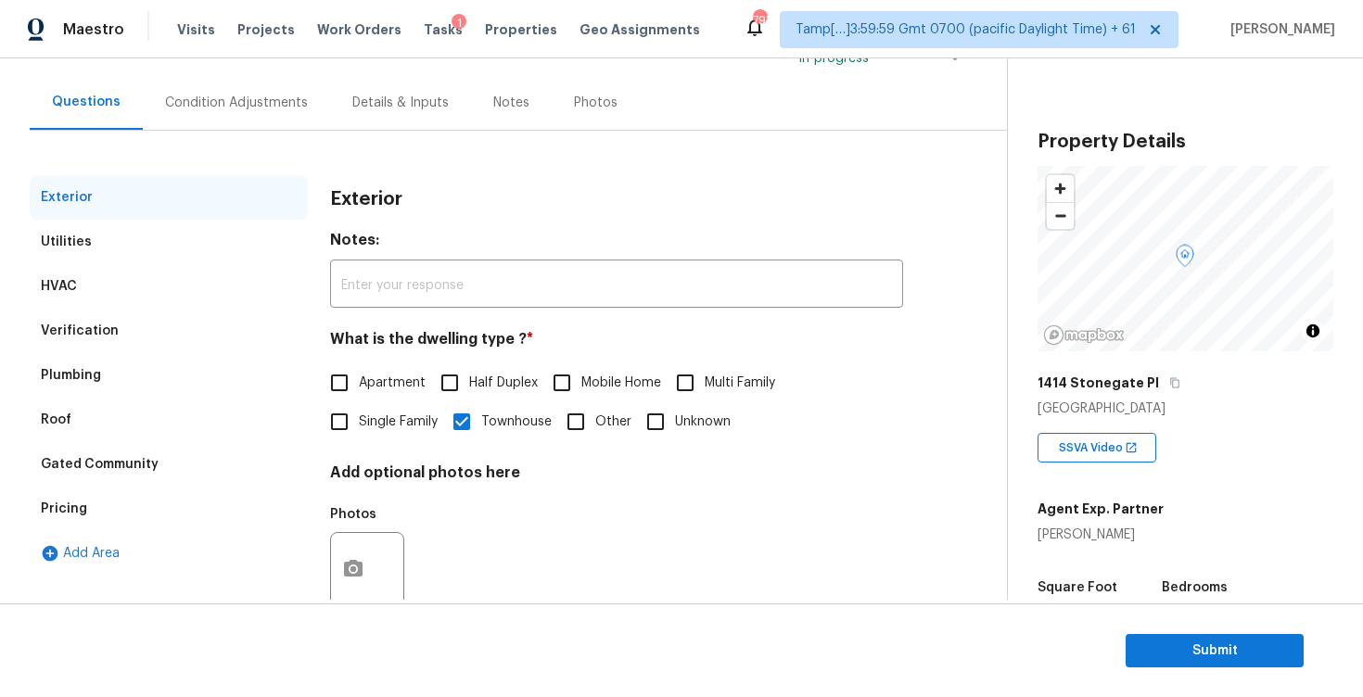
scroll to position [196, 0]
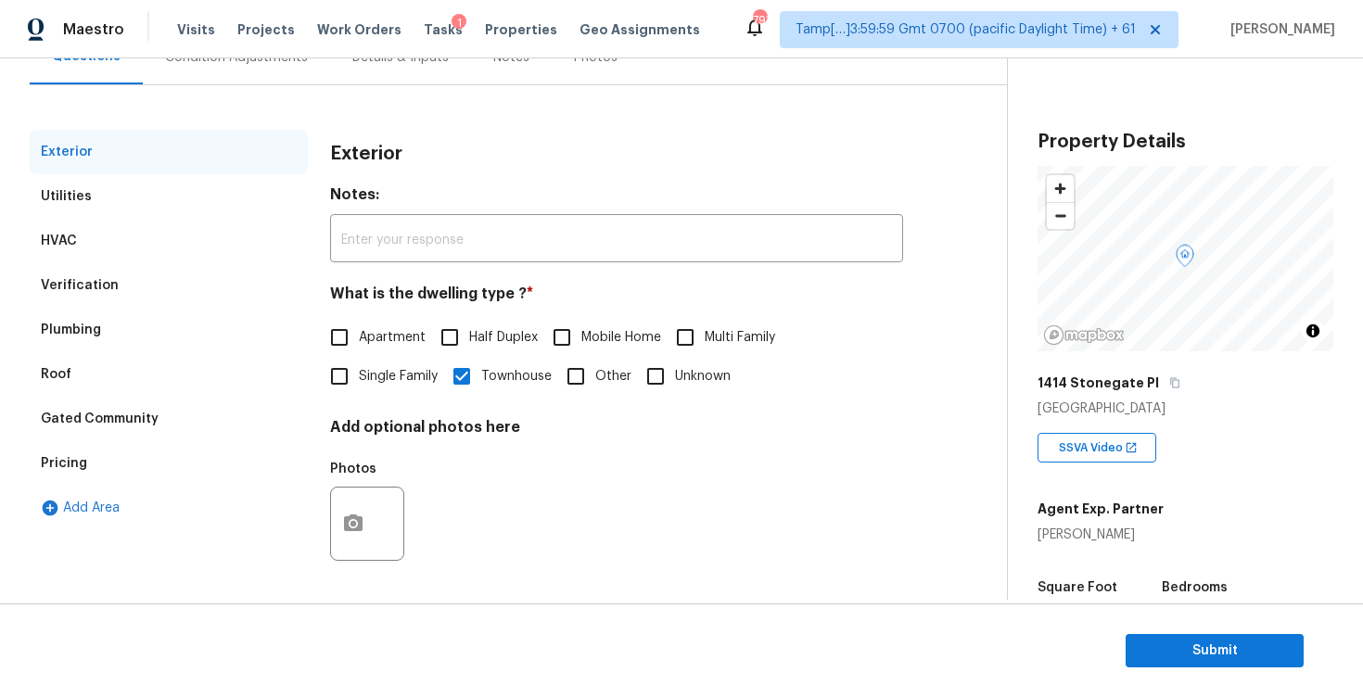
click at [203, 269] on div "Verification" at bounding box center [169, 285] width 278 height 44
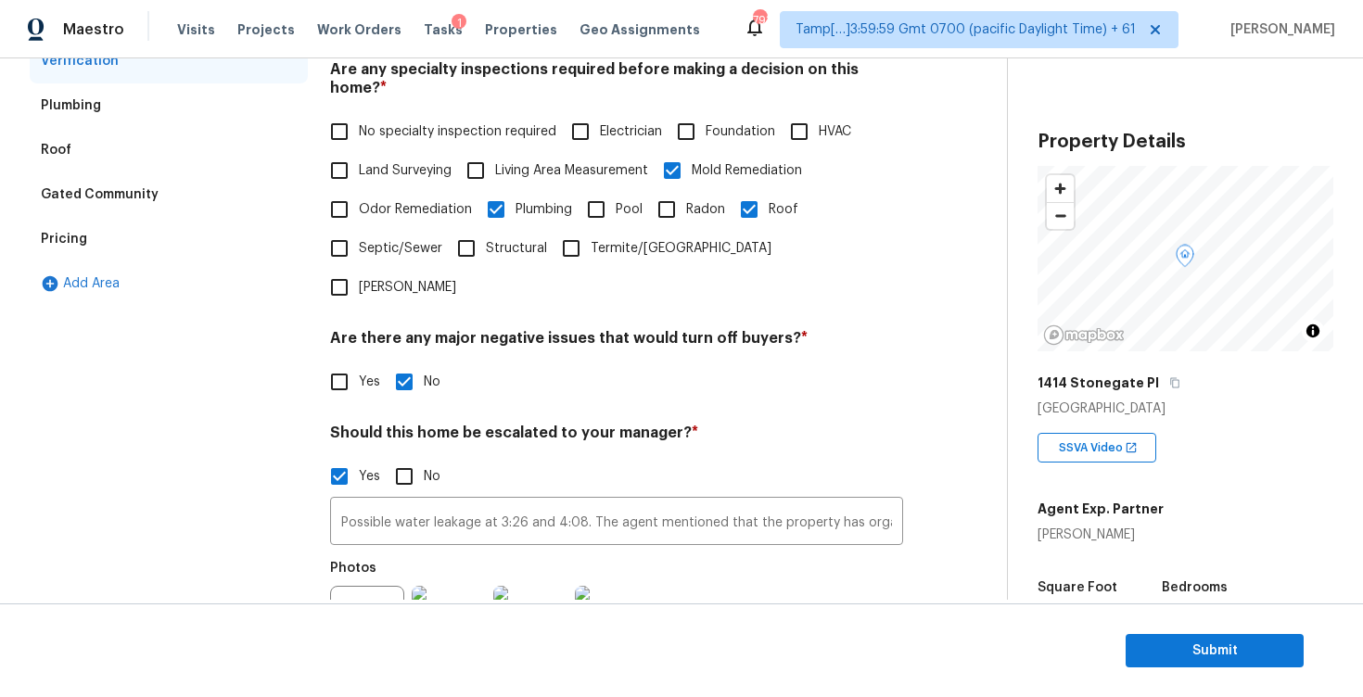
scroll to position [427, 0]
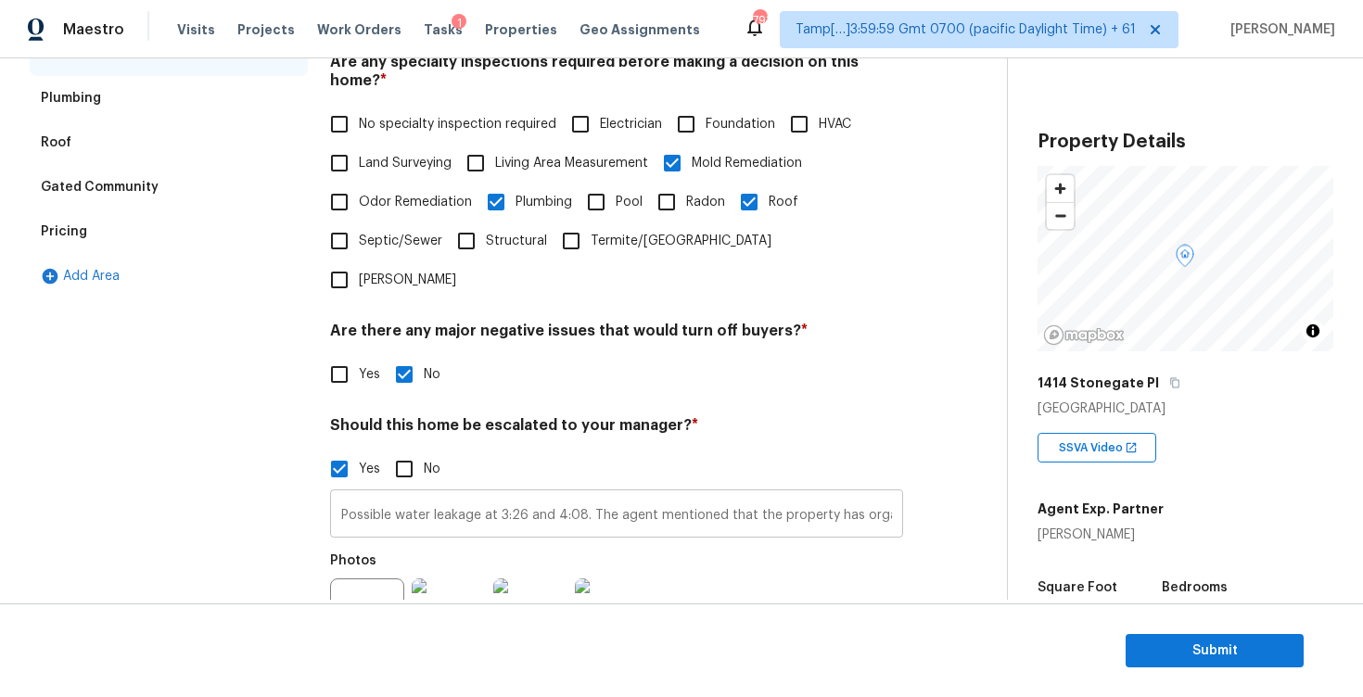
click at [385, 494] on input "Possible water leakage at 3:26 and 4:08. The agent mentioned that the property …" at bounding box center [616, 516] width 573 height 44
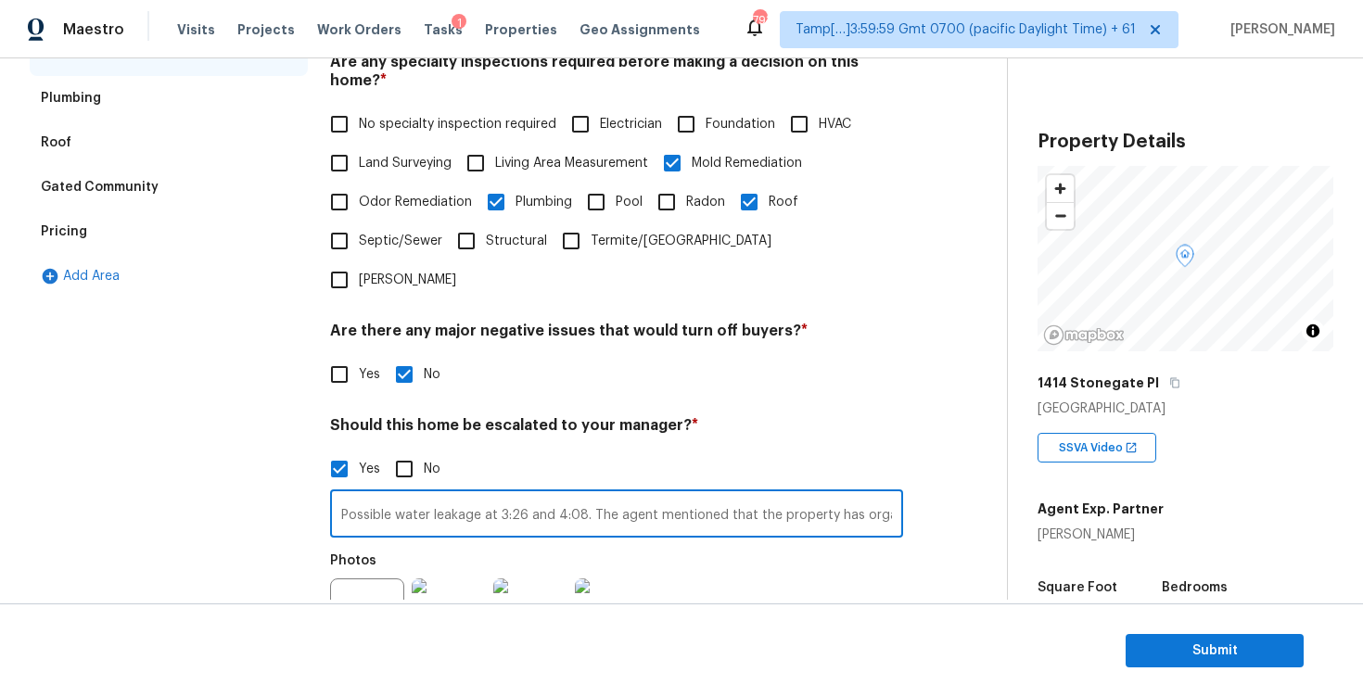
click at [404, 494] on input "Possible water leakage at 3:26 and 4:08. The agent mentioned that the property …" at bounding box center [616, 516] width 573 height 44
click at [271, 324] on div "Exterior Utilities HVAC Verification Plumbing Roof Gated Community Pricing Add …" at bounding box center [169, 348] width 278 height 901
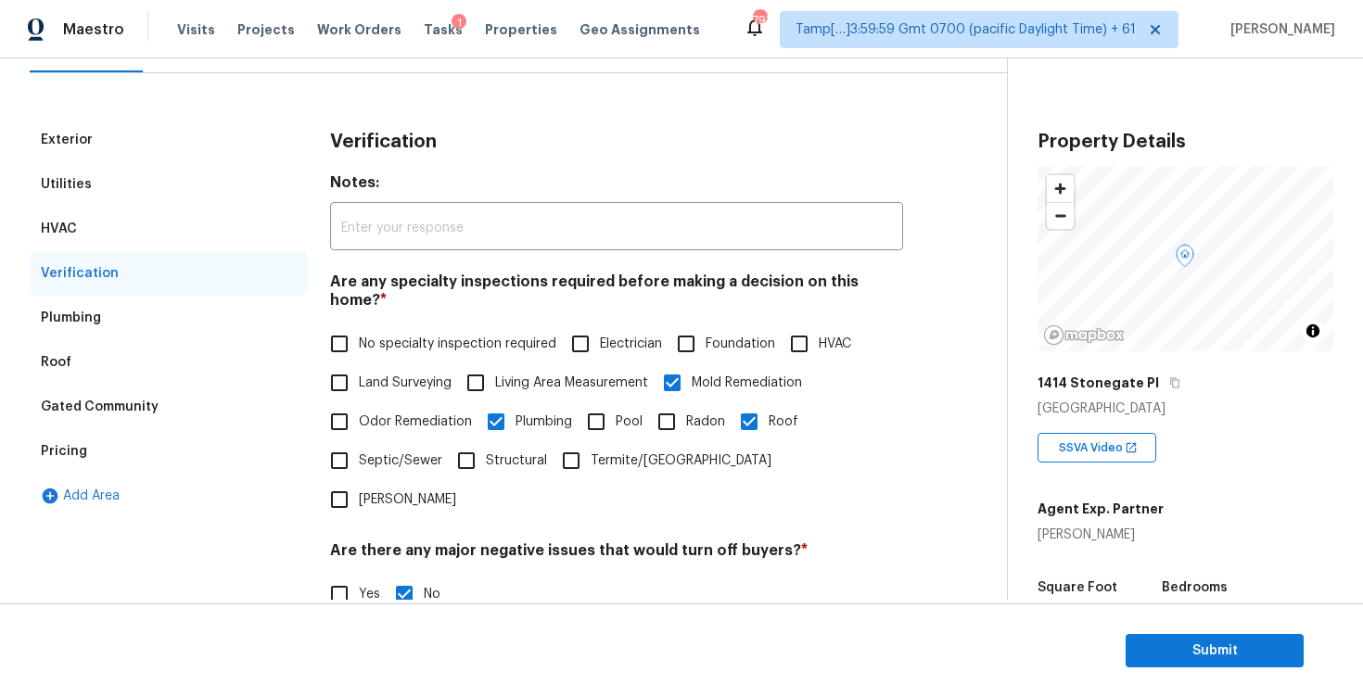
scroll to position [144, 0]
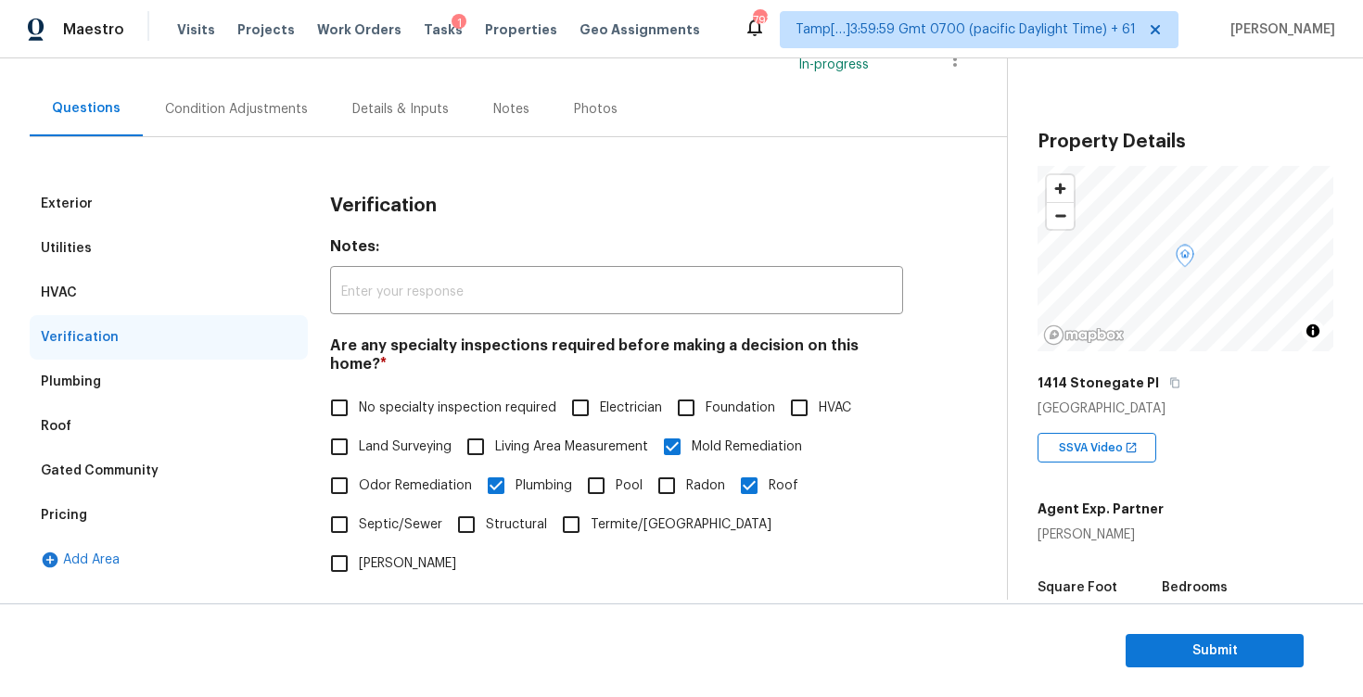
click at [212, 124] on div "Condition Adjustments" at bounding box center [236, 109] width 187 height 55
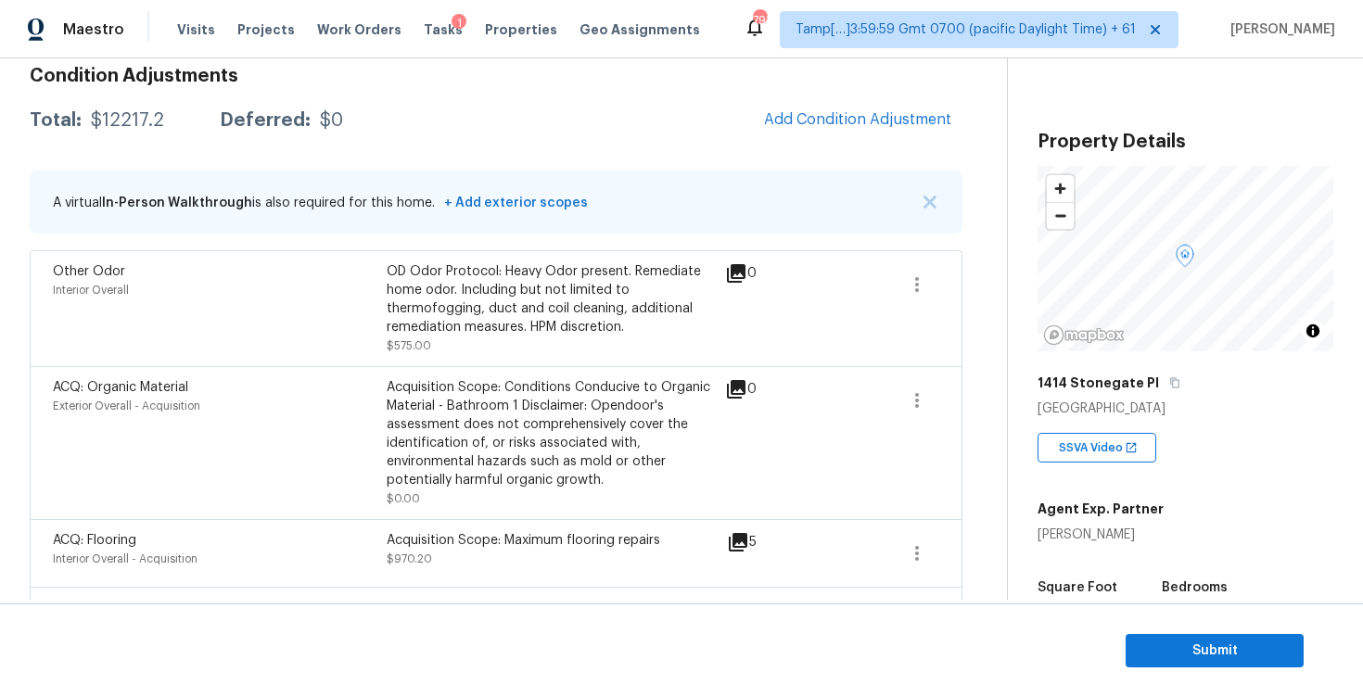
scroll to position [659, 0]
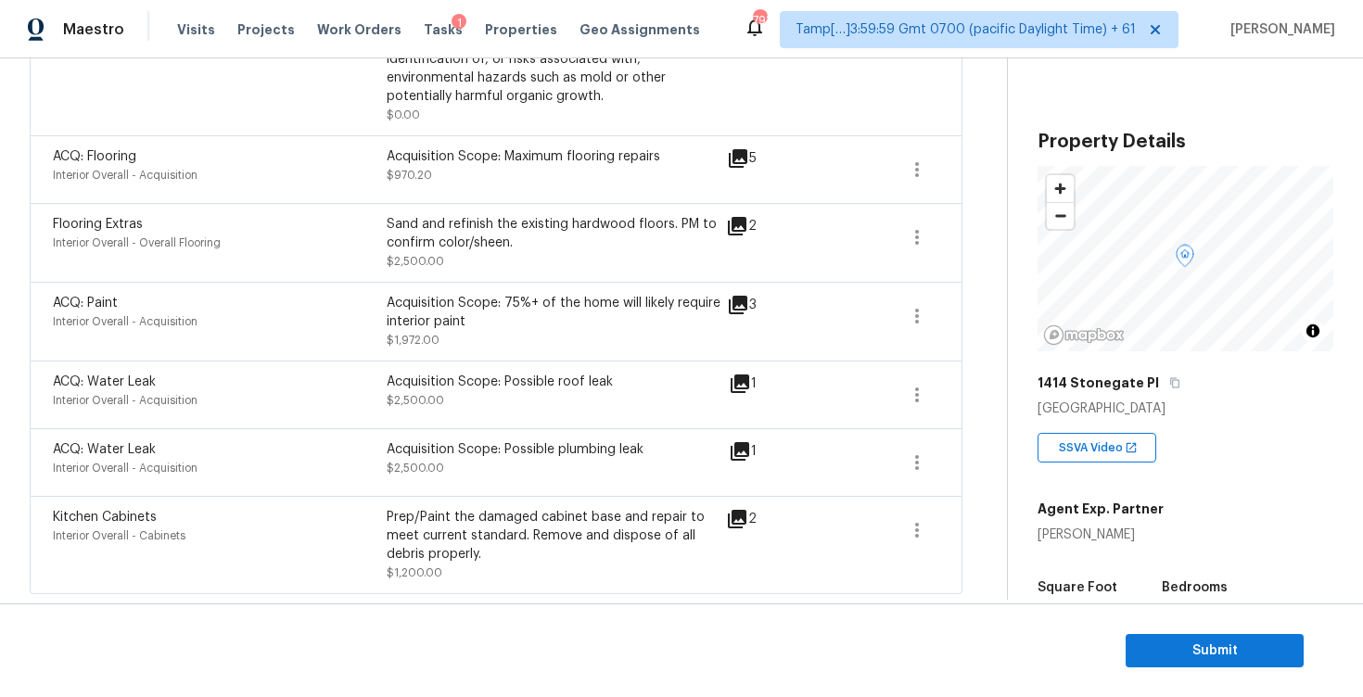
click at [1241, 632] on section "Submit" at bounding box center [681, 651] width 1363 height 95
click at [1234, 643] on span "Submit" at bounding box center [1214, 651] width 148 height 23
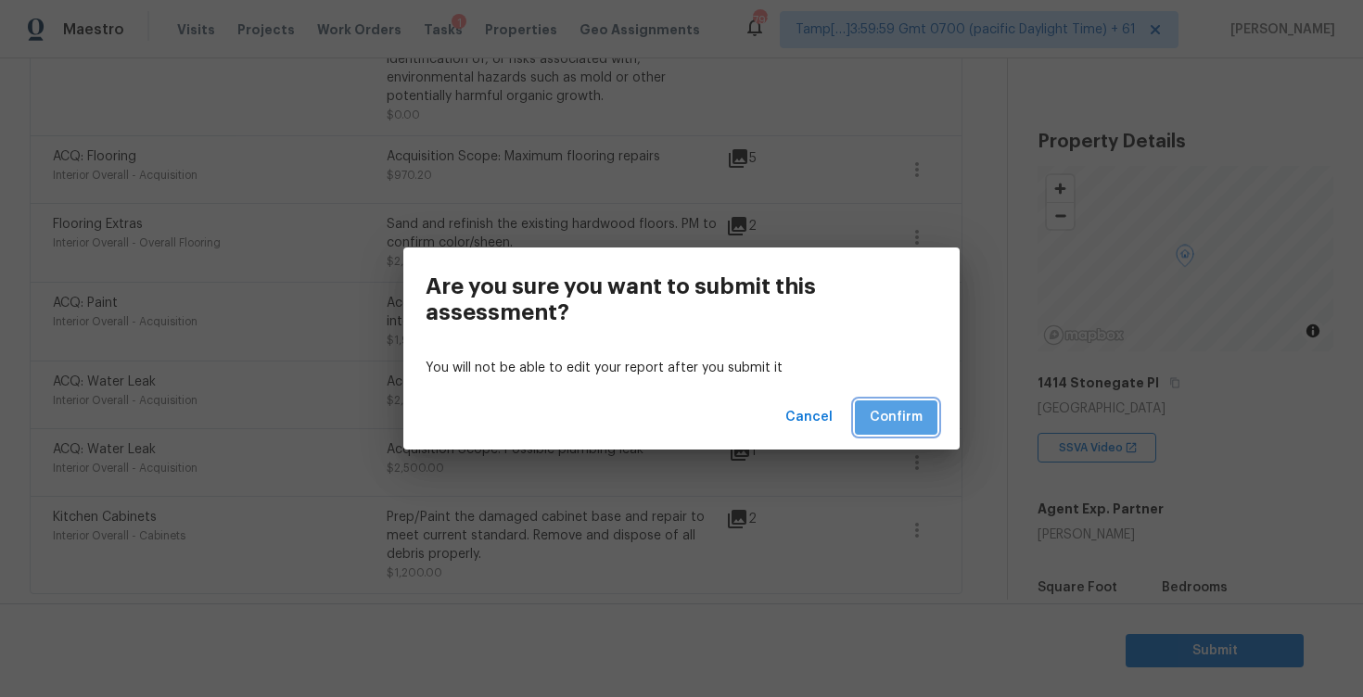
click at [906, 403] on button "Confirm" at bounding box center [896, 417] width 83 height 34
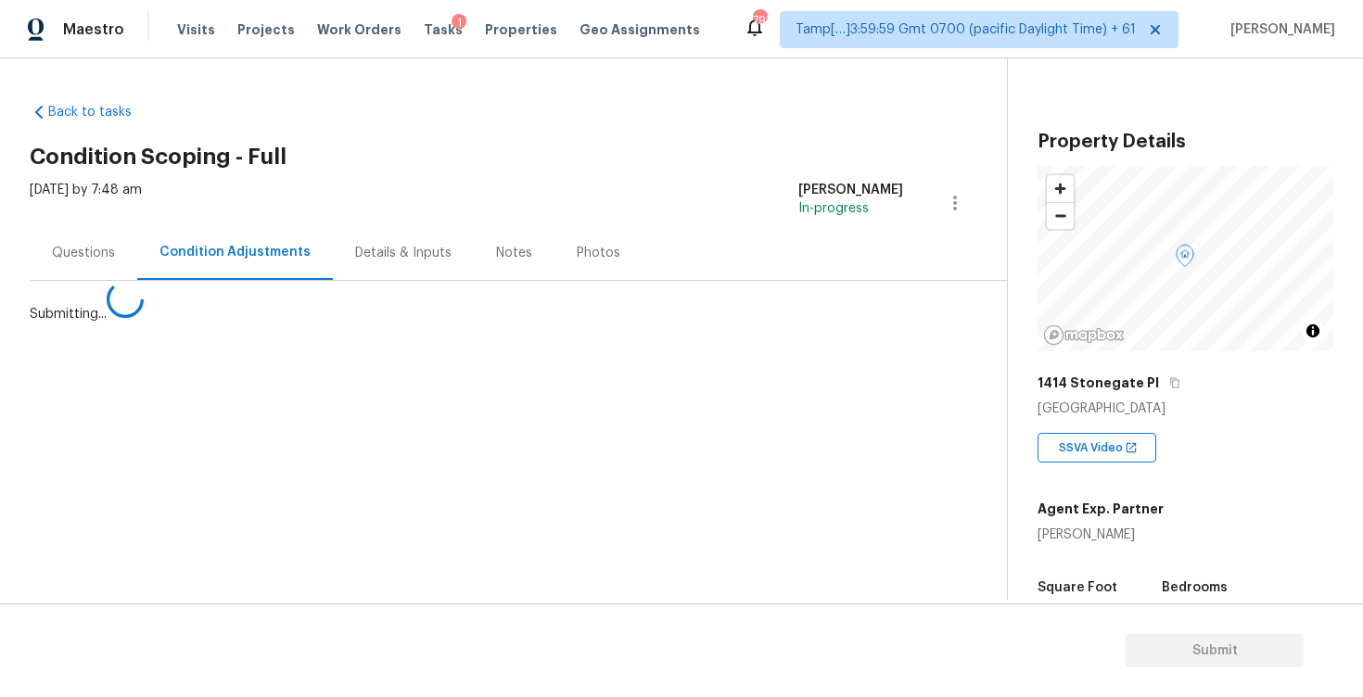
scroll to position [0, 0]
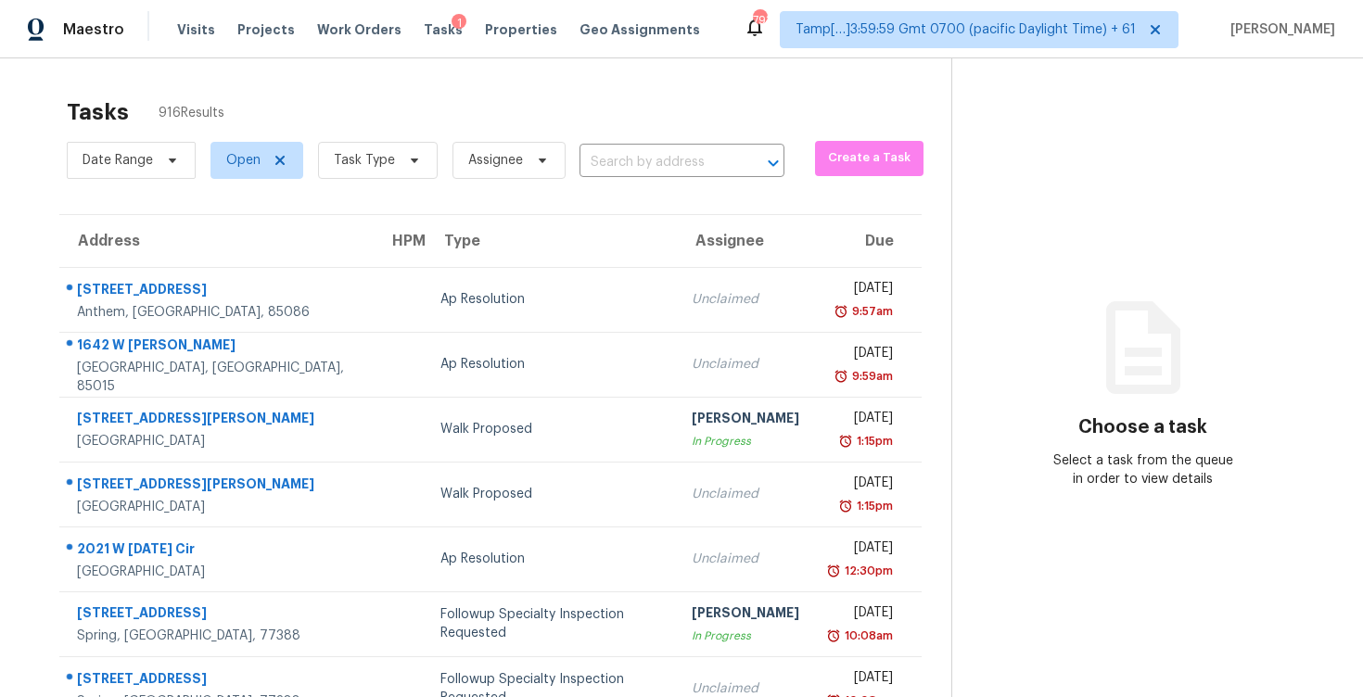
click at [628, 142] on div "Date Range Open Task Type Assignee ​" at bounding box center [426, 160] width 718 height 48
click at [627, 179] on div "Date Range Open Task Type Assignee ​" at bounding box center [426, 160] width 718 height 48
click at [624, 162] on input "text" at bounding box center [655, 162] width 153 height 29
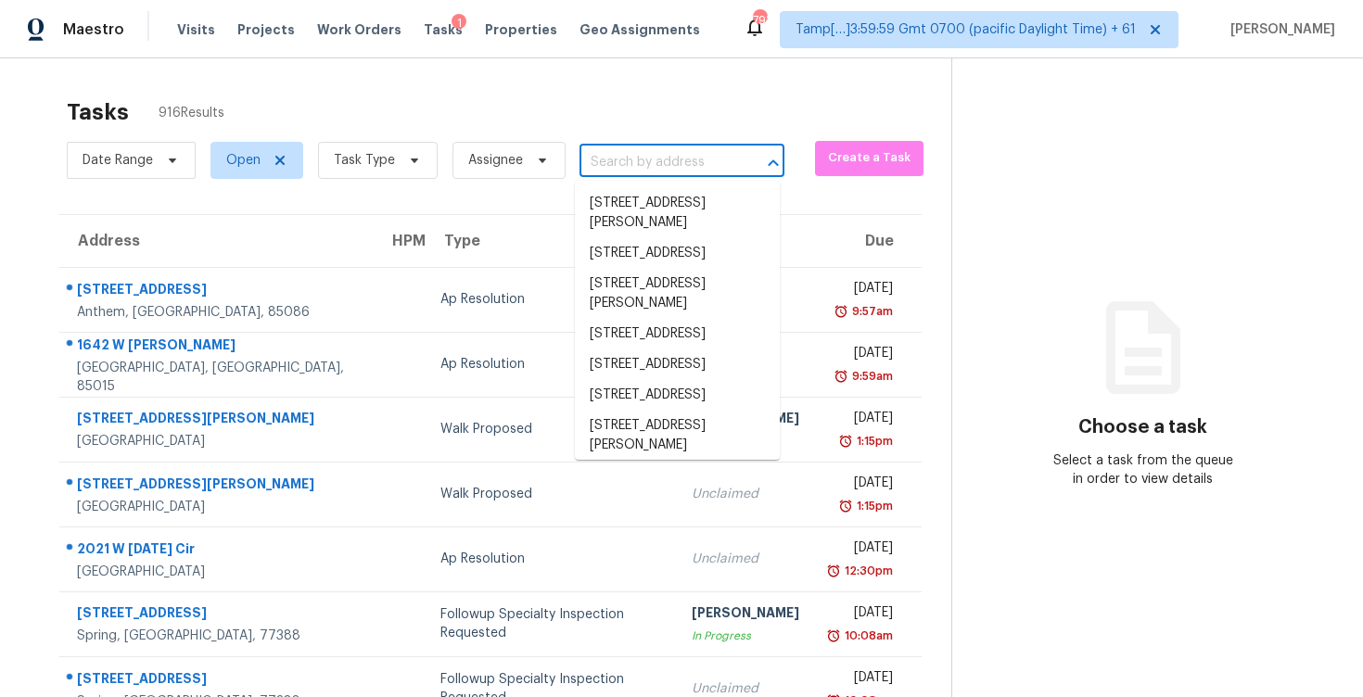
paste input "[STREET_ADDRESS]"
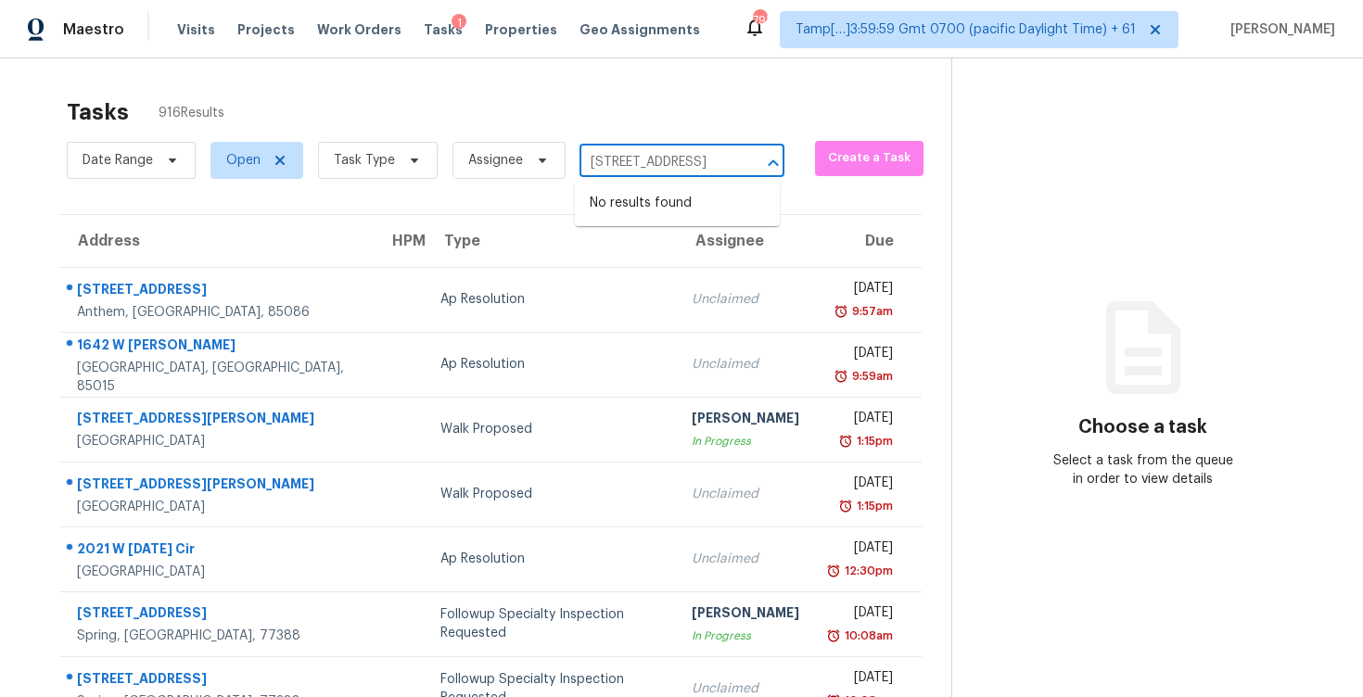
type input "[STREET_ADDRESS]"
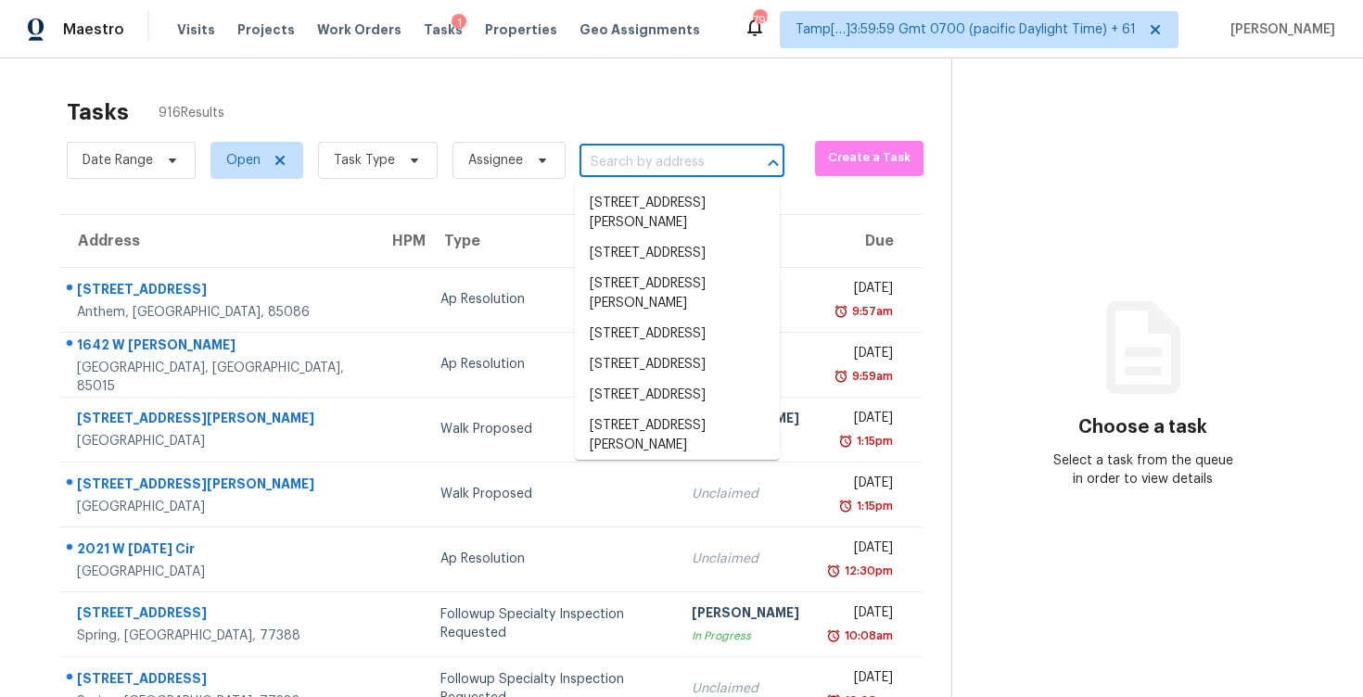
scroll to position [0, 0]
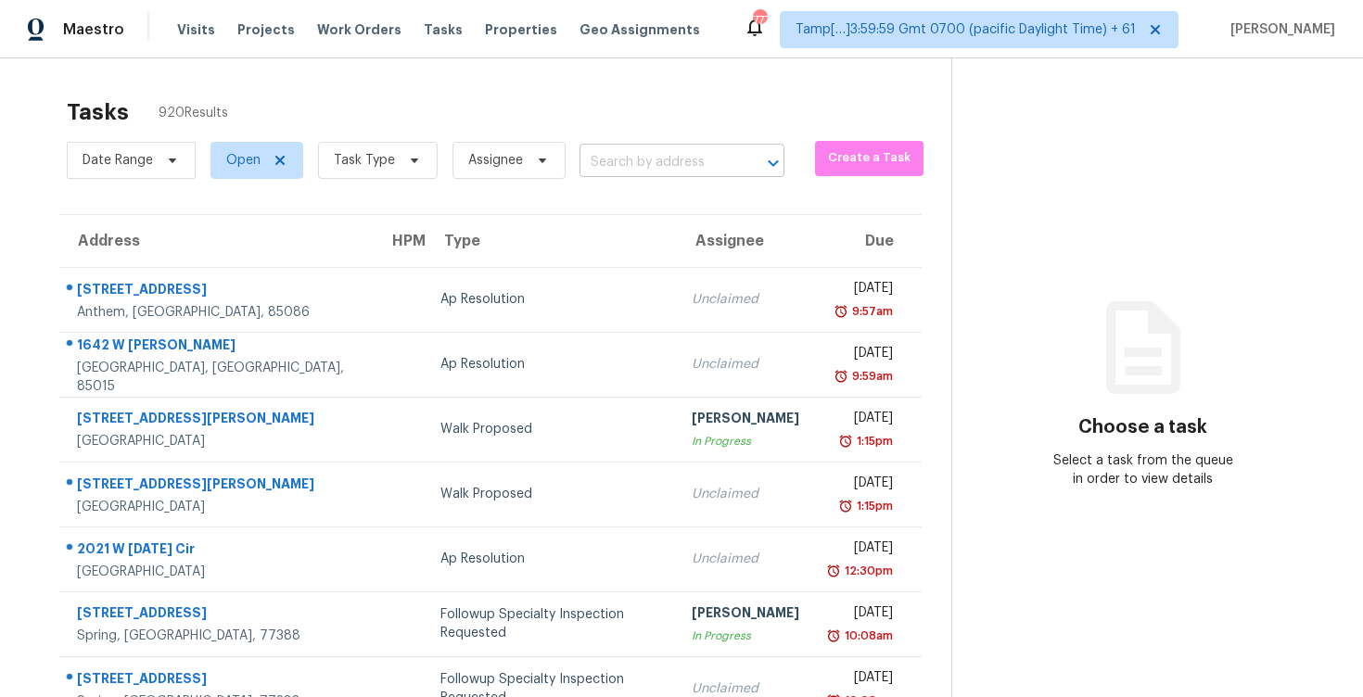
click at [671, 174] on input "text" at bounding box center [655, 162] width 153 height 29
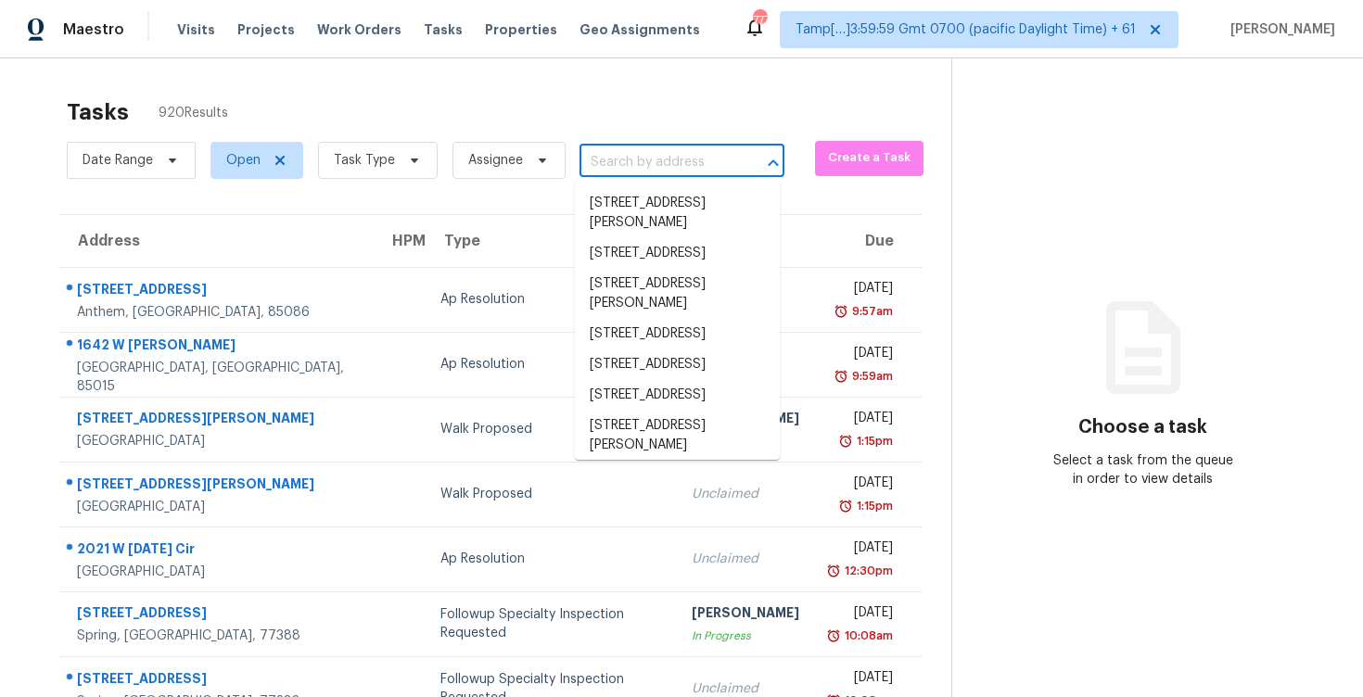
paste input "[STREET_ADDRESS]"
type input "[STREET_ADDRESS]"
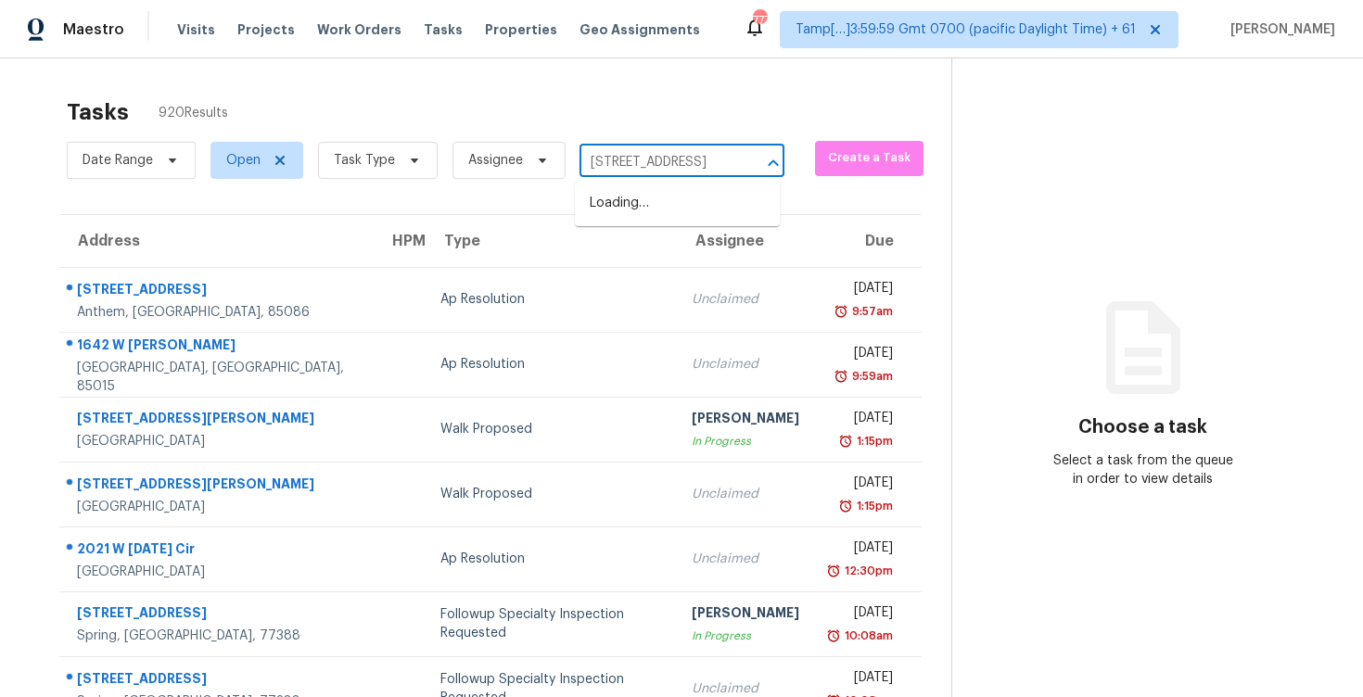
scroll to position [0, 103]
click at [679, 196] on li "[STREET_ADDRESS]" at bounding box center [677, 203] width 205 height 31
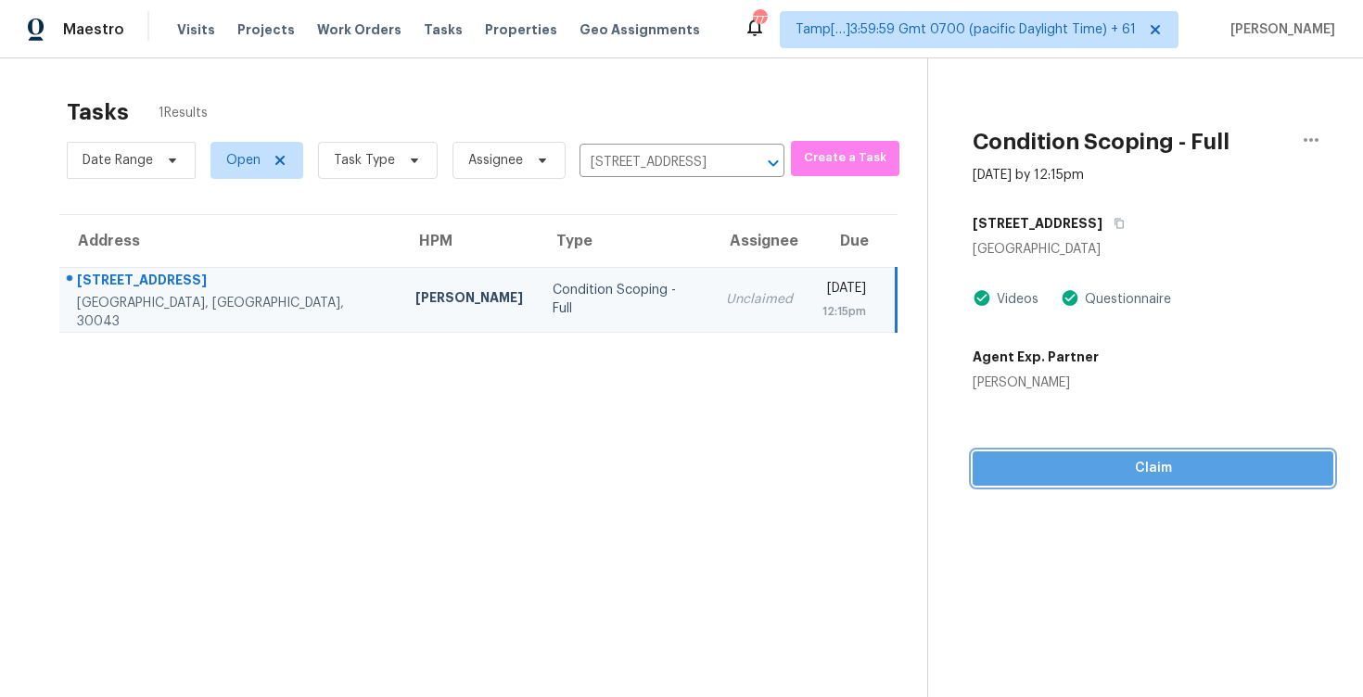
click at [1123, 457] on span "Claim" at bounding box center [1152, 468] width 331 height 23
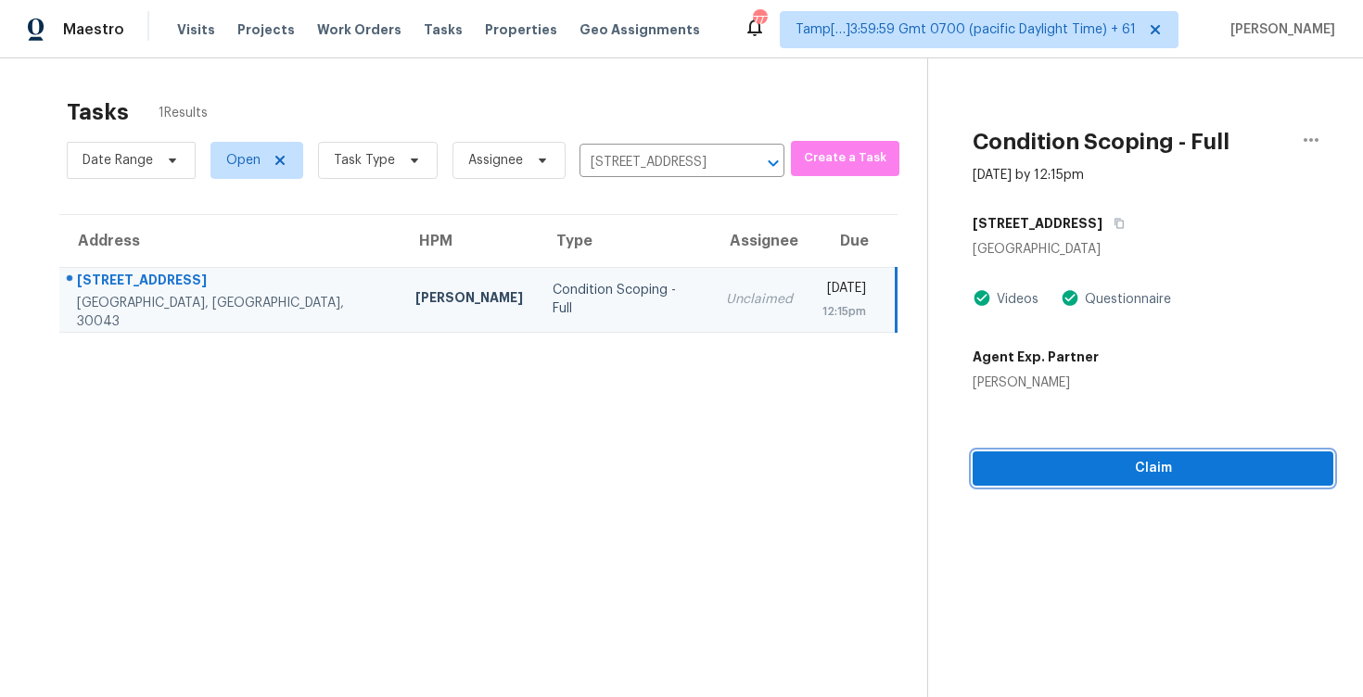
click at [1123, 457] on span "Claim" at bounding box center [1152, 468] width 331 height 23
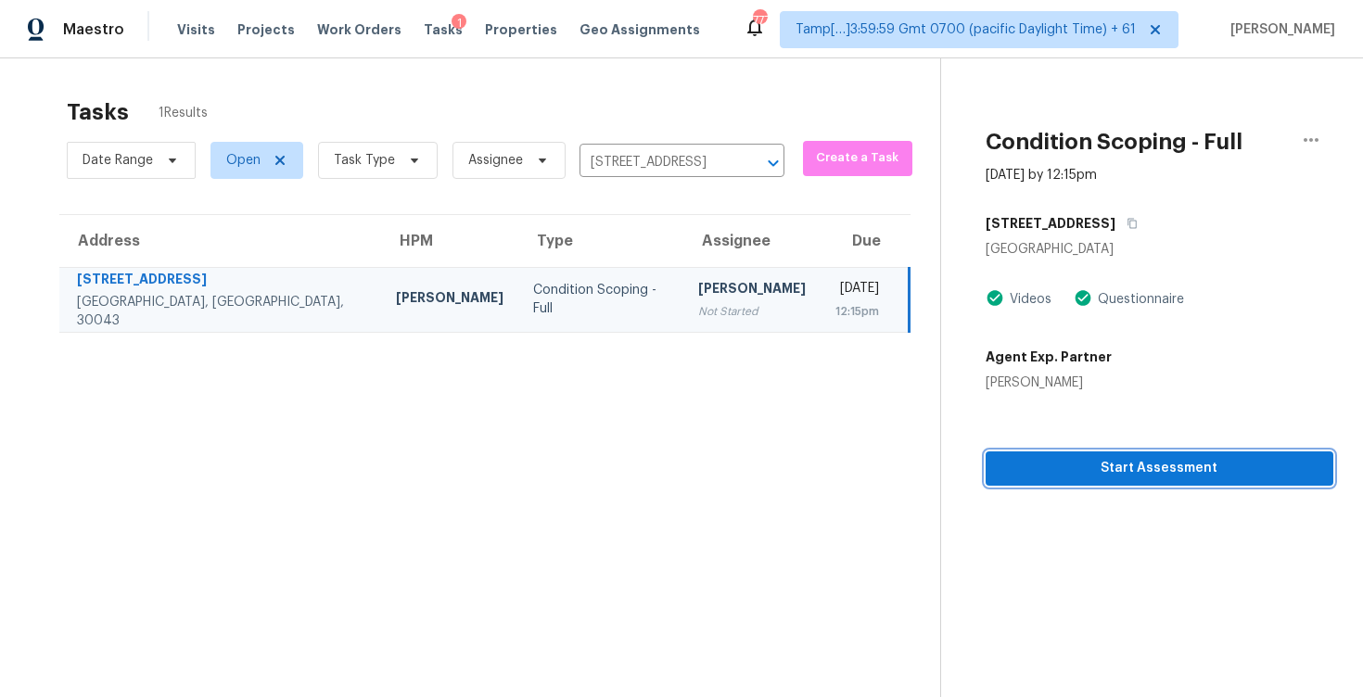
click at [1098, 471] on span "Start Assessment" at bounding box center [1159, 468] width 318 height 23
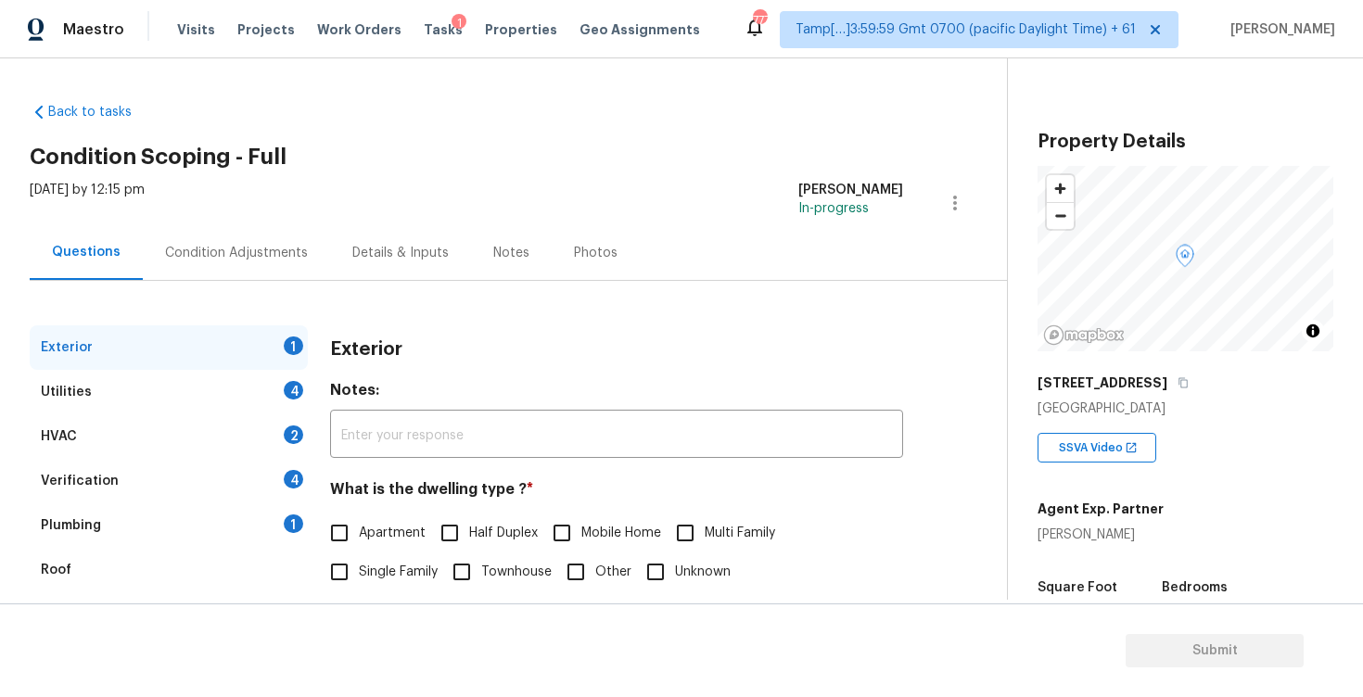
click at [267, 272] on div "Condition Adjustments" at bounding box center [236, 252] width 187 height 55
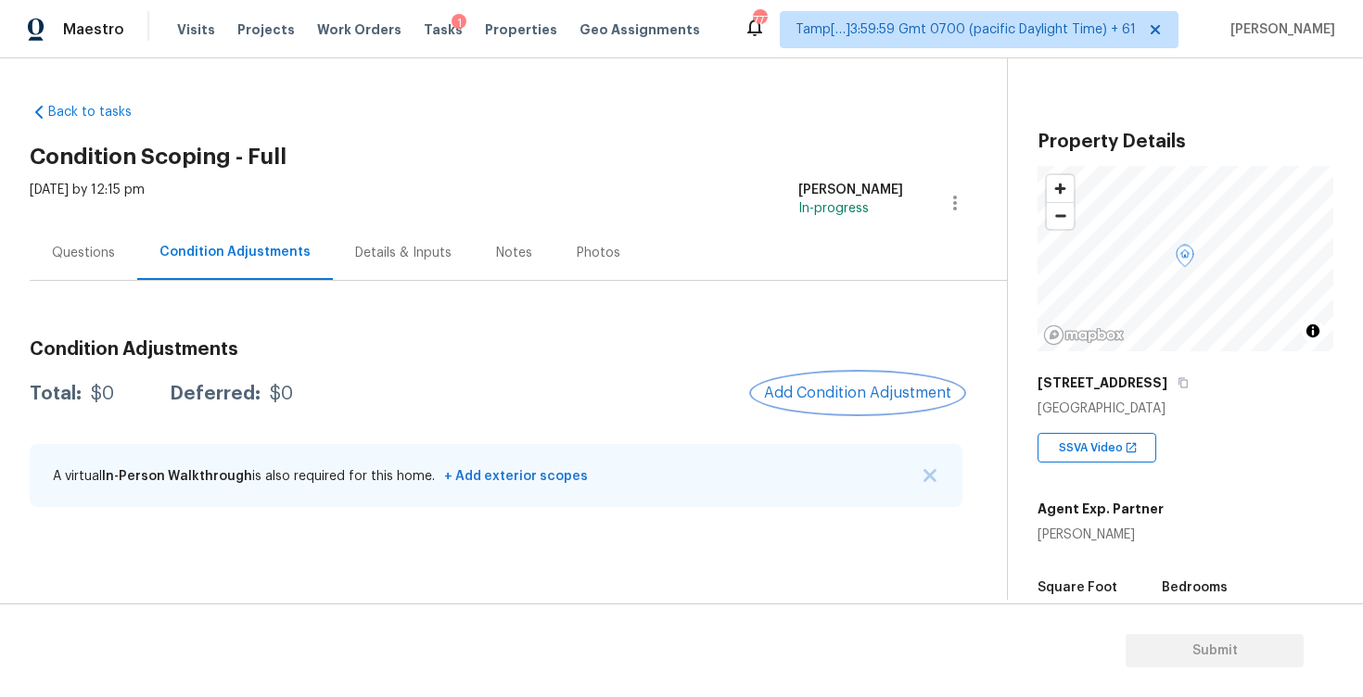
click at [840, 389] on span "Add Condition Adjustment" at bounding box center [857, 393] width 187 height 17
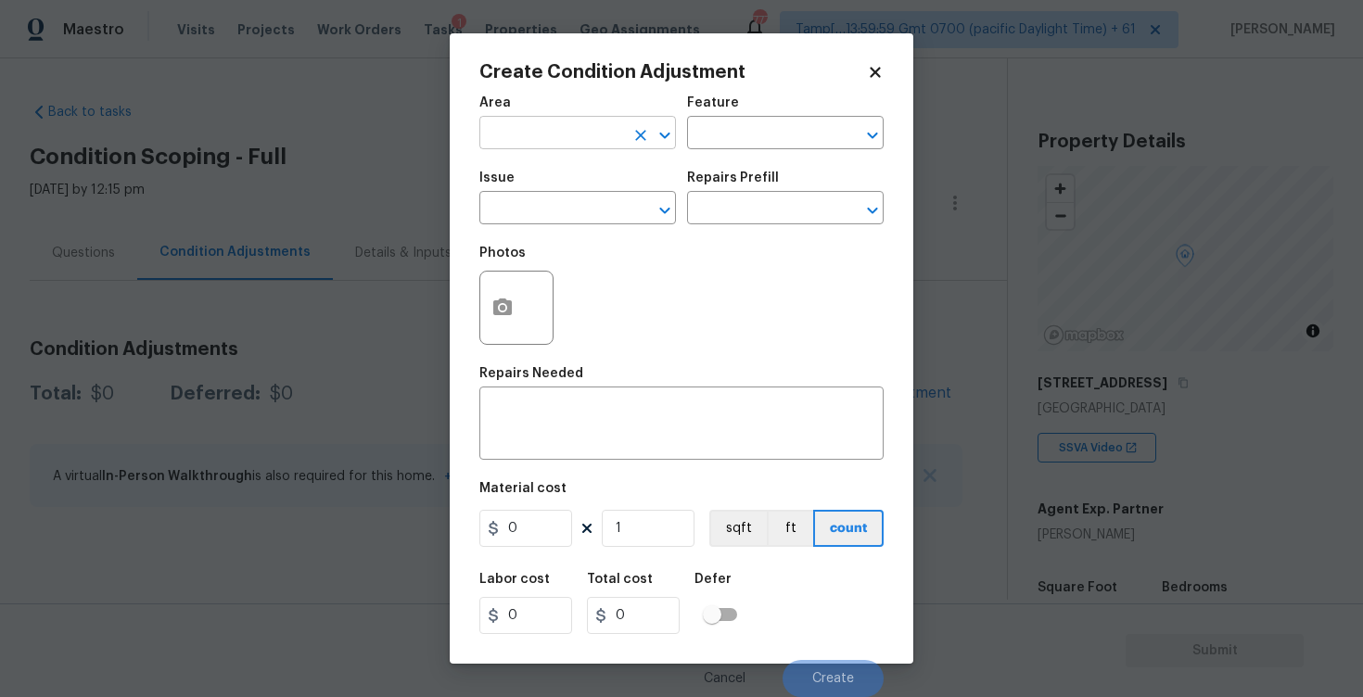
click at [570, 126] on input "text" at bounding box center [551, 135] width 145 height 29
type input "e"
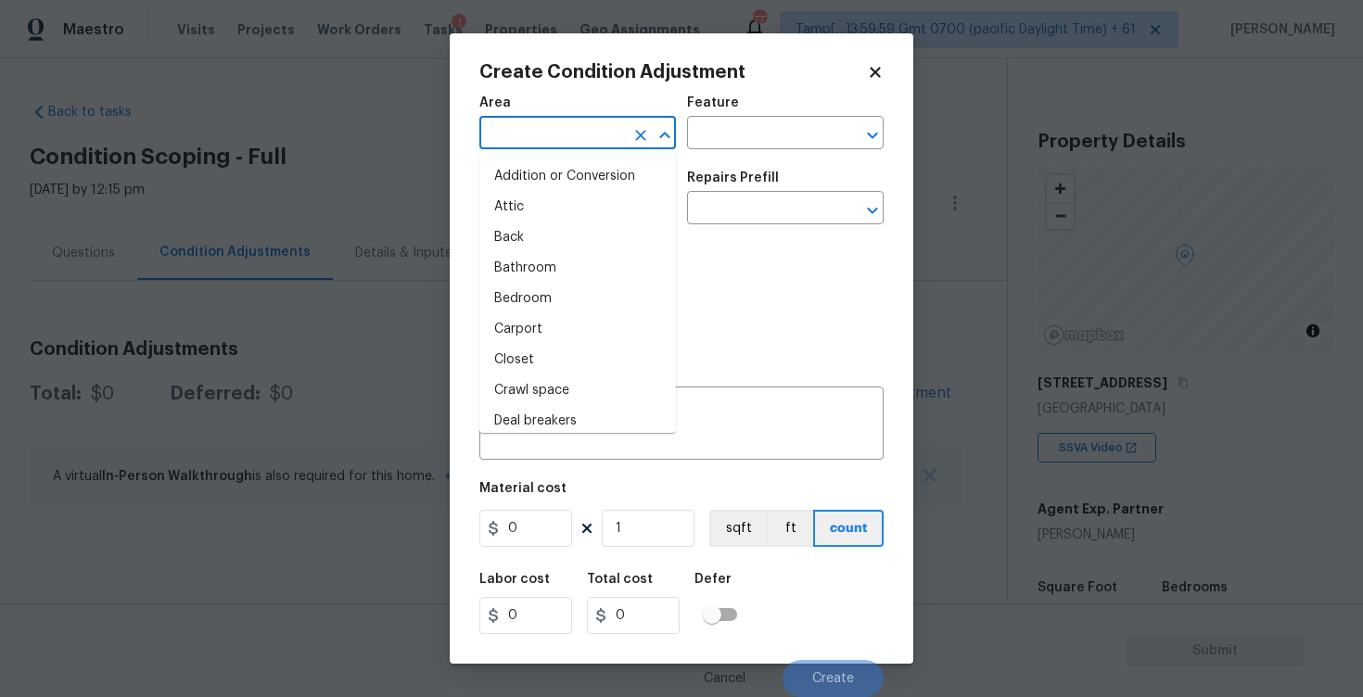
type input "x"
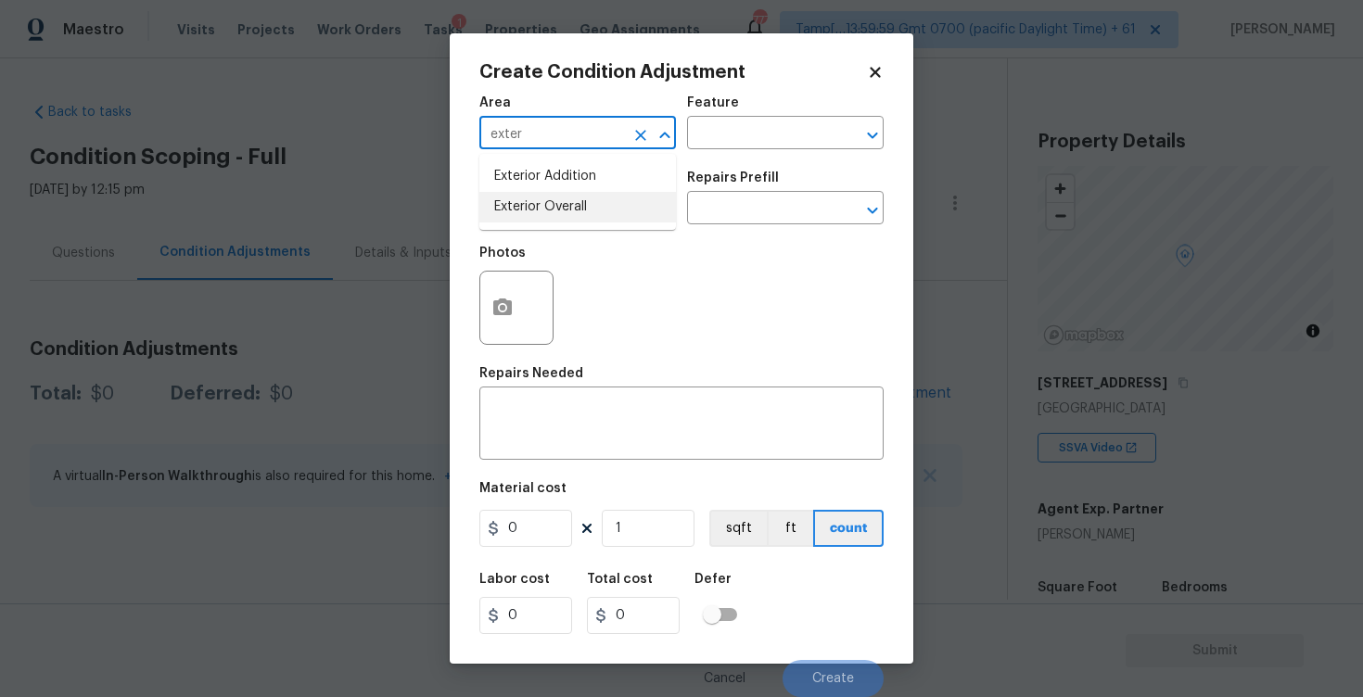
click at [571, 206] on li "Exterior Overall" at bounding box center [577, 207] width 197 height 31
type input "Exterior Overall"
click at [571, 206] on input "text" at bounding box center [551, 210] width 145 height 29
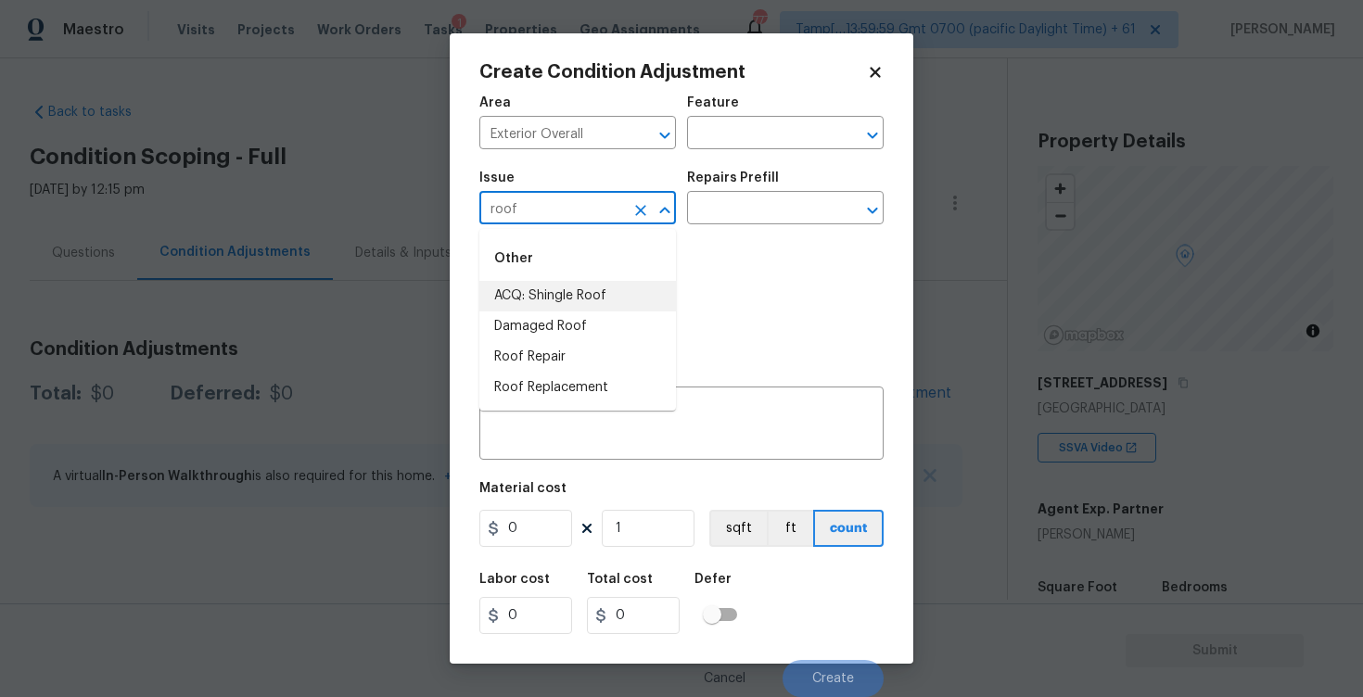
click at [578, 302] on li "ACQ: Shingle Roof" at bounding box center [577, 296] width 197 height 31
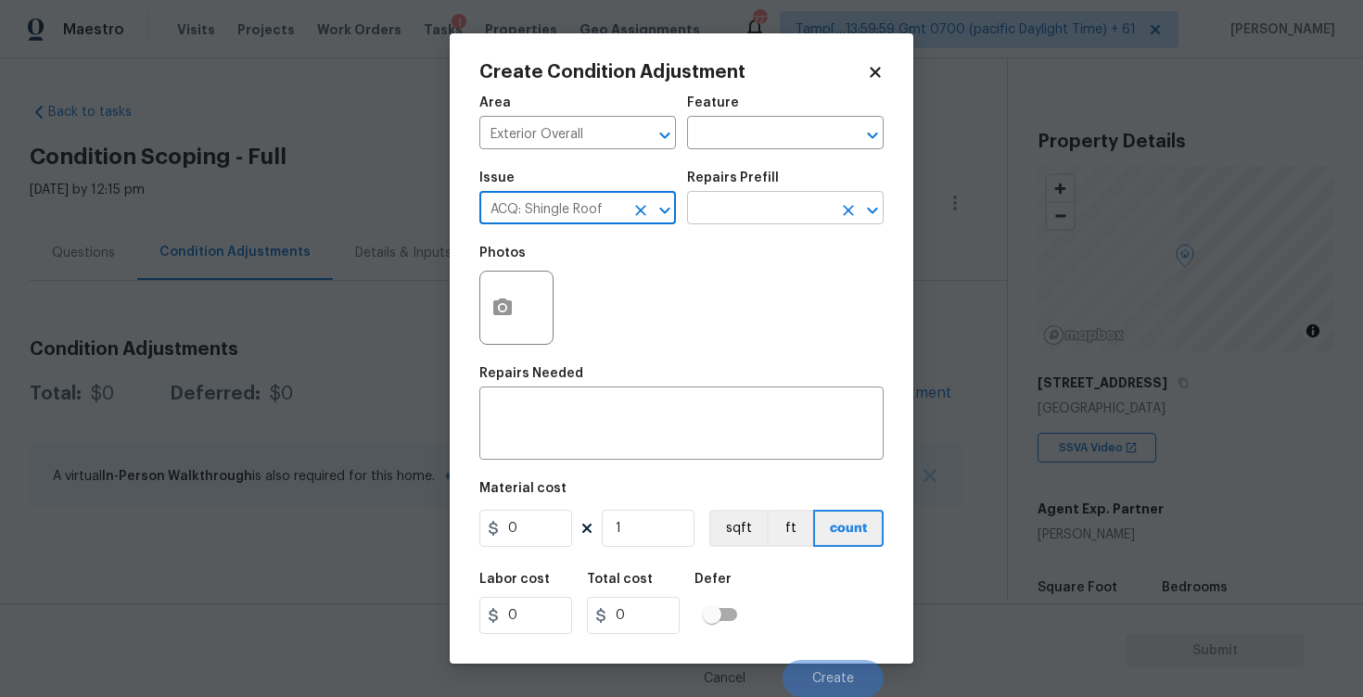
type input "ACQ: Shingle Roof"
click at [751, 221] on input "text" at bounding box center [759, 210] width 145 height 29
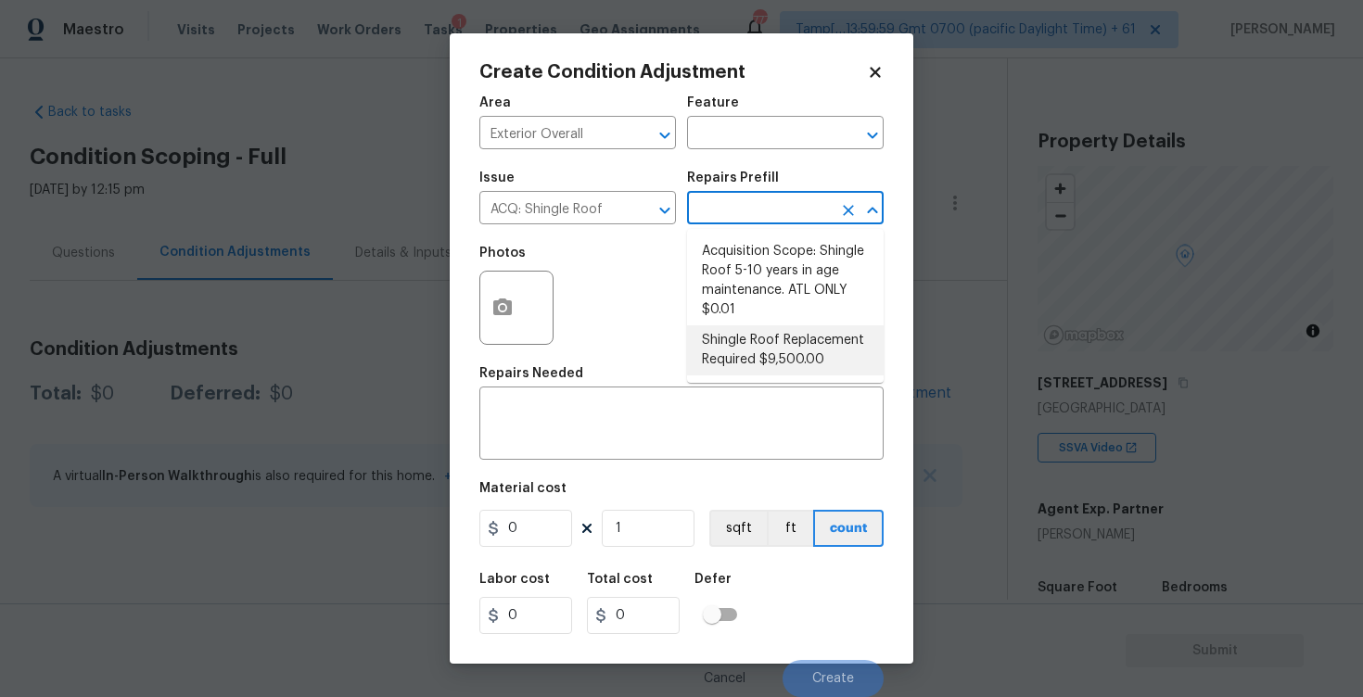
click at [760, 350] on li "Shingle Roof Replacement Required $9,500.00" at bounding box center [785, 350] width 197 height 50
type input "Acquisition"
type textarea "Acquisition Scope: Shingle Roof Replacement required."
type input "9500"
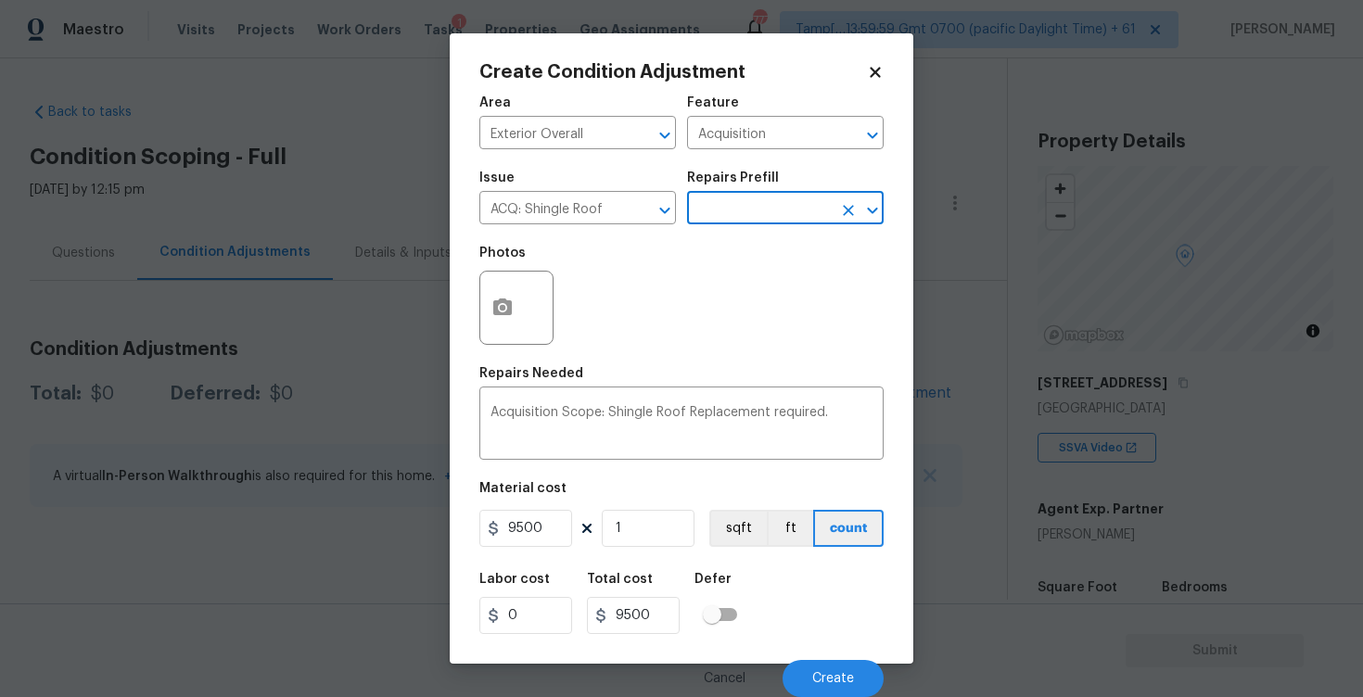
scroll to position [1, 0]
click at [817, 602] on div "Labor cost 0 Total cost 9500 Defer" at bounding box center [681, 603] width 404 height 83
click at [828, 678] on span "Create" at bounding box center [833, 679] width 42 height 14
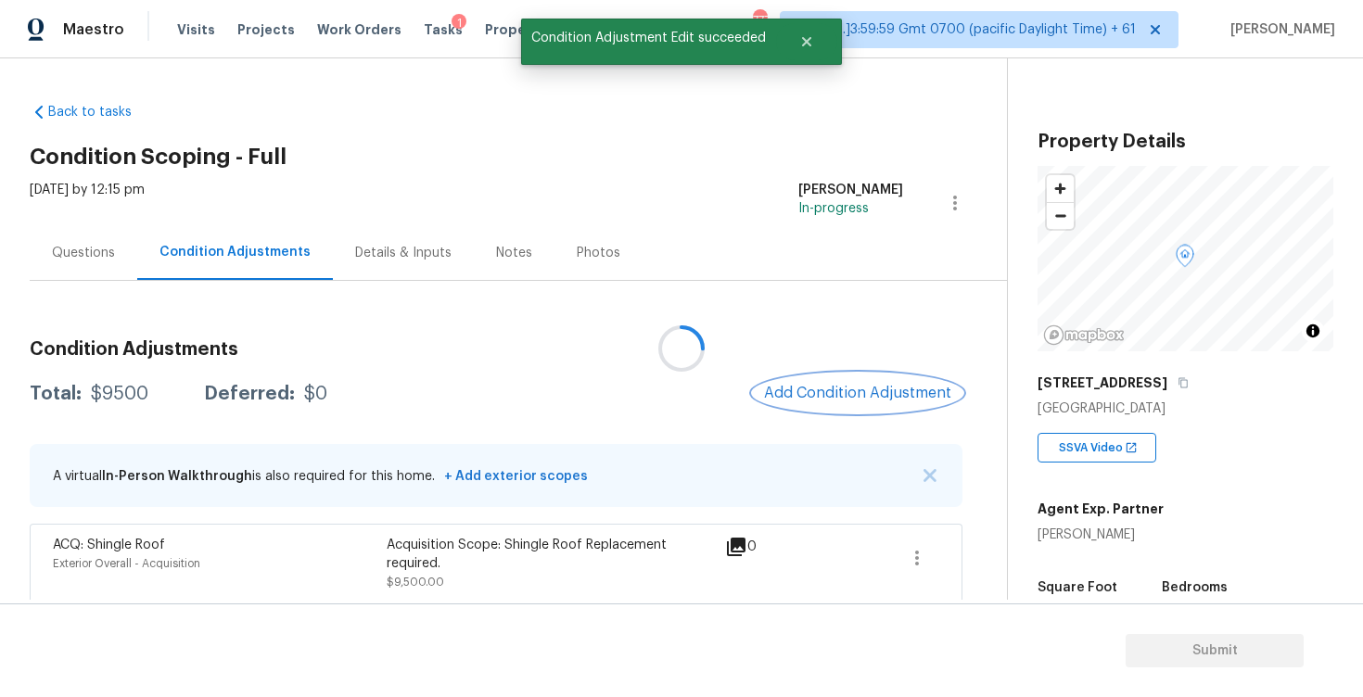
scroll to position [9, 0]
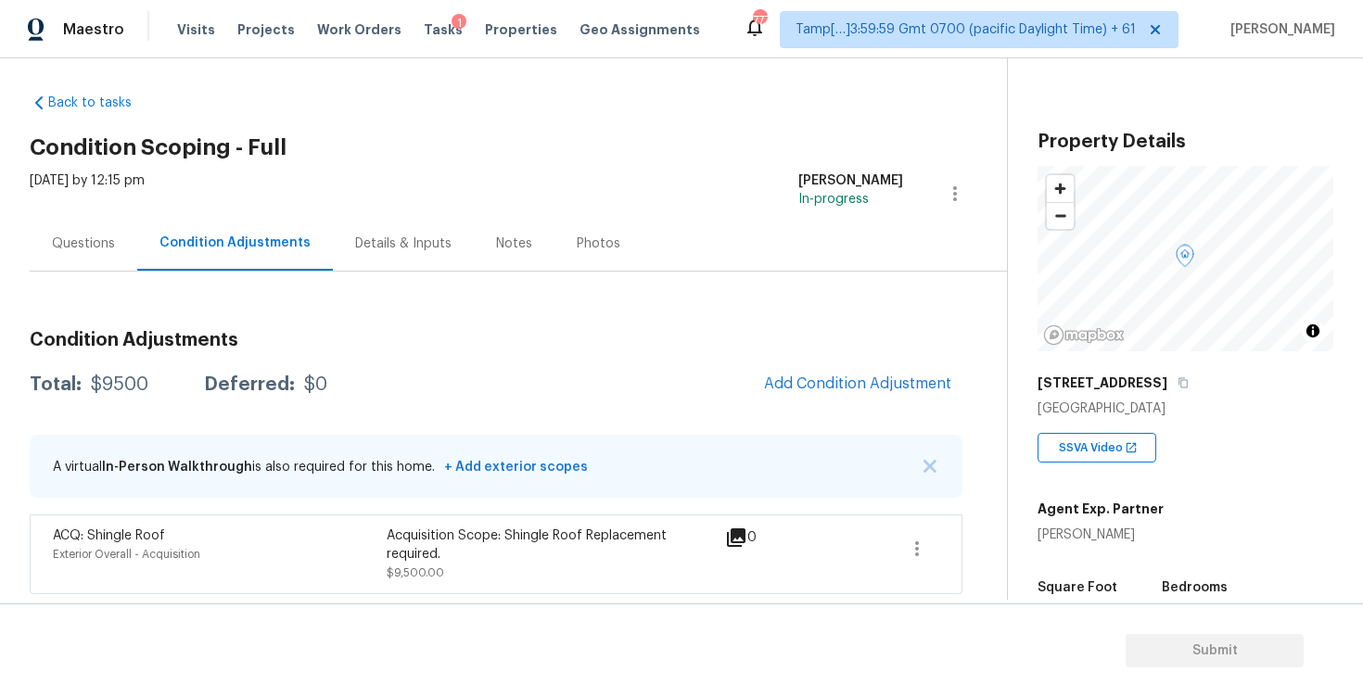
click at [110, 236] on div "Questions" at bounding box center [83, 244] width 63 height 19
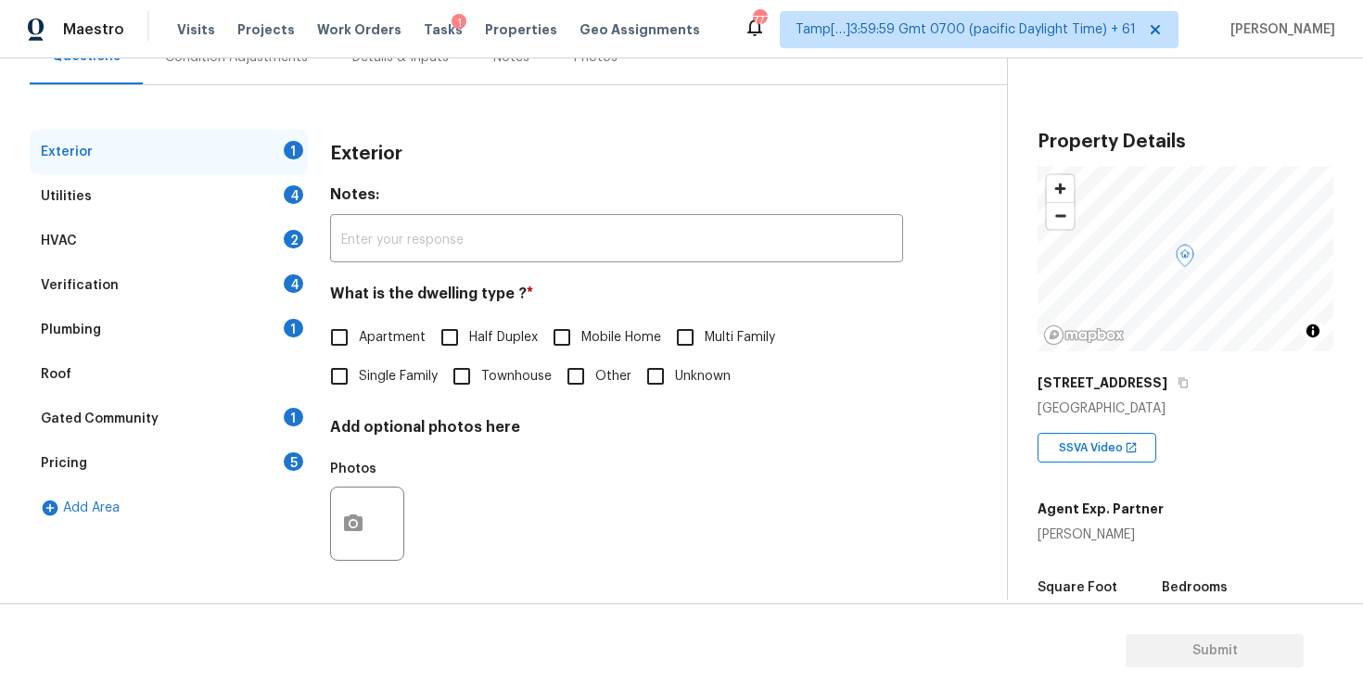
click at [191, 261] on div "HVAC 2" at bounding box center [169, 241] width 278 height 44
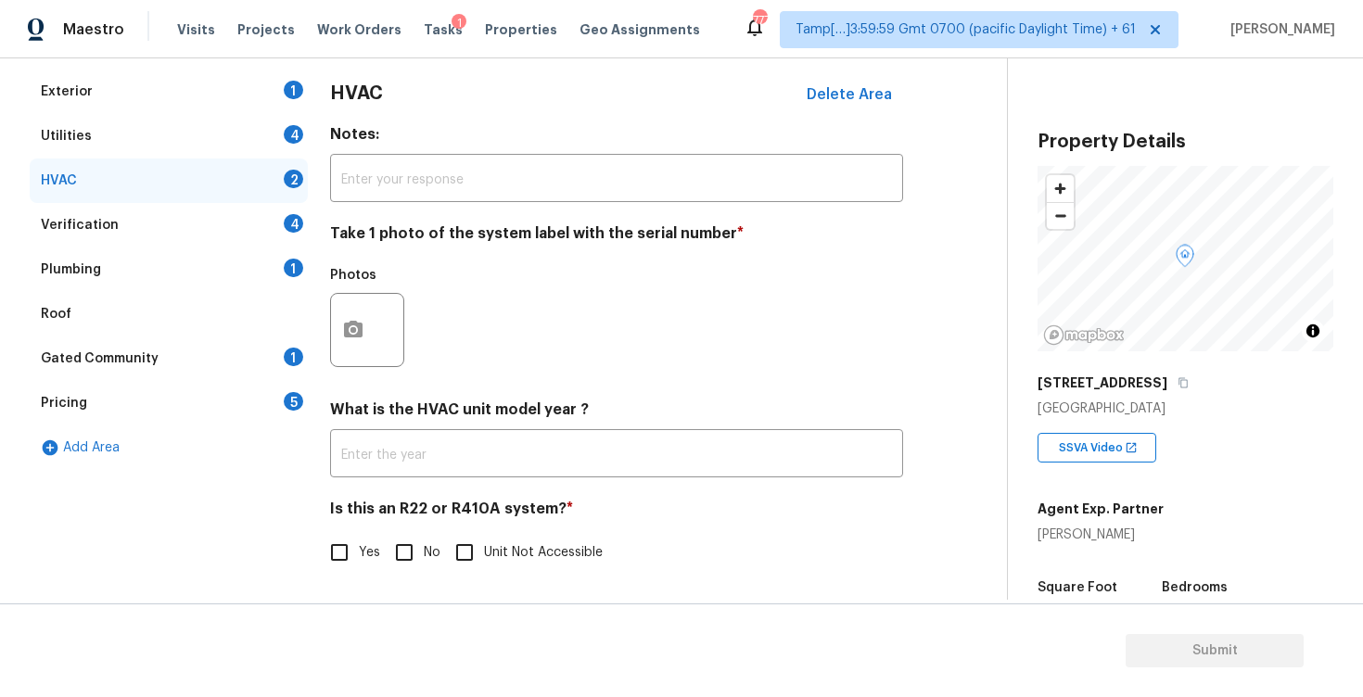
click at [245, 216] on div "Verification 4" at bounding box center [169, 225] width 278 height 44
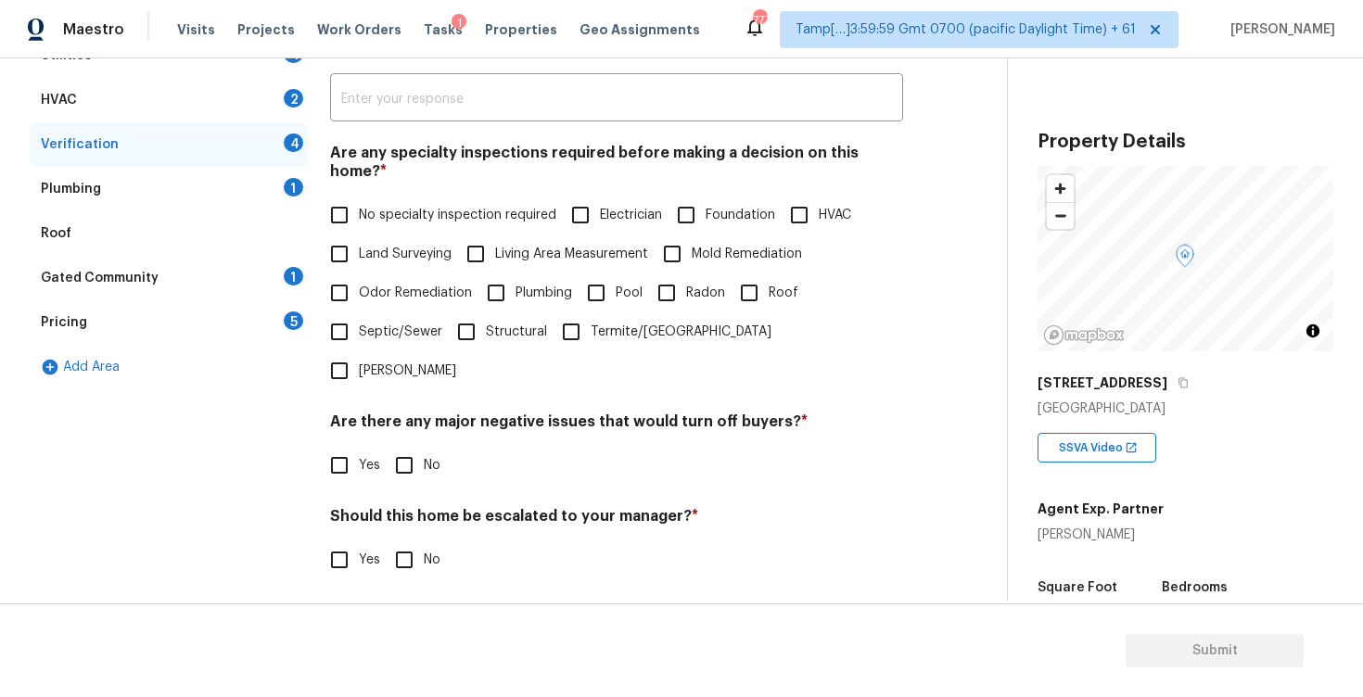
scroll to position [400, 0]
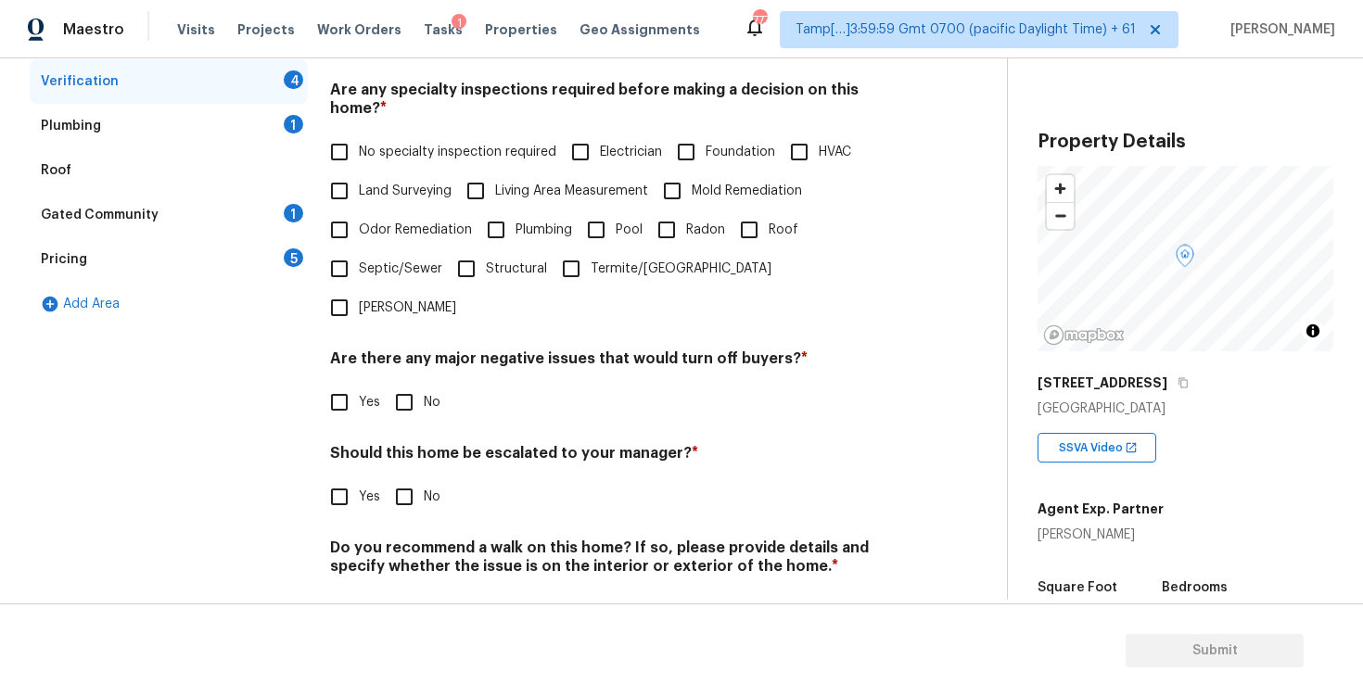
click at [349, 477] on input "Yes" at bounding box center [339, 496] width 39 height 39
checkbox input "true"
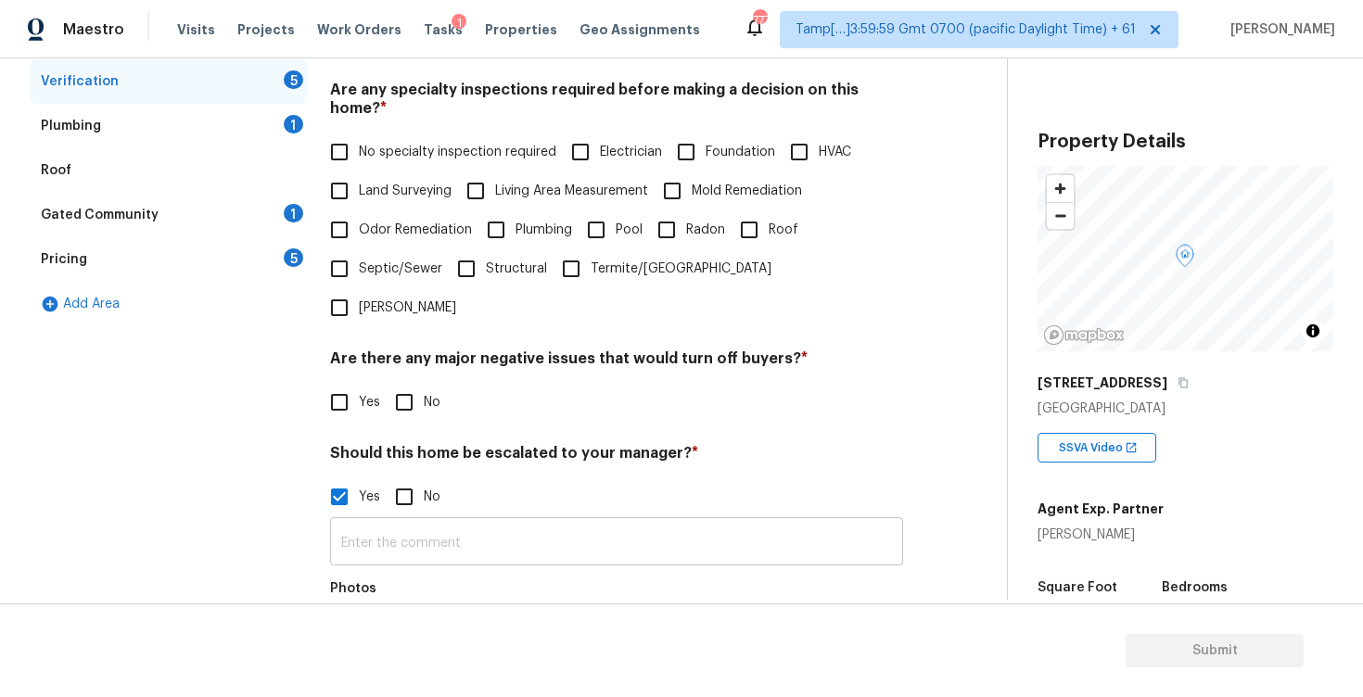
click at [366, 522] on input "text" at bounding box center [616, 544] width 573 height 44
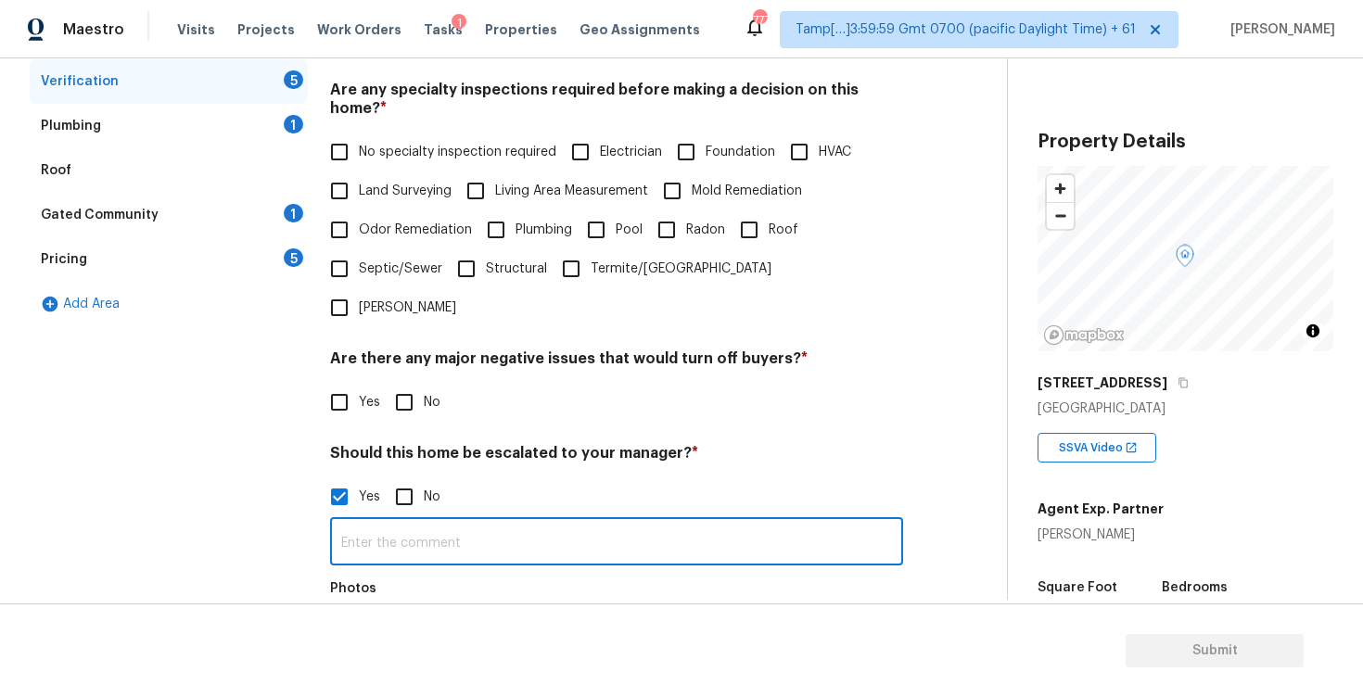
type input "h"
type input "The roof is in Fair condition as per the agent. Hence, the scope has been added…"
click at [607, 516] on div "The roof is in Fair condition as per the agent. Hence, the scope has been added…" at bounding box center [616, 603] width 573 height 175
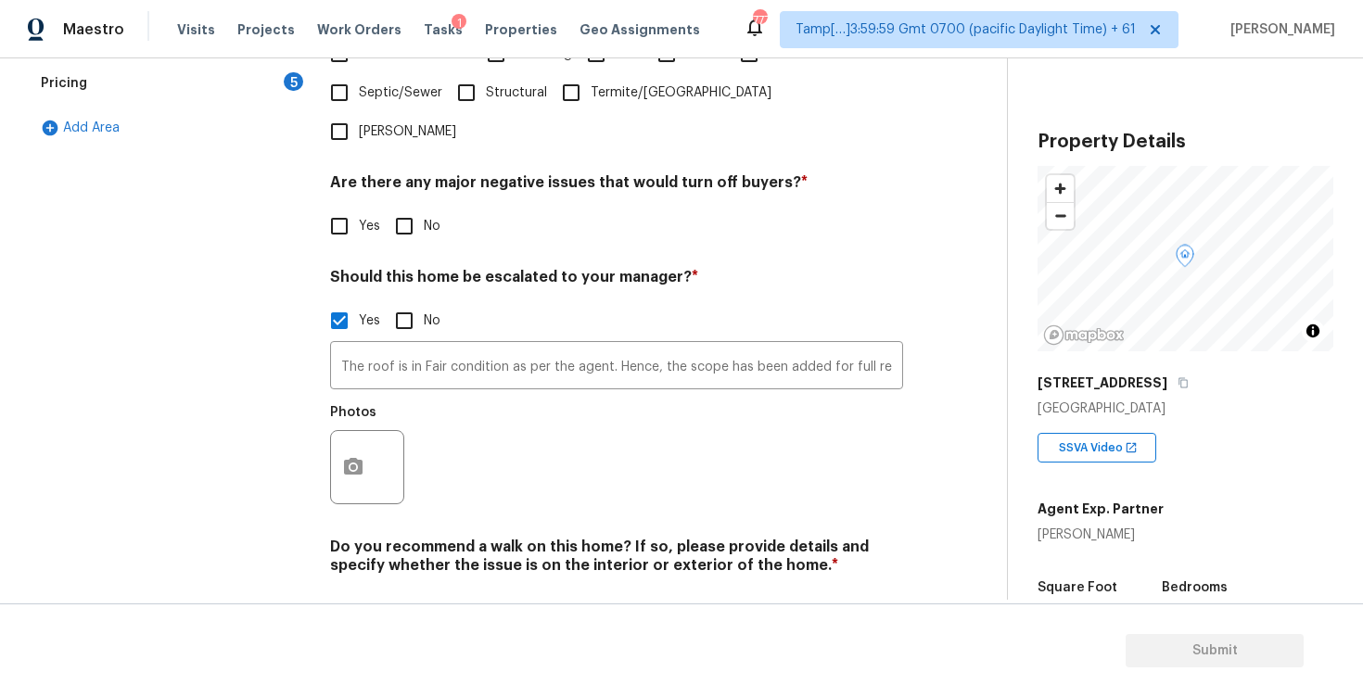
scroll to position [0, 0]
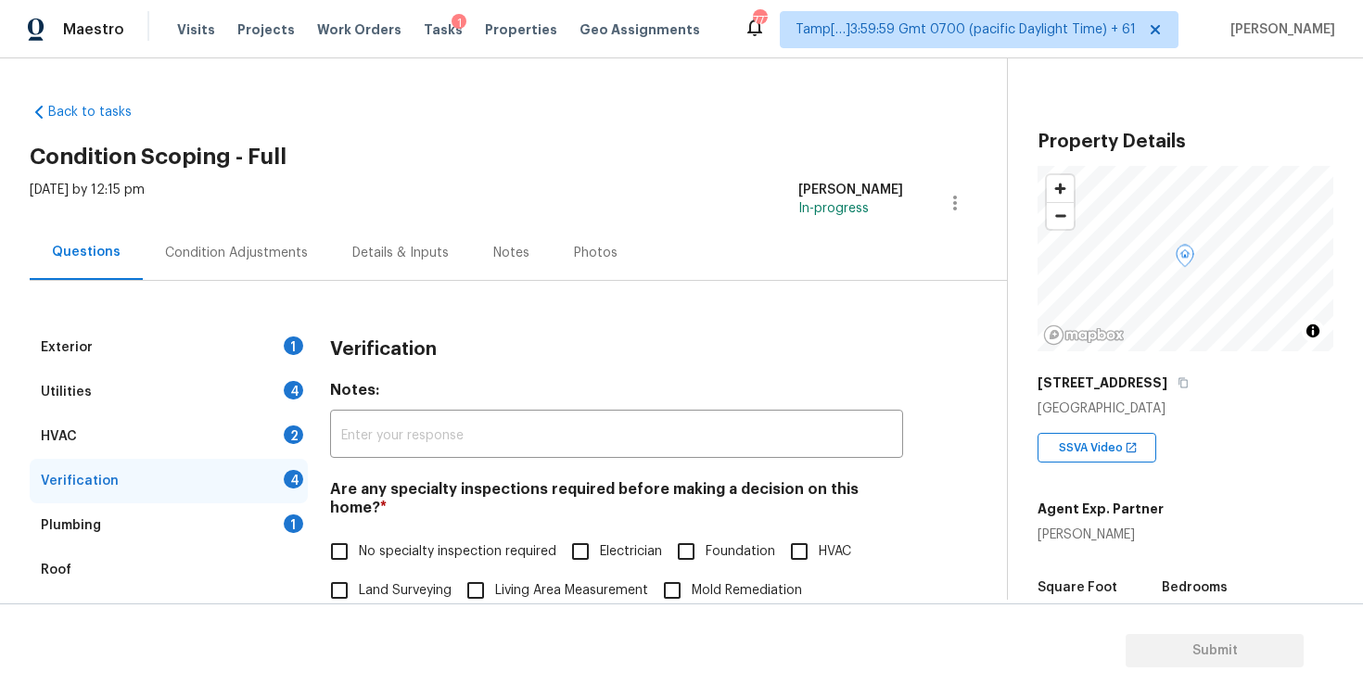
click at [232, 262] on div "Condition Adjustments" at bounding box center [236, 252] width 187 height 55
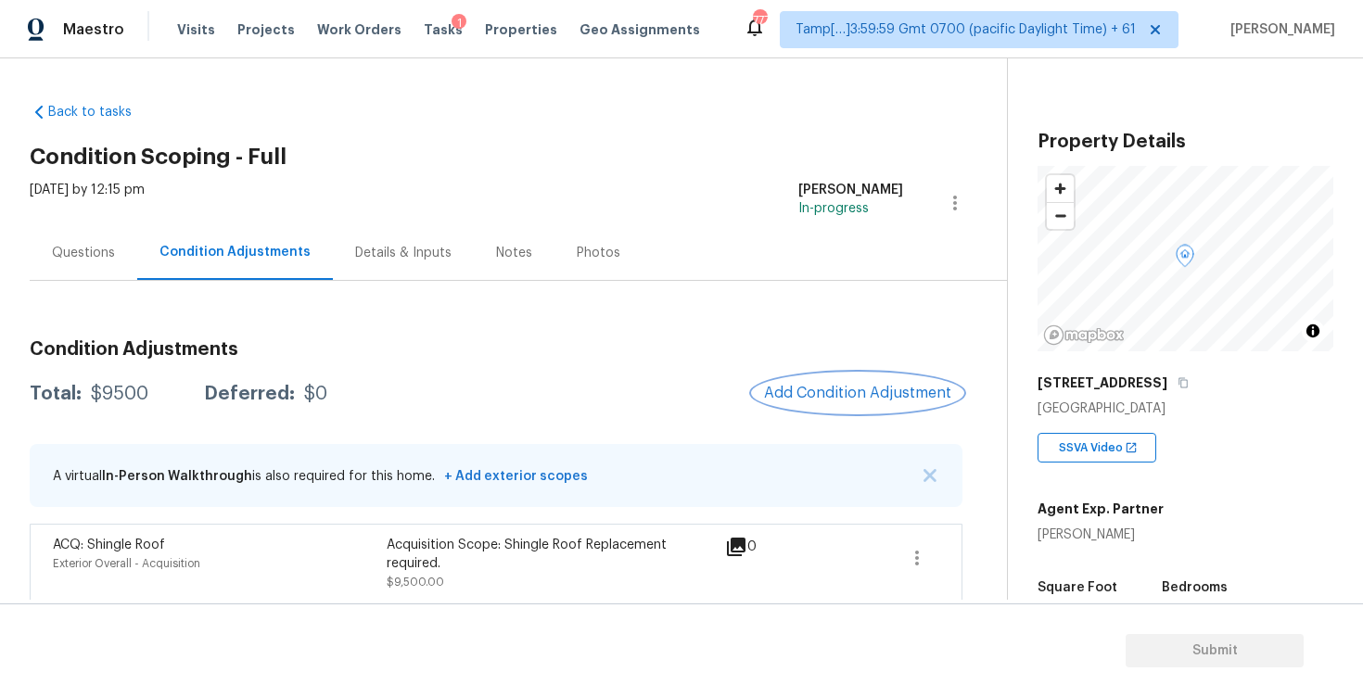
click at [867, 399] on span "Add Condition Adjustment" at bounding box center [857, 393] width 187 height 17
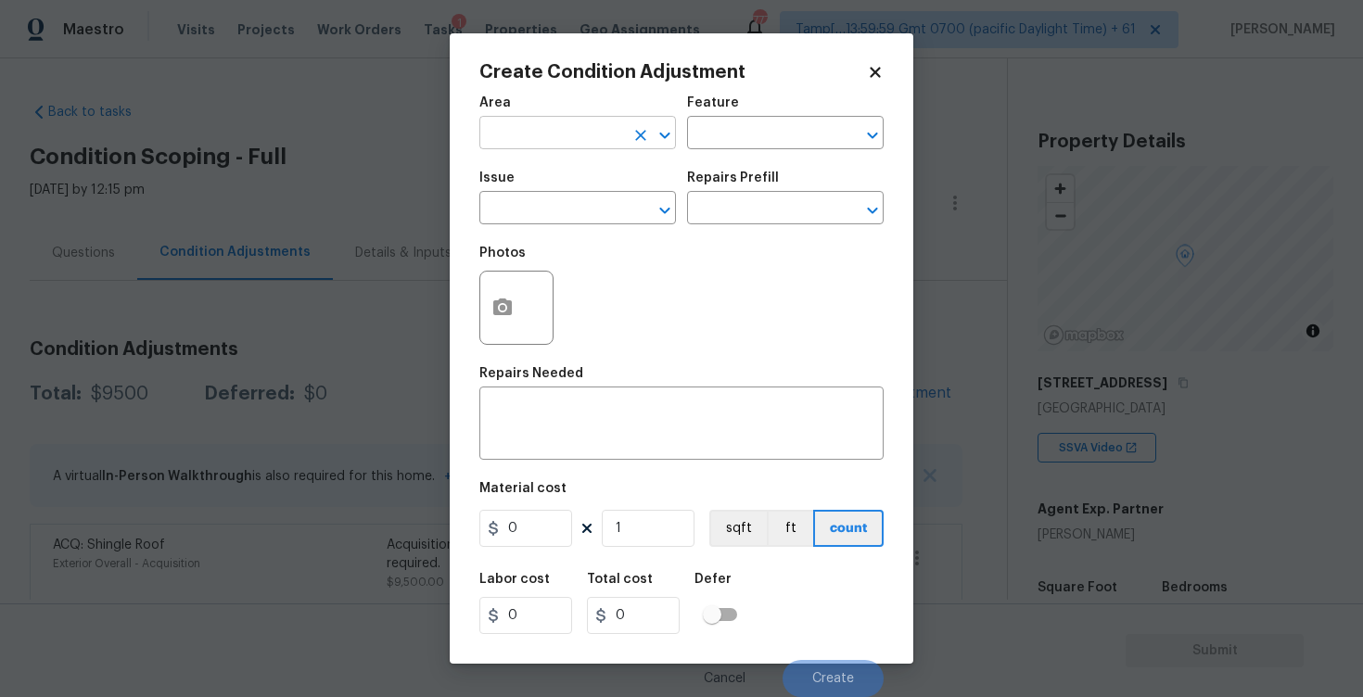
click at [545, 134] on input "text" at bounding box center [551, 135] width 145 height 29
click at [536, 203] on li "Exterior Overall" at bounding box center [577, 207] width 197 height 31
type input "Exterior Overall"
click at [536, 203] on input "text" at bounding box center [551, 210] width 145 height 29
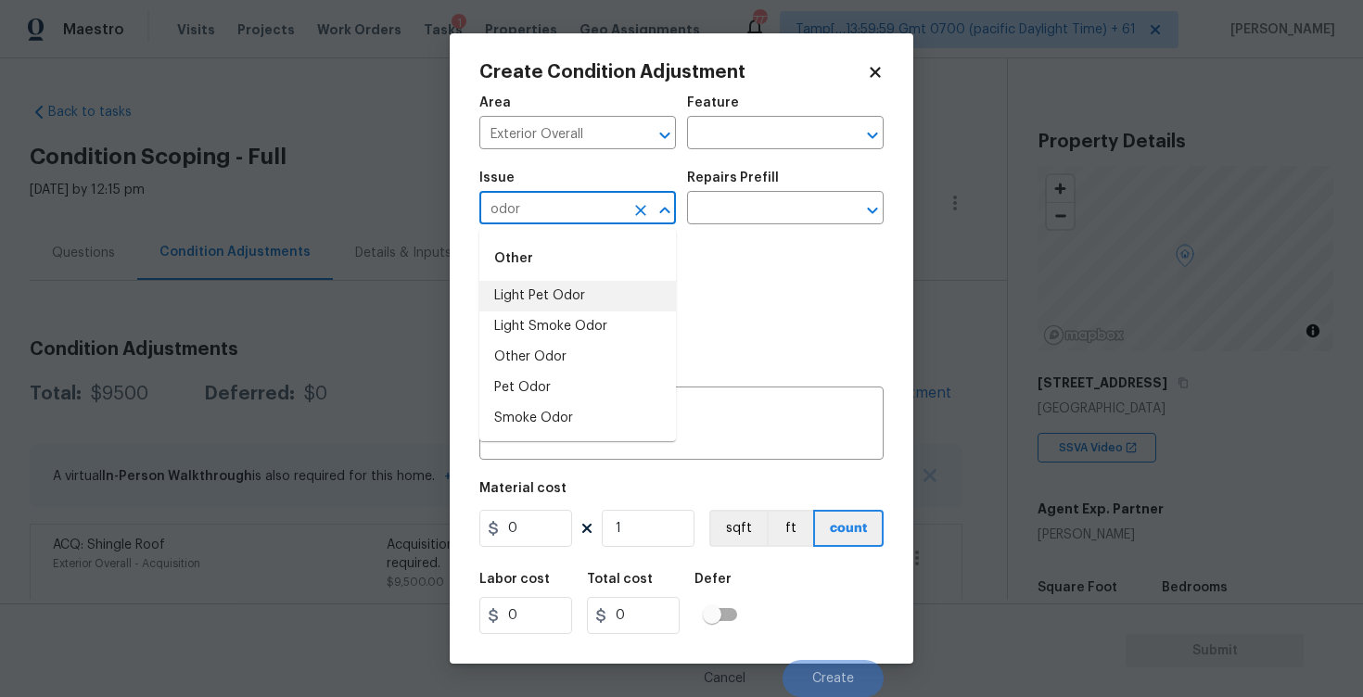
click at [527, 295] on li "Light Pet Odor" at bounding box center [577, 296] width 197 height 31
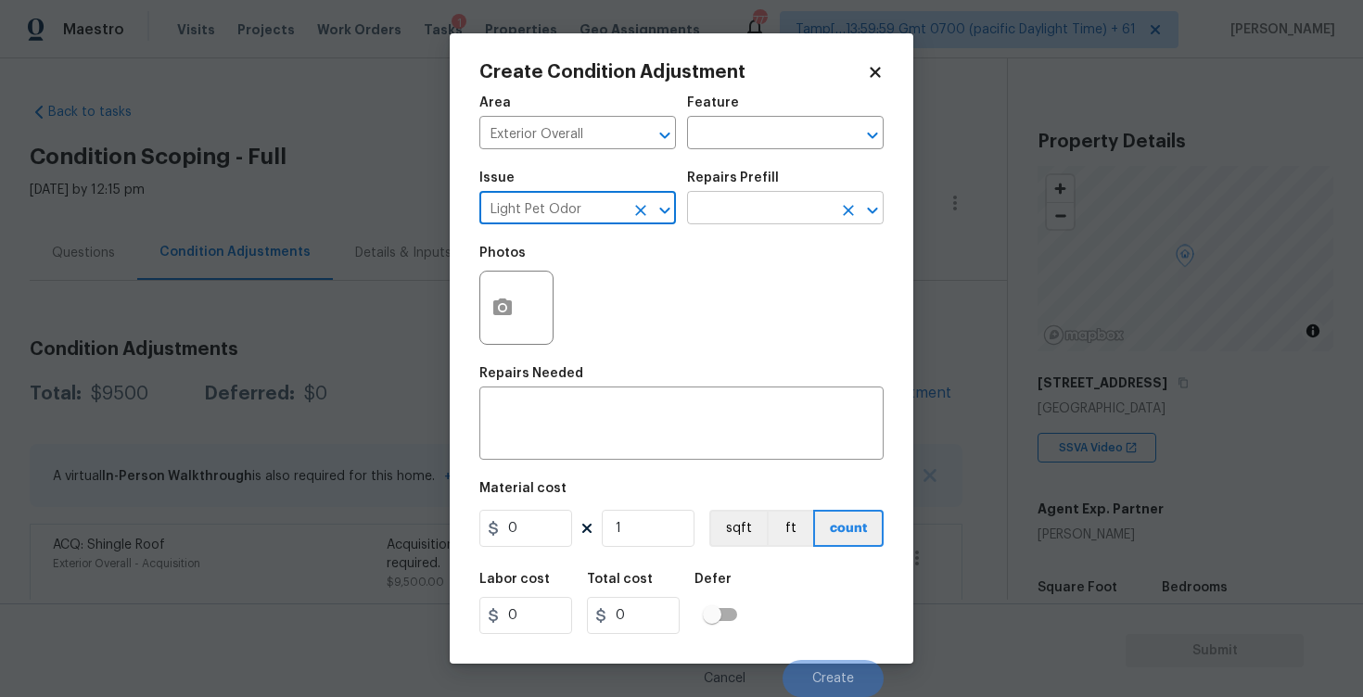
type input "Light Pet Odor"
click at [738, 203] on input "text" at bounding box center [759, 210] width 145 height 29
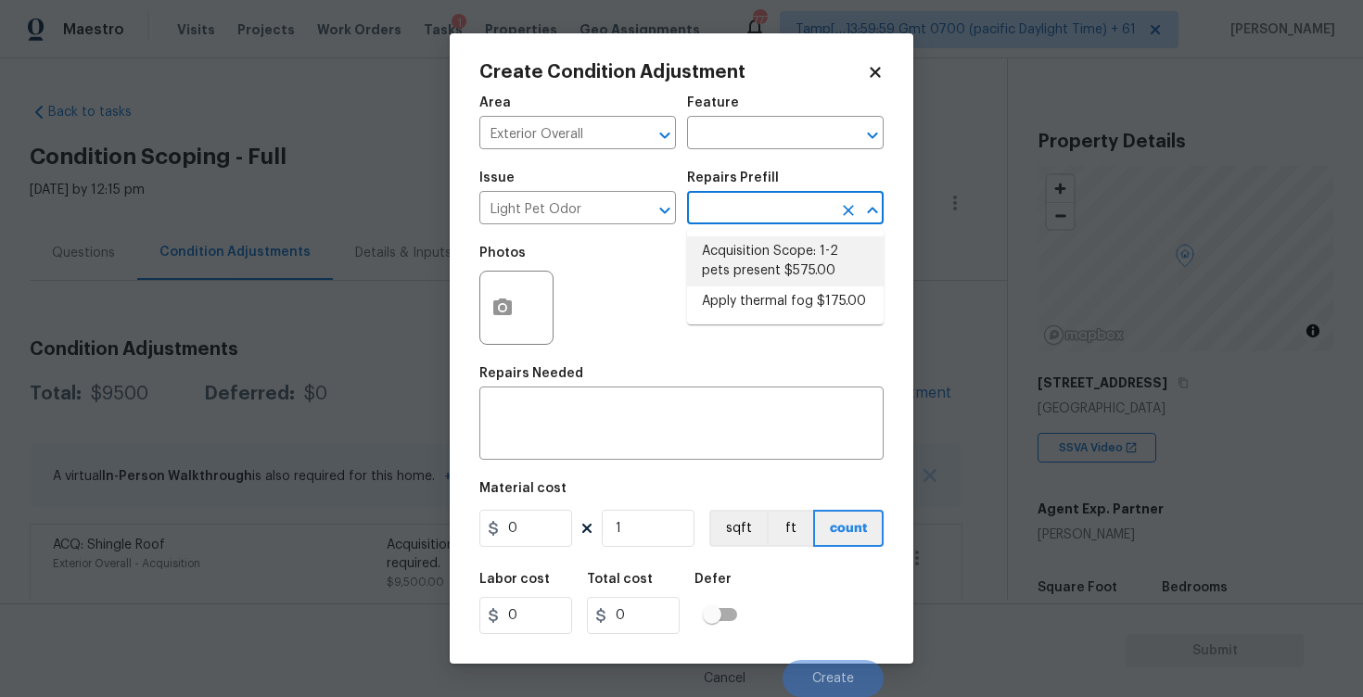
click at [750, 257] on li "Acquisition Scope: 1-2 pets present $575.00" at bounding box center [785, 261] width 197 height 50
type textarea "Acquisition Scope: 1-2 pets present"
type input "575"
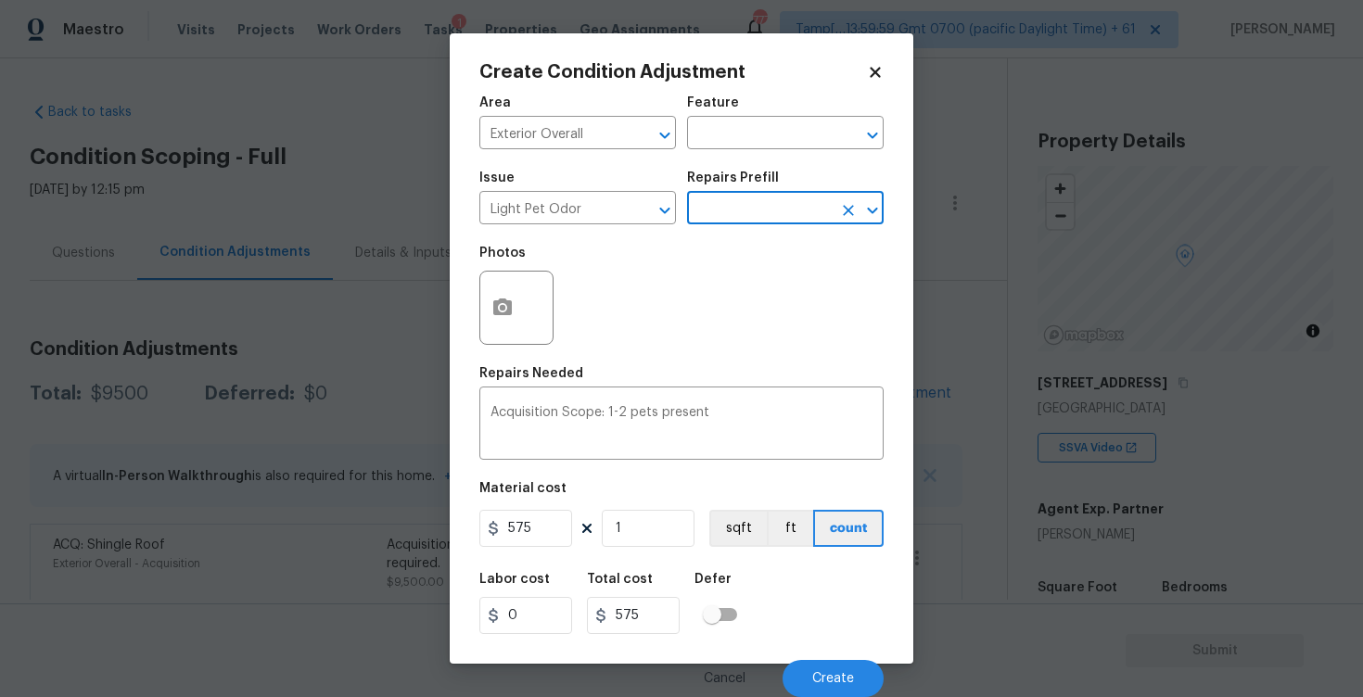
scroll to position [1, 0]
click at [837, 664] on button "Create" at bounding box center [832, 678] width 101 height 37
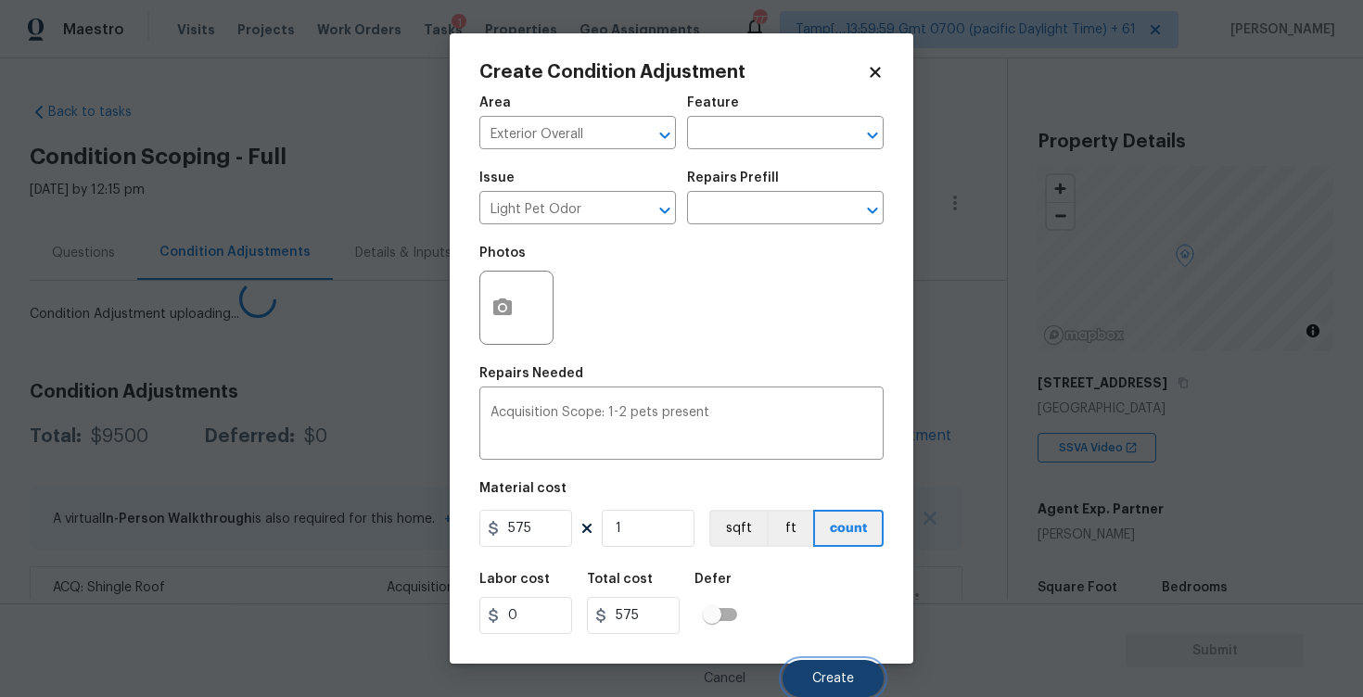
click at [837, 664] on button "Create" at bounding box center [832, 678] width 101 height 37
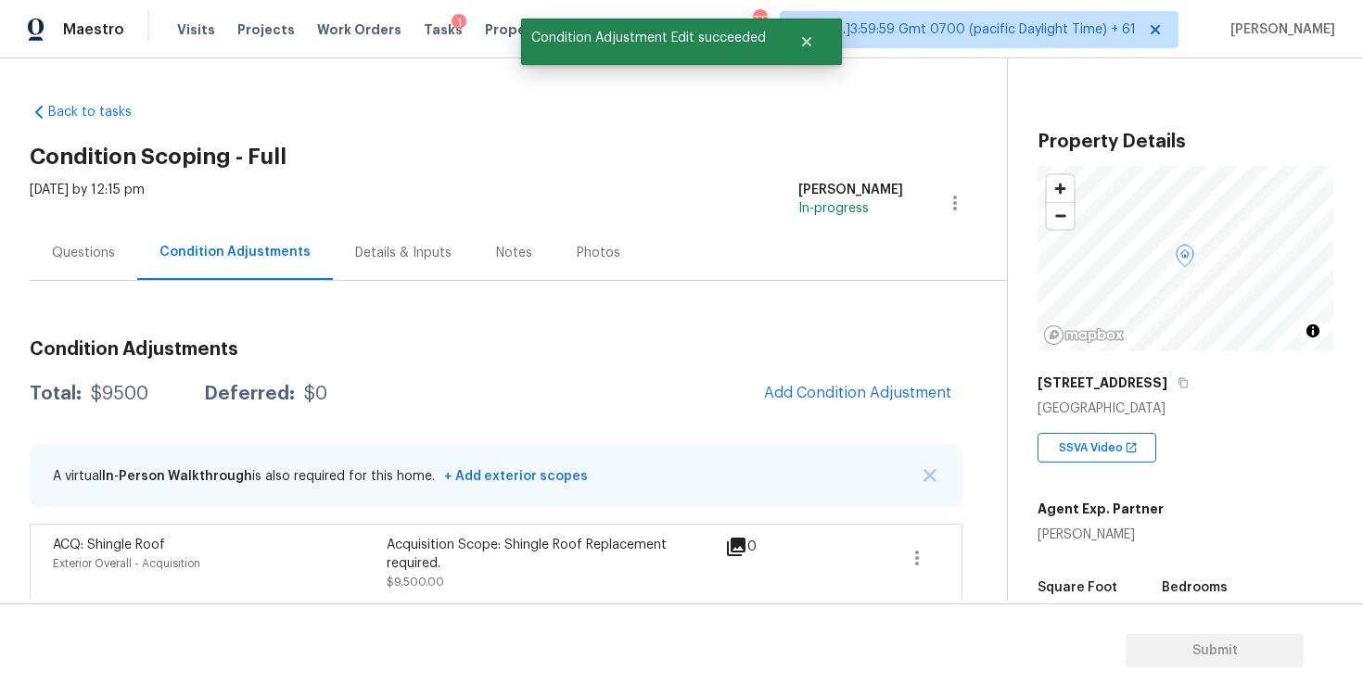
scroll to position [0, 0]
click at [836, 405] on button "Add Condition Adjustment" at bounding box center [858, 393] width 210 height 39
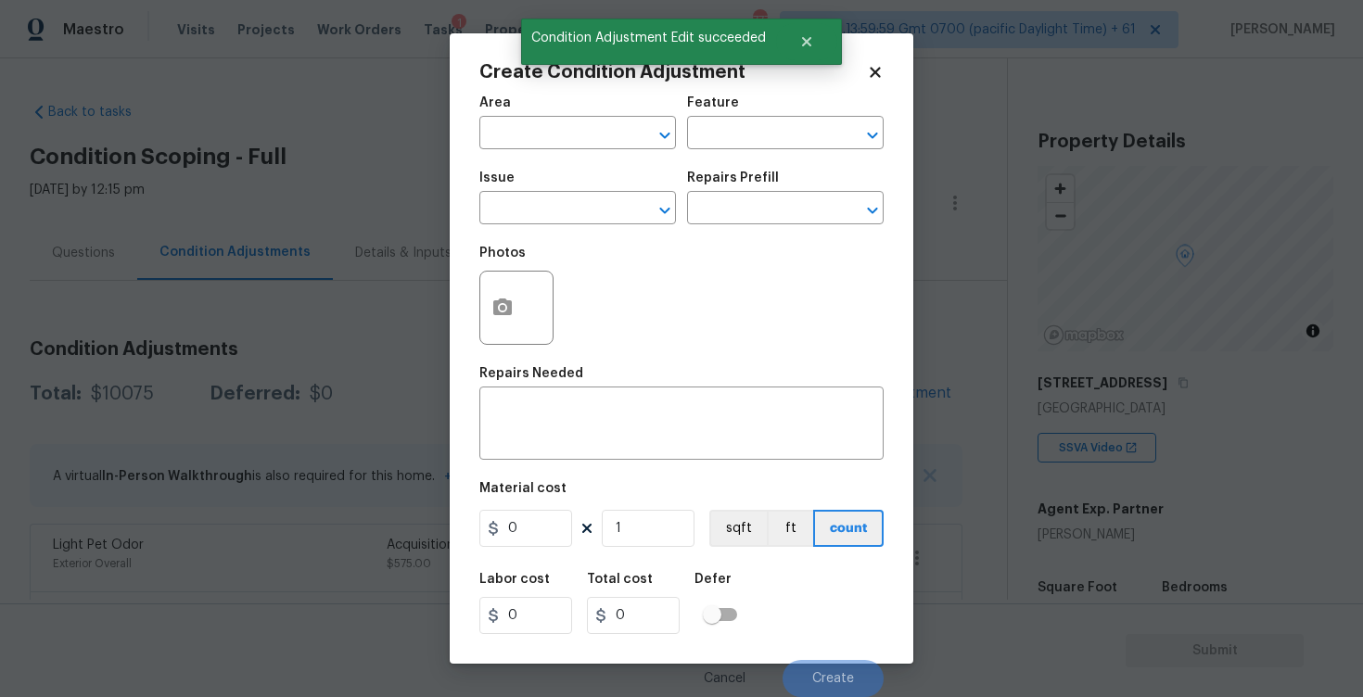
click at [537, 157] on span "Area ​" at bounding box center [577, 122] width 197 height 75
click at [536, 133] on input "text" at bounding box center [551, 135] width 145 height 29
click at [529, 193] on li "Exterior Overall" at bounding box center [577, 207] width 197 height 31
type input "Exterior Overall"
click at [534, 210] on input "text" at bounding box center [551, 210] width 145 height 29
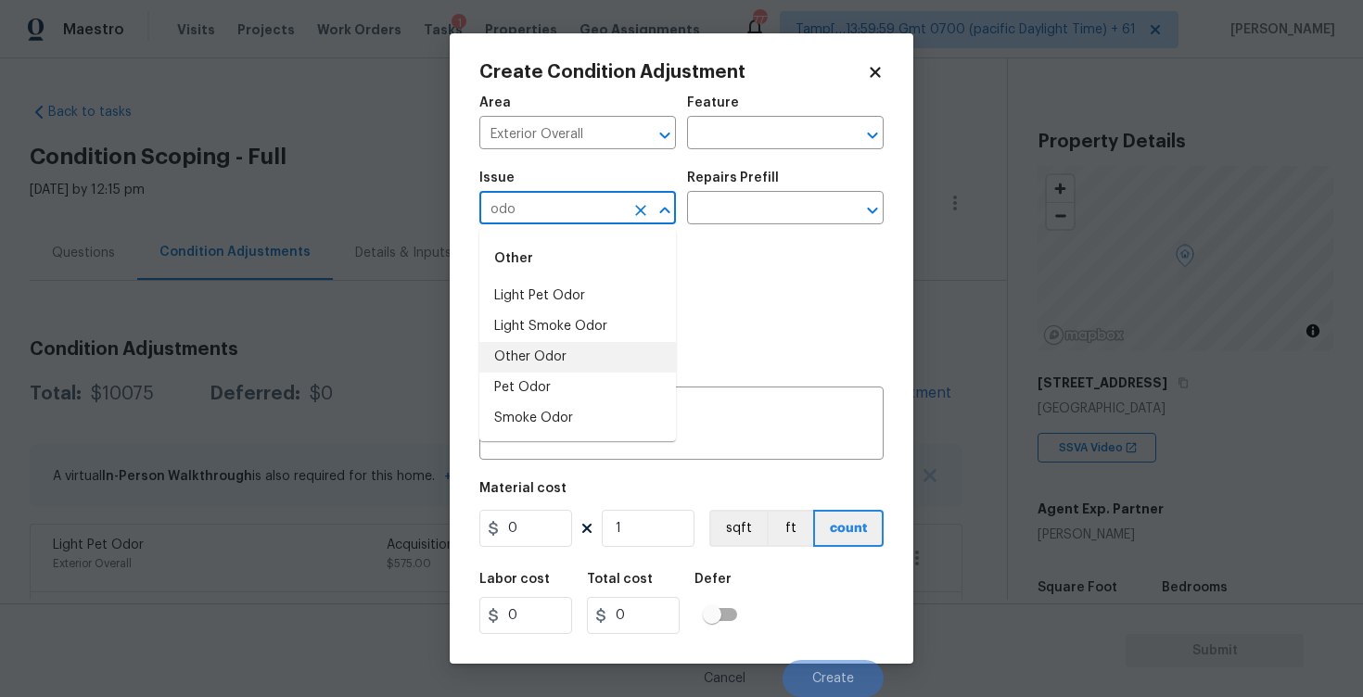
click at [528, 358] on li "Other Odor" at bounding box center [577, 357] width 197 height 31
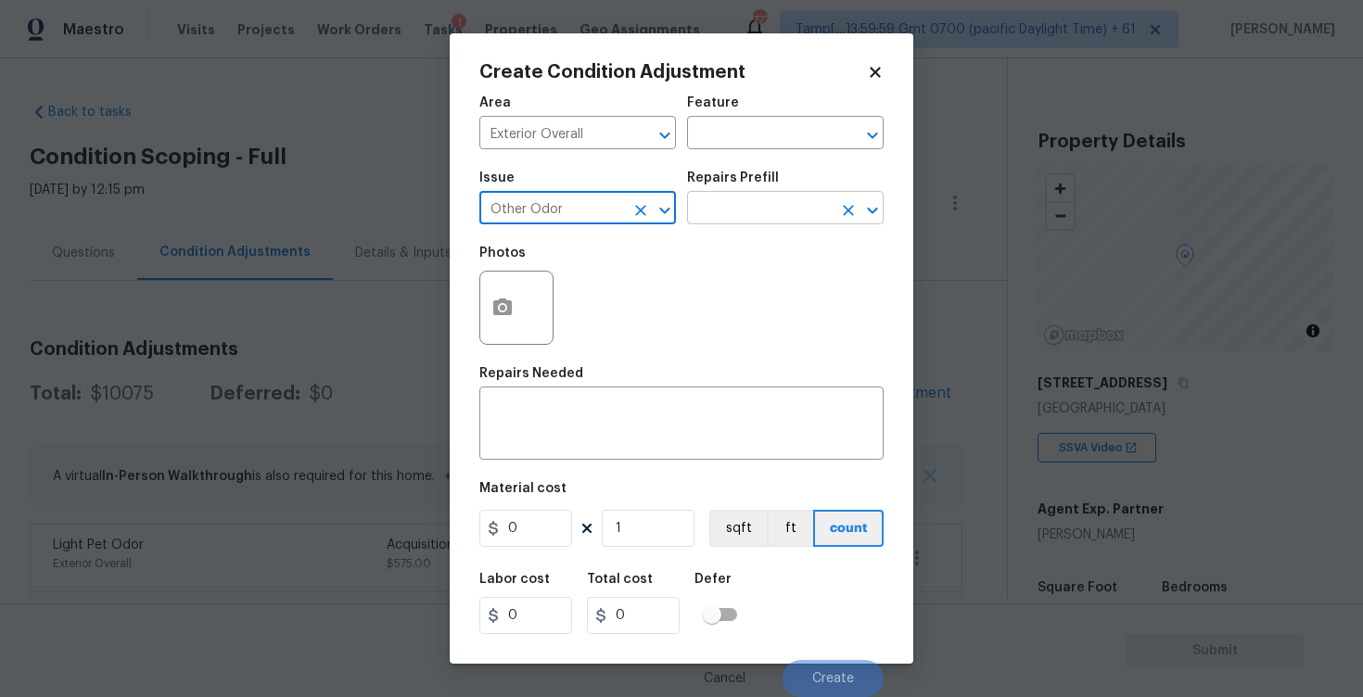
type input "Other Odor"
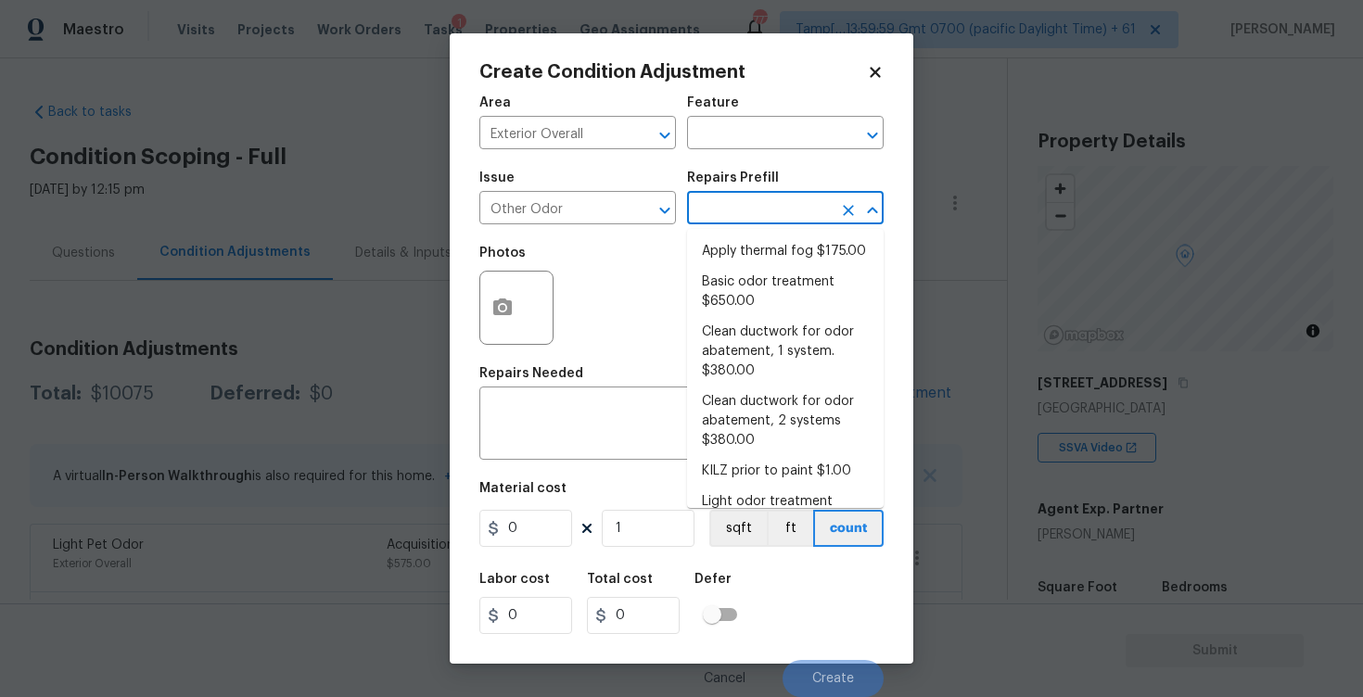
click at [718, 206] on input "text" at bounding box center [759, 210] width 145 height 29
click at [742, 268] on li "Basic odor treatment $650.00" at bounding box center [785, 292] width 197 height 50
type textarea "OD Odor Protocol: Heavy Odor present. Remediate home odor. Including but not li…"
type input "650"
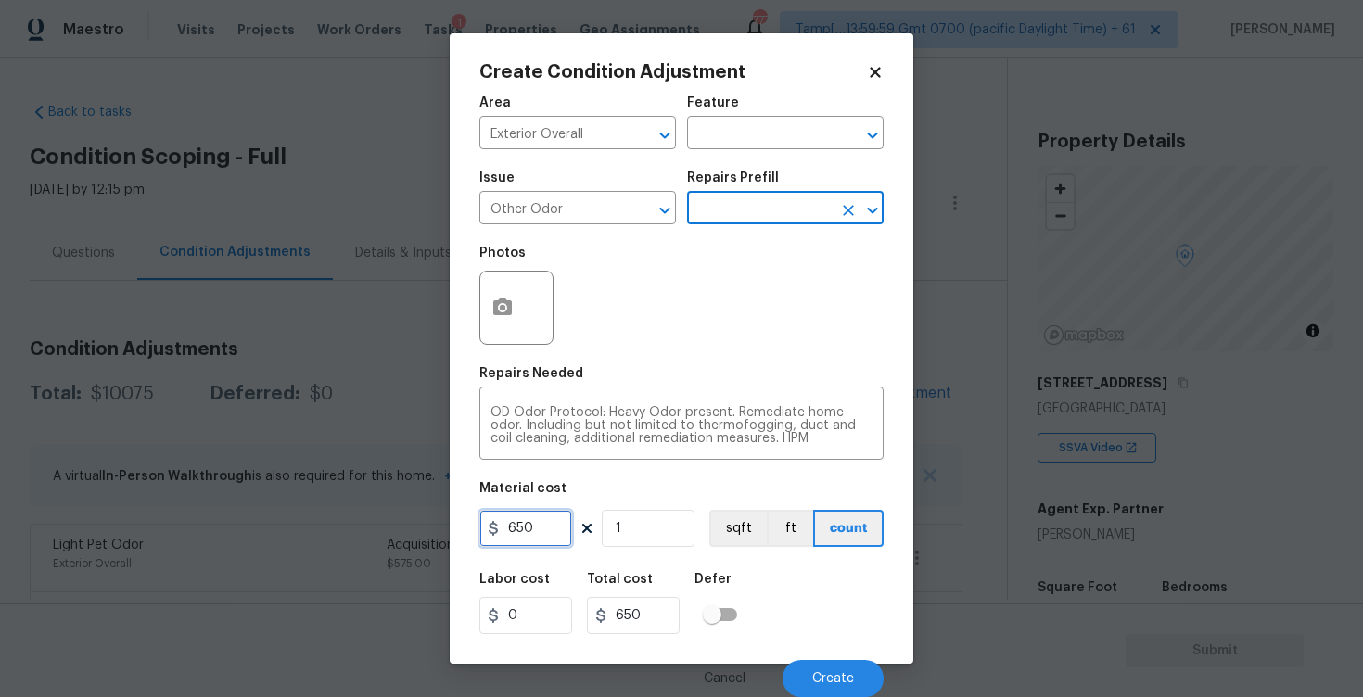
click at [561, 516] on input "650" at bounding box center [525, 528] width 93 height 37
type input "575"
click at [760, 611] on div "Labor cost 0 Total cost 575 Defer" at bounding box center [681, 603] width 404 height 83
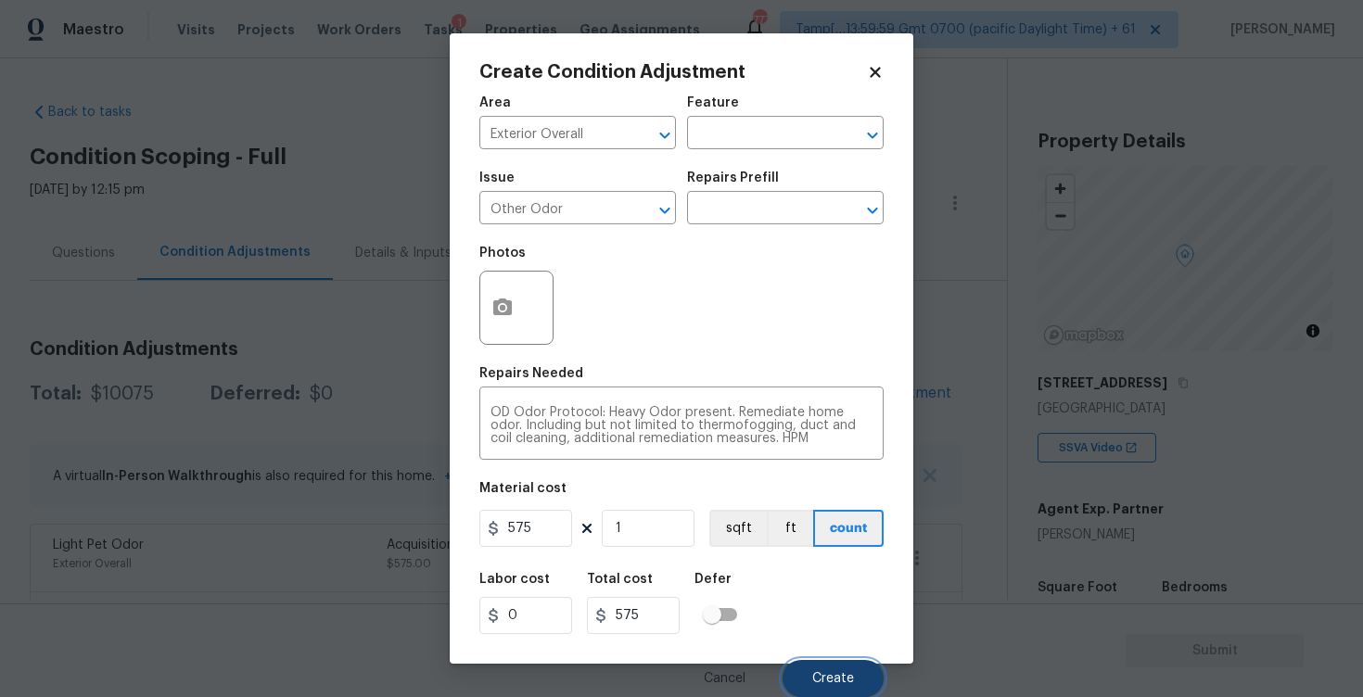
click at [838, 672] on span "Create" at bounding box center [833, 679] width 42 height 14
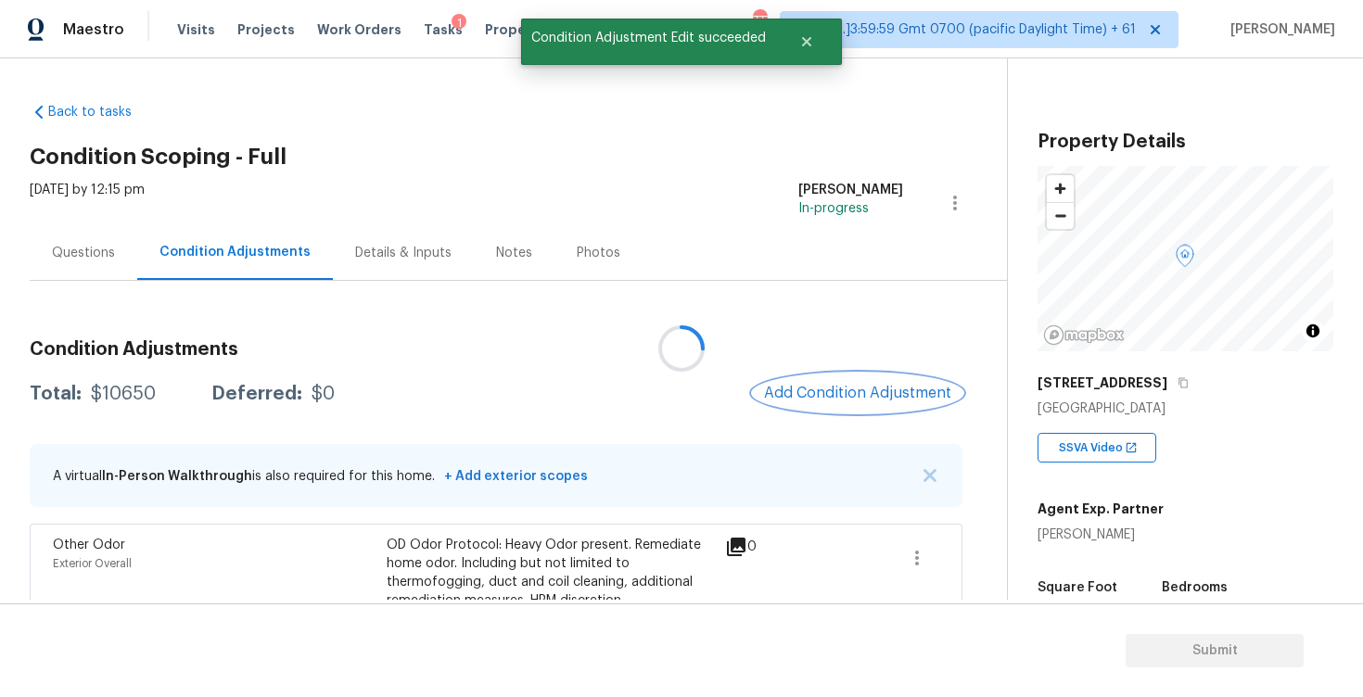
scroll to position [194, 0]
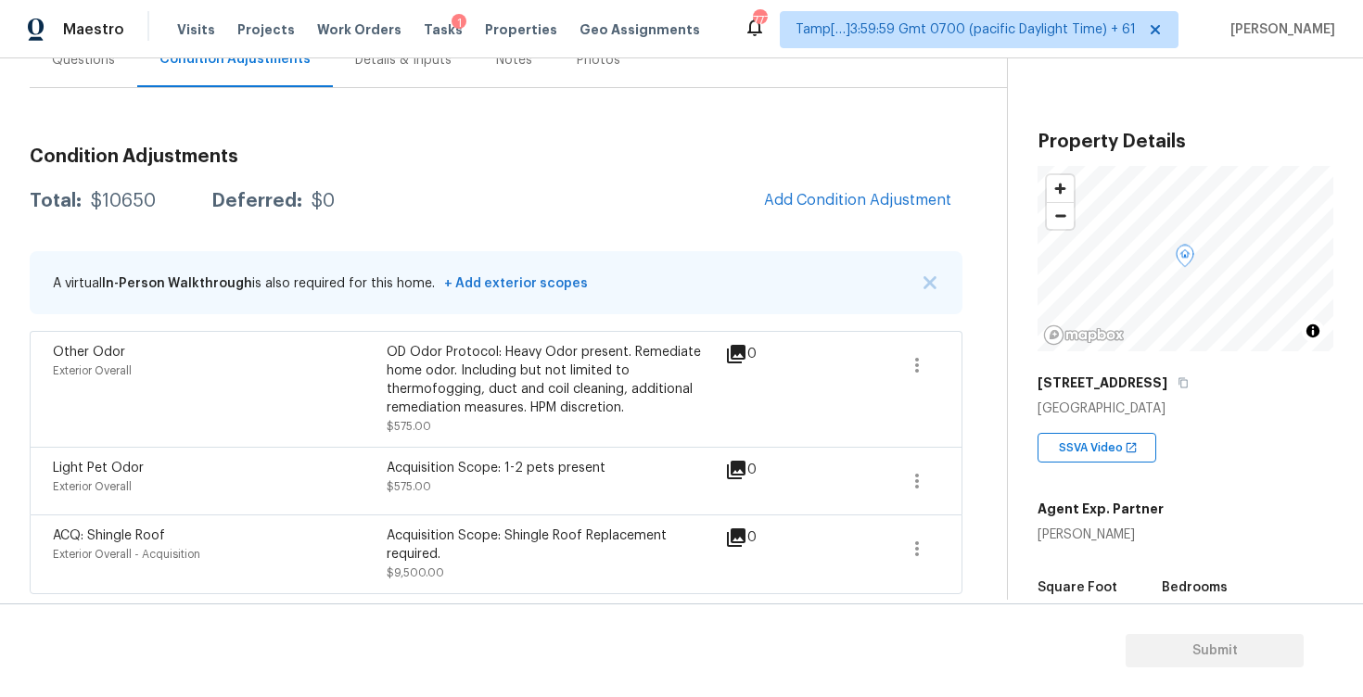
click at [809, 176] on div "Condition Adjustments Total: $10650 Deferred: $0 Add Condition Adjustment A vir…" at bounding box center [496, 364] width 933 height 462
click at [808, 211] on button "Add Condition Adjustment" at bounding box center [858, 200] width 210 height 39
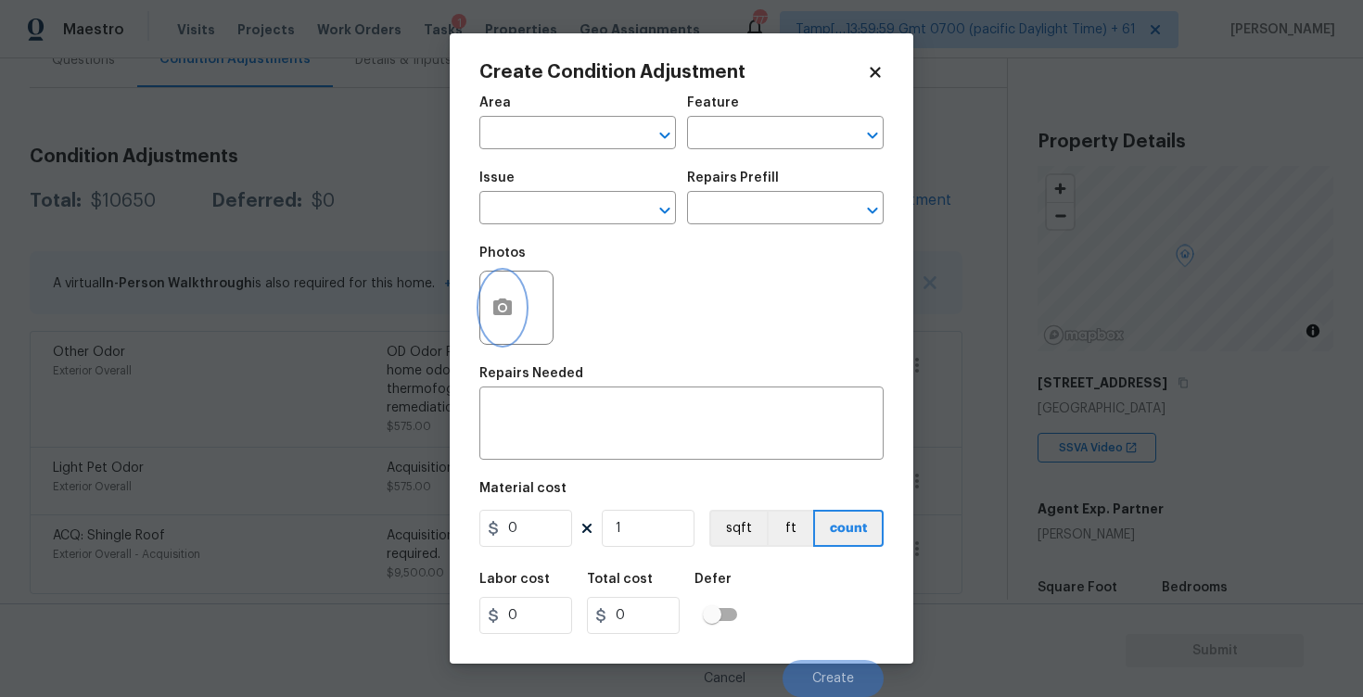
click at [491, 320] on button "button" at bounding box center [502, 308] width 44 height 72
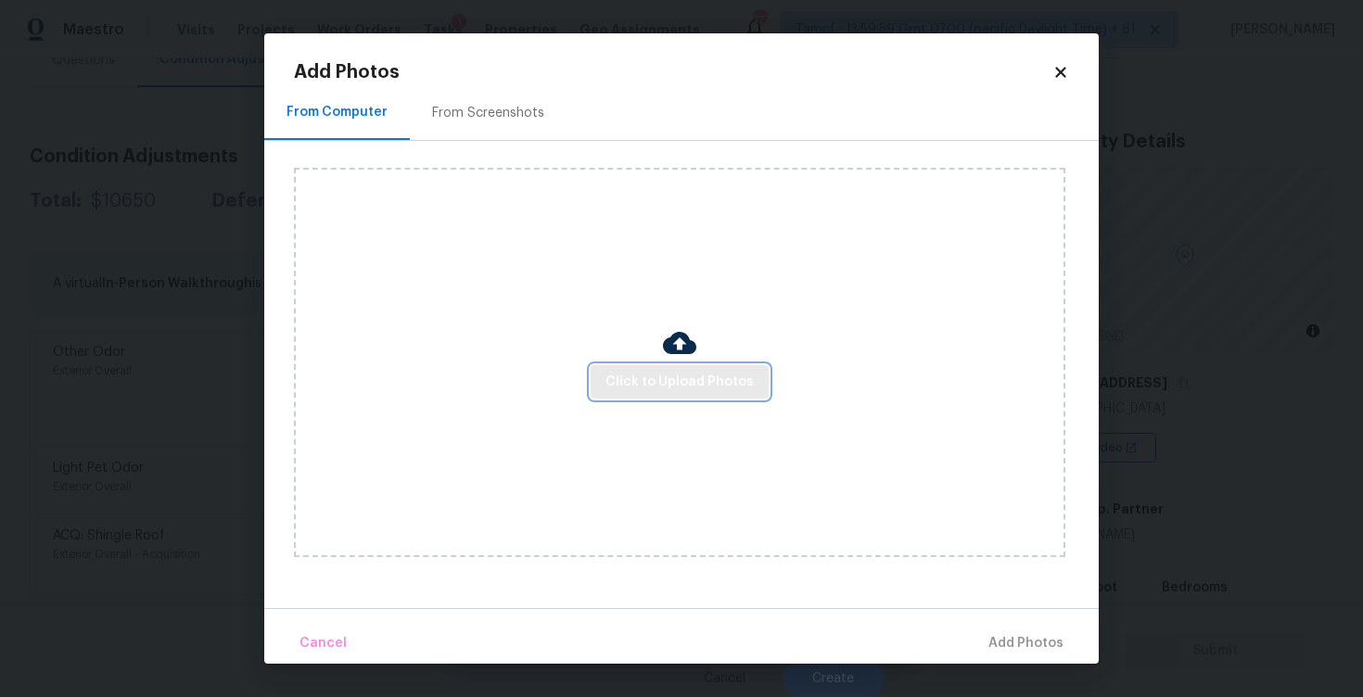
click at [732, 366] on button "Click to Upload Photos" at bounding box center [680, 382] width 178 height 34
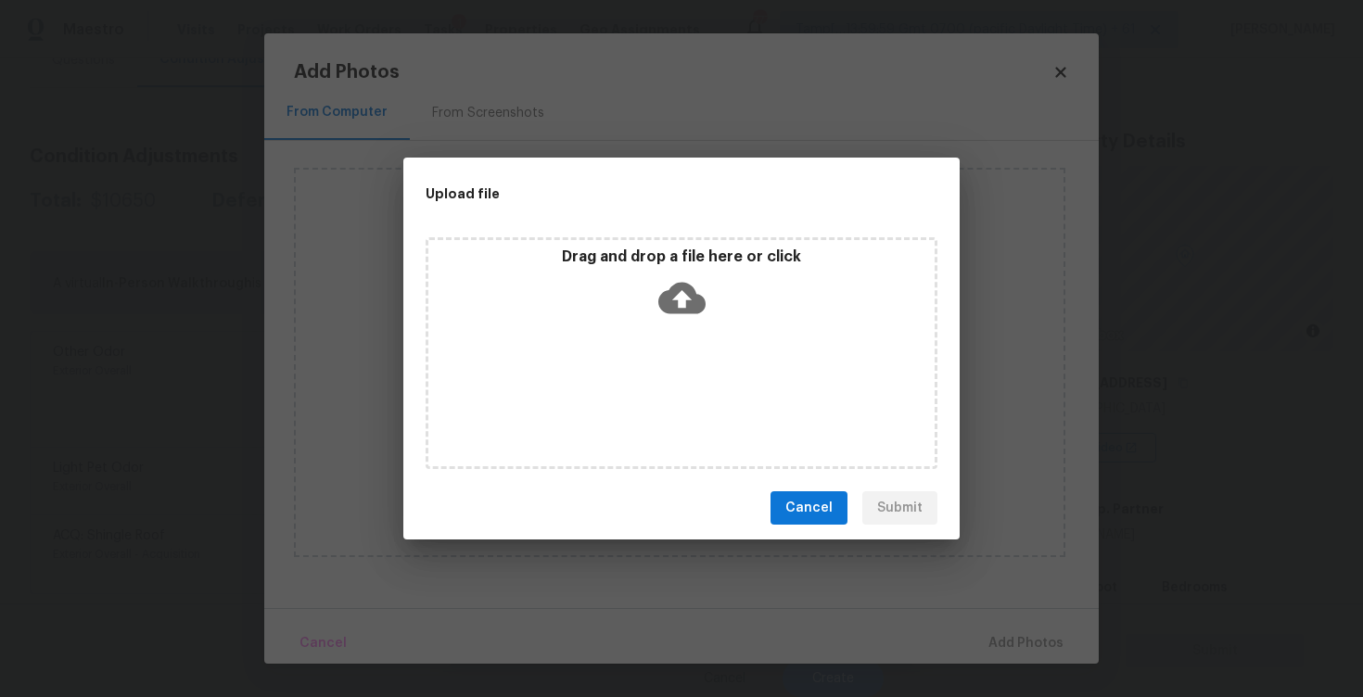
click at [688, 311] on icon at bounding box center [681, 299] width 47 height 32
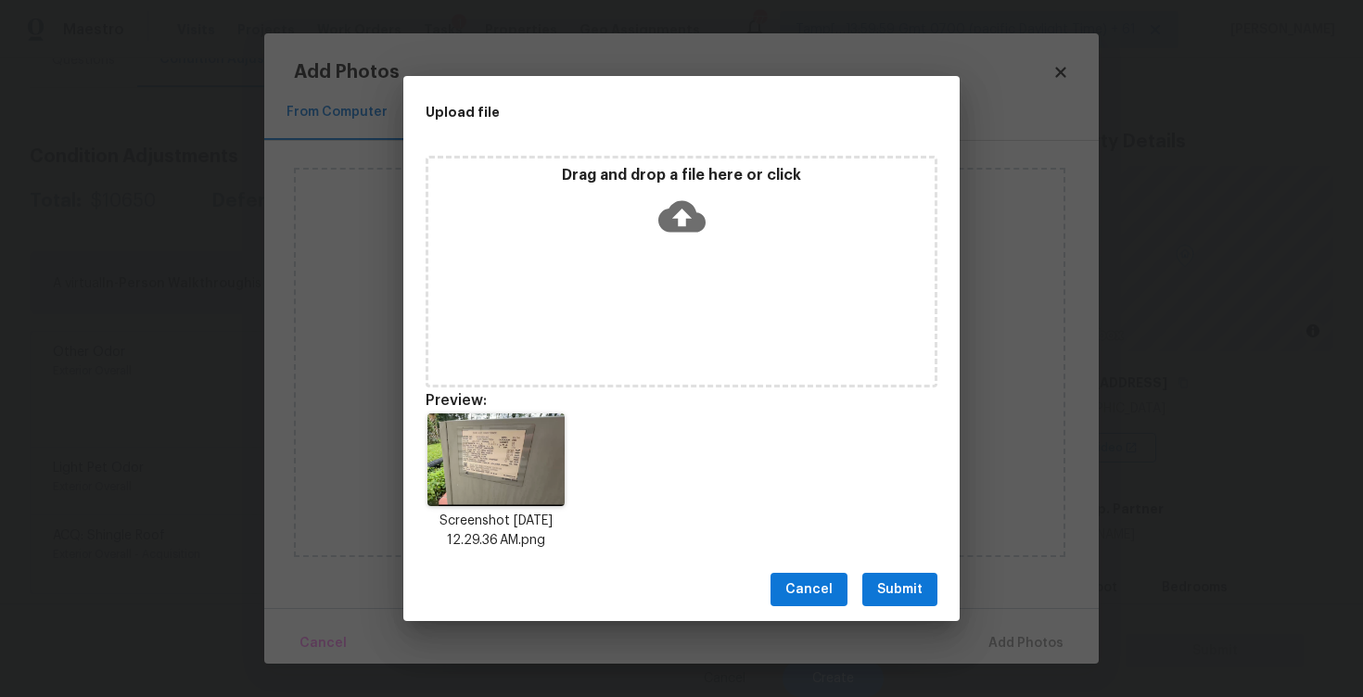
click at [925, 591] on button "Submit" at bounding box center [899, 590] width 75 height 34
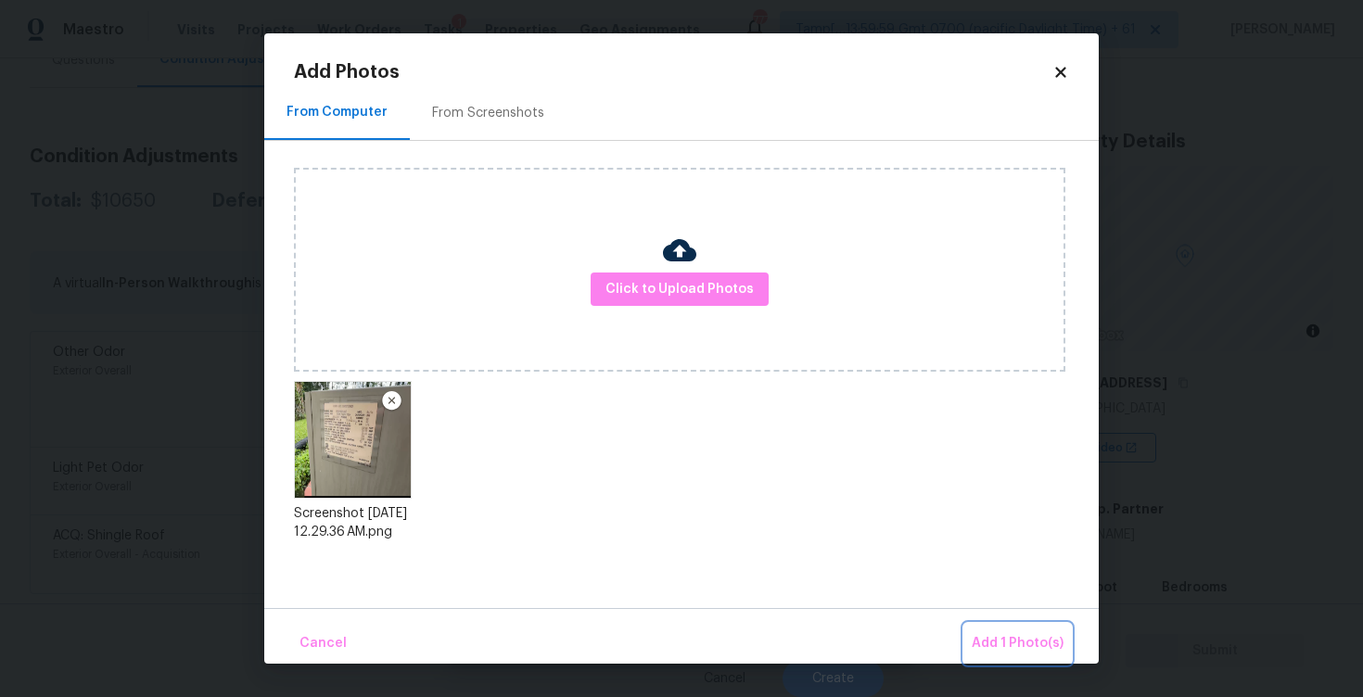
click at [1000, 642] on span "Add 1 Photo(s)" at bounding box center [1018, 643] width 92 height 23
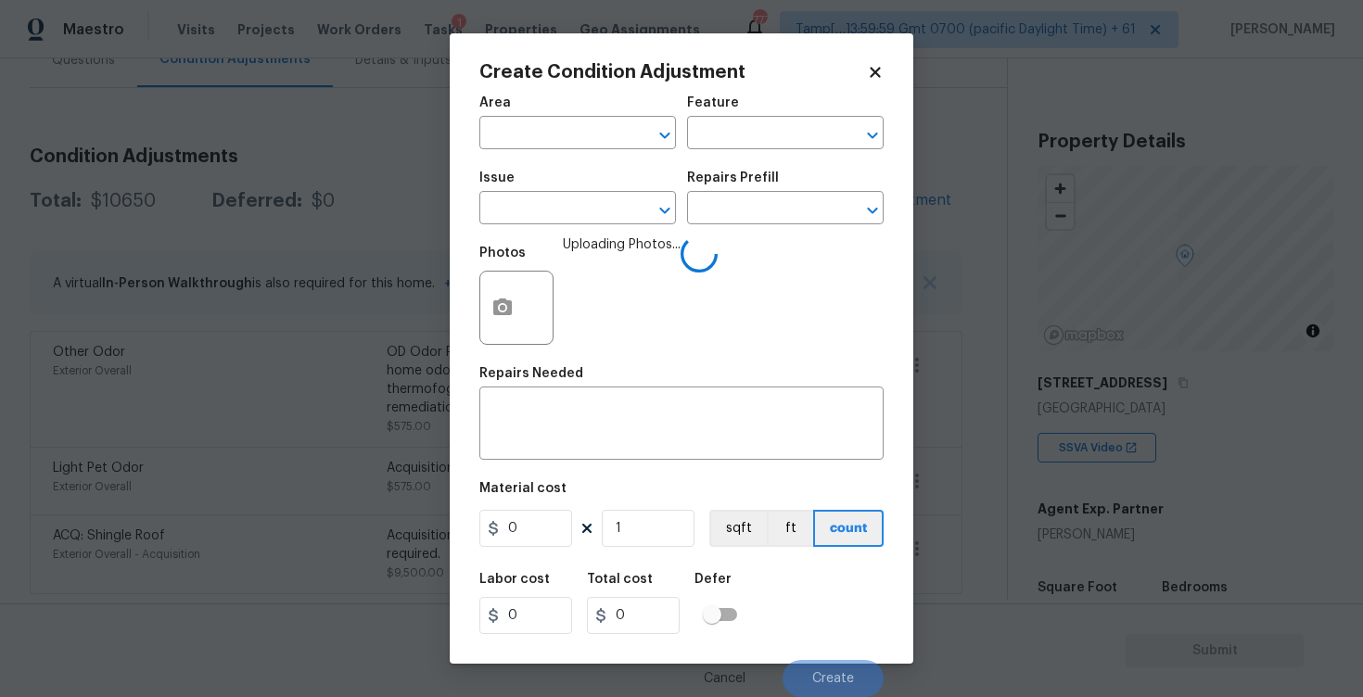
click at [535, 161] on span "Issue ​" at bounding box center [577, 197] width 197 height 75
click at [557, 222] on input "text" at bounding box center [551, 210] width 145 height 29
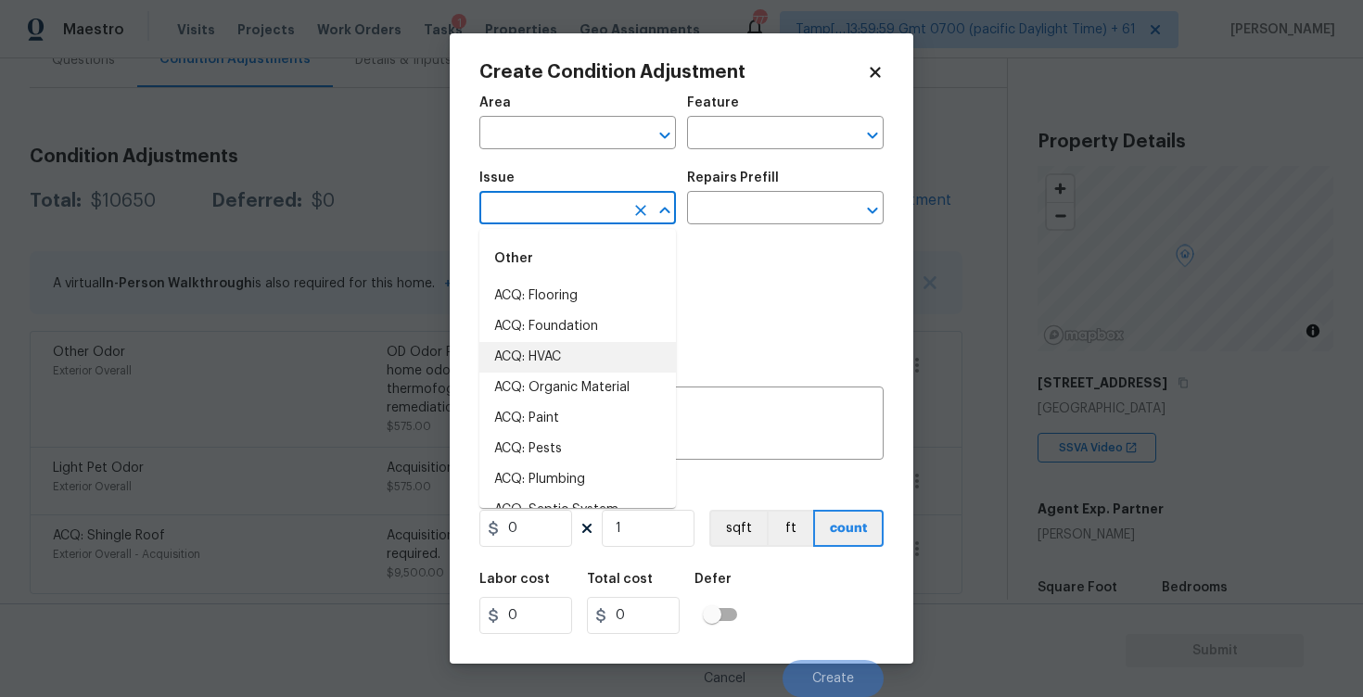
click at [548, 345] on li "ACQ: HVAC" at bounding box center [577, 357] width 197 height 31
type input "ACQ: HVAC"
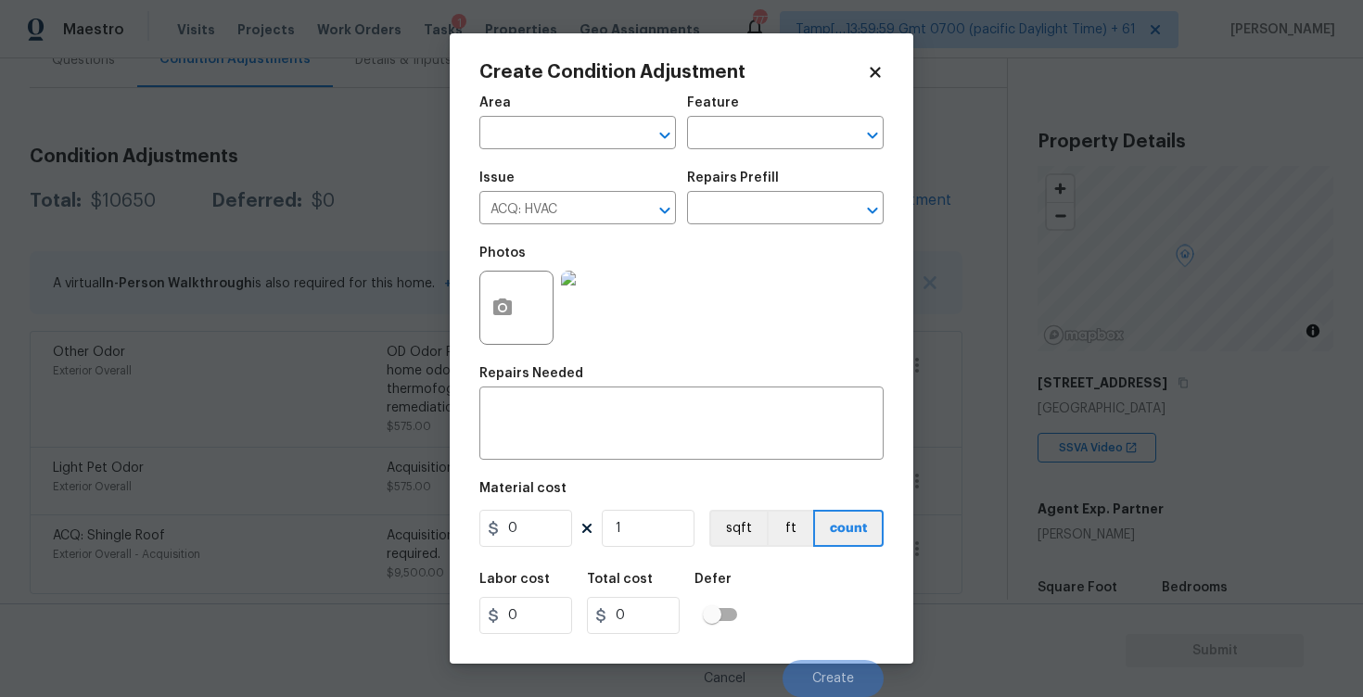
click at [877, 79] on icon at bounding box center [875, 72] width 17 height 17
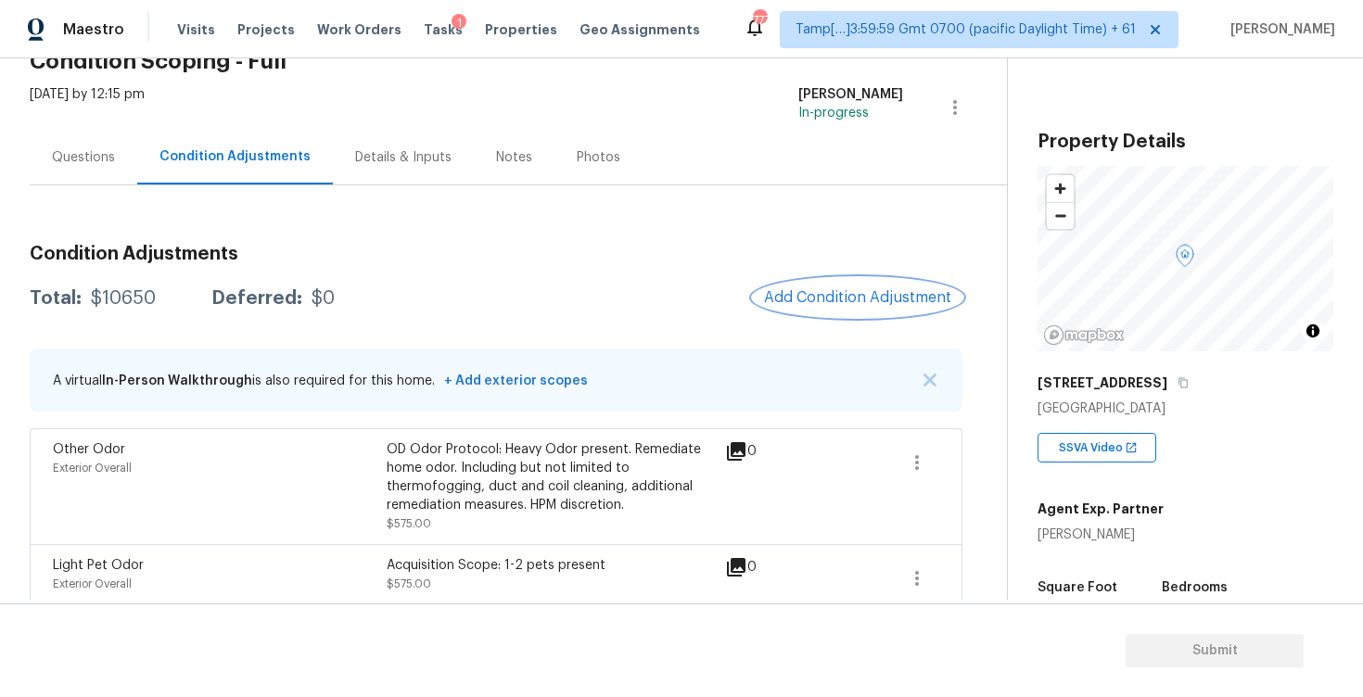
scroll to position [88, 0]
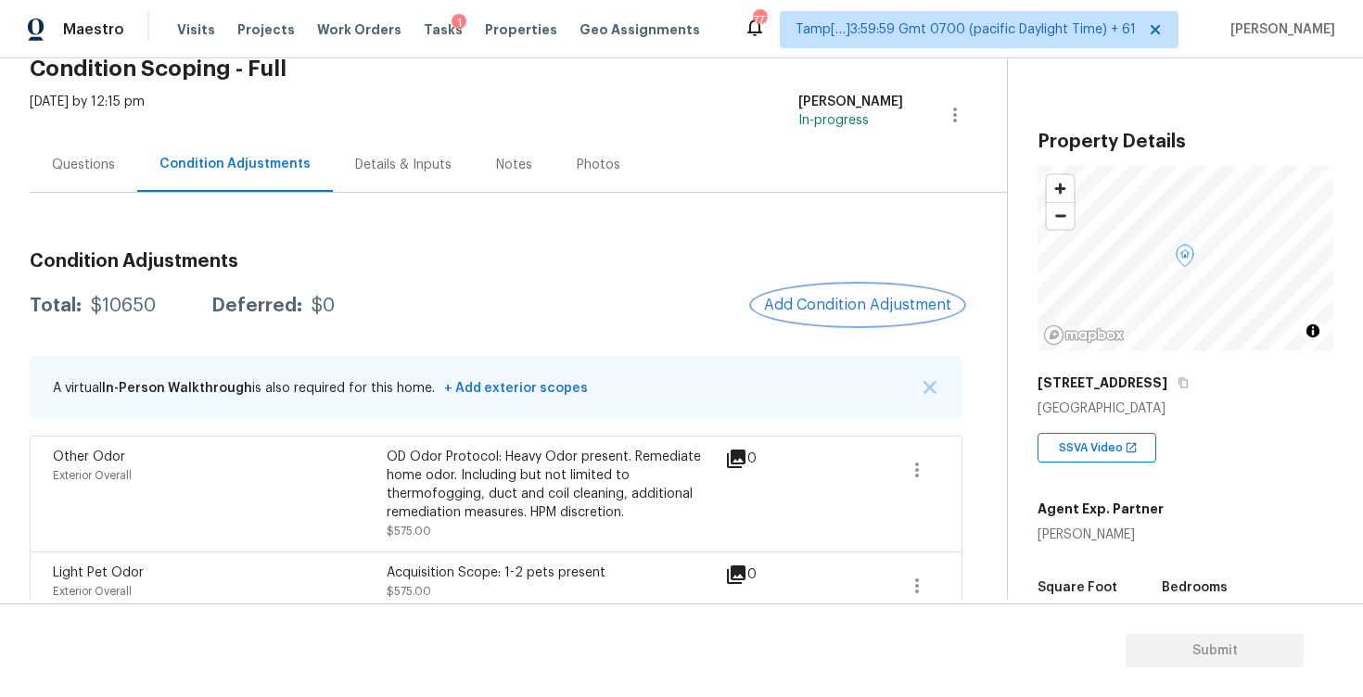
click at [760, 307] on button "Add Condition Adjustment" at bounding box center [858, 305] width 210 height 39
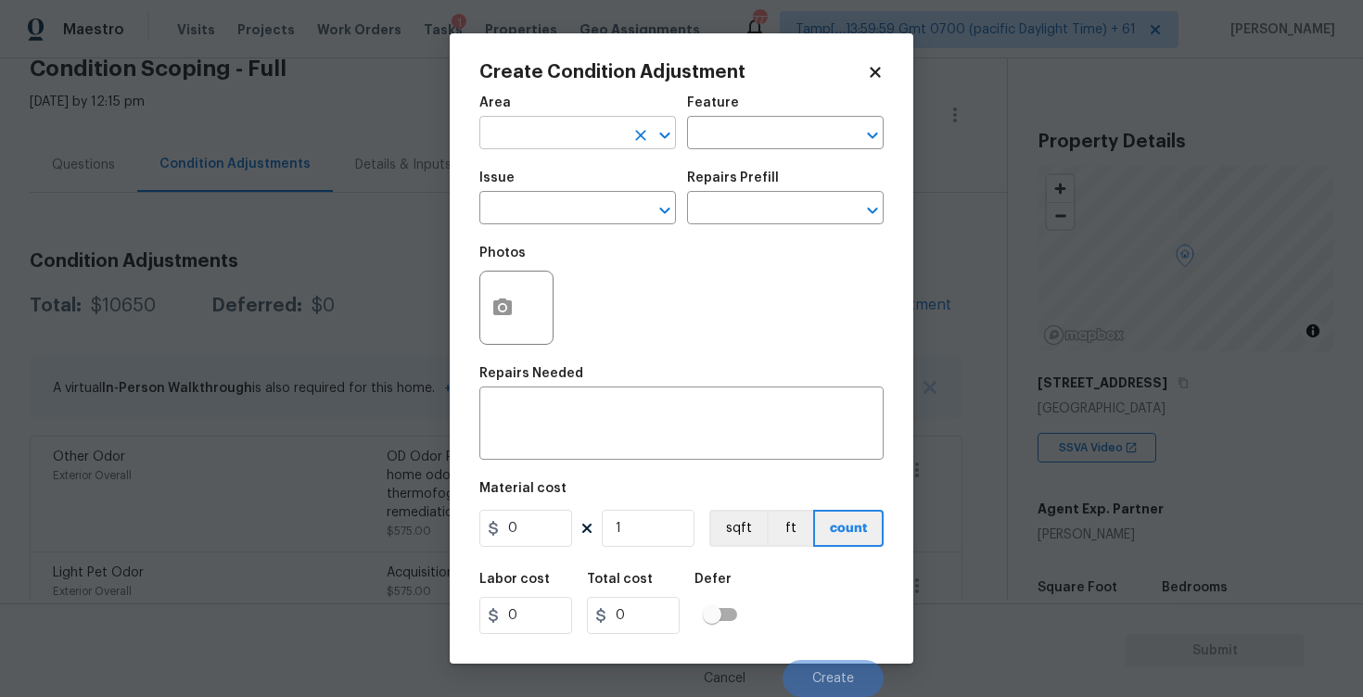
click at [565, 127] on input "text" at bounding box center [551, 135] width 145 height 29
click at [563, 208] on li "Exterior Overall" at bounding box center [577, 207] width 197 height 31
type input "Exterior Overall"
click at [563, 208] on input "text" at bounding box center [551, 210] width 145 height 29
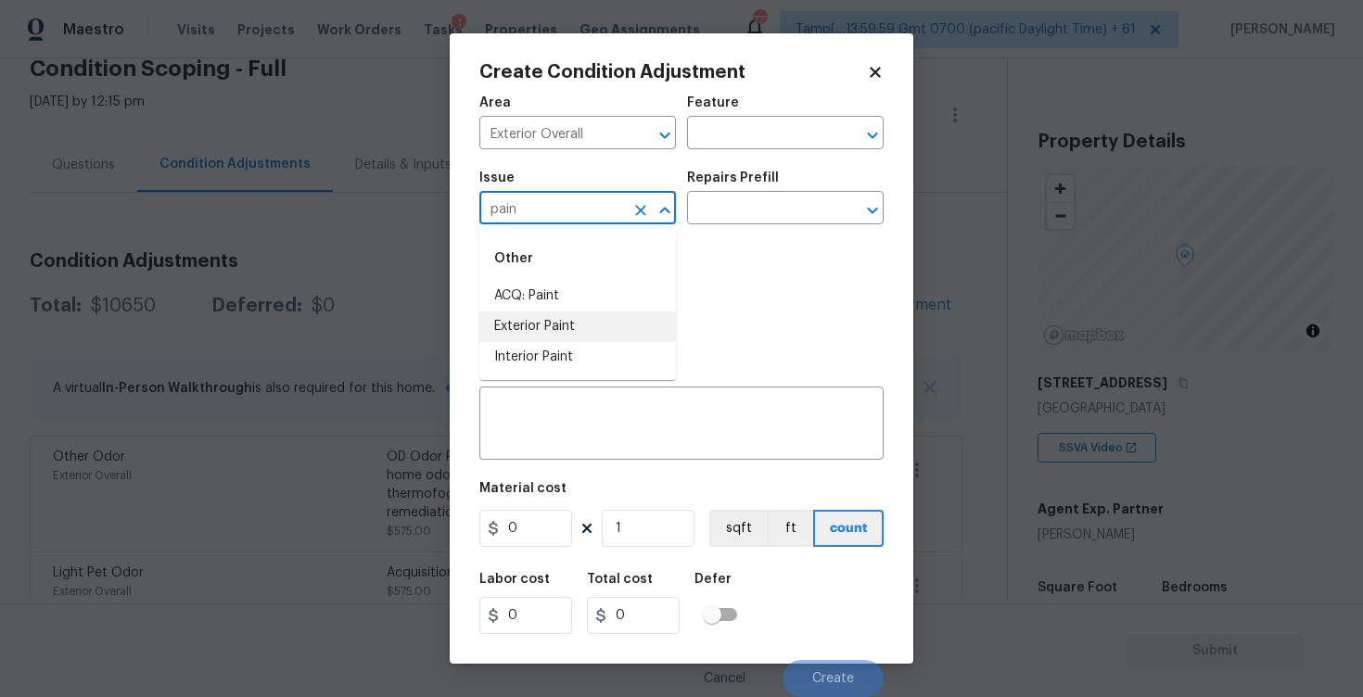
click at [560, 324] on li "Exterior Paint" at bounding box center [577, 326] width 197 height 31
type input "Exterior Paint"
click at [615, 216] on input "Exterior Paint" at bounding box center [551, 210] width 145 height 29
click at [640, 216] on icon "Clear" at bounding box center [640, 210] width 19 height 19
click at [622, 284] on li "ACQ: Paint" at bounding box center [577, 296] width 197 height 31
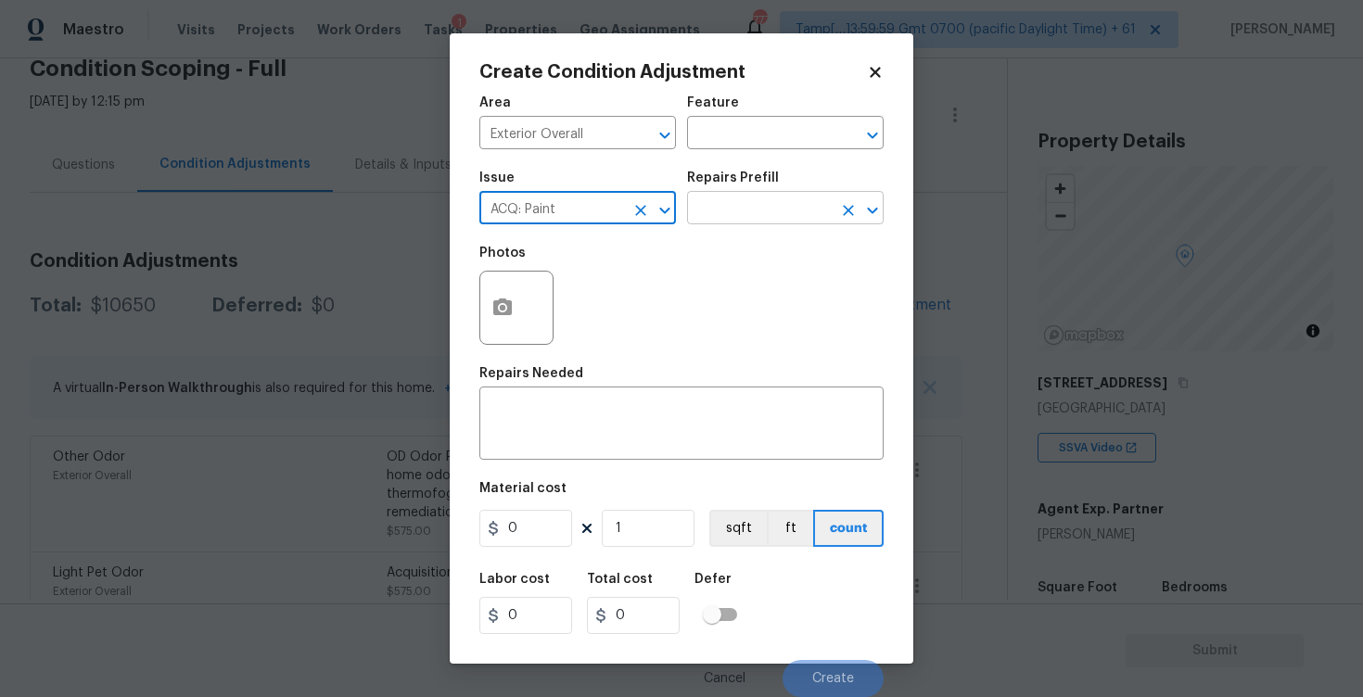
type input "ACQ: Paint"
click at [728, 210] on input "text" at bounding box center [759, 210] width 145 height 29
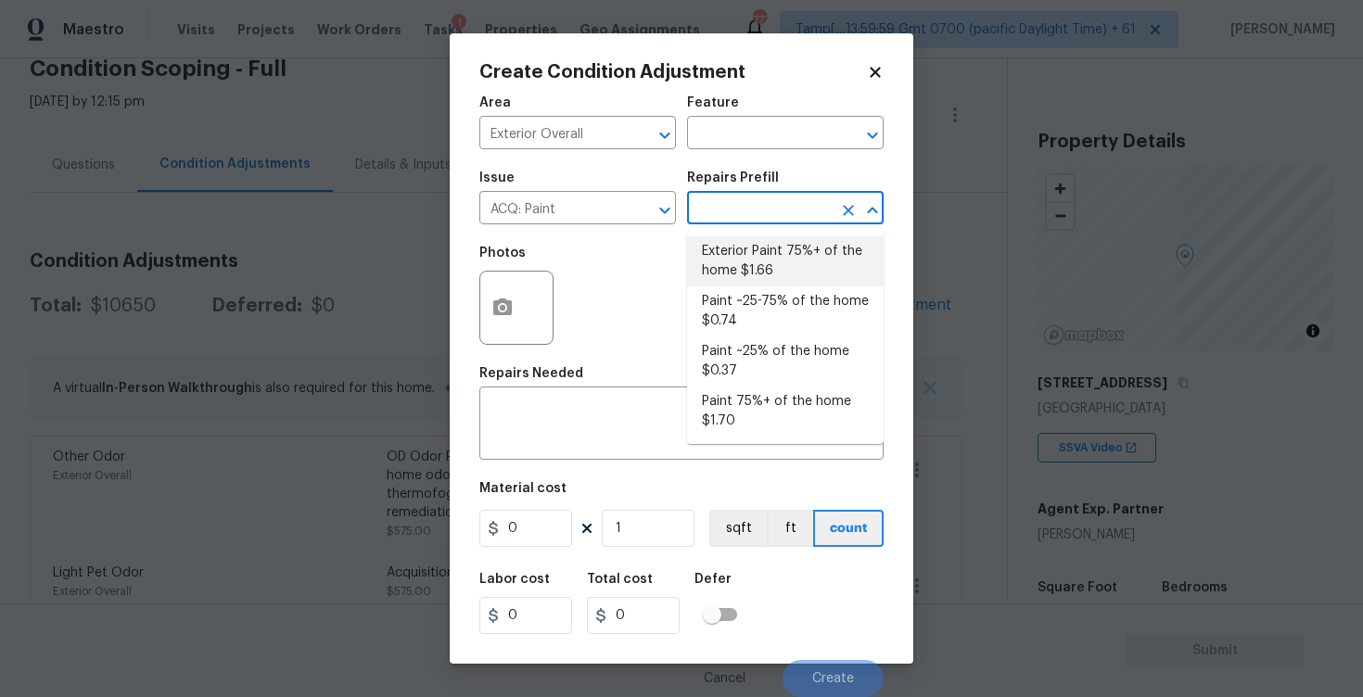
click at [752, 267] on li "Exterior Paint 75%+ of the home $1.66" at bounding box center [785, 261] width 197 height 50
type input "Acquisition"
type textarea "Acquisition Scope: 75%+ of the home exterior will likely require paint"
type input "1.66"
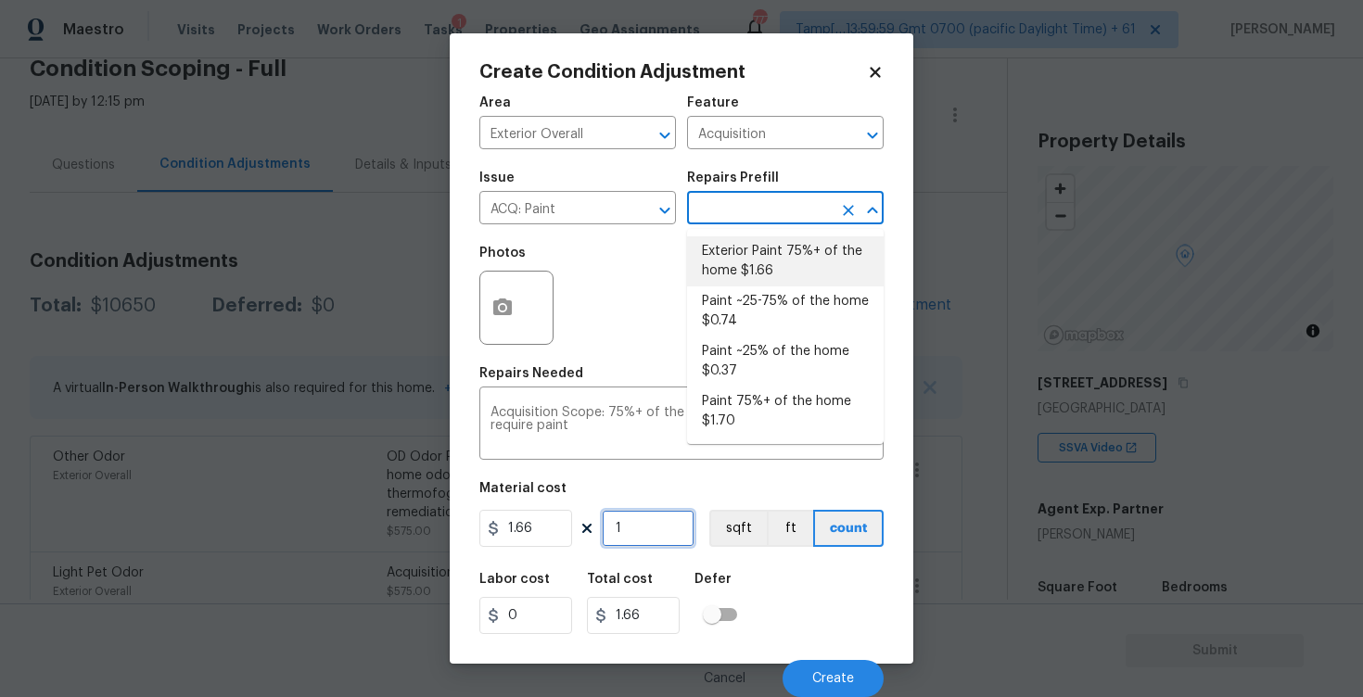
click at [622, 528] on input "1" at bounding box center [648, 528] width 93 height 37
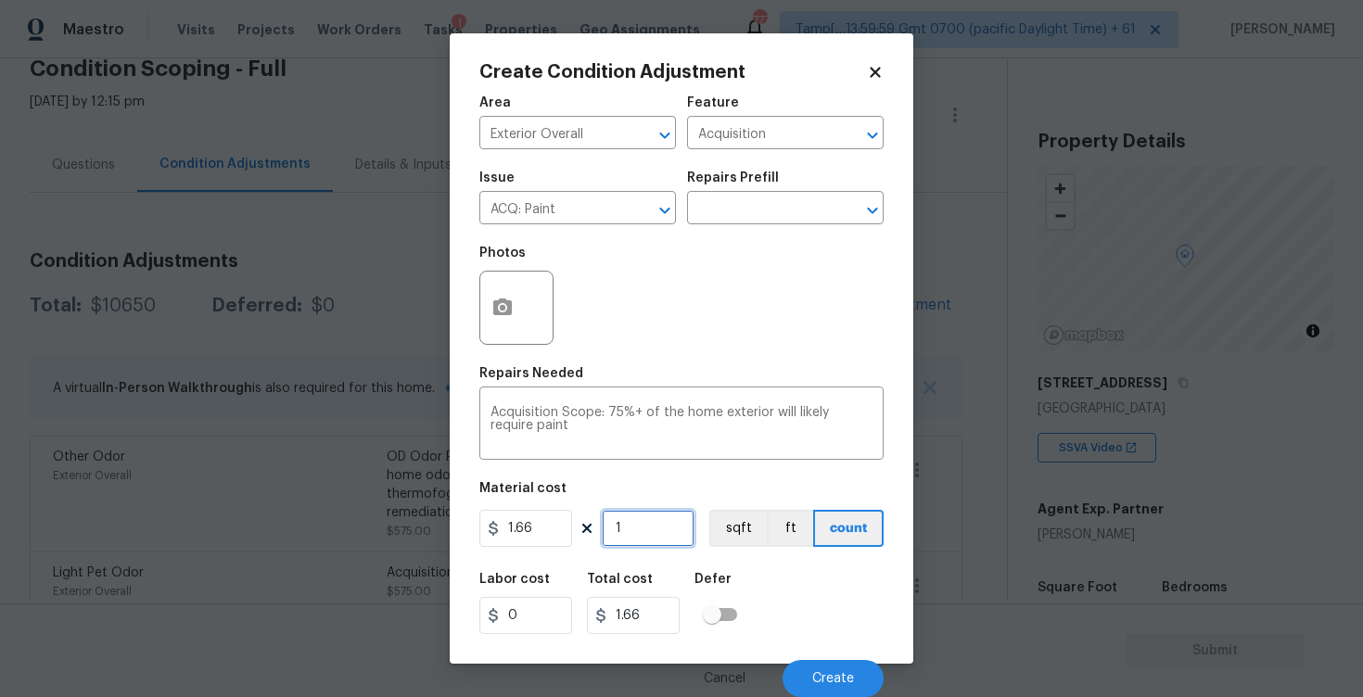
type input "0"
paste input "275"
type input "2750"
type input "4565"
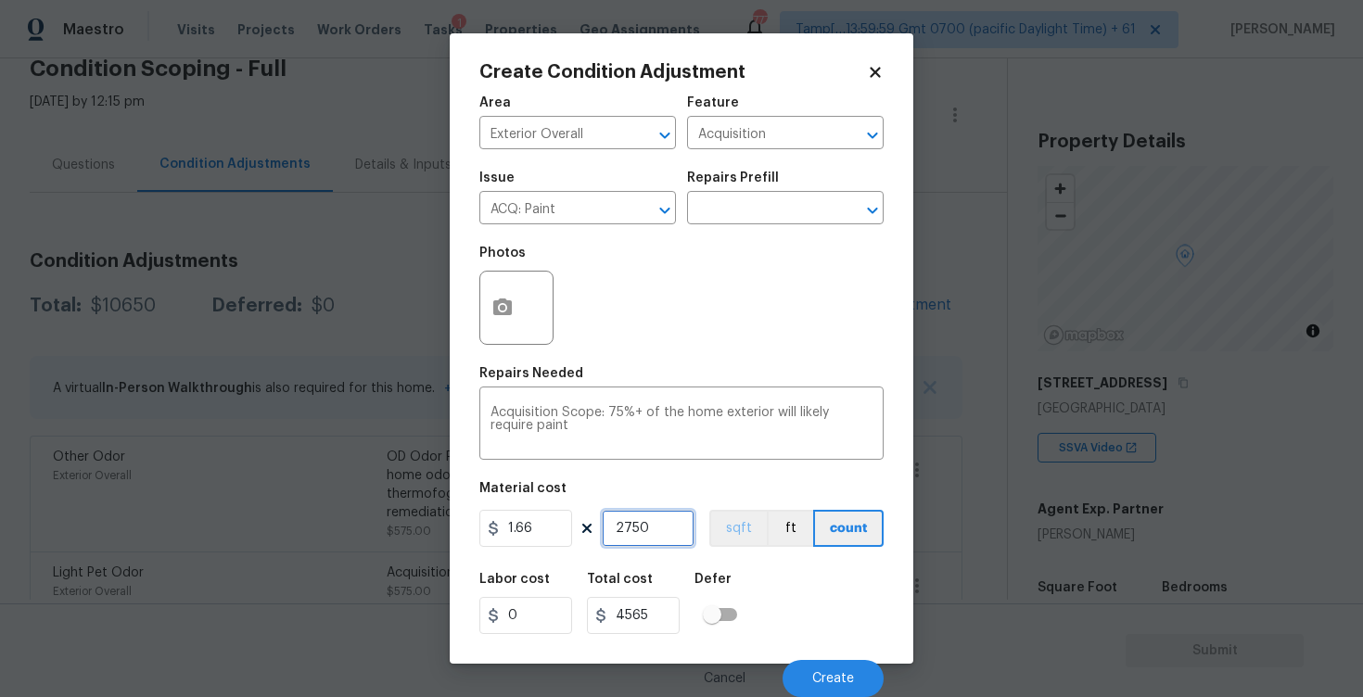
type input "2750"
click at [724, 543] on button "sqft" at bounding box center [737, 528] width 57 height 37
click at [503, 315] on icon "button" at bounding box center [502, 307] width 19 height 17
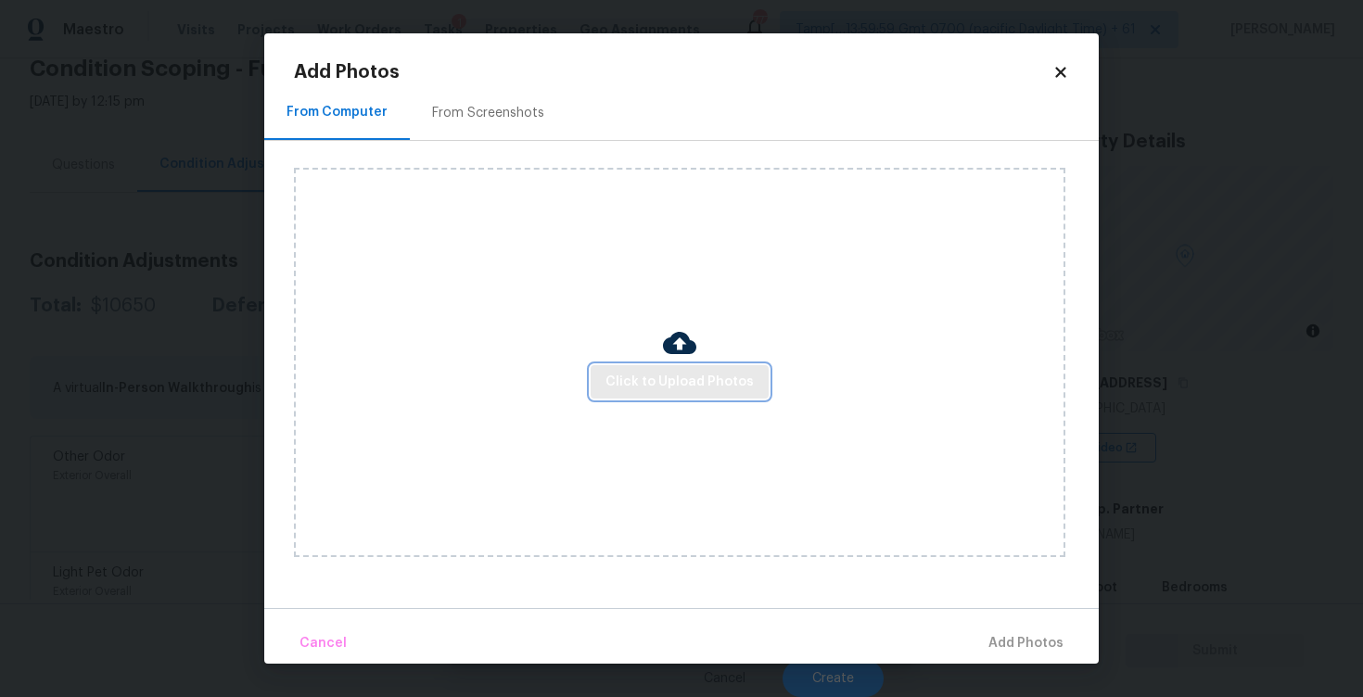
click at [646, 396] on button "Click to Upload Photos" at bounding box center [680, 382] width 178 height 34
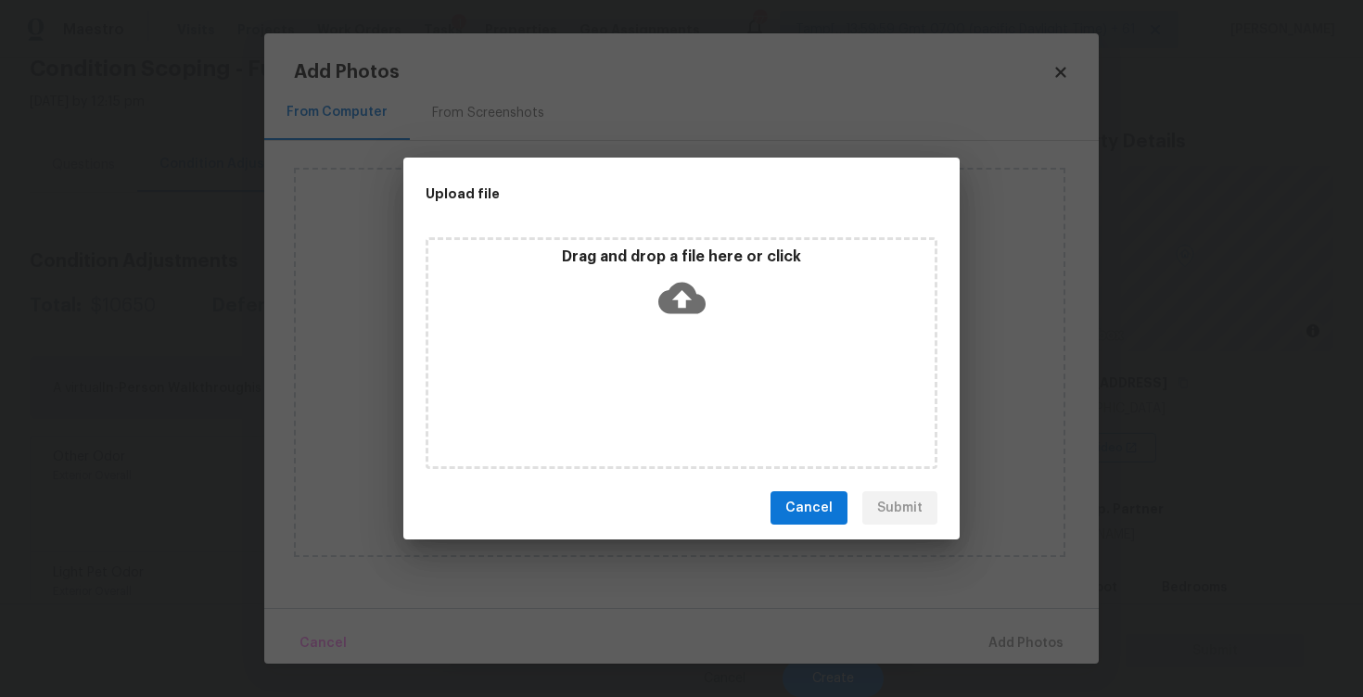
click at [671, 301] on icon at bounding box center [681, 299] width 47 height 32
